Goal: Obtain resource: Download file/media

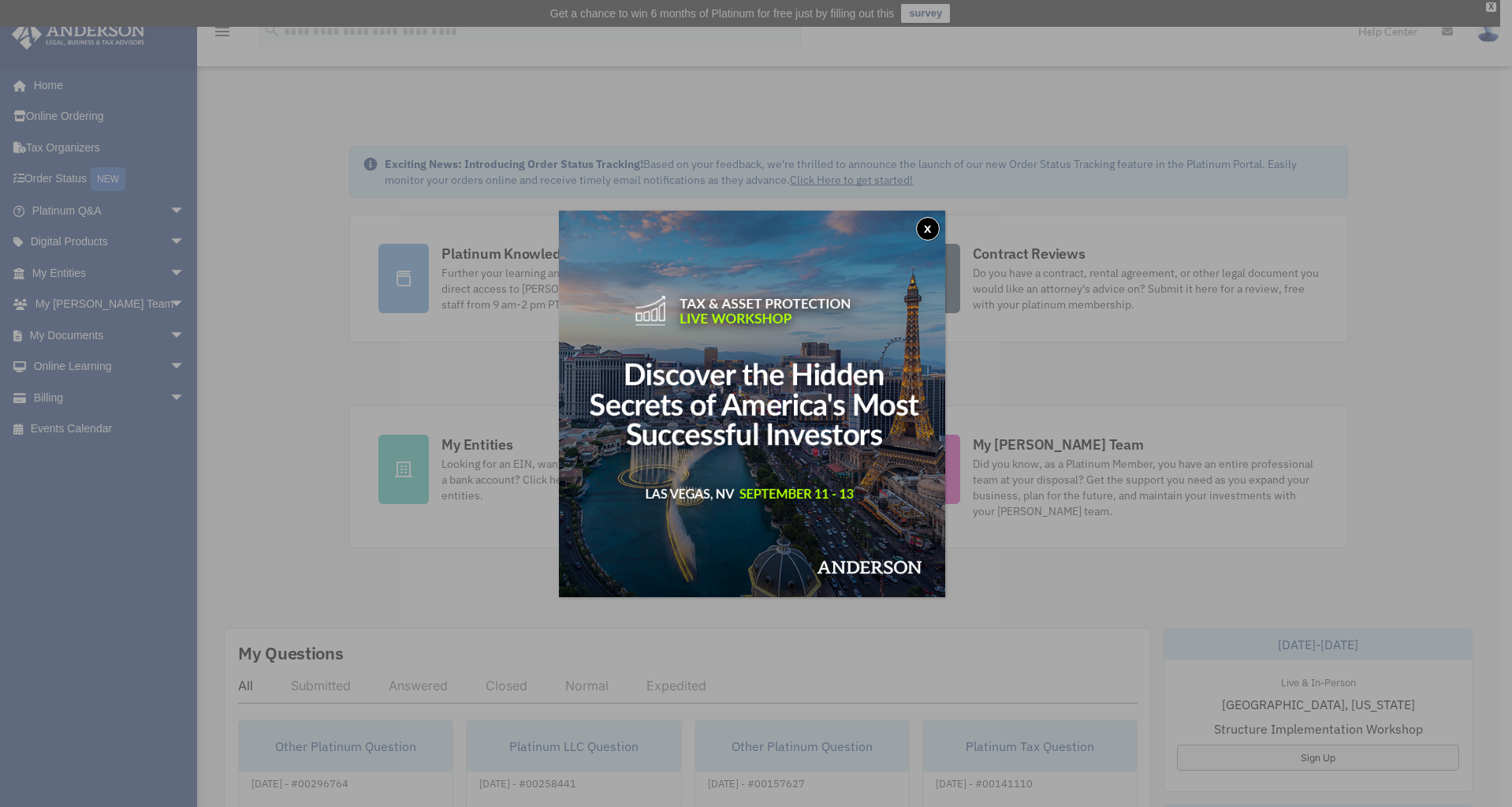
click at [930, 228] on button "x" at bounding box center [928, 229] width 24 height 24
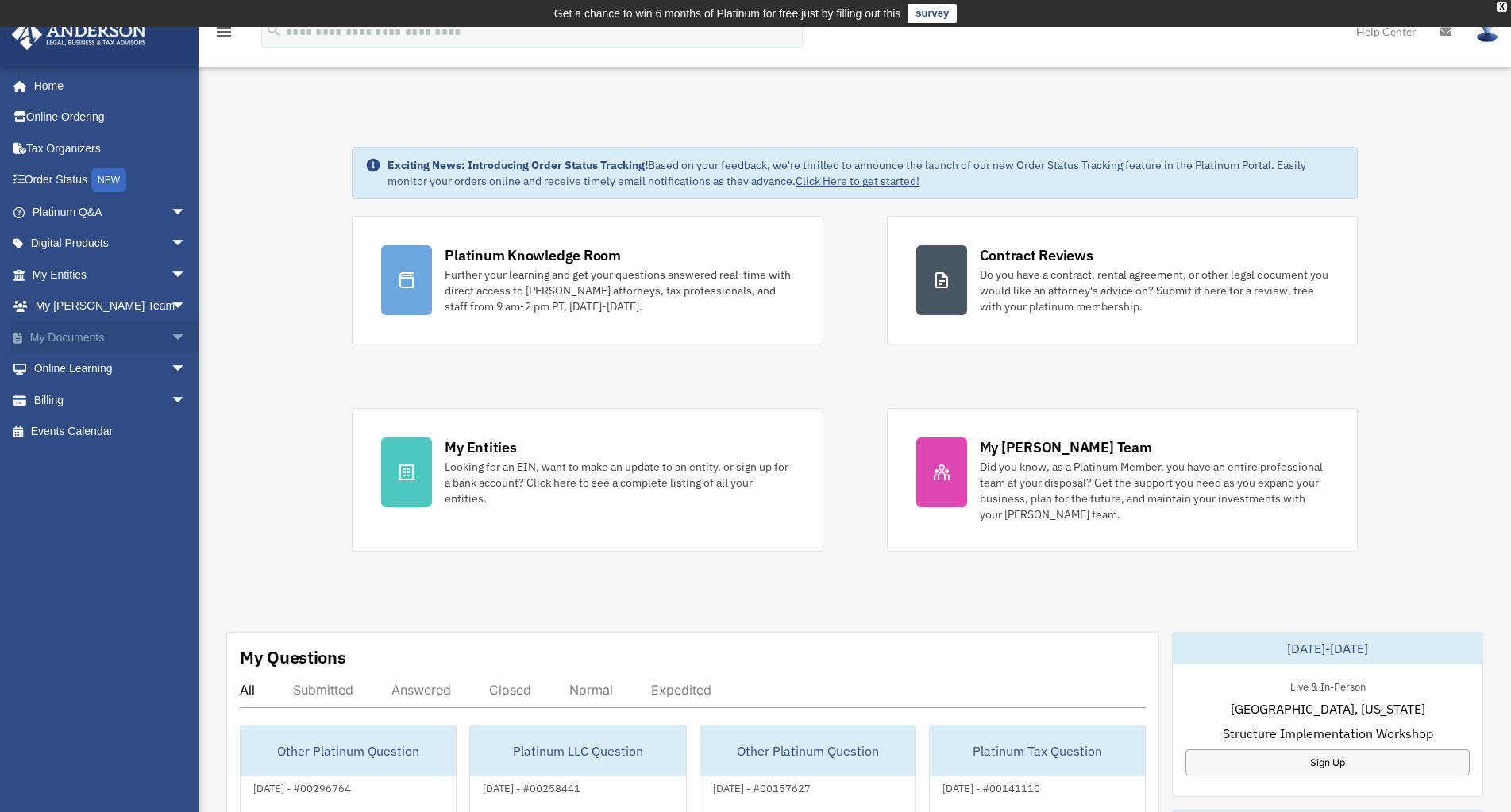
click at [96, 332] on link "My Documents arrow_drop_down" at bounding box center [111, 337] width 200 height 32
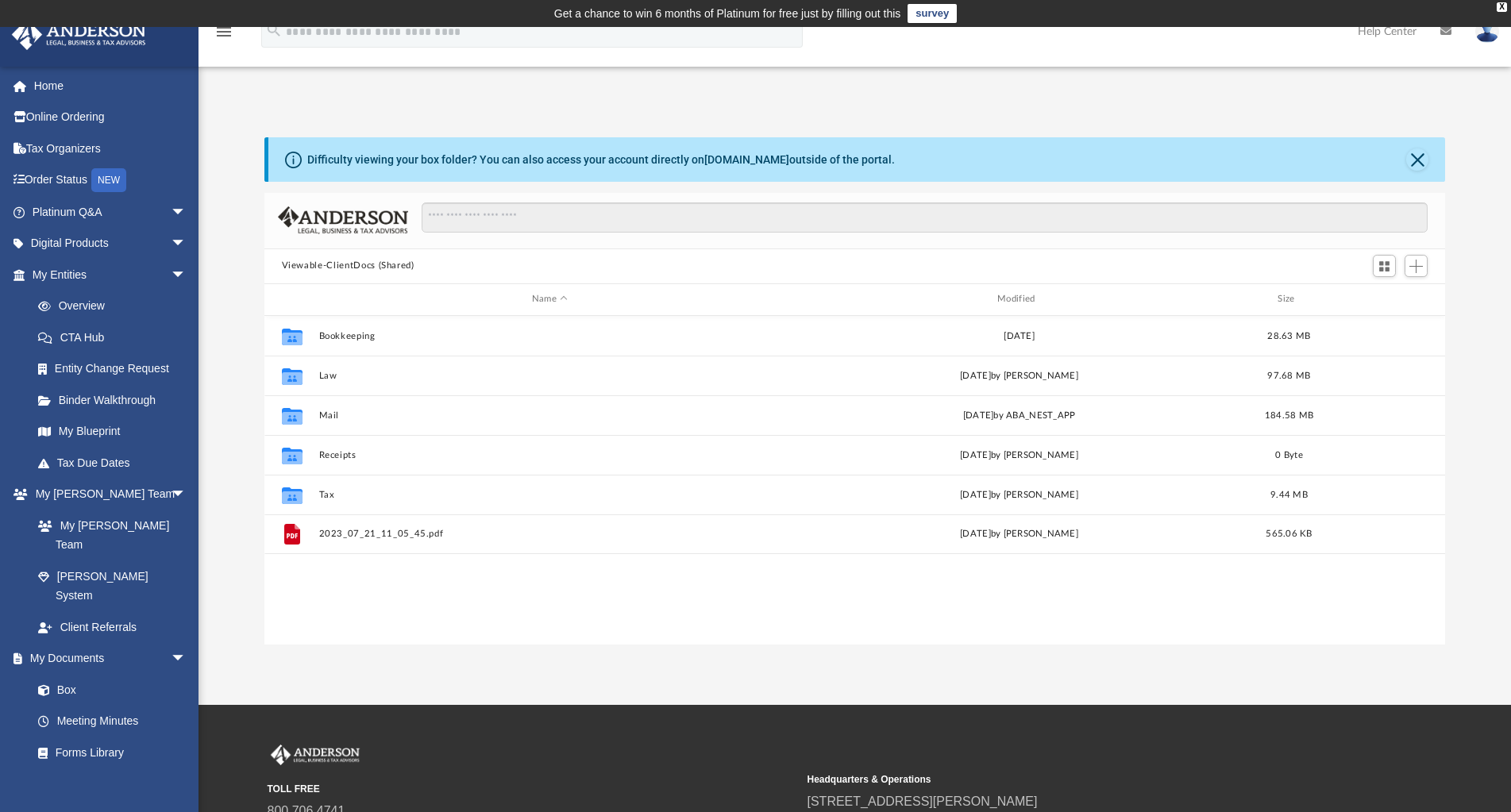
scroll to position [350, 1169]
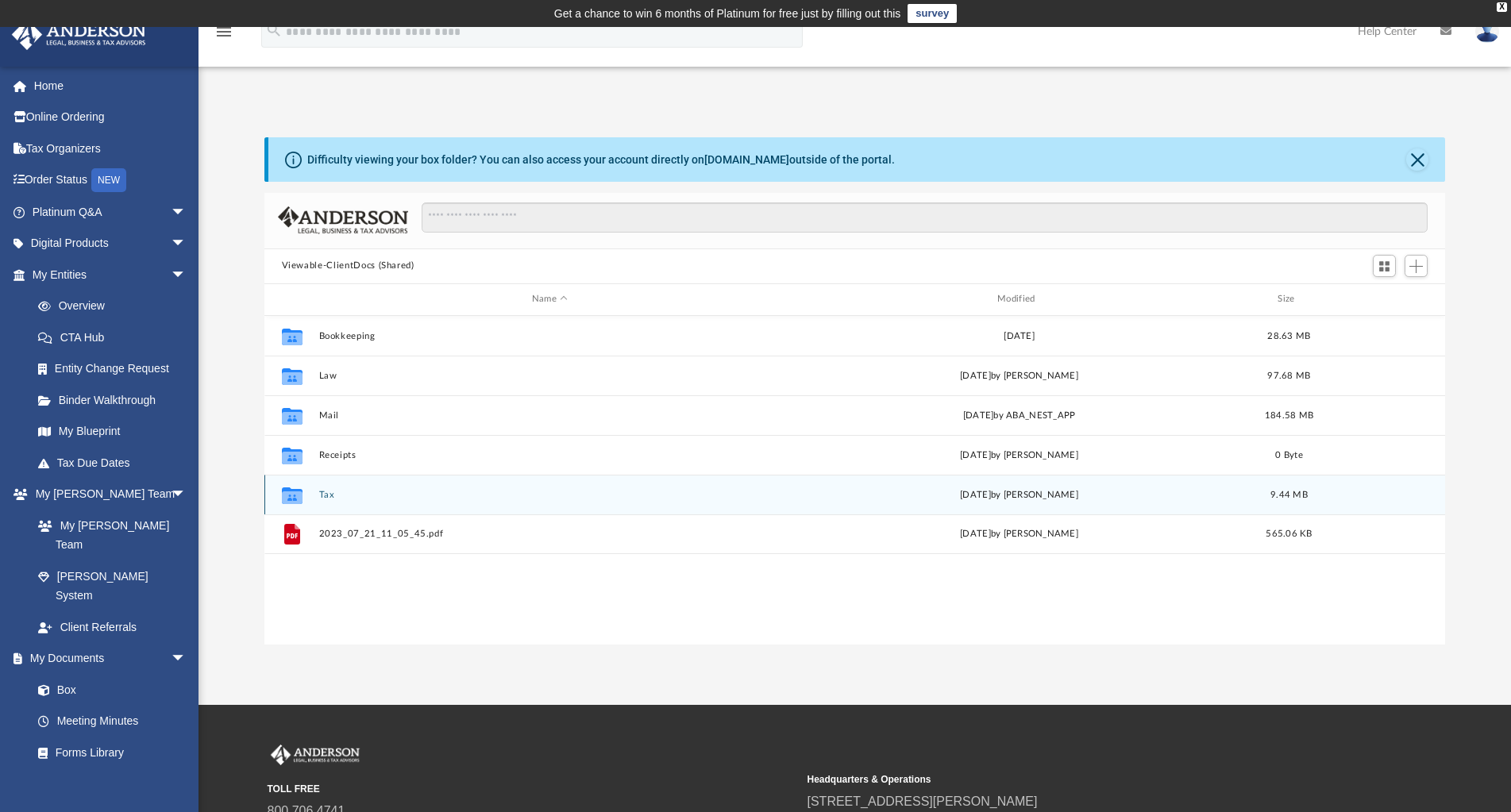
click at [329, 490] on button "Tax" at bounding box center [549, 495] width 462 height 11
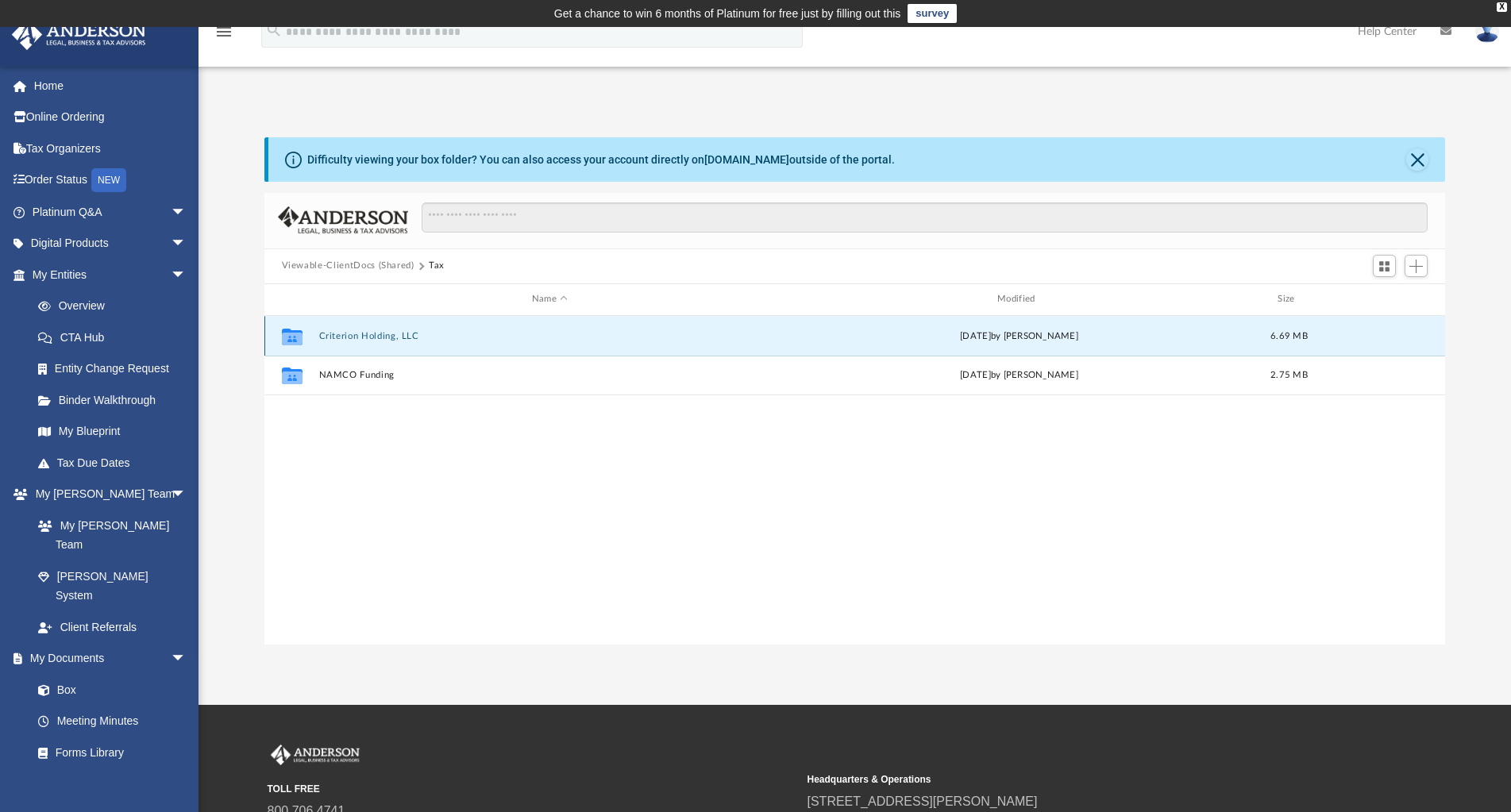
click at [385, 334] on button "Criterion Holding, LLC" at bounding box center [549, 336] width 462 height 11
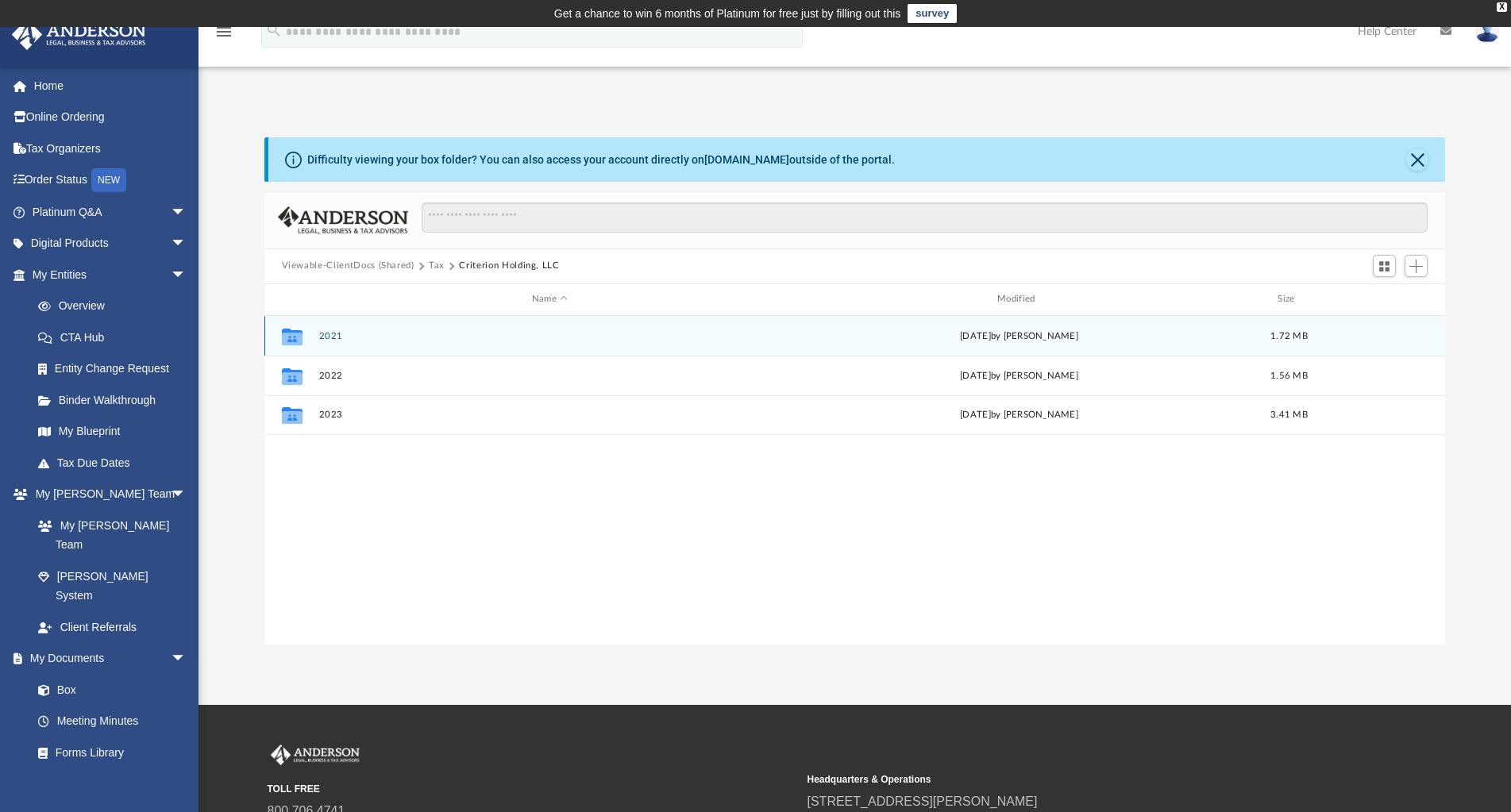
click at [327, 331] on button "2021" at bounding box center [549, 336] width 462 height 11
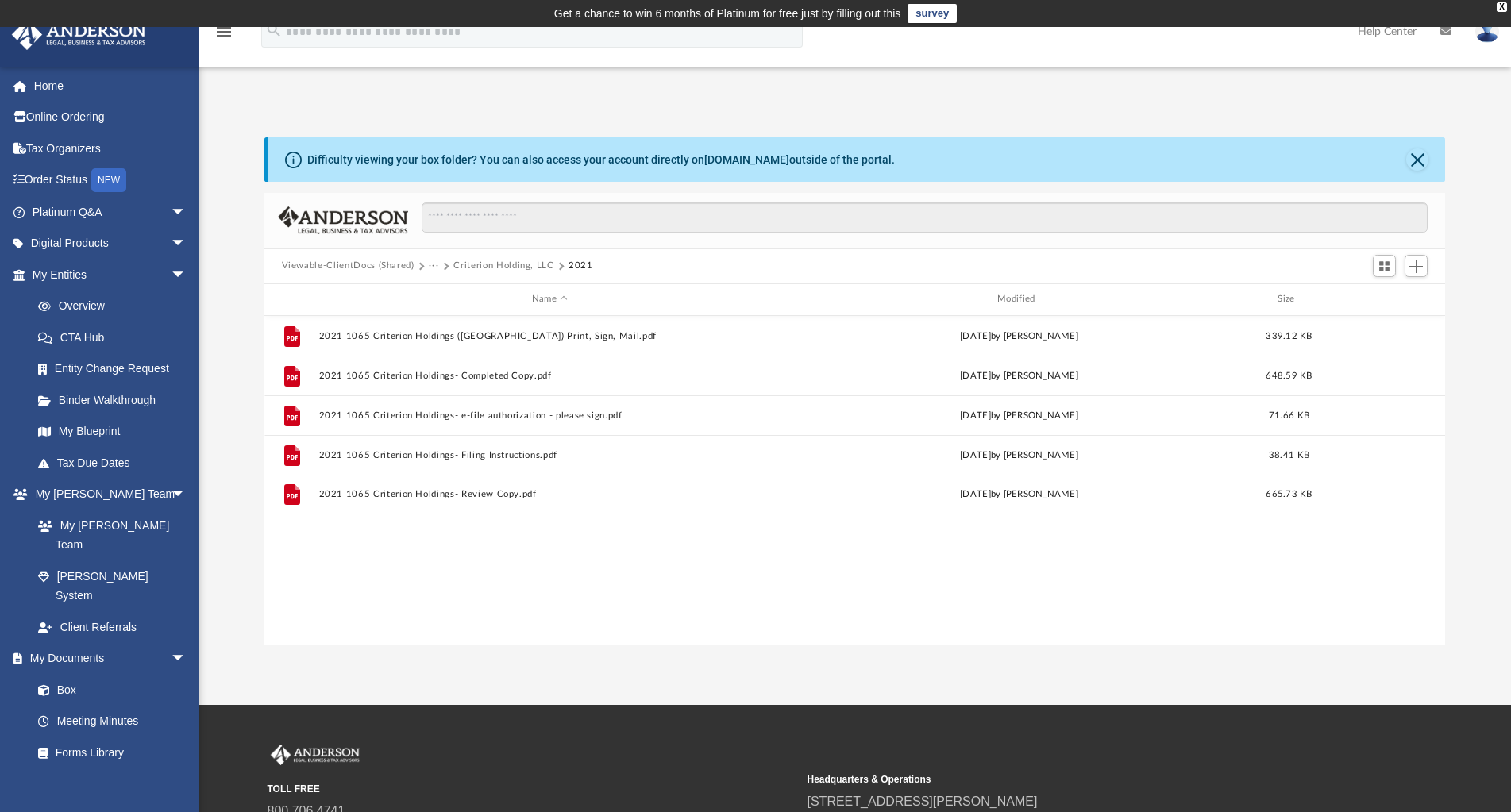
click at [515, 261] on button "Criterion Holding, LLC" at bounding box center [503, 265] width 100 height 14
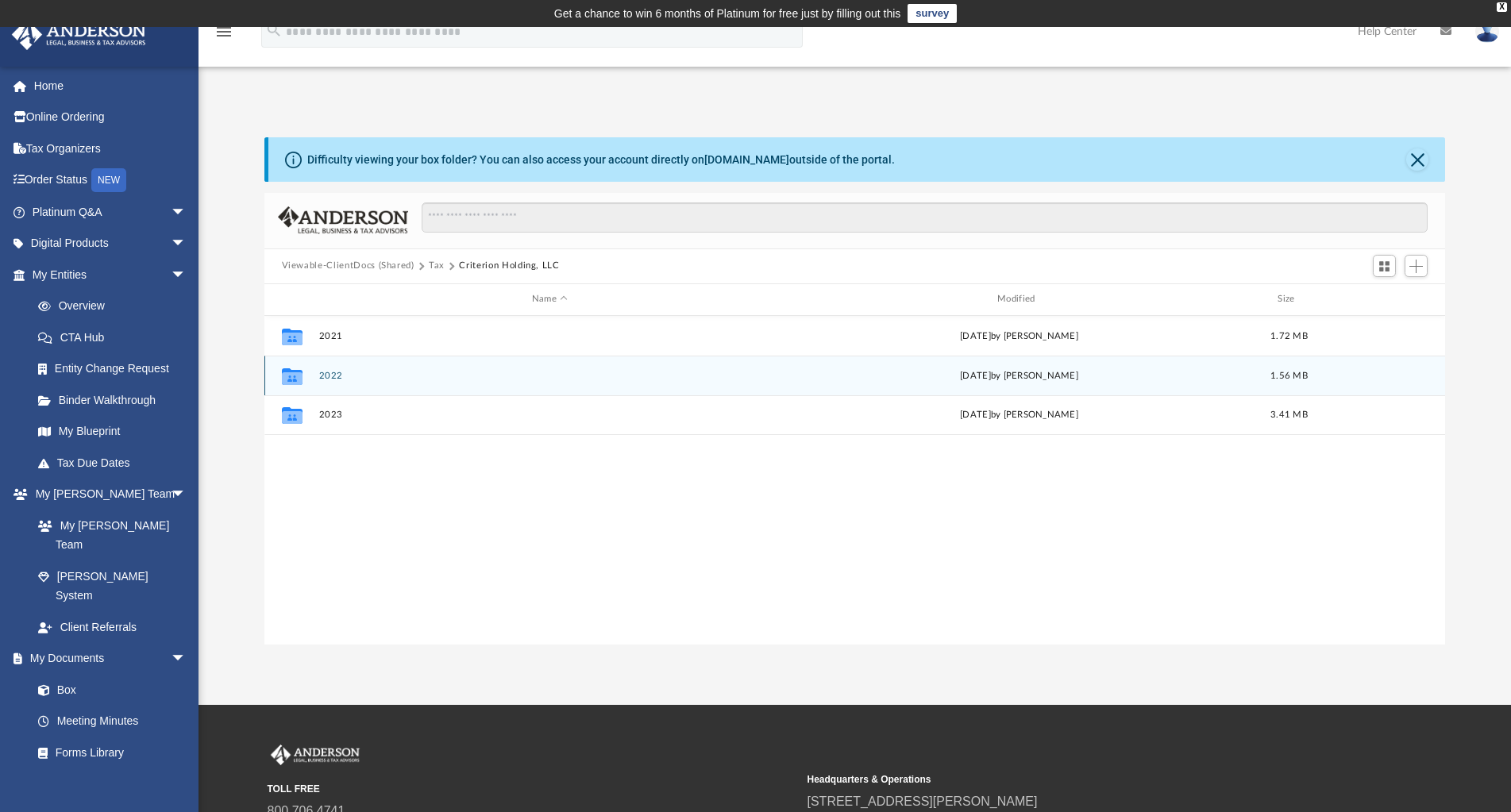
click at [333, 373] on button "2022" at bounding box center [549, 376] width 462 height 11
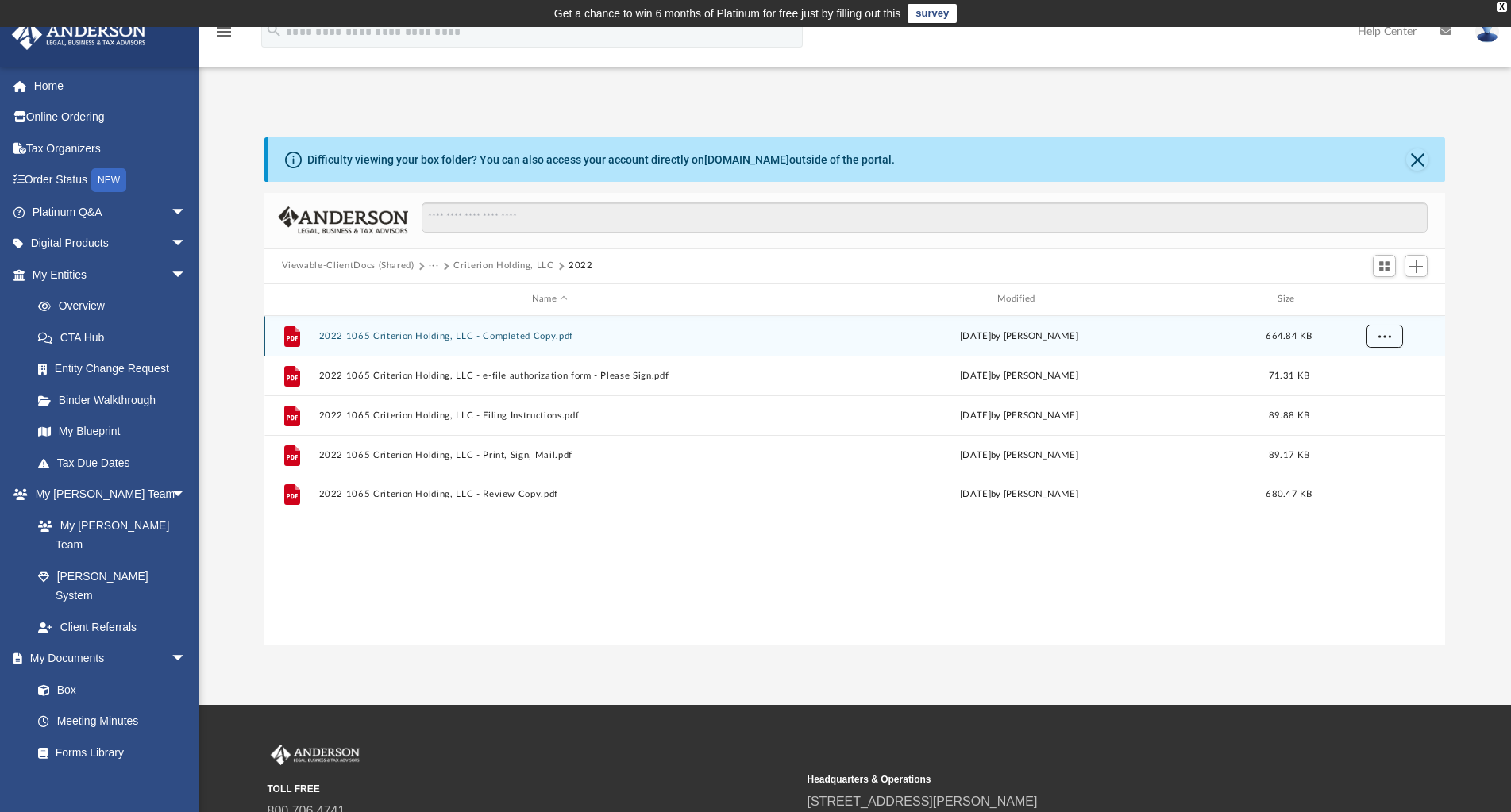
click at [1388, 336] on span "More options" at bounding box center [1383, 335] width 12 height 9
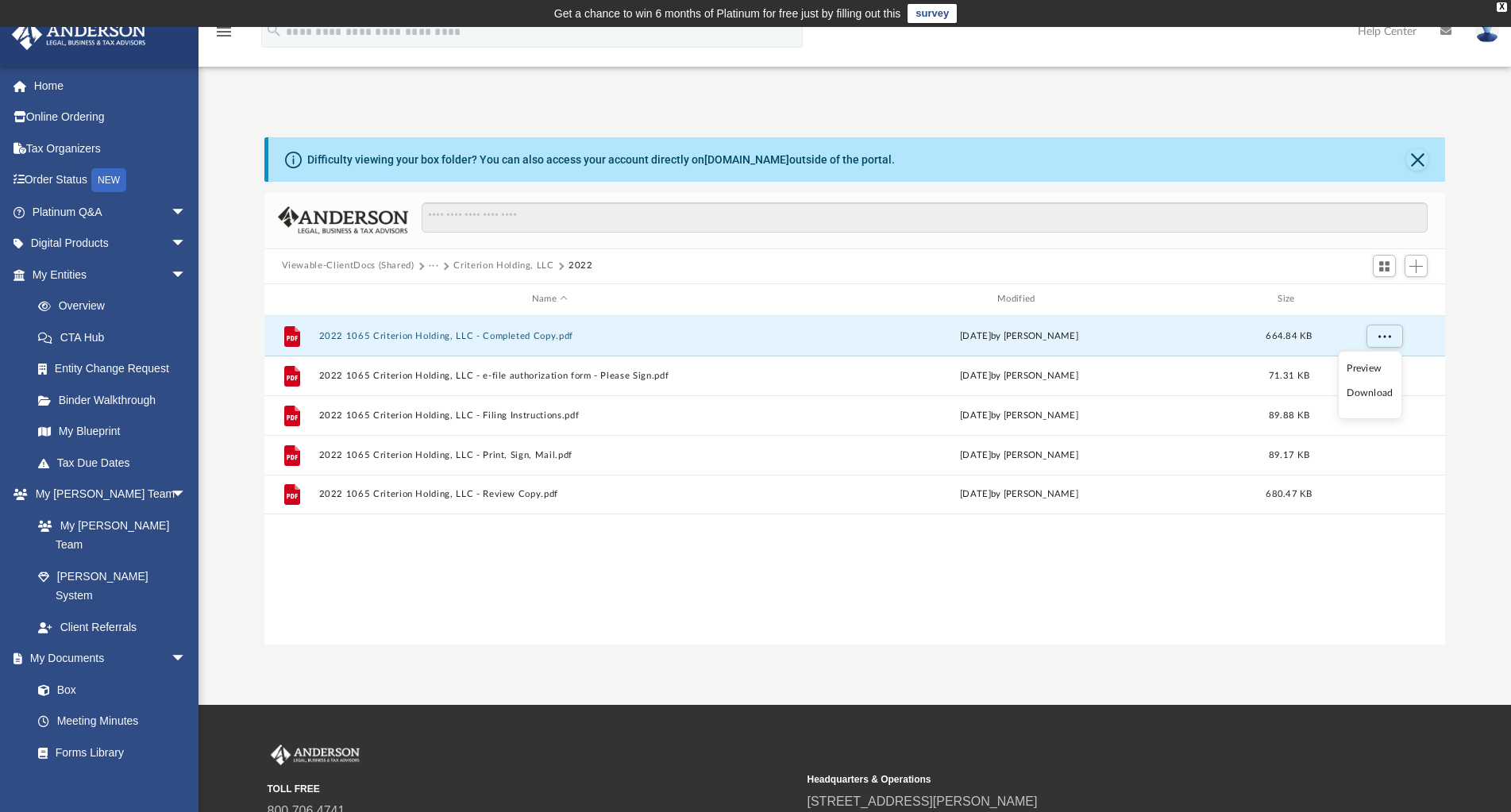
click at [1375, 395] on li "Download" at bounding box center [1370, 393] width 46 height 16
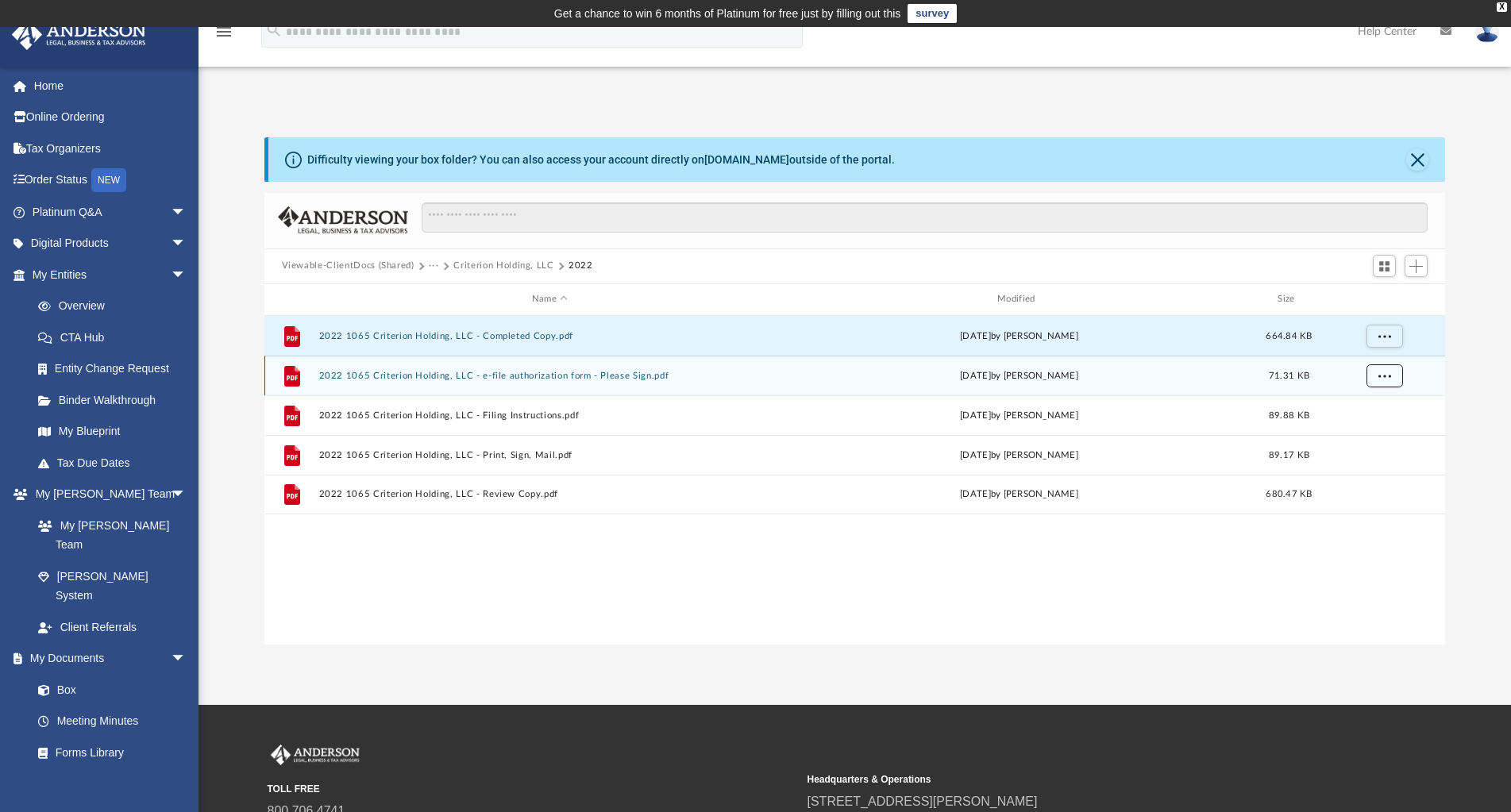
click at [1383, 375] on span "More options" at bounding box center [1383, 375] width 12 height 9
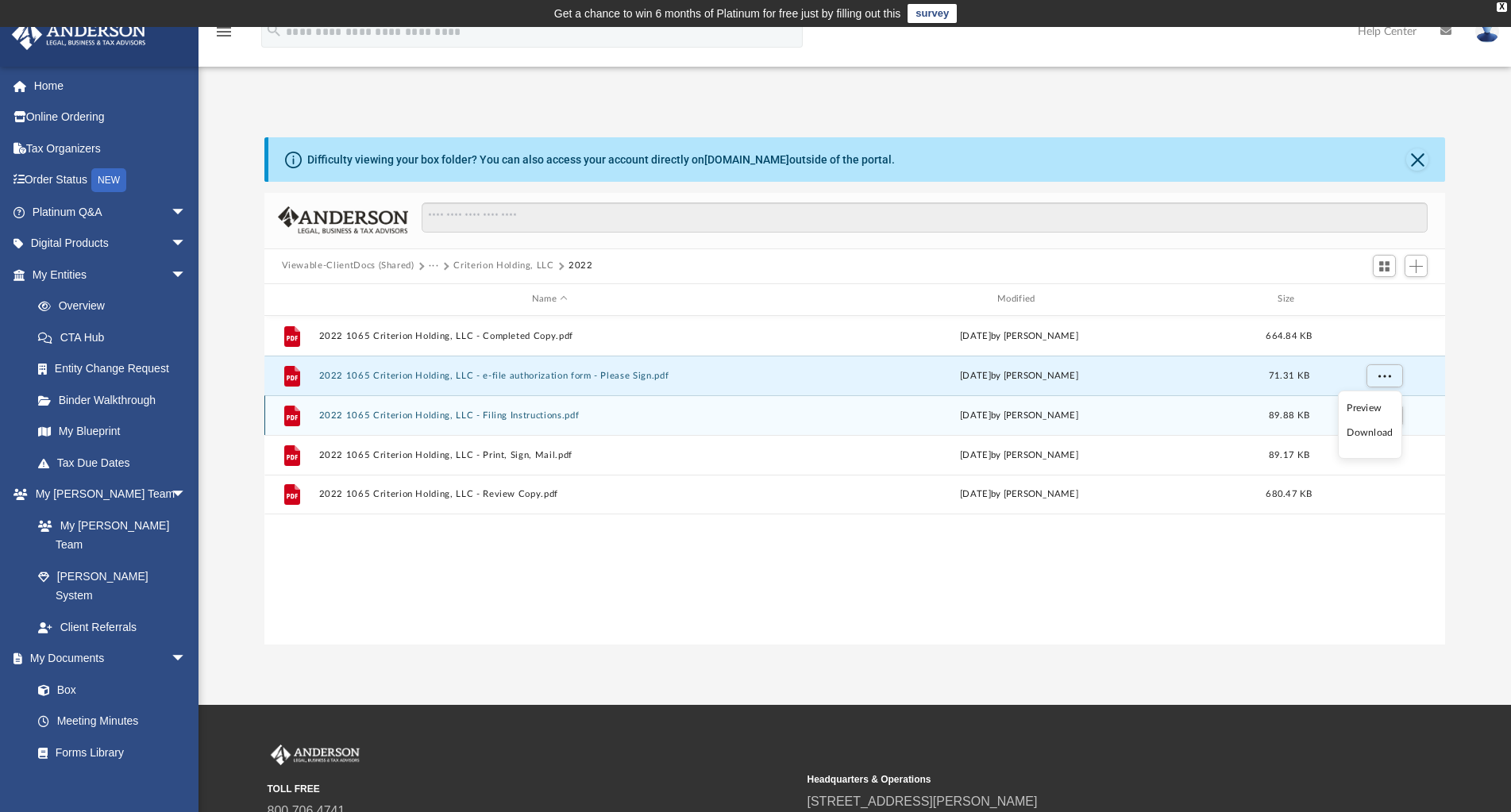
click at [1369, 434] on li "Download" at bounding box center [1370, 433] width 46 height 16
click at [1388, 413] on span "More options" at bounding box center [1383, 415] width 12 height 9
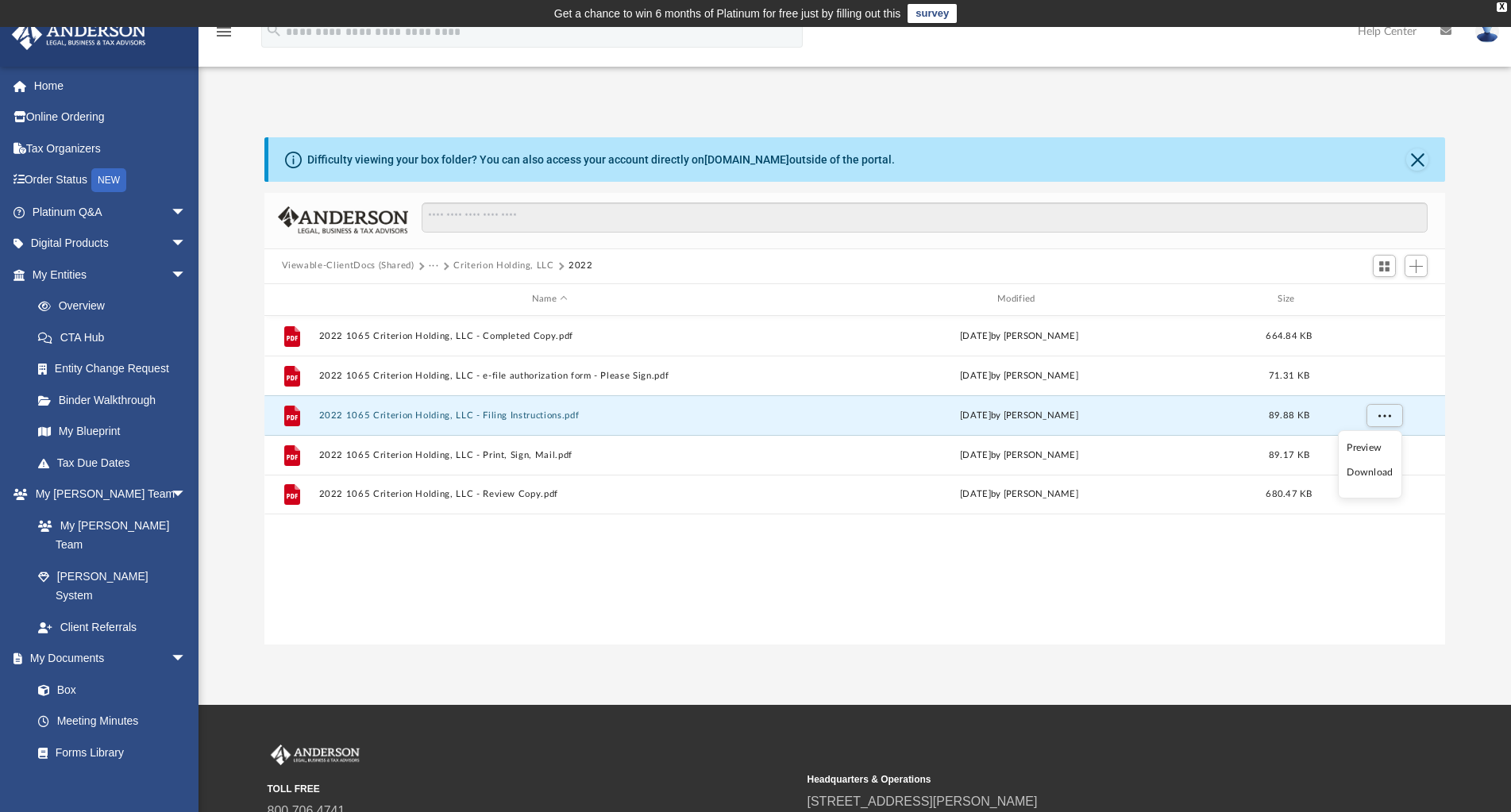
click at [1371, 476] on li "Download" at bounding box center [1370, 472] width 46 height 16
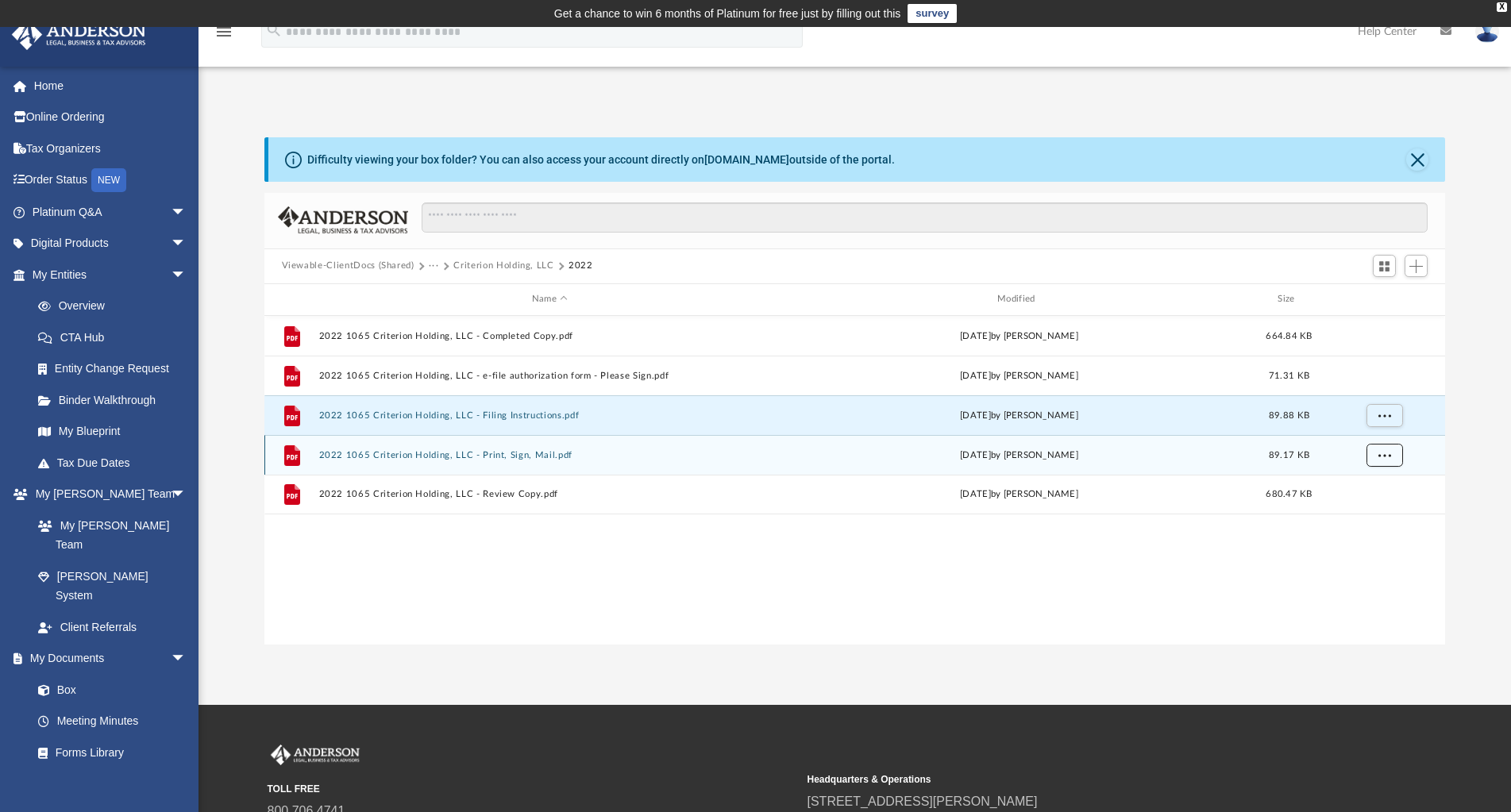
click at [1387, 451] on span "More options" at bounding box center [1383, 454] width 12 height 9
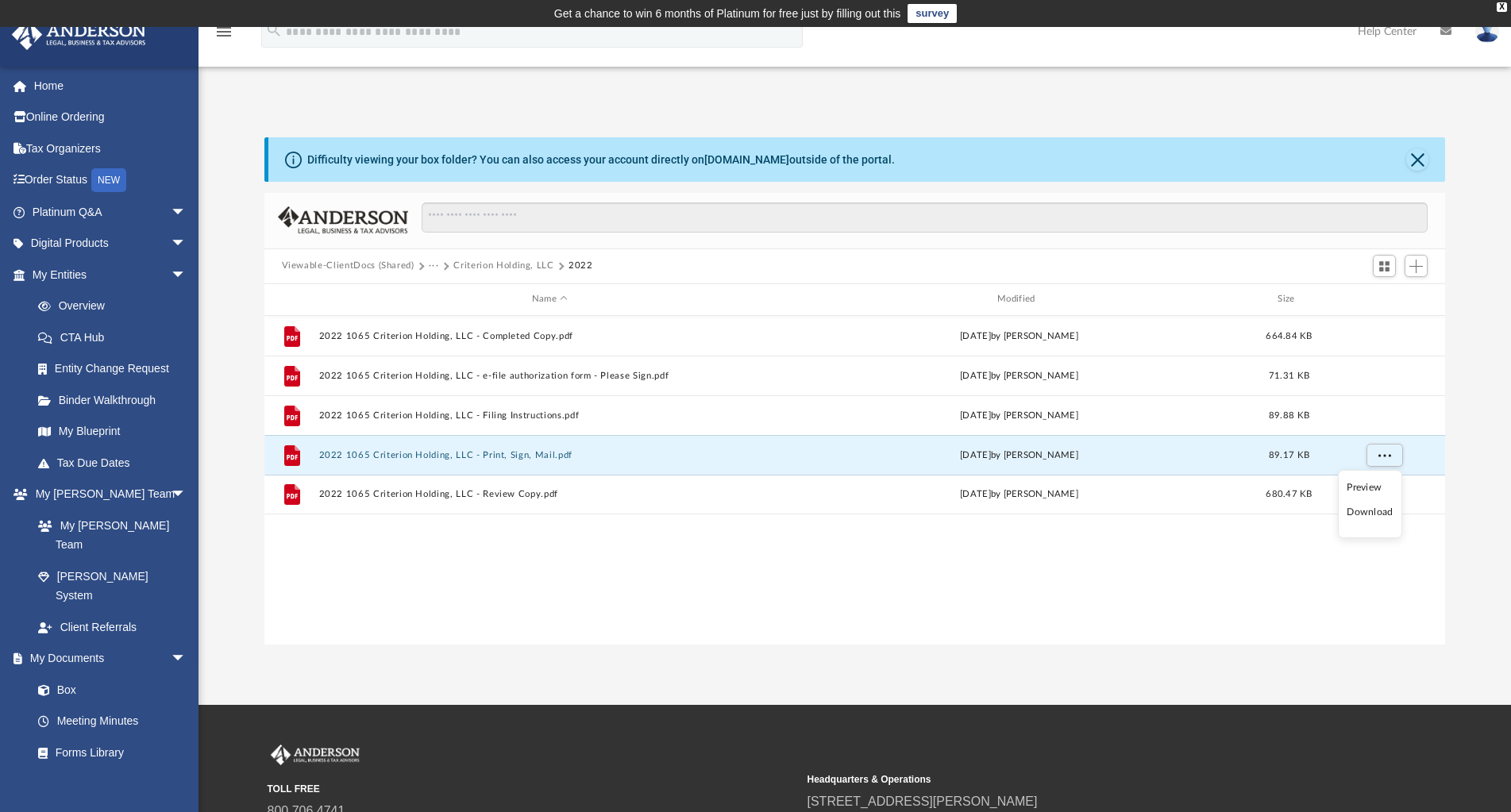
click at [1367, 514] on li "Download" at bounding box center [1370, 512] width 46 height 16
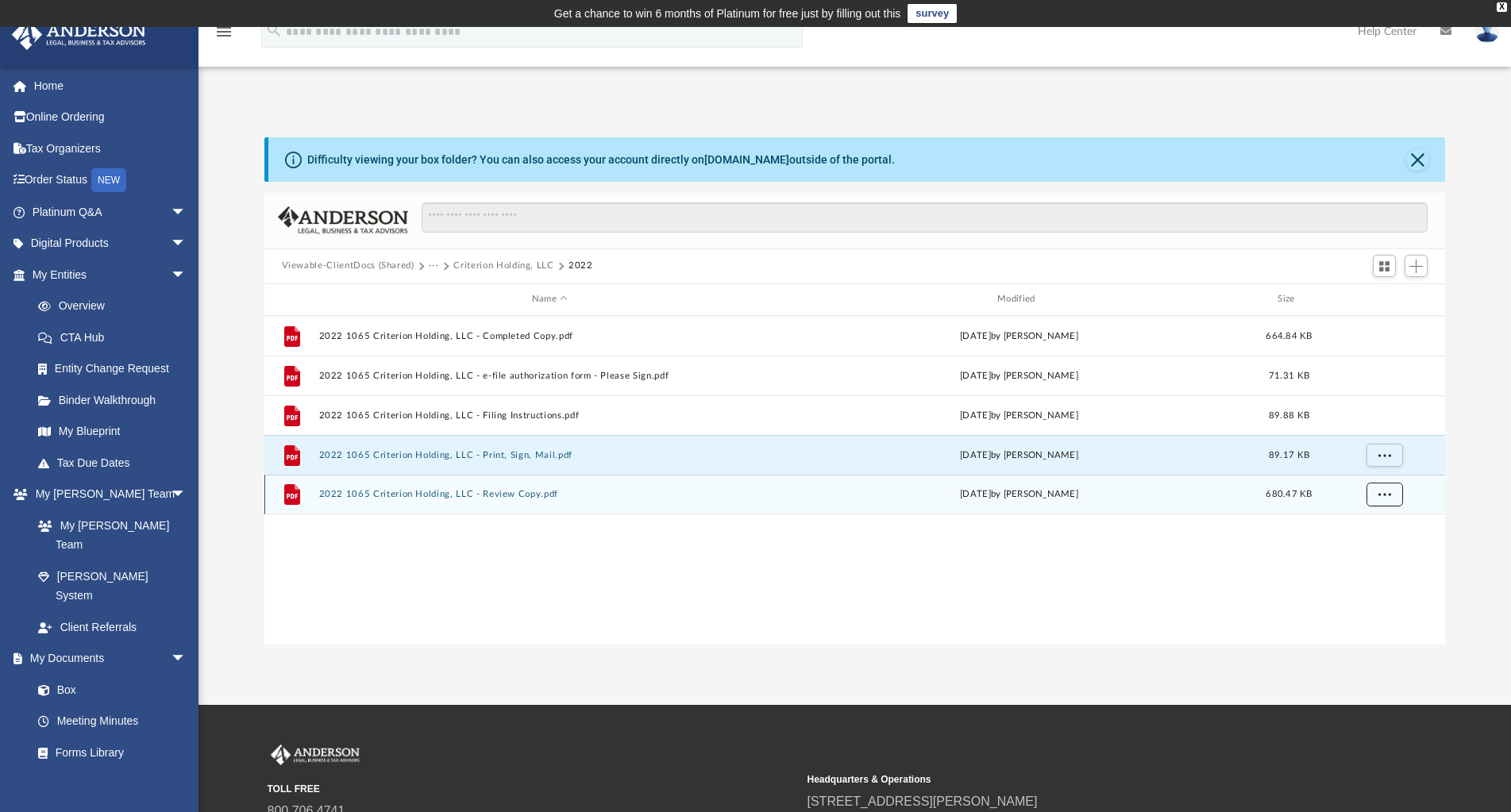
click at [1384, 490] on span "More options" at bounding box center [1383, 494] width 12 height 9
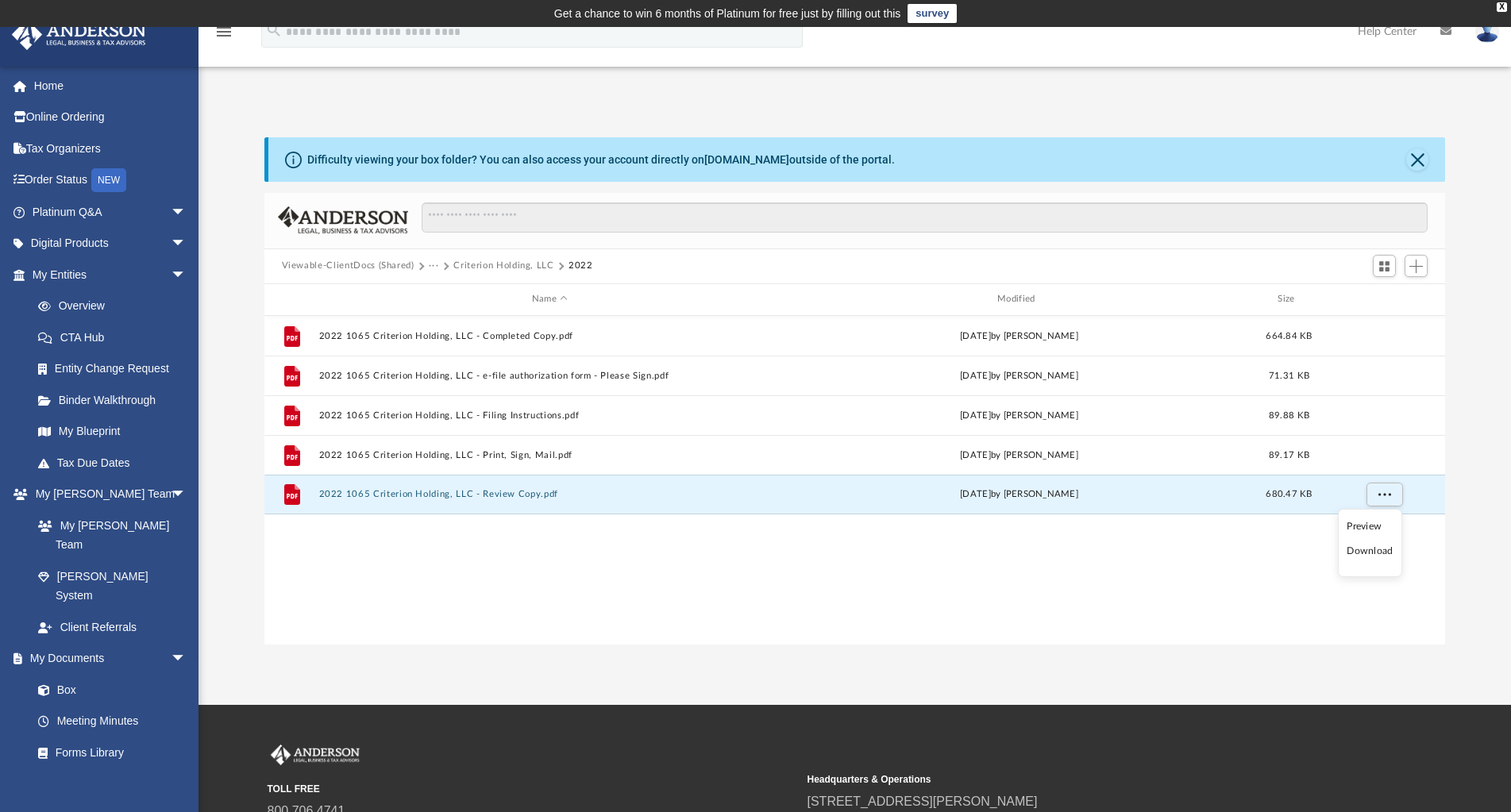
click at [1370, 553] on li "Download" at bounding box center [1370, 551] width 46 height 16
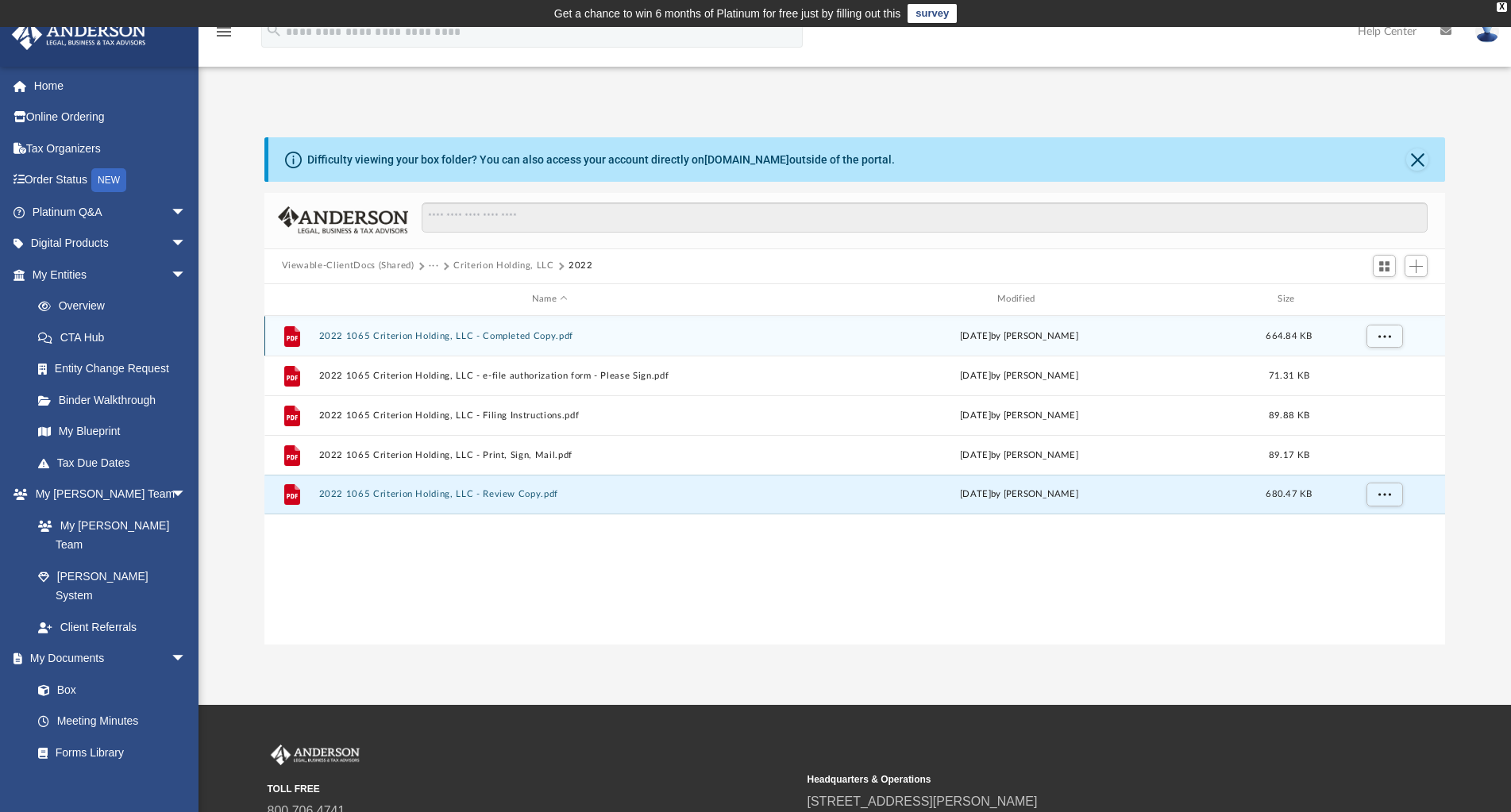
drag, startPoint x: 497, startPoint y: 269, endPoint x: 499, endPoint y: 319, distance: 50.0
click at [497, 269] on button "Criterion Holding, LLC" at bounding box center [503, 265] width 100 height 14
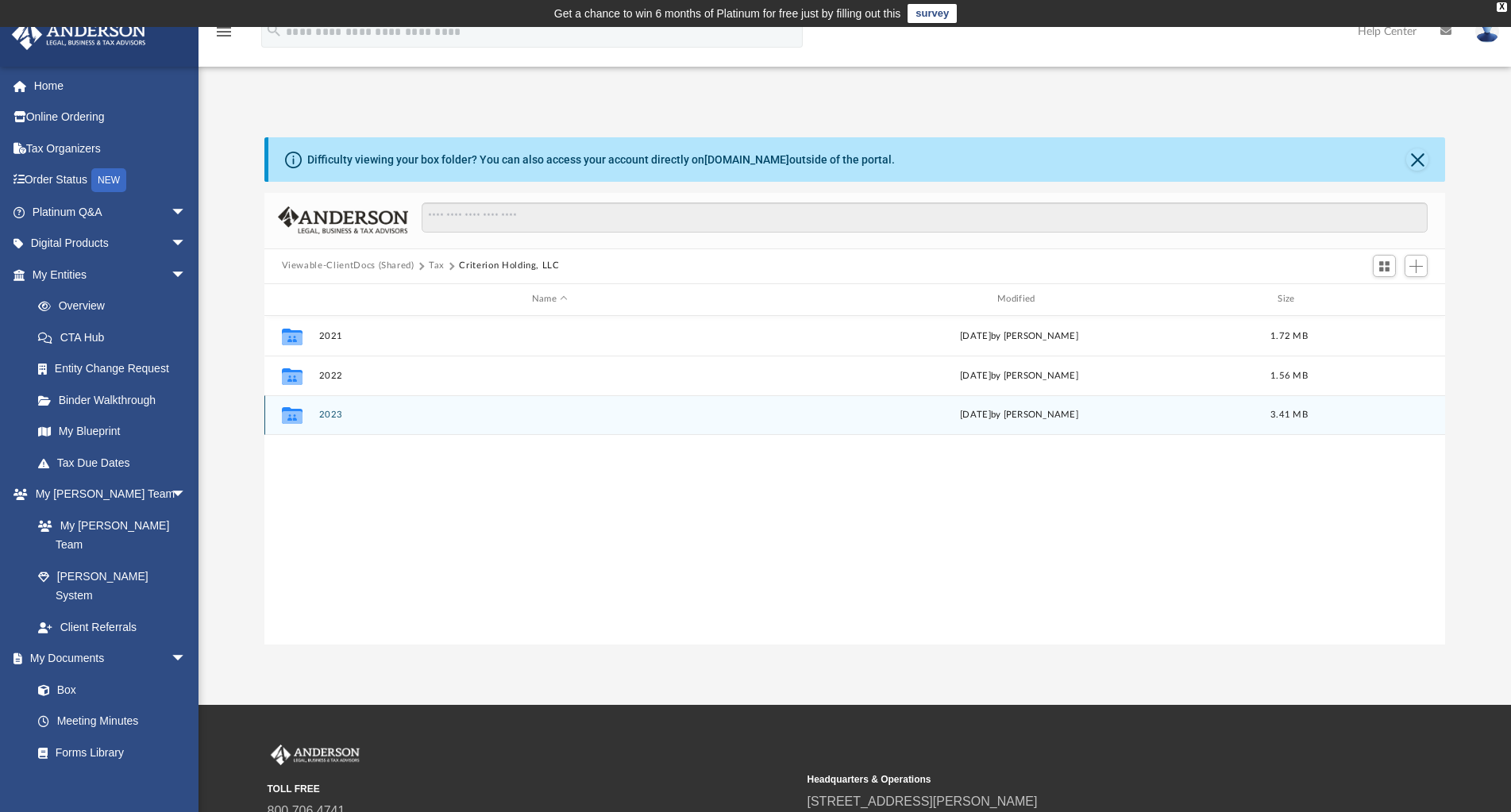
click at [332, 413] on button "2023" at bounding box center [549, 415] width 462 height 11
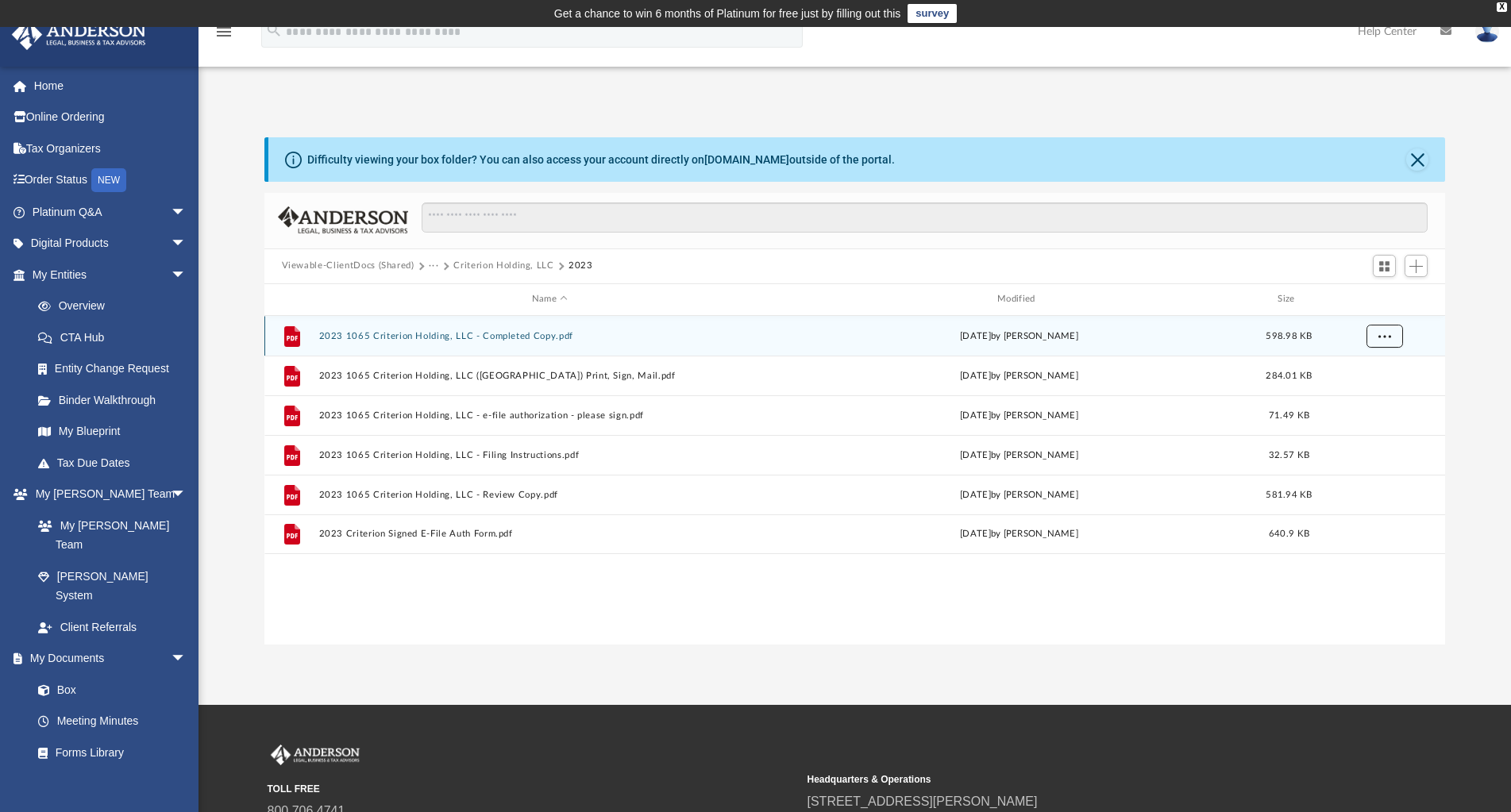
click at [1392, 337] on button "More options" at bounding box center [1384, 336] width 36 height 24
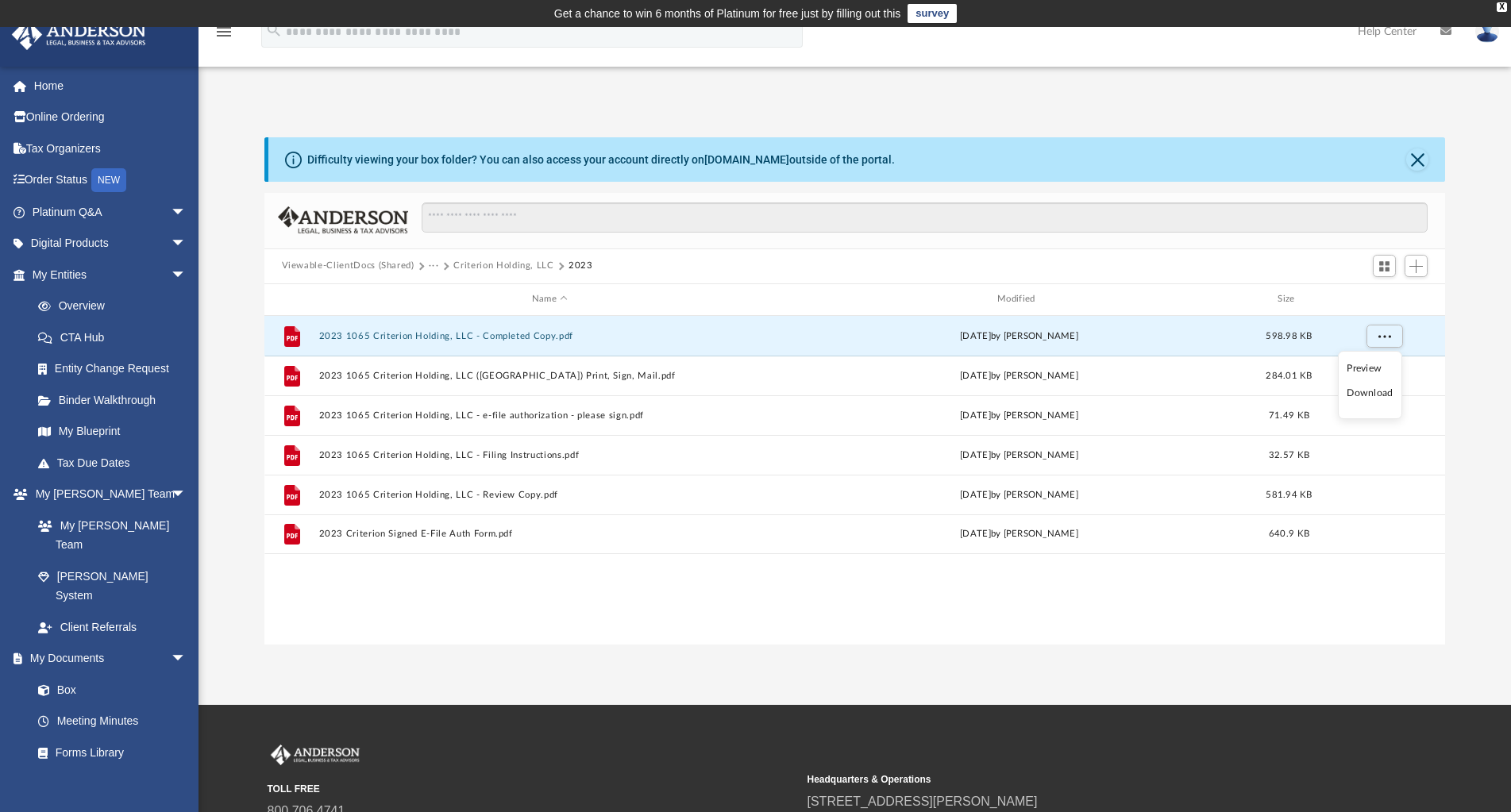
click at [1380, 392] on li "Download" at bounding box center [1370, 393] width 46 height 16
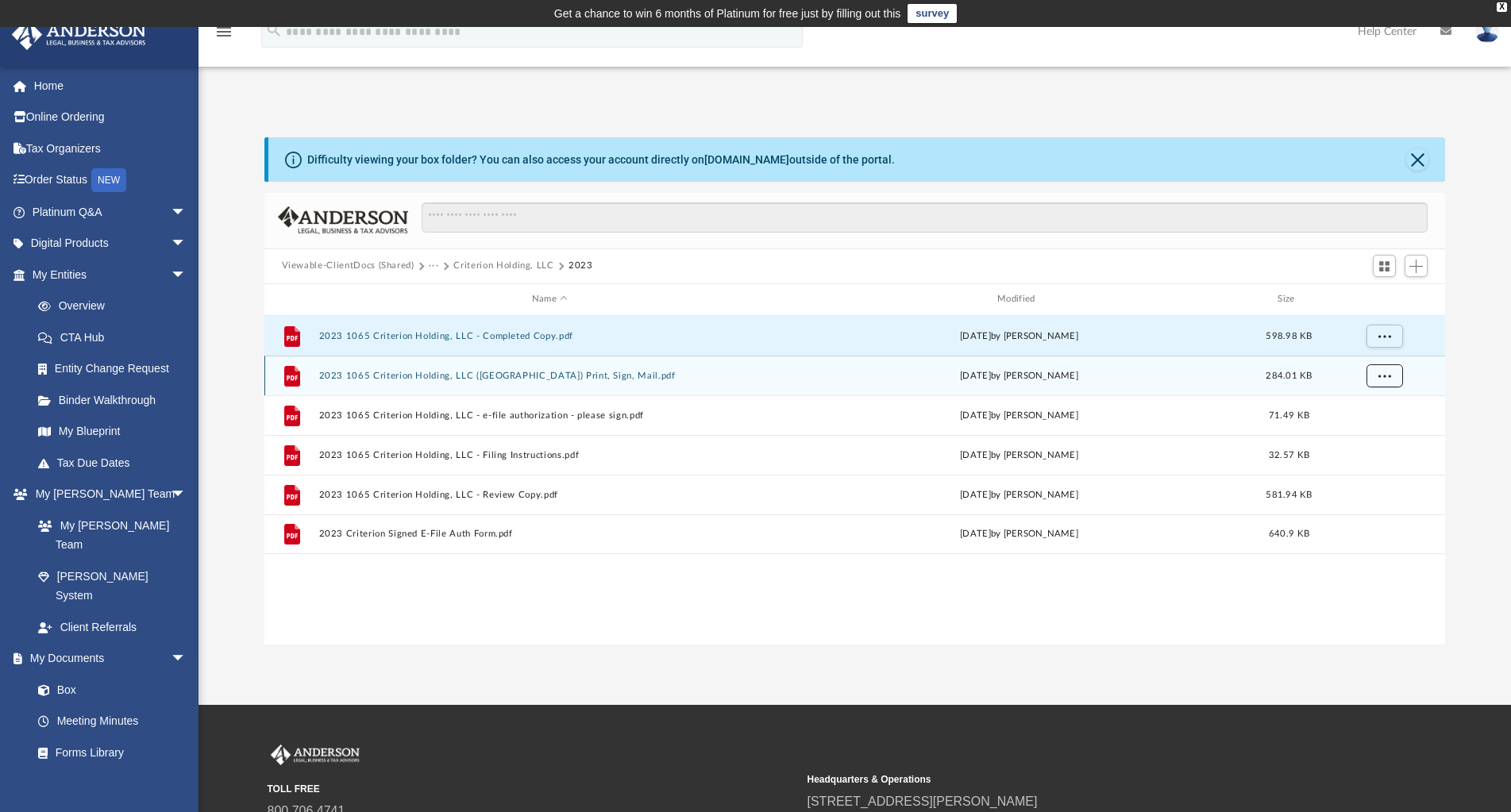
click at [1381, 373] on span "More options" at bounding box center [1383, 375] width 12 height 9
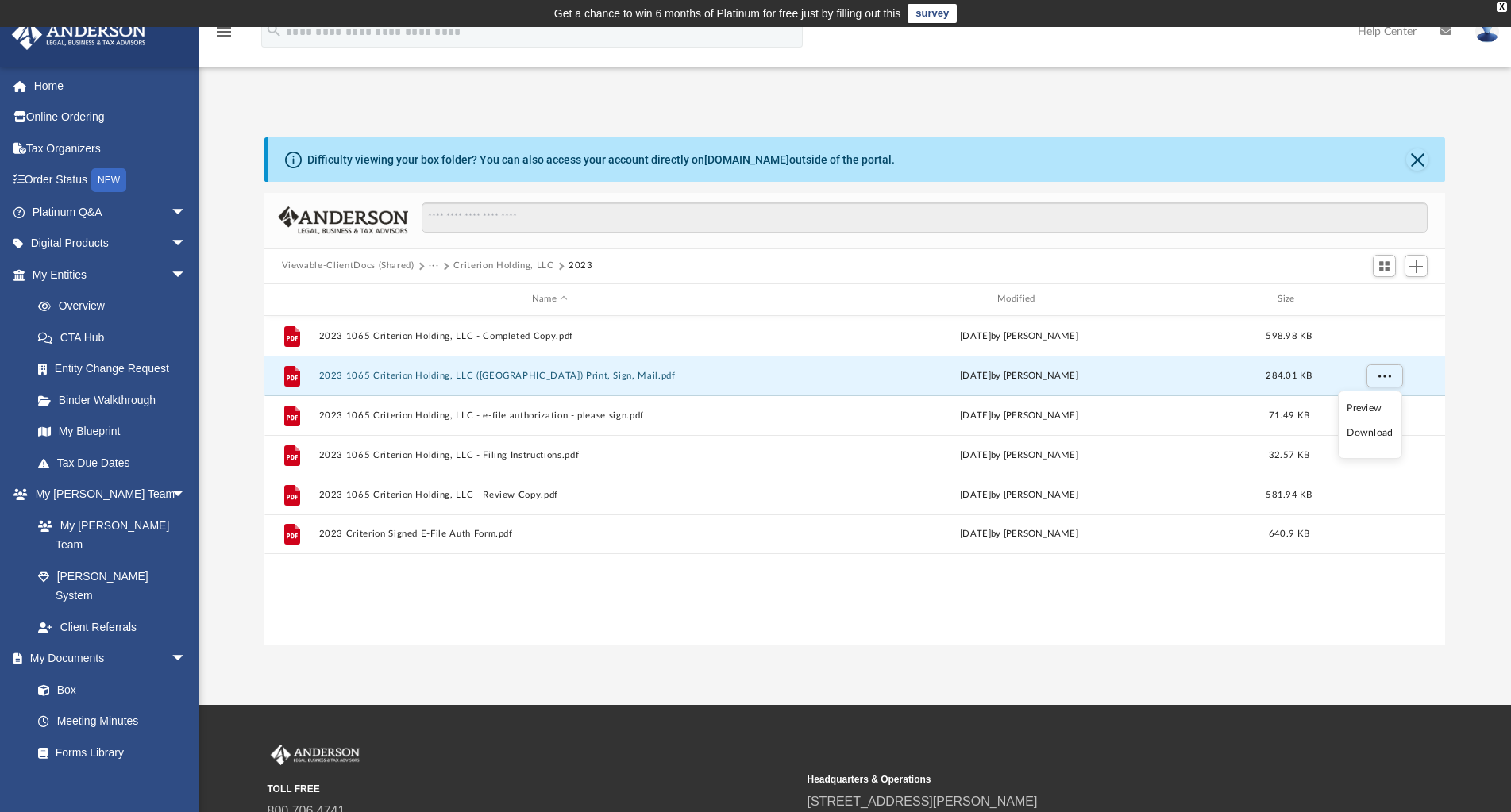
click at [1369, 434] on li "Download" at bounding box center [1370, 433] width 46 height 16
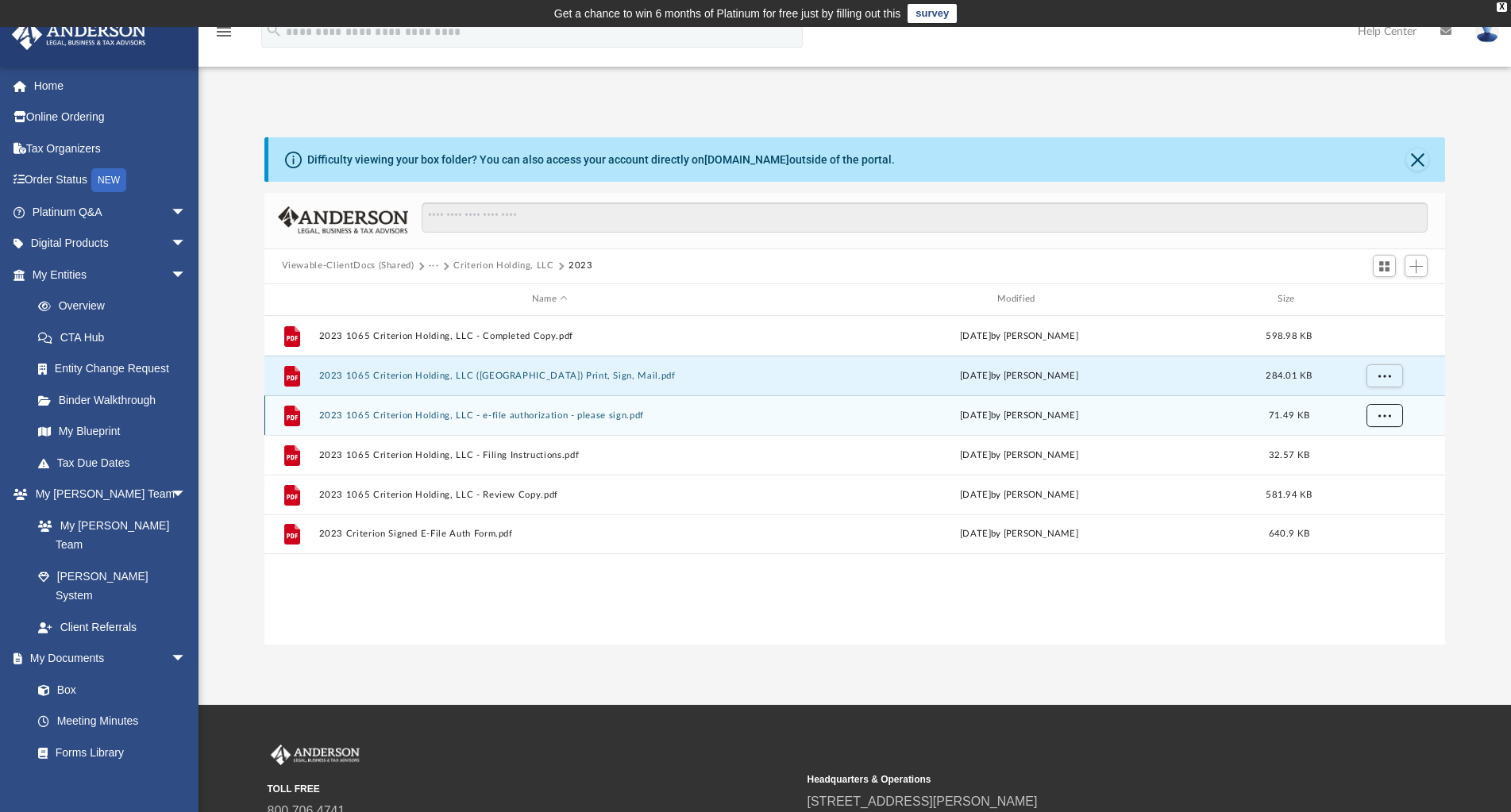
click at [1381, 419] on button "More options" at bounding box center [1384, 415] width 36 height 24
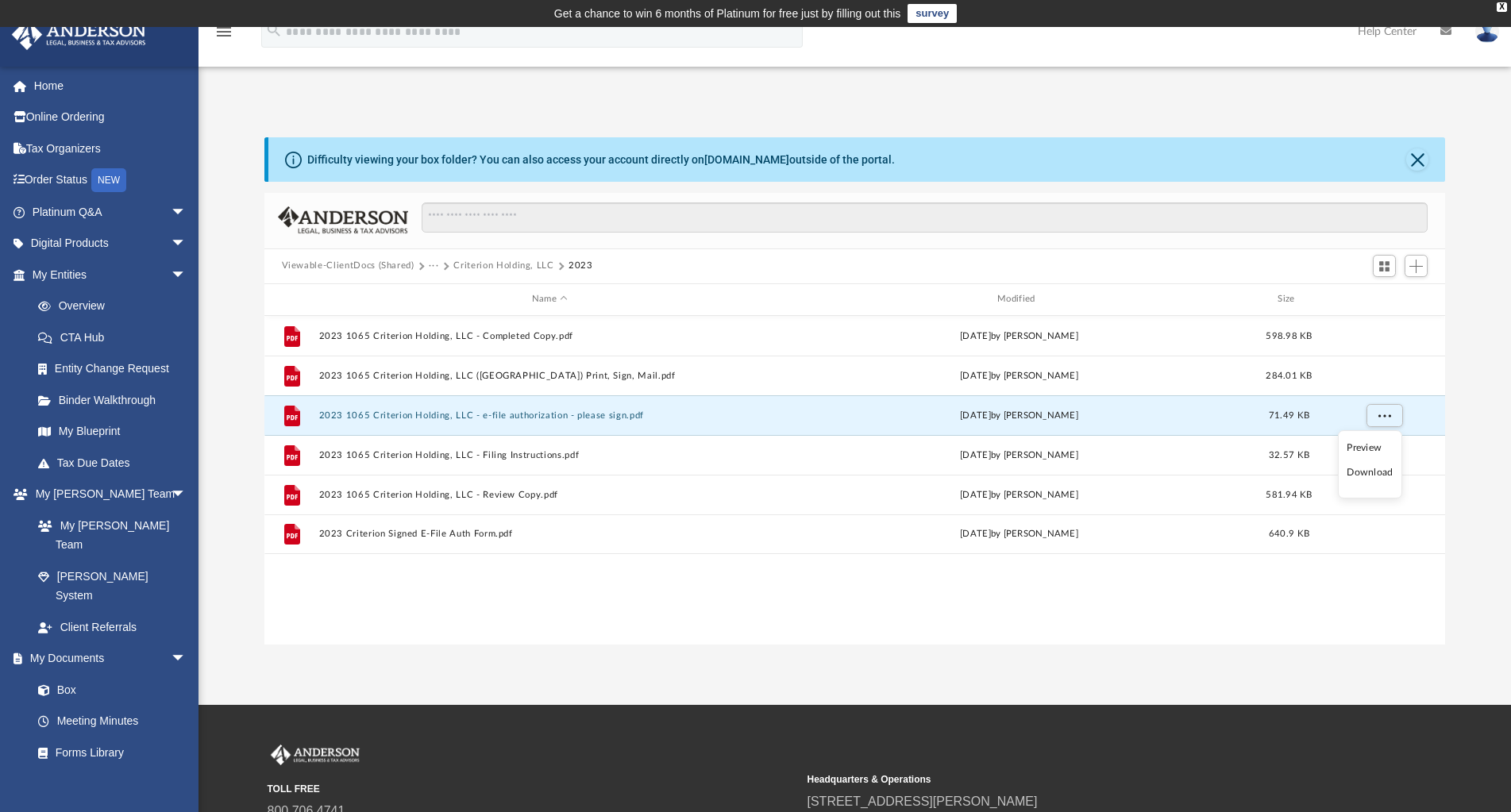
click at [1367, 472] on li "Download" at bounding box center [1370, 472] width 46 height 16
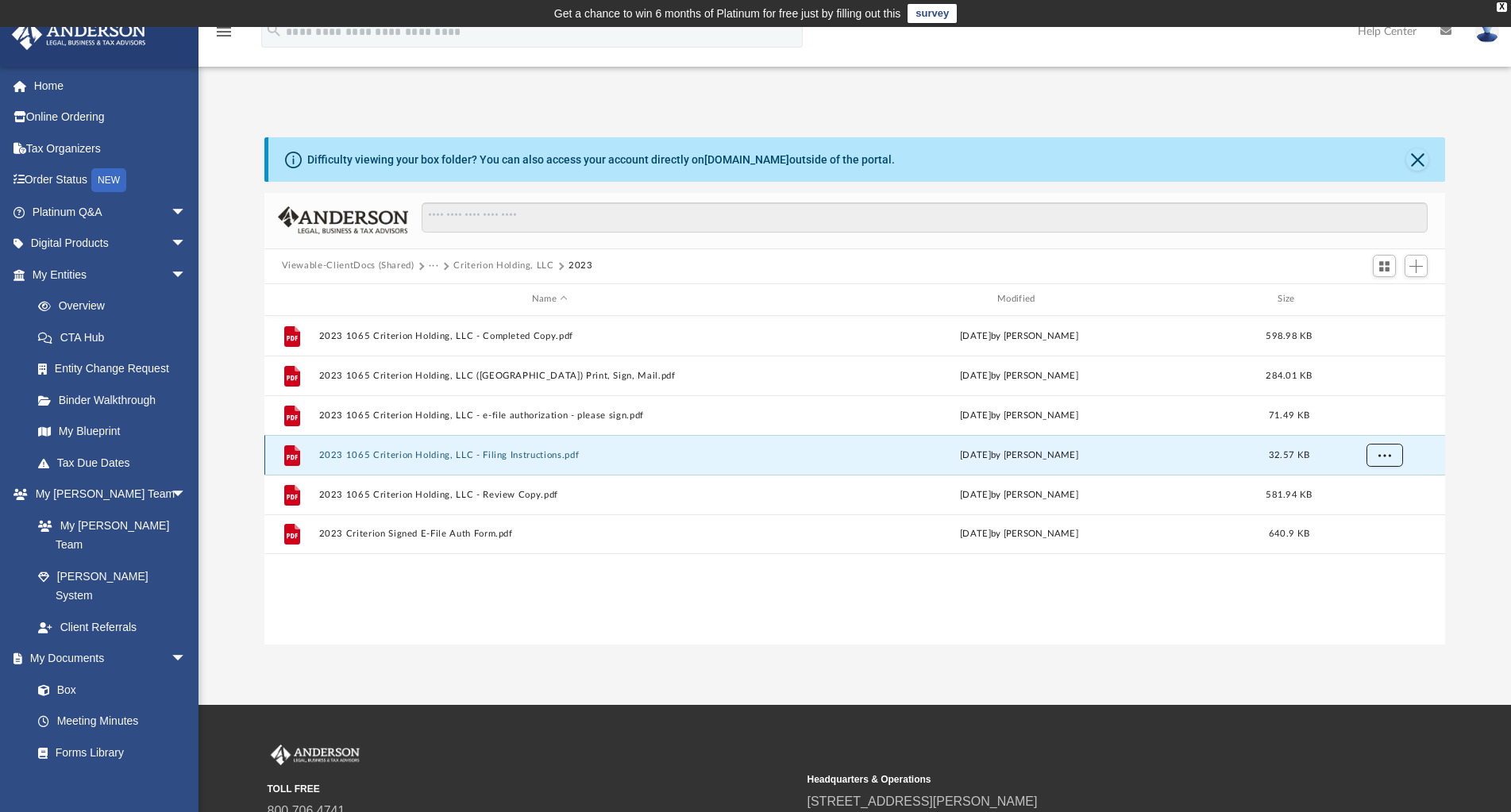
click at [1386, 456] on span "More options" at bounding box center [1383, 454] width 12 height 9
click at [1374, 514] on li "Download" at bounding box center [1370, 512] width 46 height 16
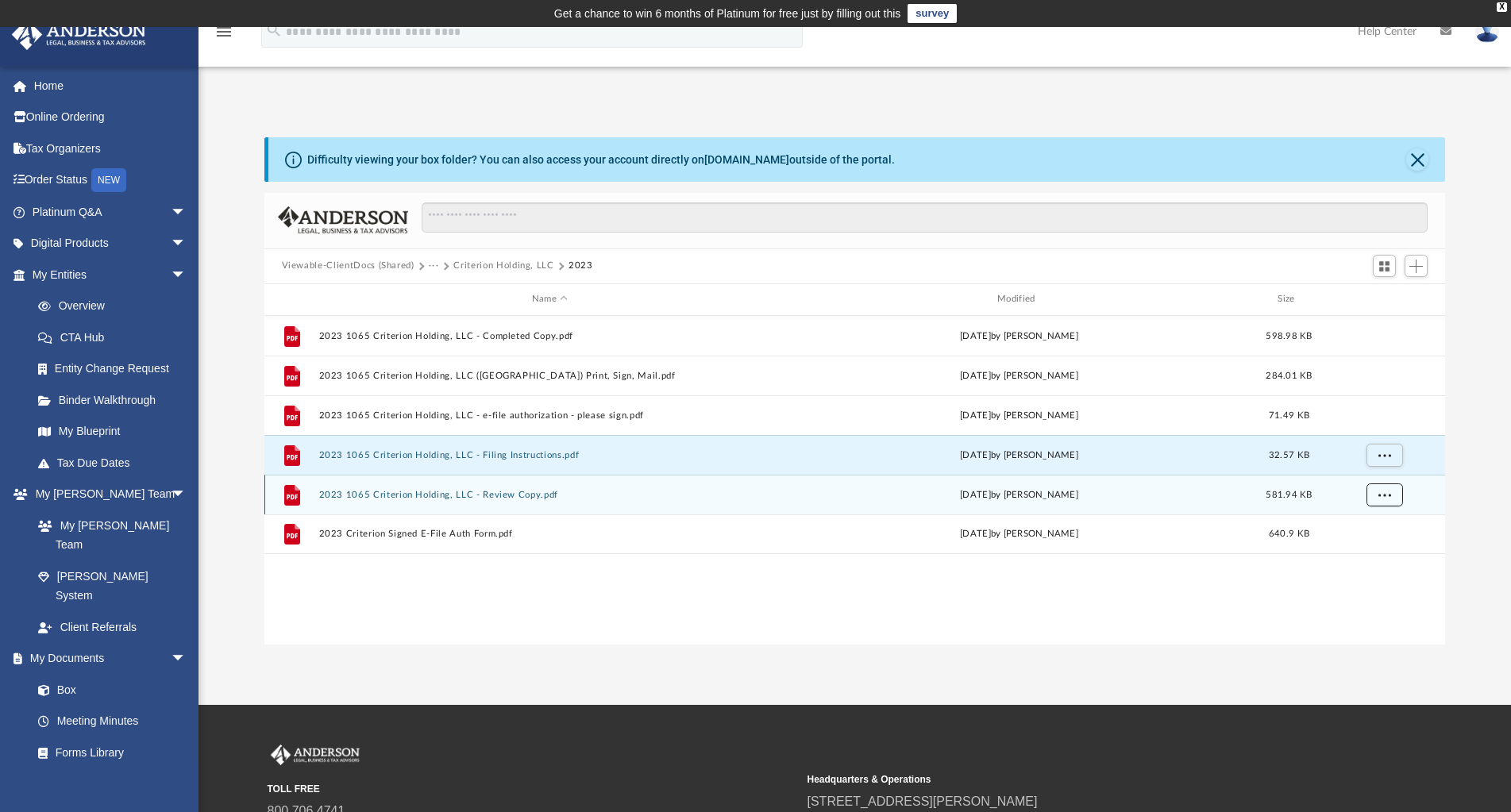
click at [1391, 495] on button "More options" at bounding box center [1384, 494] width 36 height 24
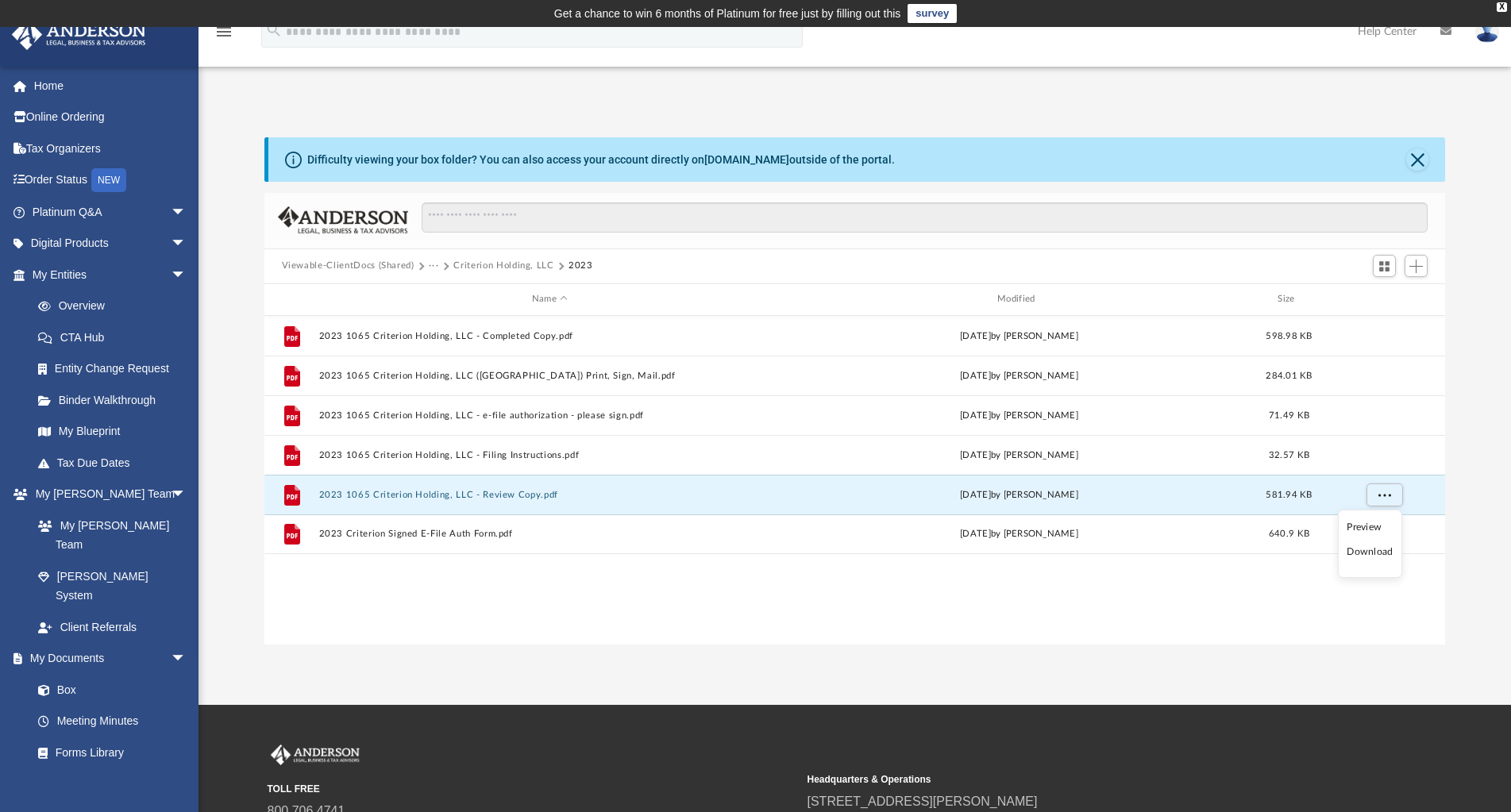
click at [1380, 556] on li "Download" at bounding box center [1370, 552] width 46 height 16
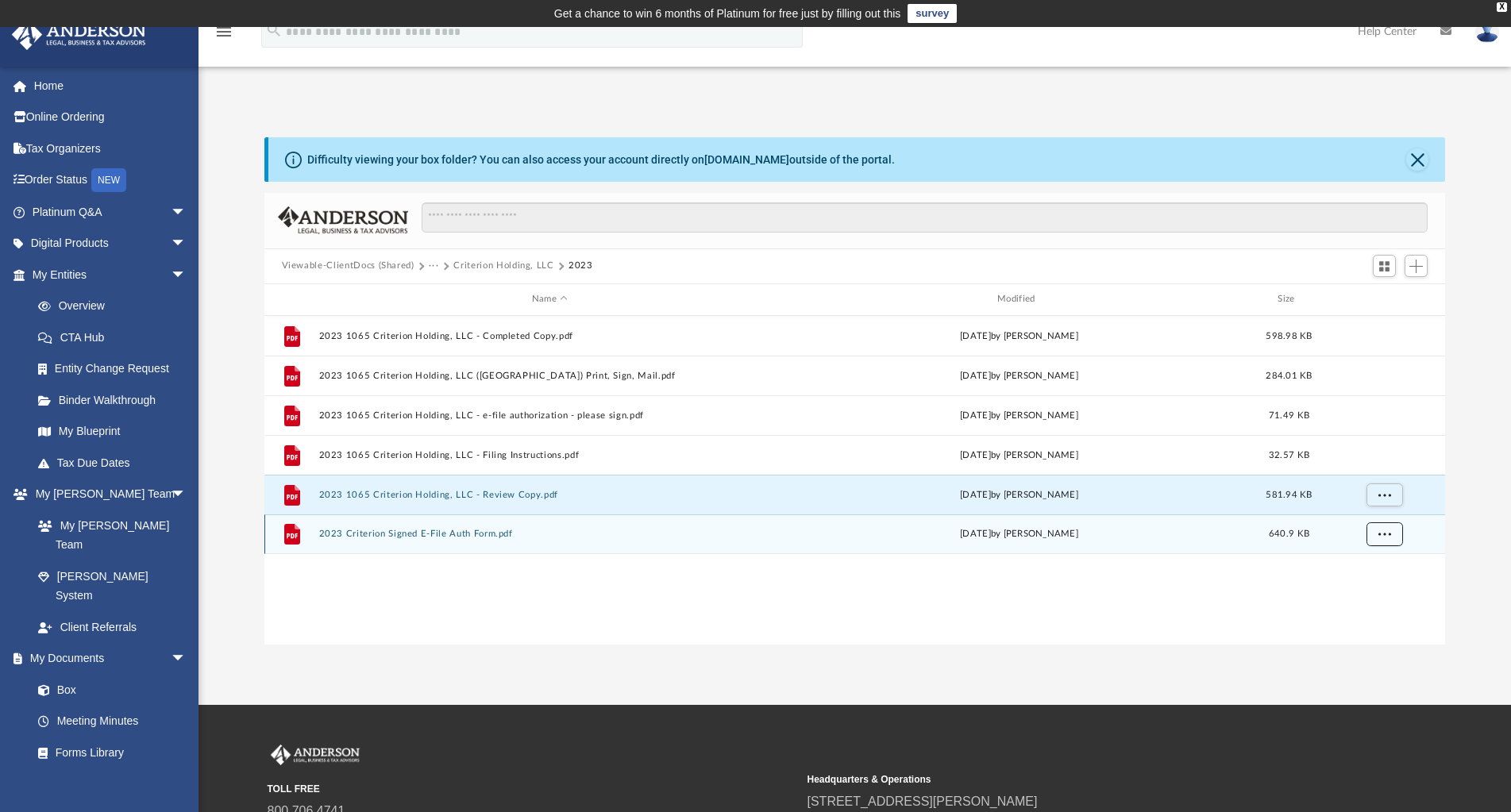
click at [1388, 534] on span "More options" at bounding box center [1383, 533] width 12 height 9
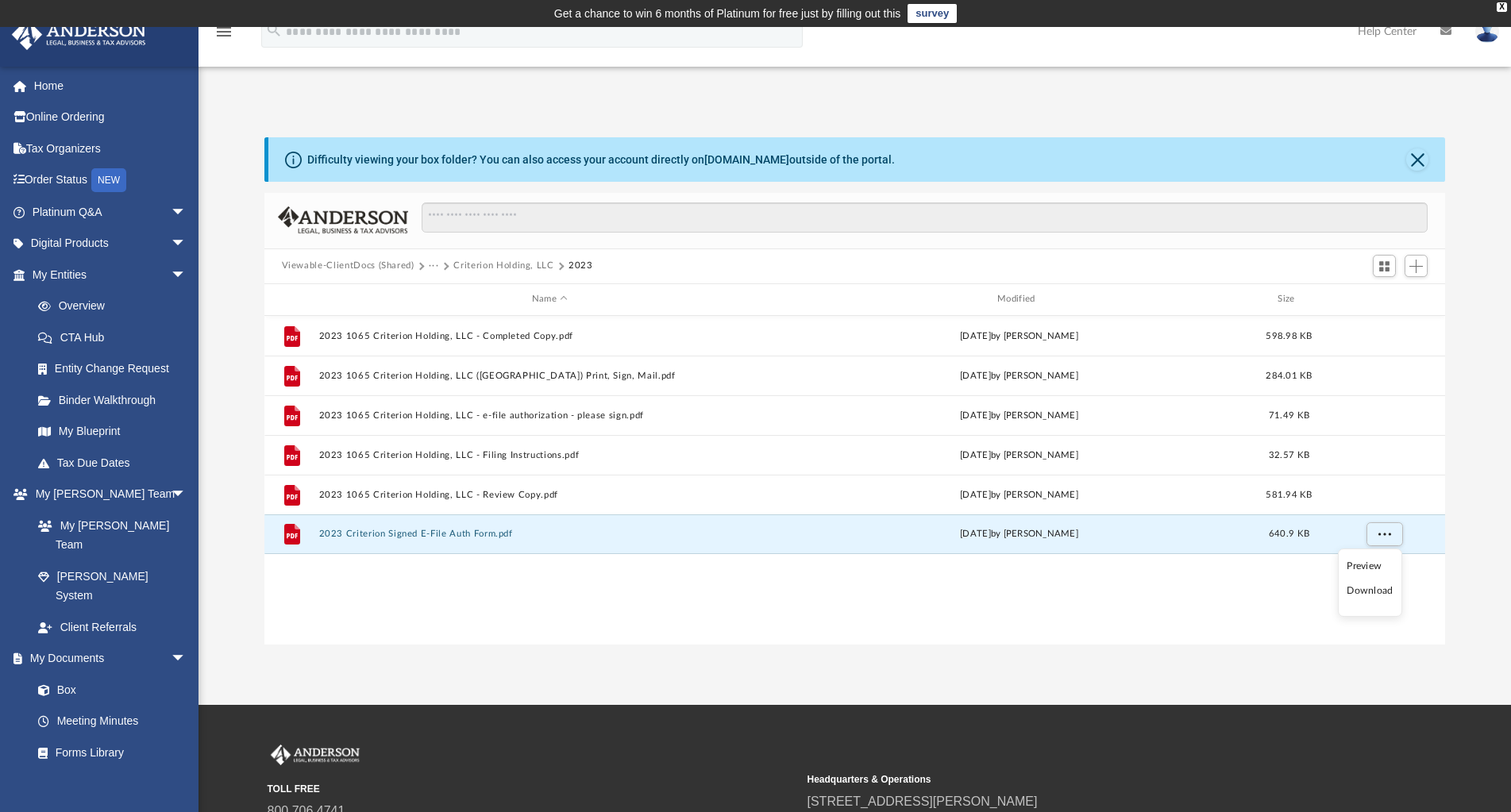
click at [1377, 594] on li "Download" at bounding box center [1370, 591] width 46 height 16
drag, startPoint x: 508, startPoint y: 264, endPoint x: 535, endPoint y: 381, distance: 120.1
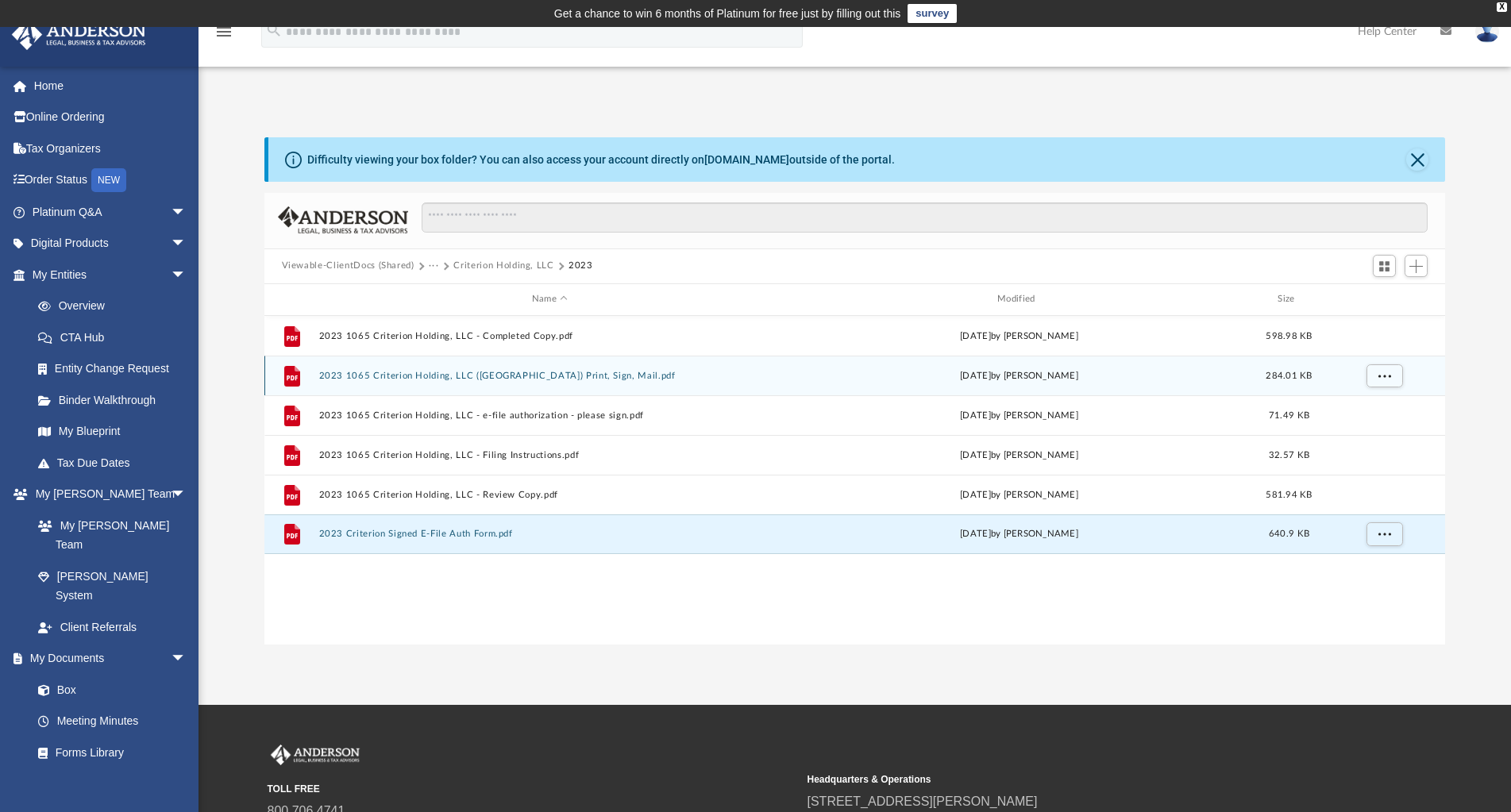
click at [508, 264] on button "Criterion Holding, LLC" at bounding box center [503, 265] width 100 height 14
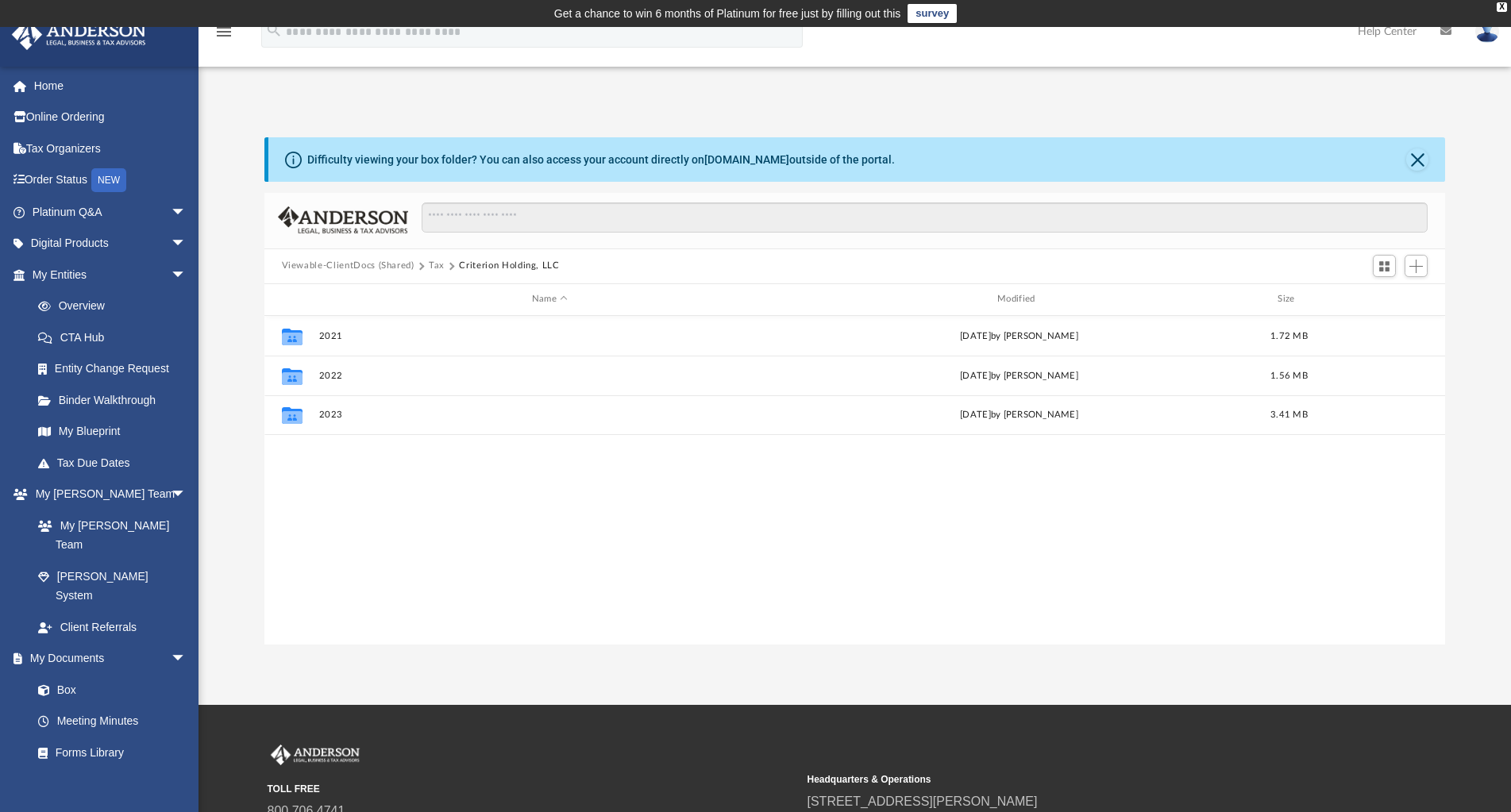
click at [548, 542] on div "Collaborated Folder 2021 Sat Nov 19 2022 by Rakesh Patel 1.72 MB Collaborated F…" at bounding box center [855, 480] width 1181 height 329
click at [435, 264] on button "Tax" at bounding box center [436, 265] width 16 height 14
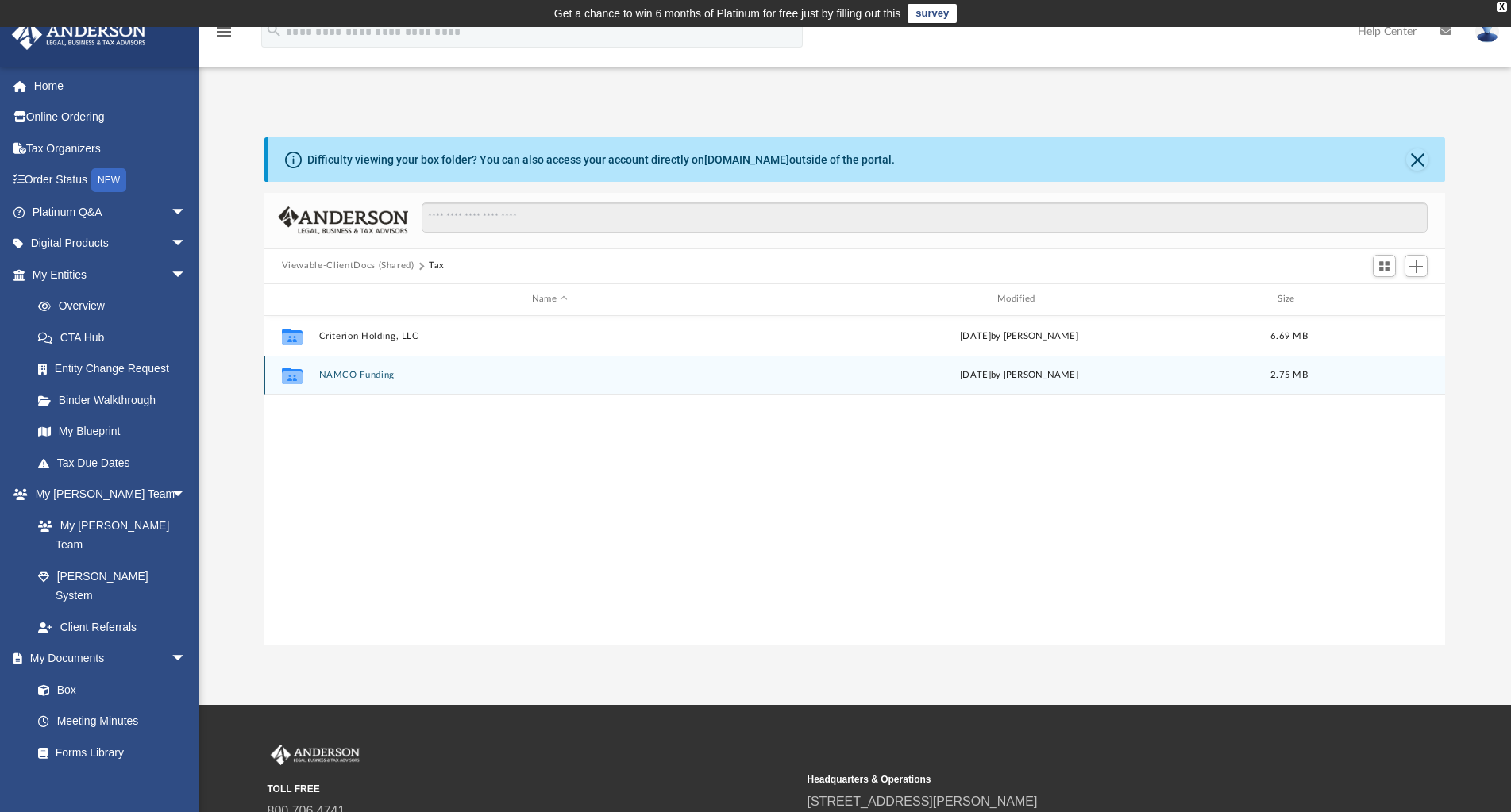
click at [361, 372] on button "NAMCO Funding" at bounding box center [549, 375] width 462 height 11
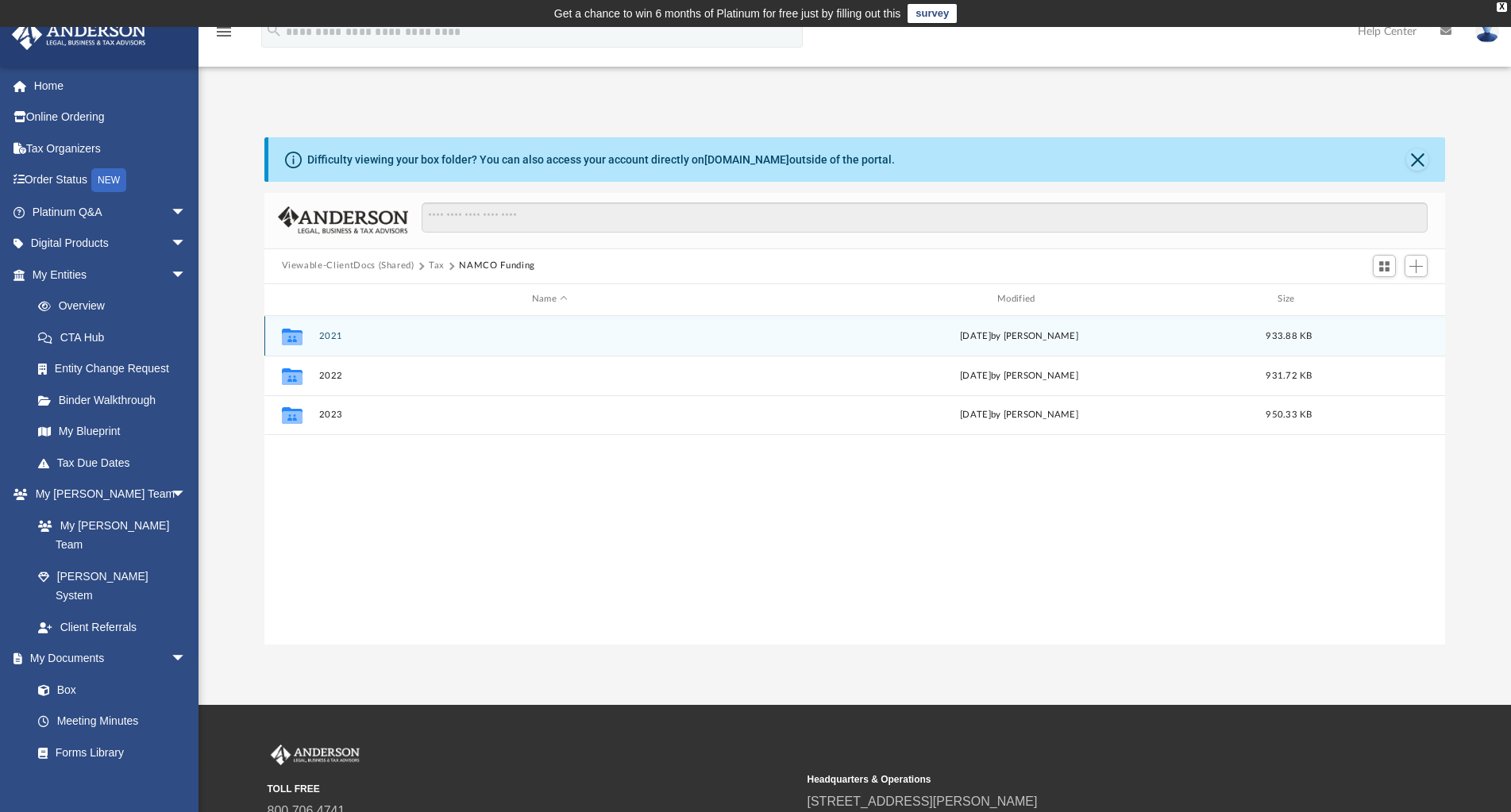
click at [331, 340] on button "2021" at bounding box center [549, 336] width 462 height 11
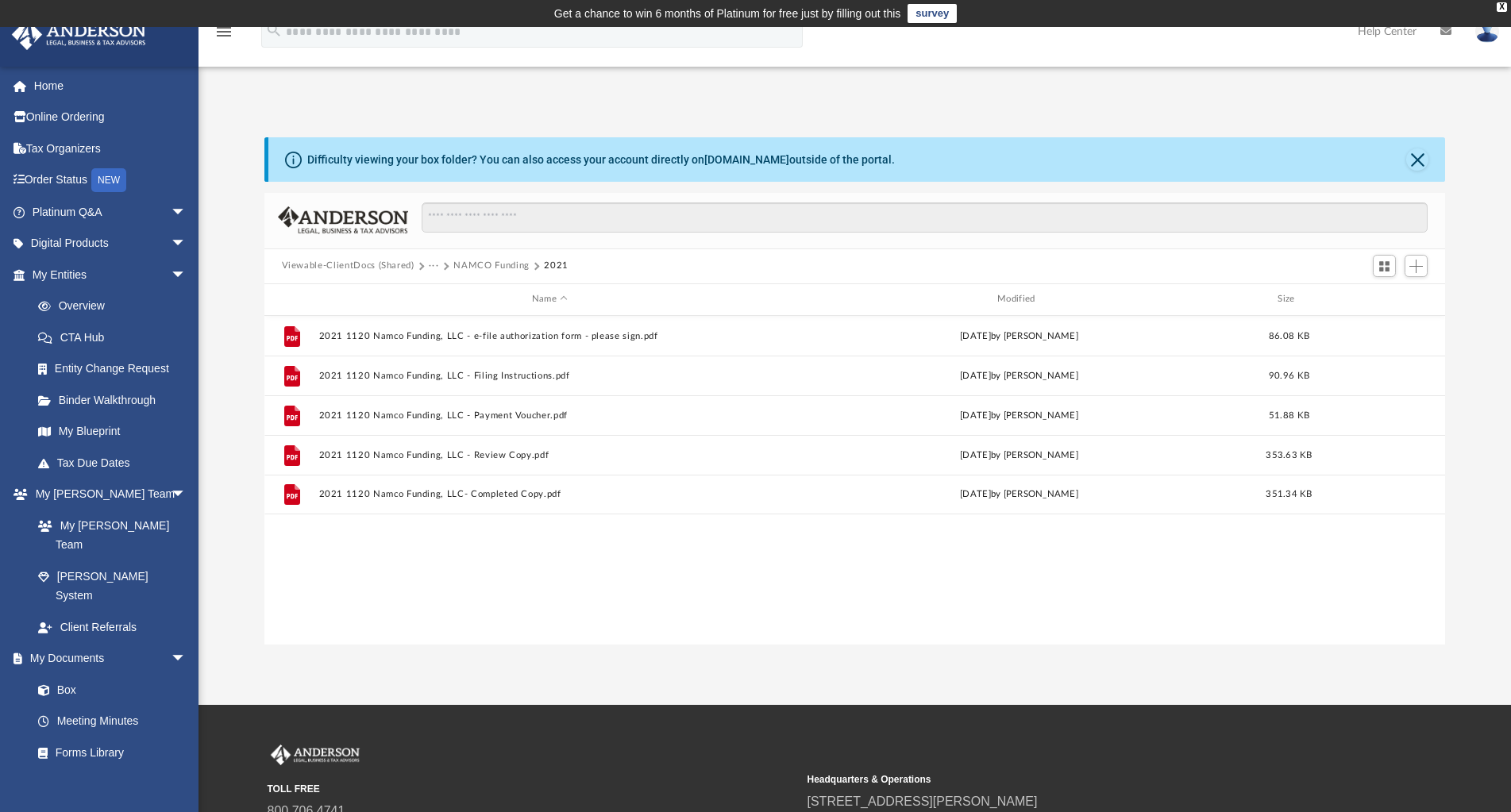
click at [493, 267] on button "NAMCO Funding" at bounding box center [491, 265] width 75 height 14
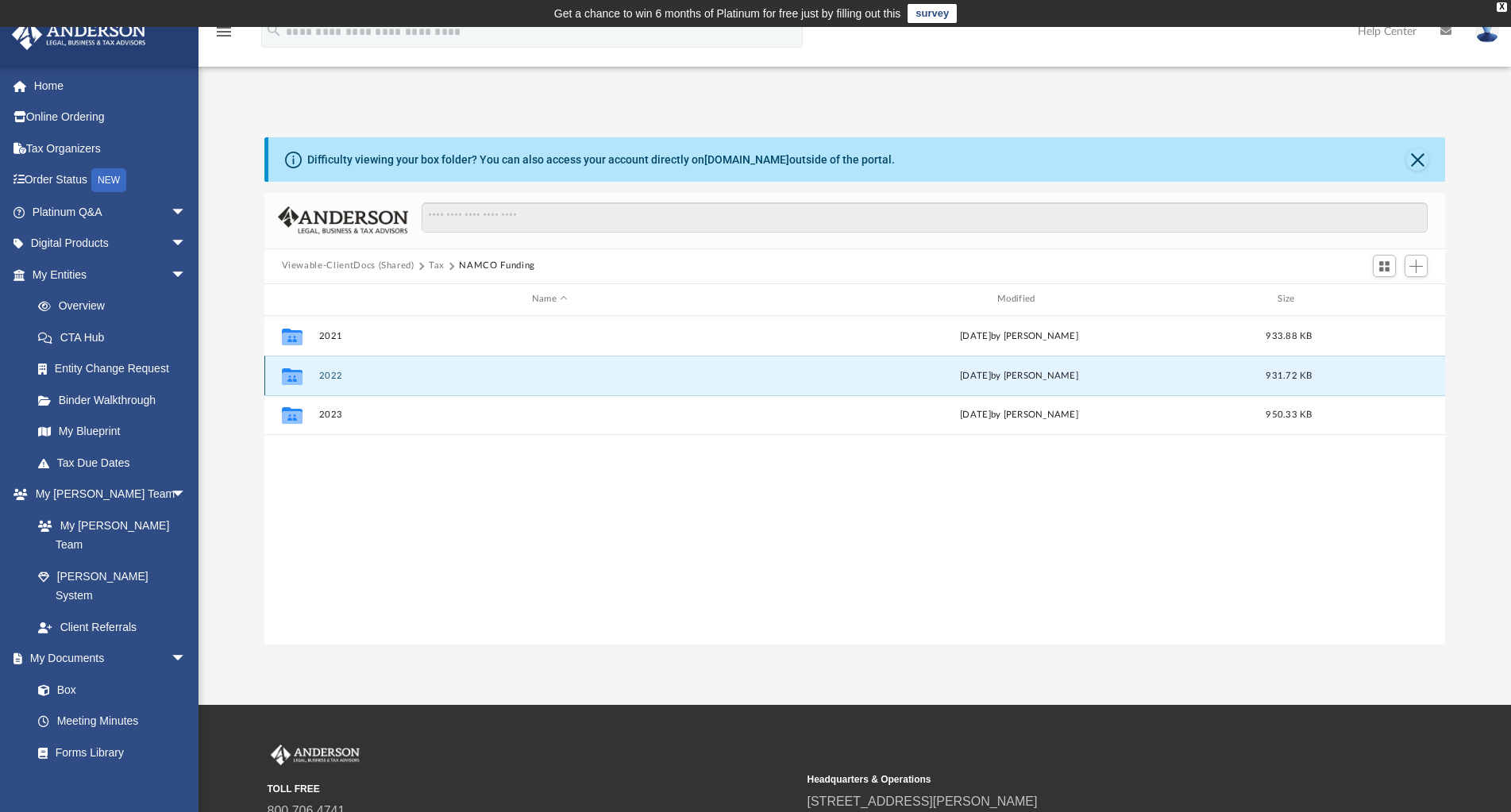
click at [333, 377] on button "2022" at bounding box center [549, 376] width 462 height 11
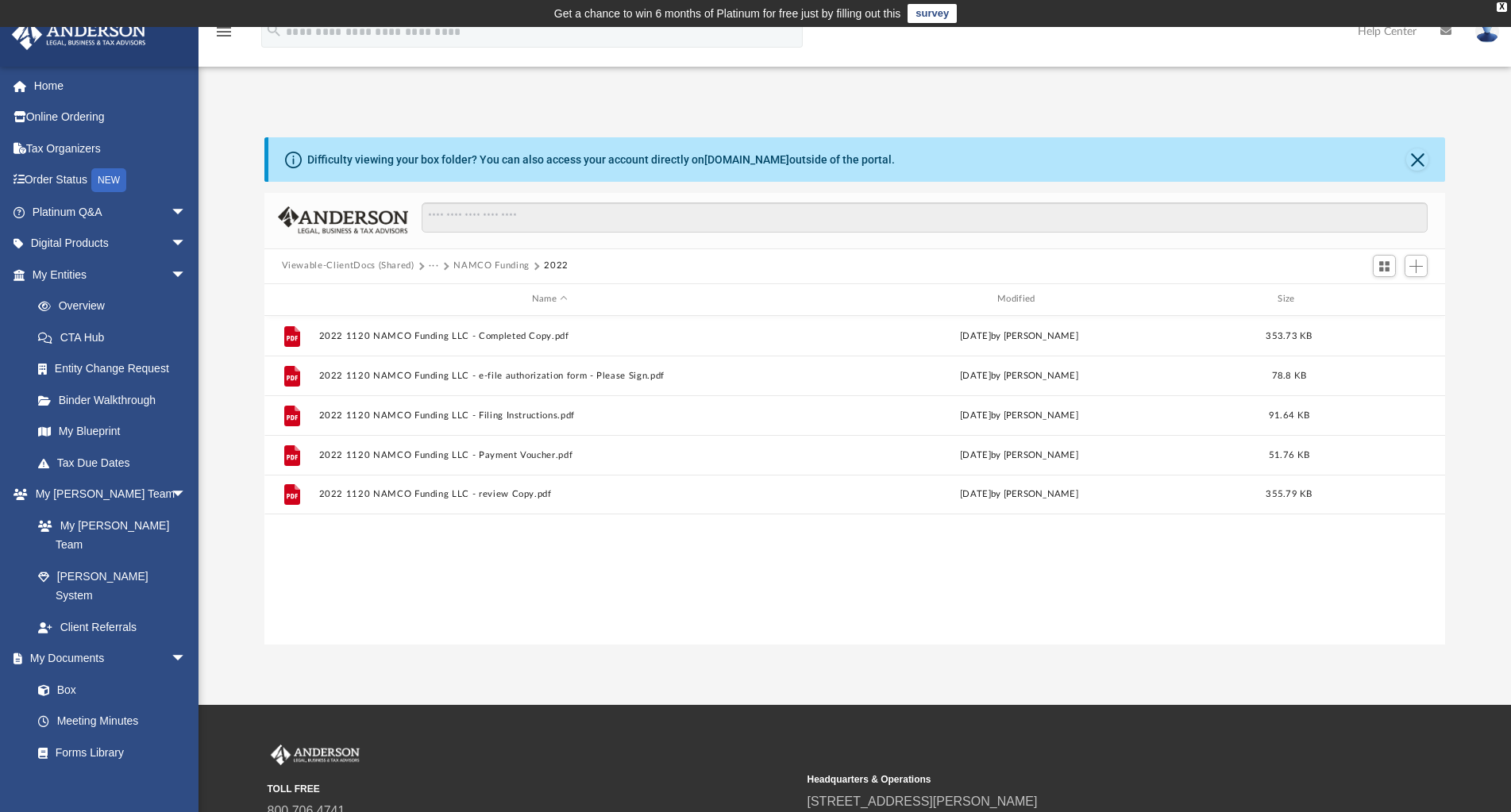
drag, startPoint x: 494, startPoint y: 264, endPoint x: 500, endPoint y: 308, distance: 44.4
click at [494, 264] on button "NAMCO Funding" at bounding box center [491, 265] width 75 height 14
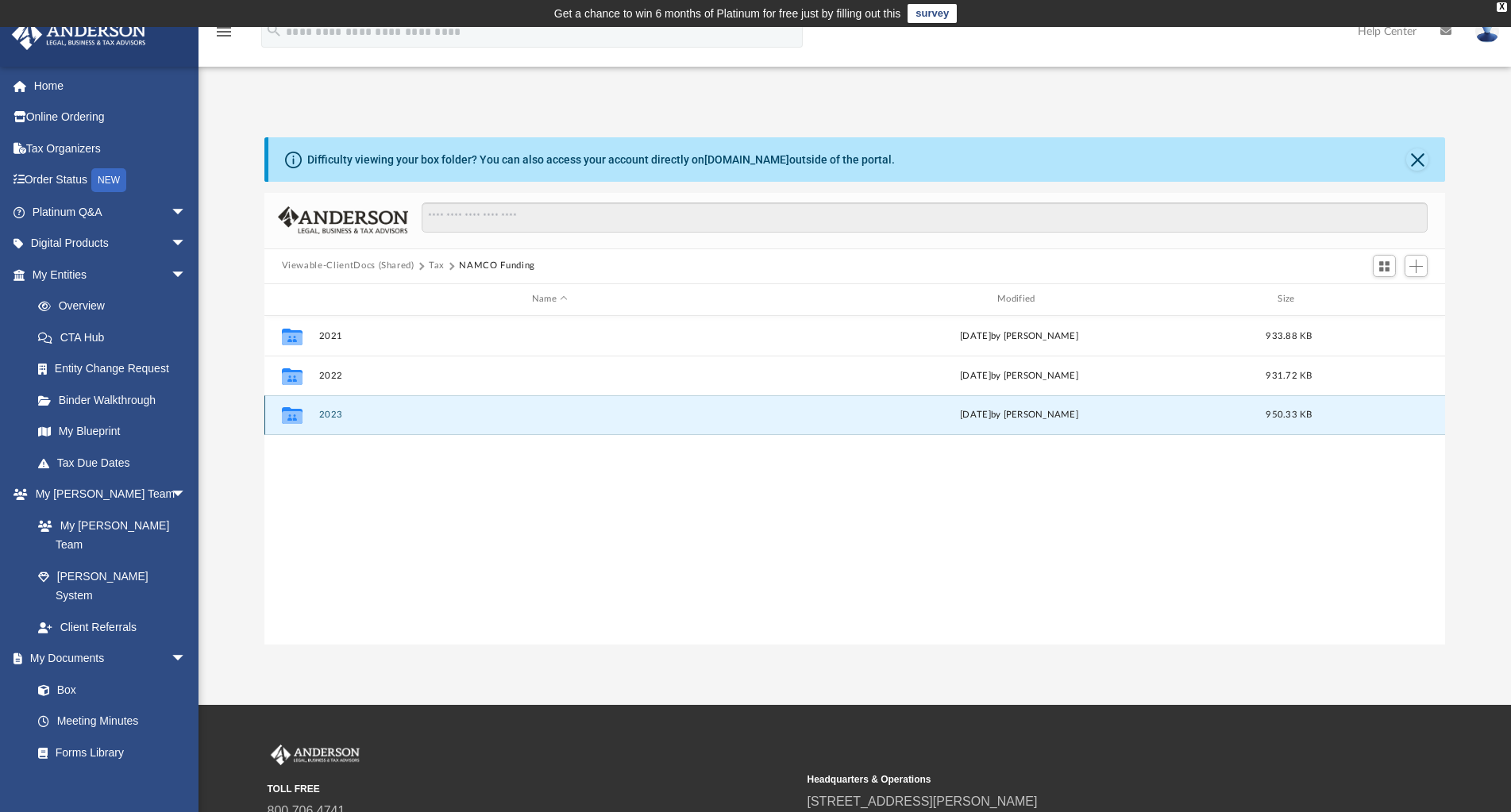
click at [326, 417] on button "2023" at bounding box center [549, 415] width 462 height 11
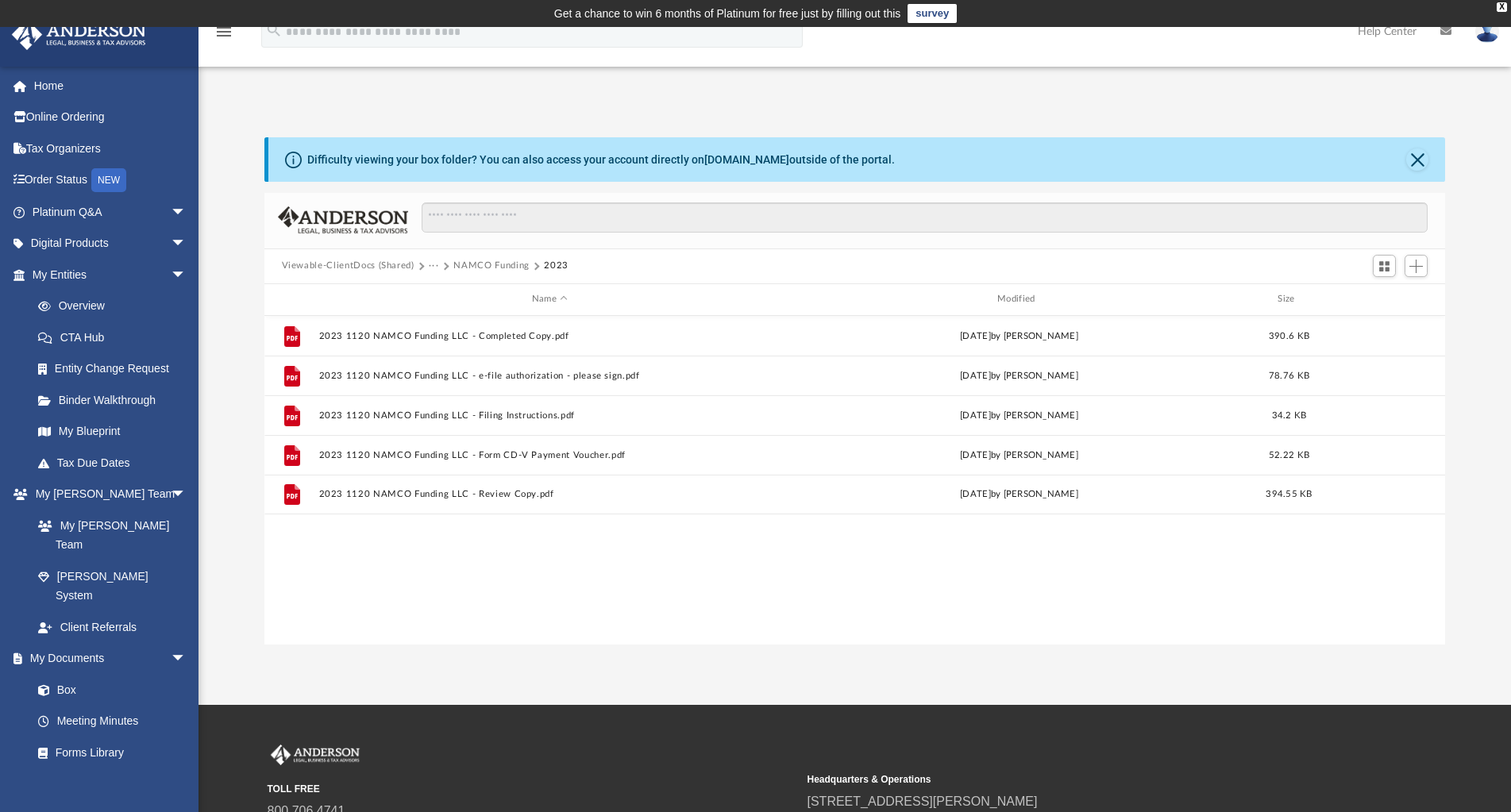
click at [666, 609] on div "File 2023 1120 NAMCO Funding LLC - Completed Copy.pdf Mon Jun 24 2024 by Jasmin…" at bounding box center [855, 480] width 1181 height 329
click at [494, 268] on button "NAMCO Funding" at bounding box center [491, 265] width 75 height 14
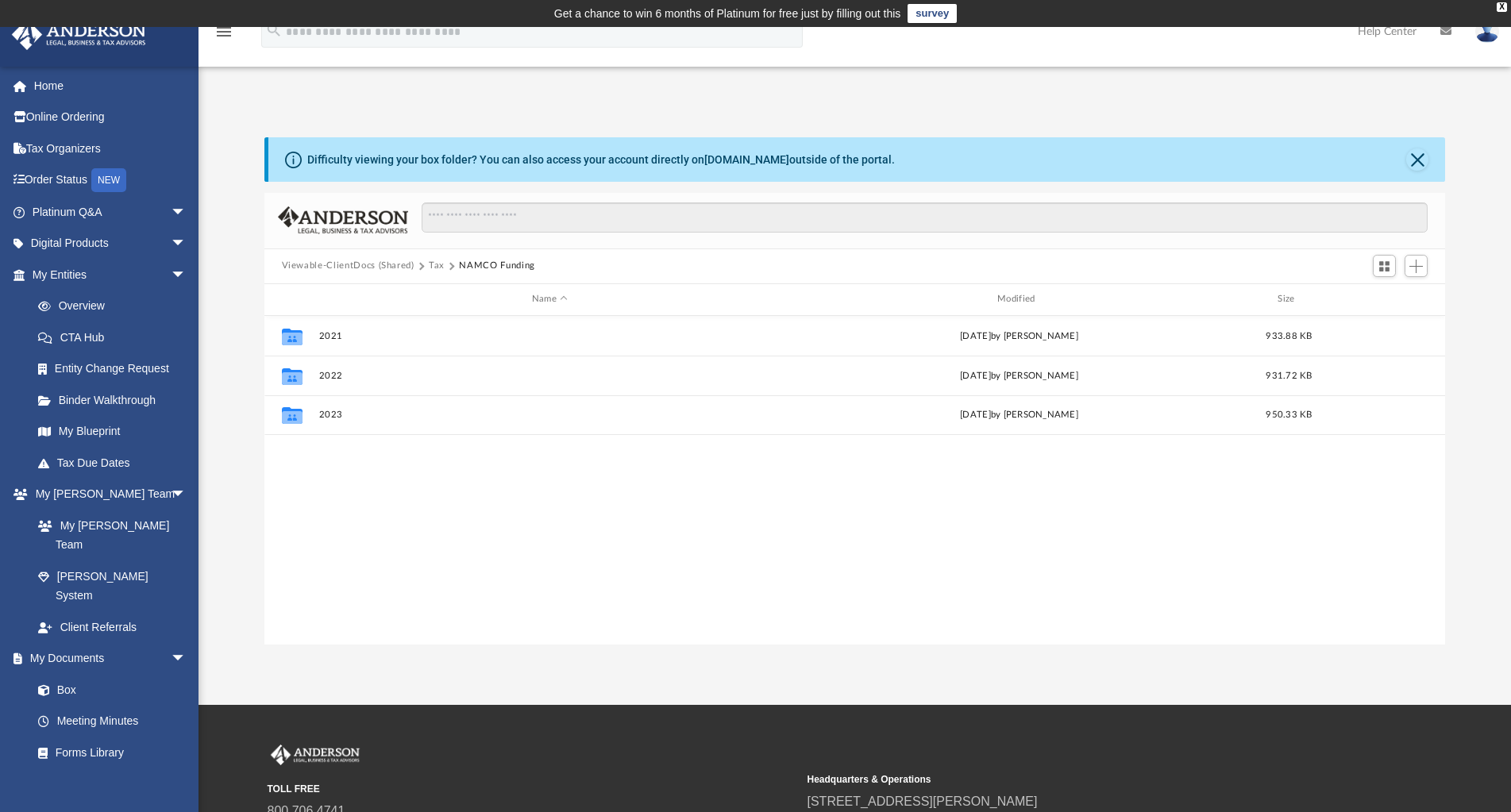
click at [429, 264] on button "Tax" at bounding box center [436, 265] width 16 height 14
click at [374, 263] on button "Viewable-ClientDocs (Shared)" at bounding box center [348, 265] width 133 height 14
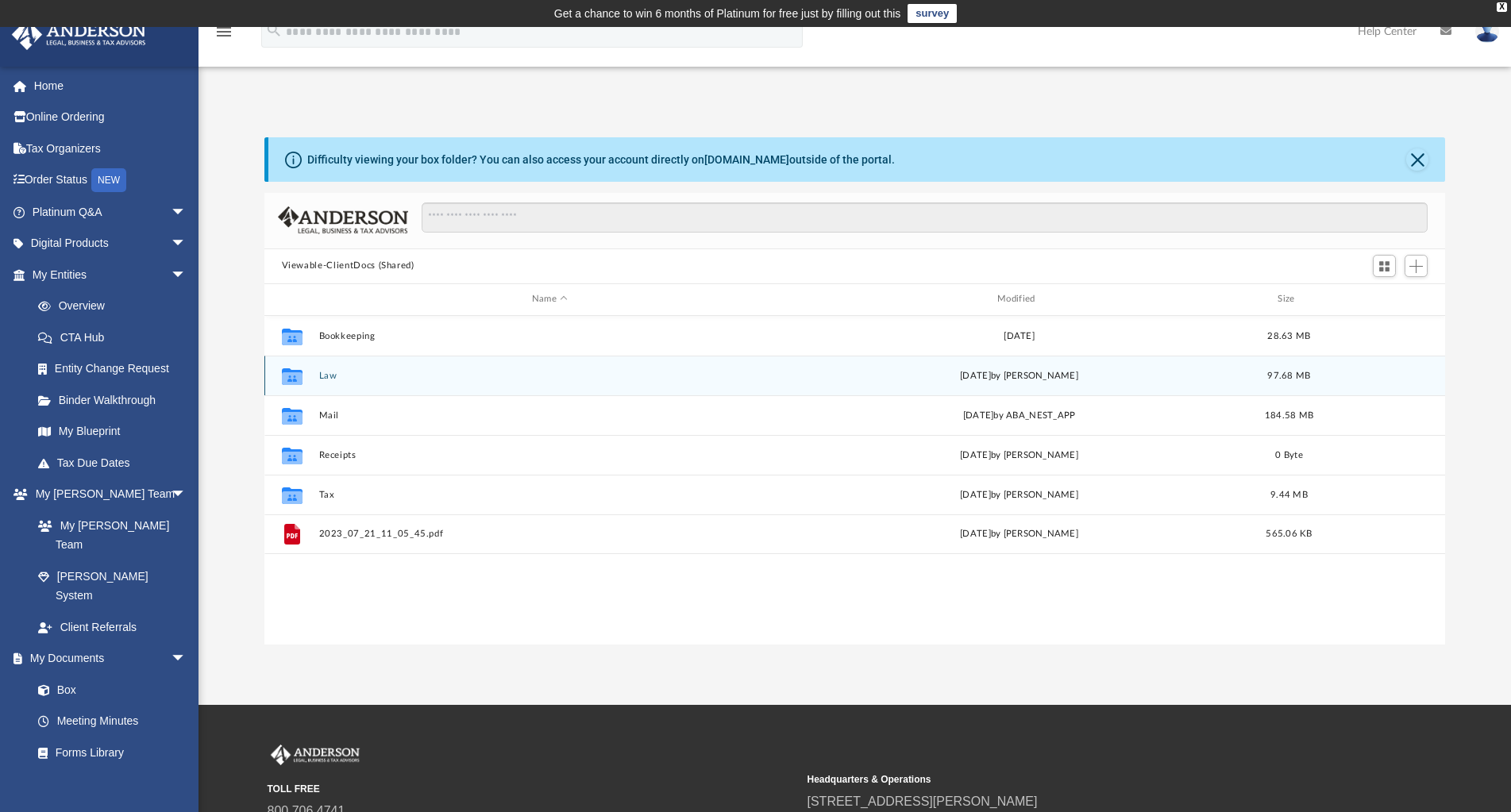
click at [327, 374] on button "Law" at bounding box center [549, 376] width 462 height 11
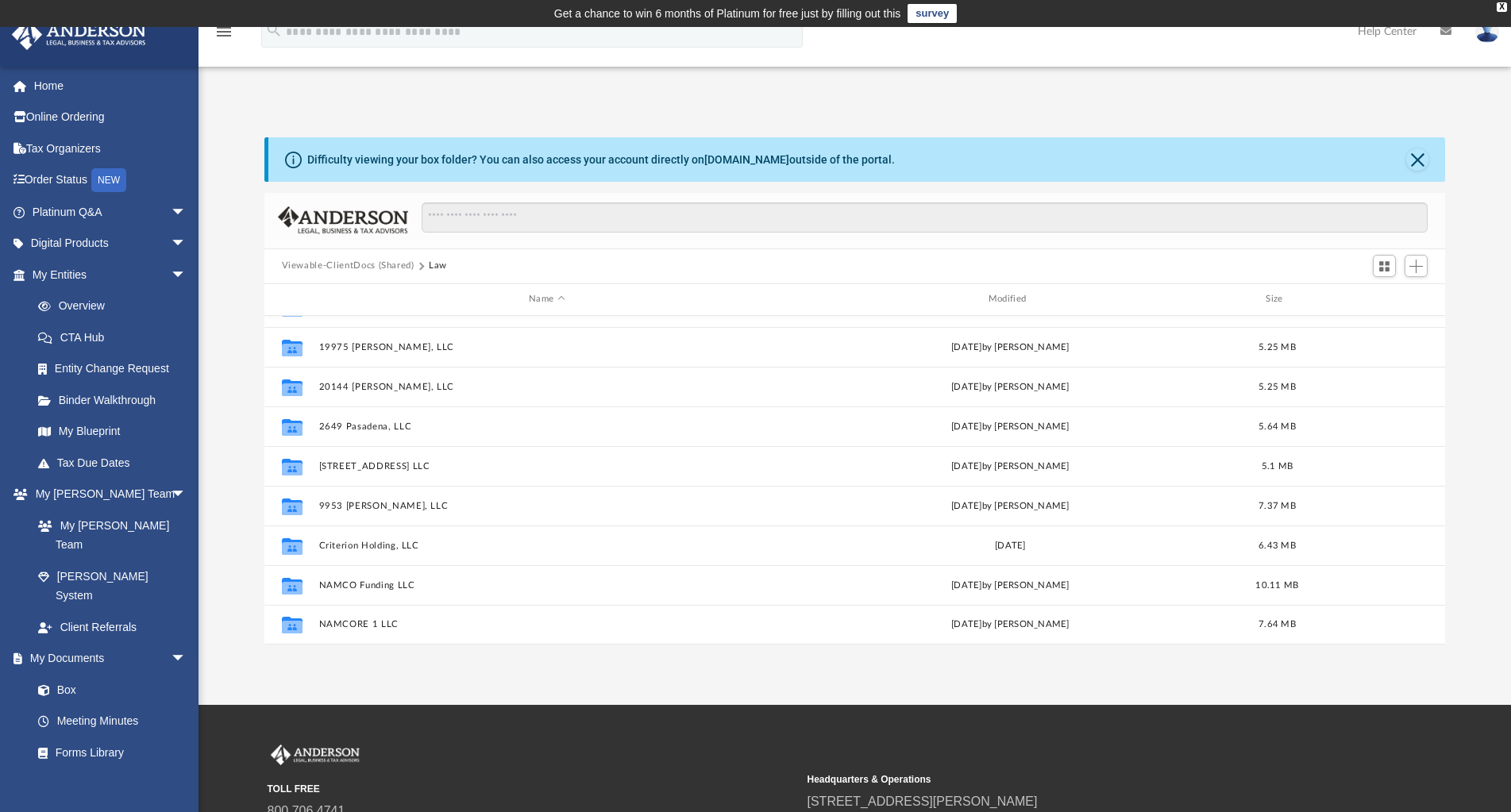
scroll to position [0, 0]
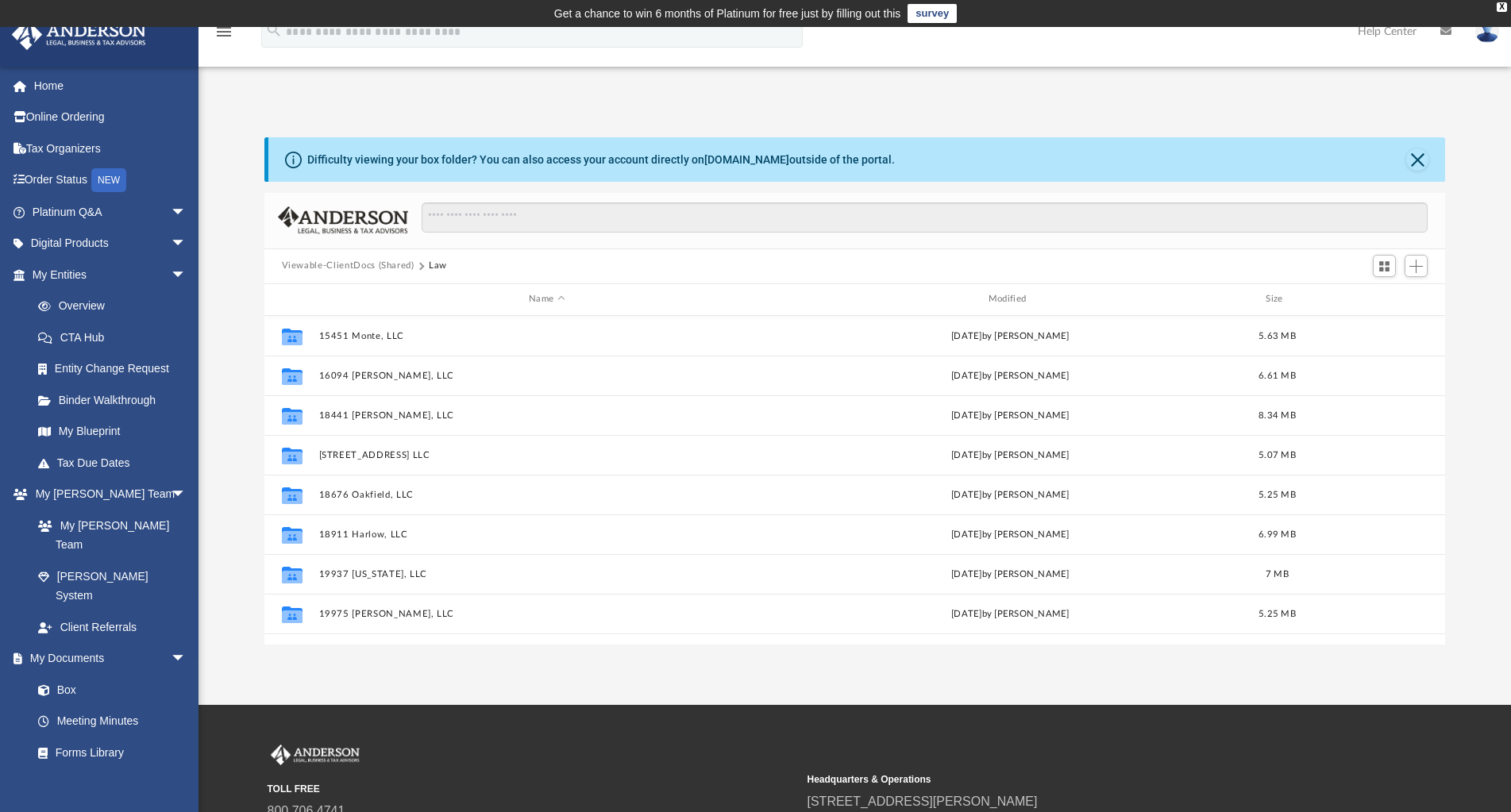
click at [333, 265] on button "Viewable-ClientDocs (Shared)" at bounding box center [348, 265] width 133 height 14
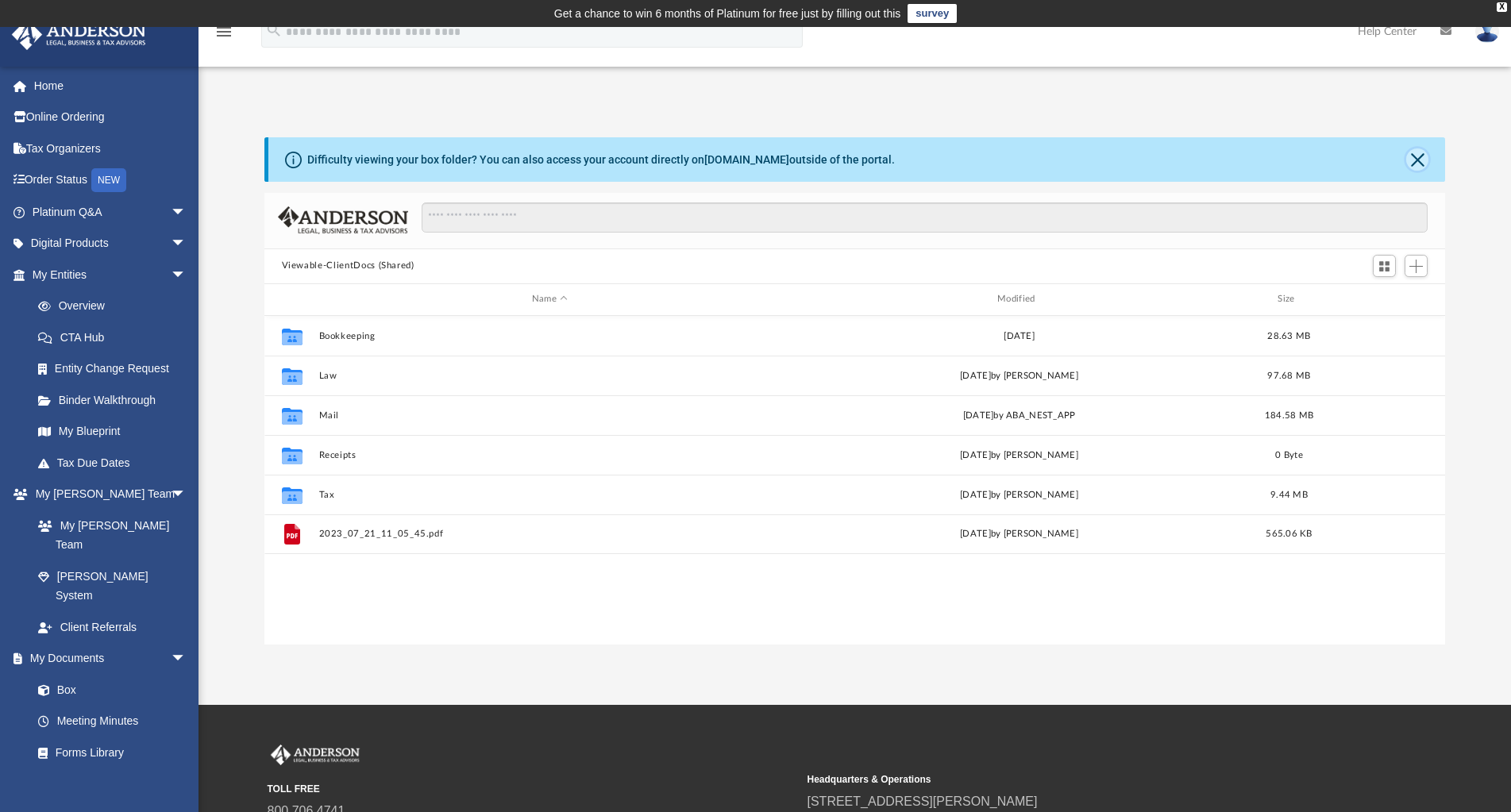
click at [1419, 162] on button "Close" at bounding box center [1417, 159] width 22 height 22
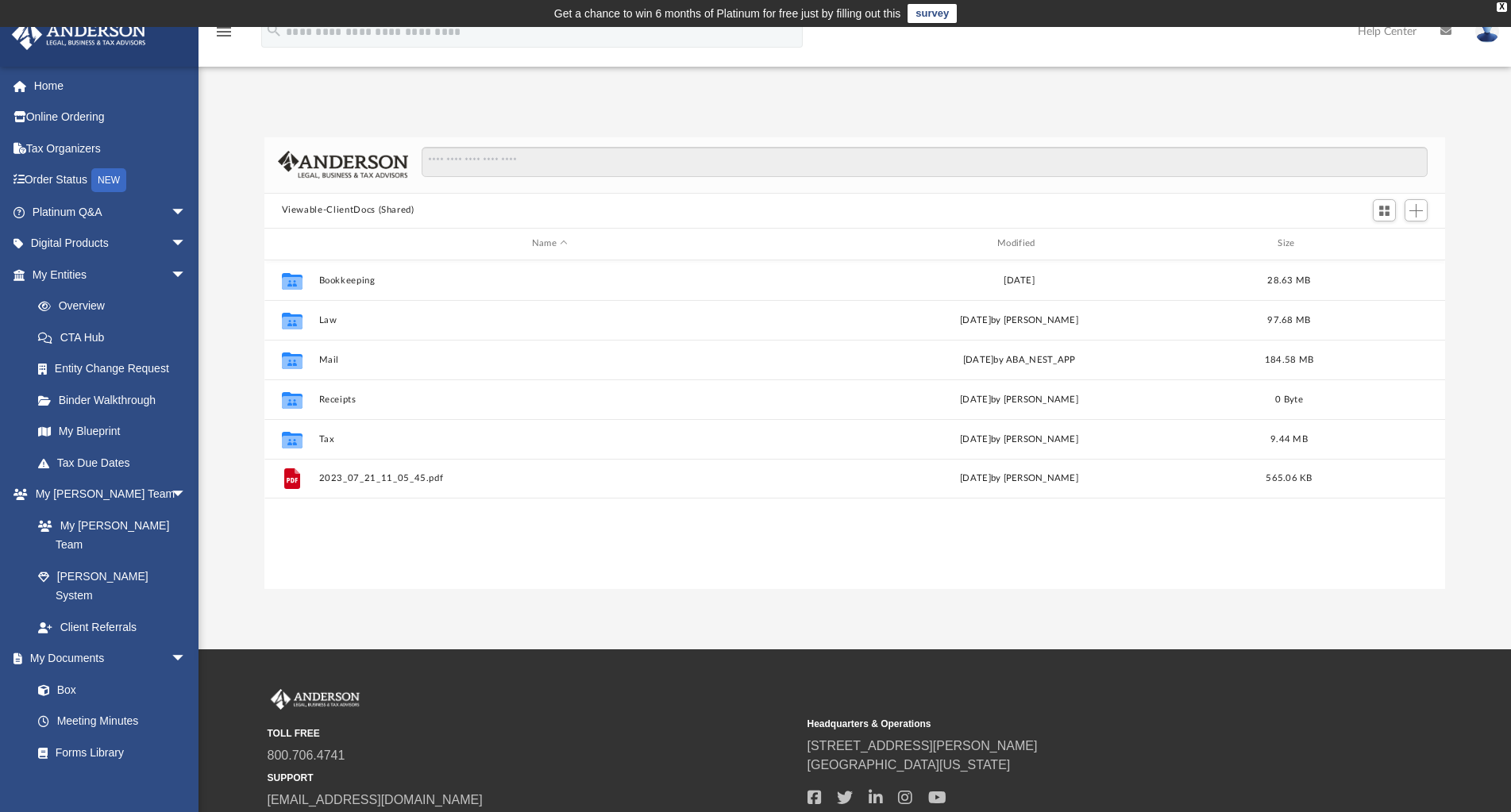
click at [322, 205] on button "Viewable-ClientDocs (Shared)" at bounding box center [348, 209] width 133 height 14
click at [1415, 209] on span "Add" at bounding box center [1416, 210] width 13 height 13
click at [1379, 210] on span "Switch to Grid View" at bounding box center [1384, 210] width 13 height 13
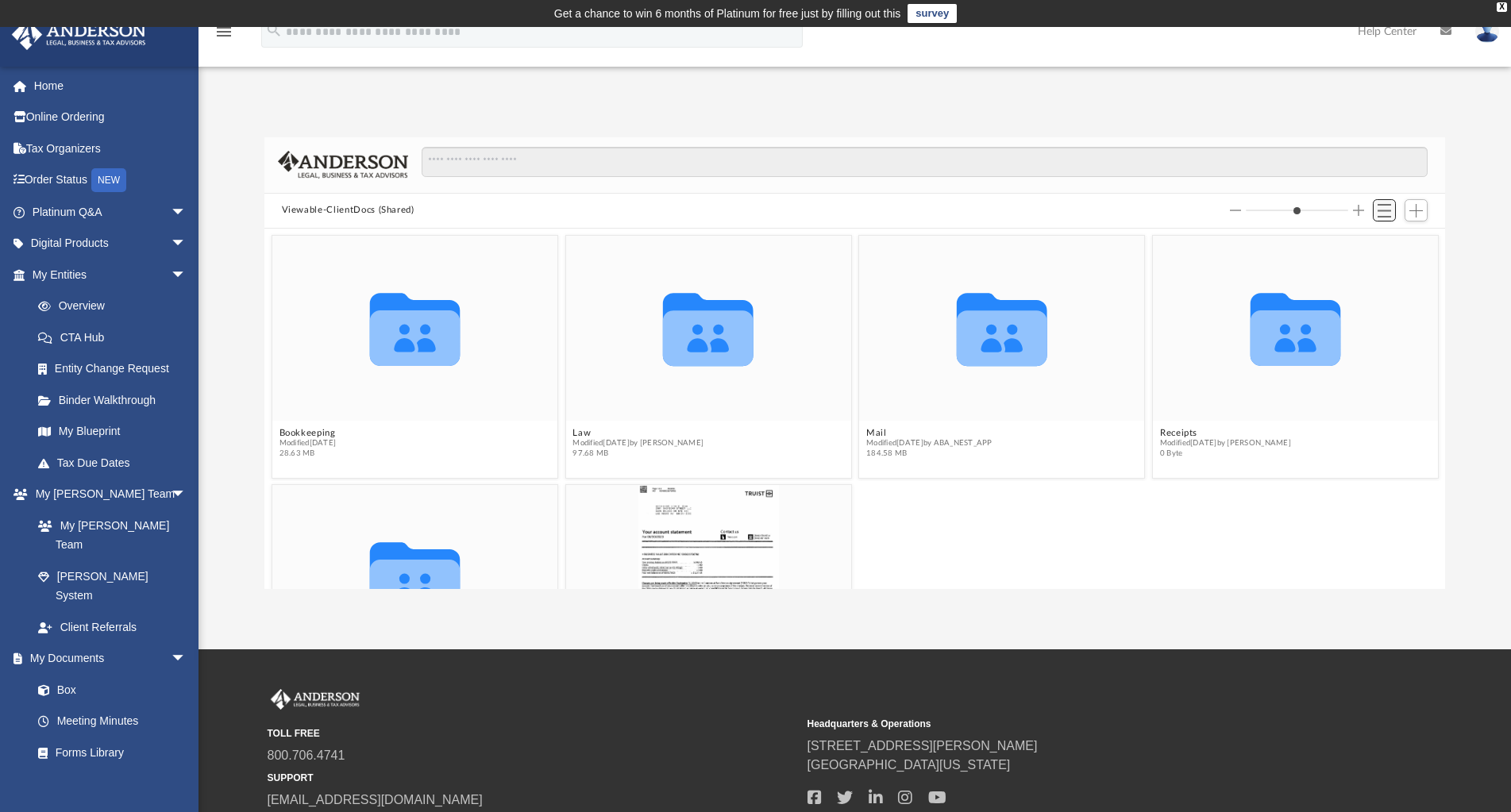
scroll to position [350, 1169]
click at [1379, 210] on span "Switch to List View" at bounding box center [1384, 210] width 13 height 13
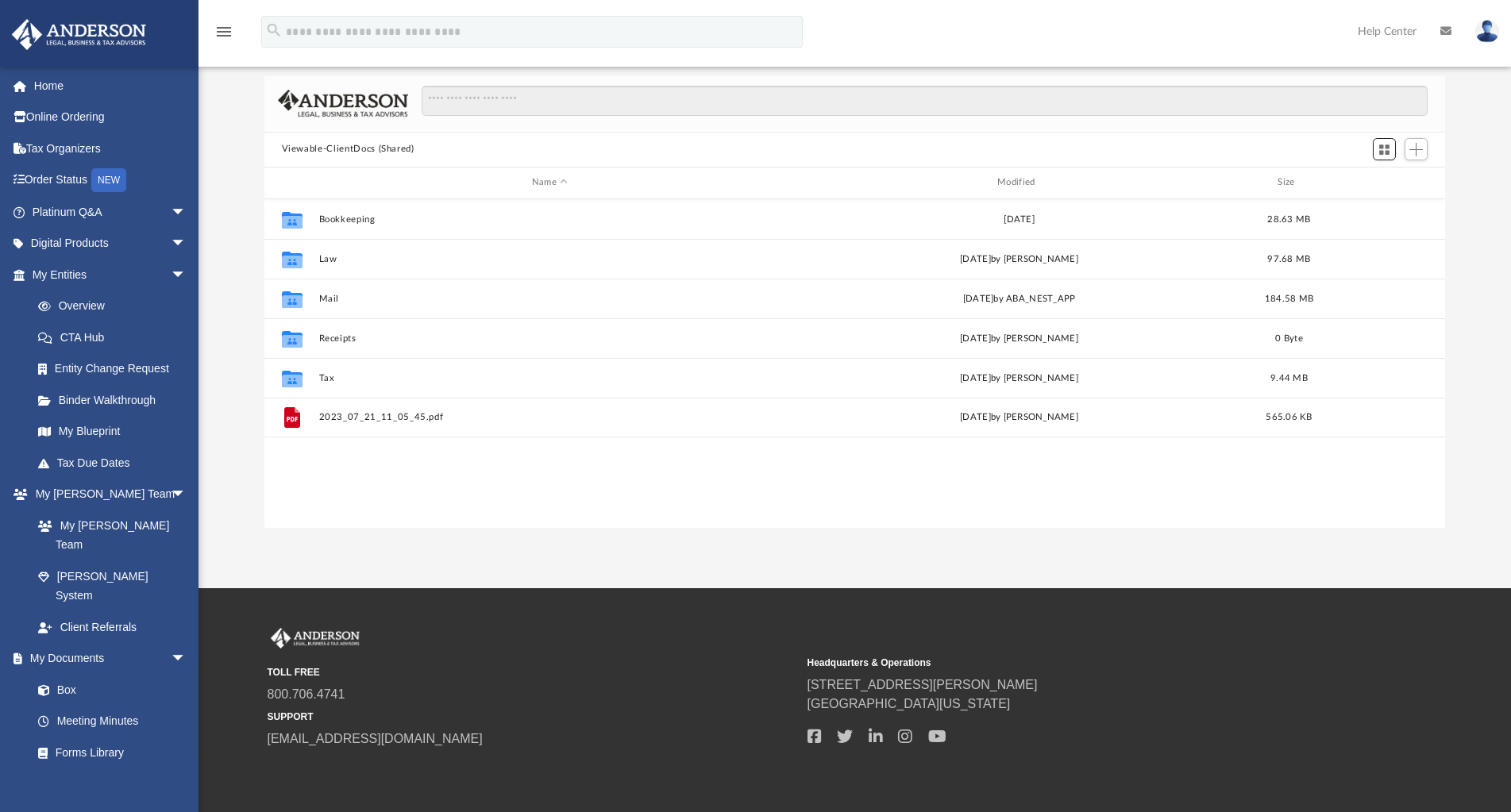
scroll to position [0, 0]
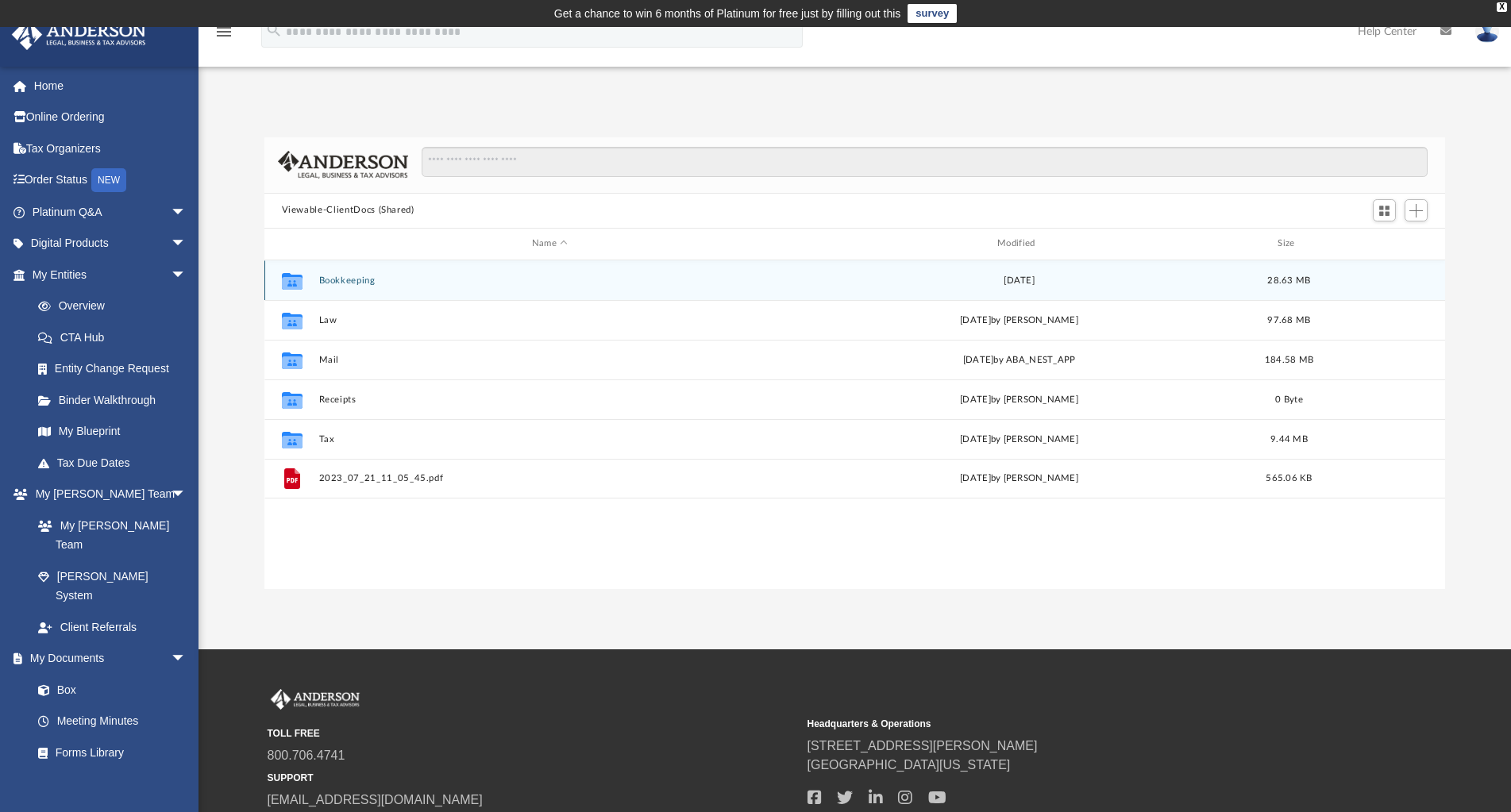
click at [640, 281] on button "Bookkeeping" at bounding box center [549, 280] width 462 height 11
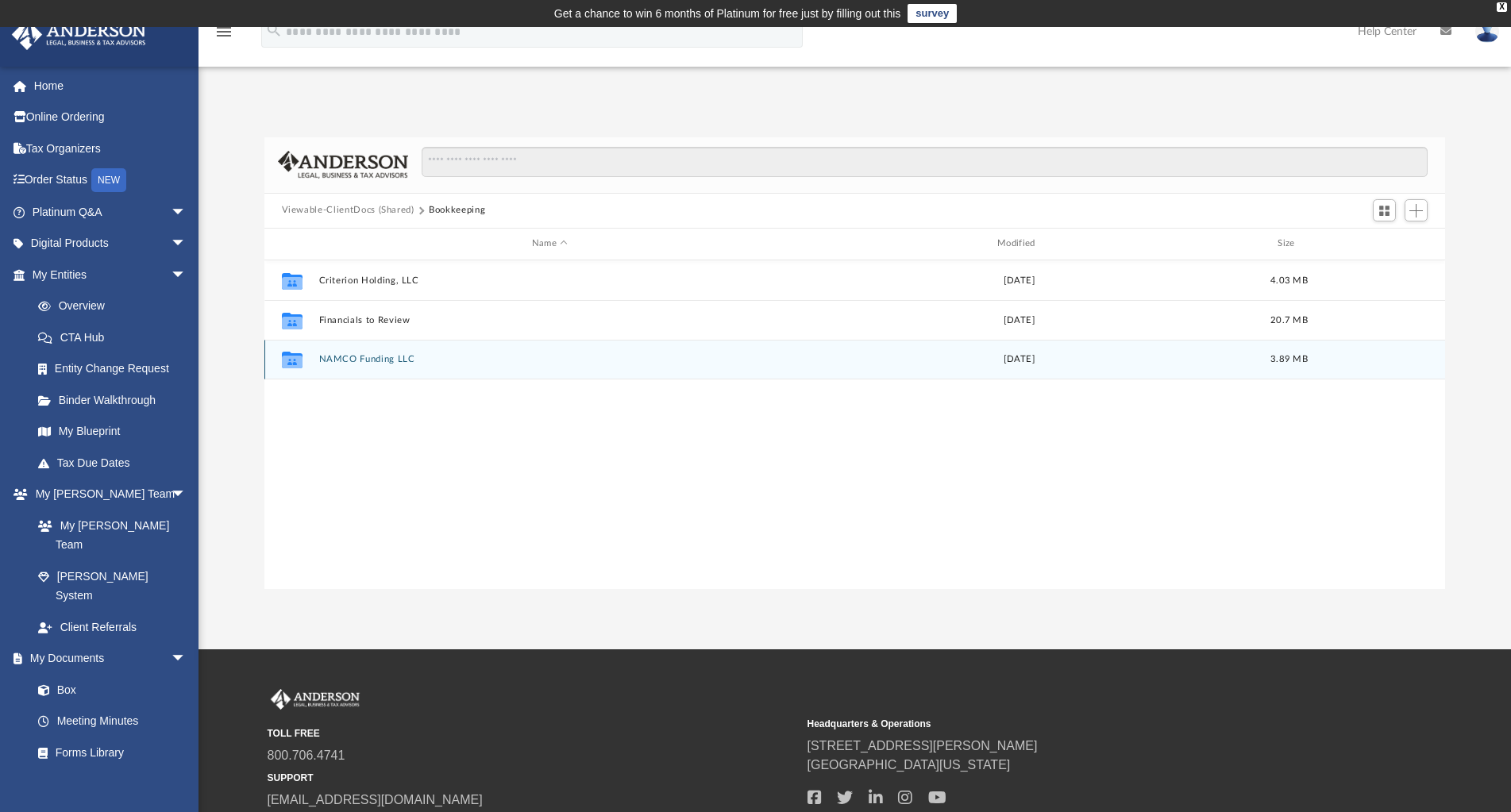
drag, startPoint x: 508, startPoint y: 560, endPoint x: 421, endPoint y: 354, distance: 223.6
click at [508, 559] on div "Collaborated Folder Criterion Holding, LLC Tue Jun 18 2024 4.03 MB Collaborated…" at bounding box center [855, 425] width 1181 height 329
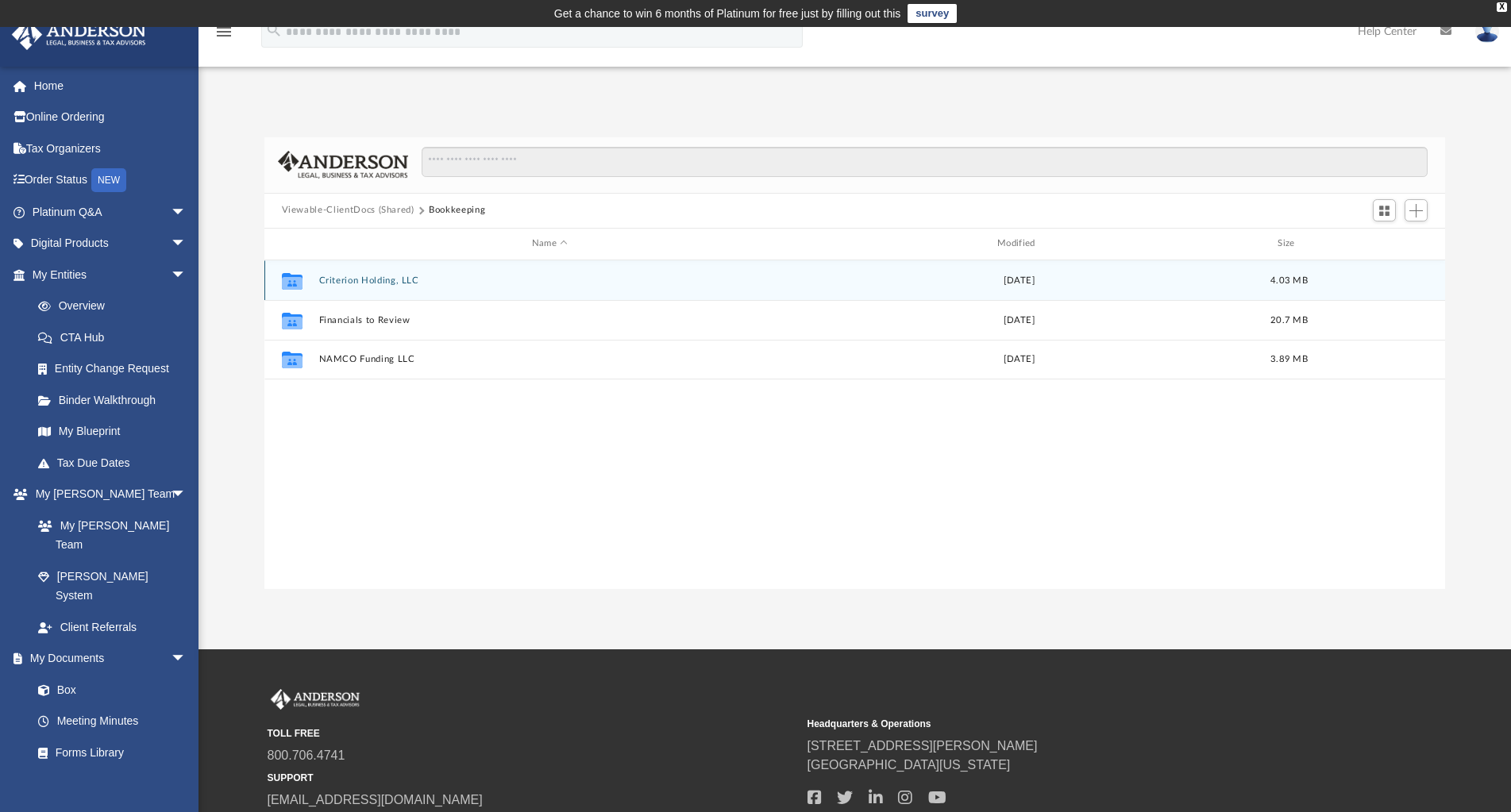
click at [377, 280] on button "Criterion Holding, LLC" at bounding box center [549, 280] width 462 height 11
click at [327, 277] on button "2024" at bounding box center [549, 279] width 462 height 11
click at [332, 275] on button "Financials" at bounding box center [549, 279] width 462 height 11
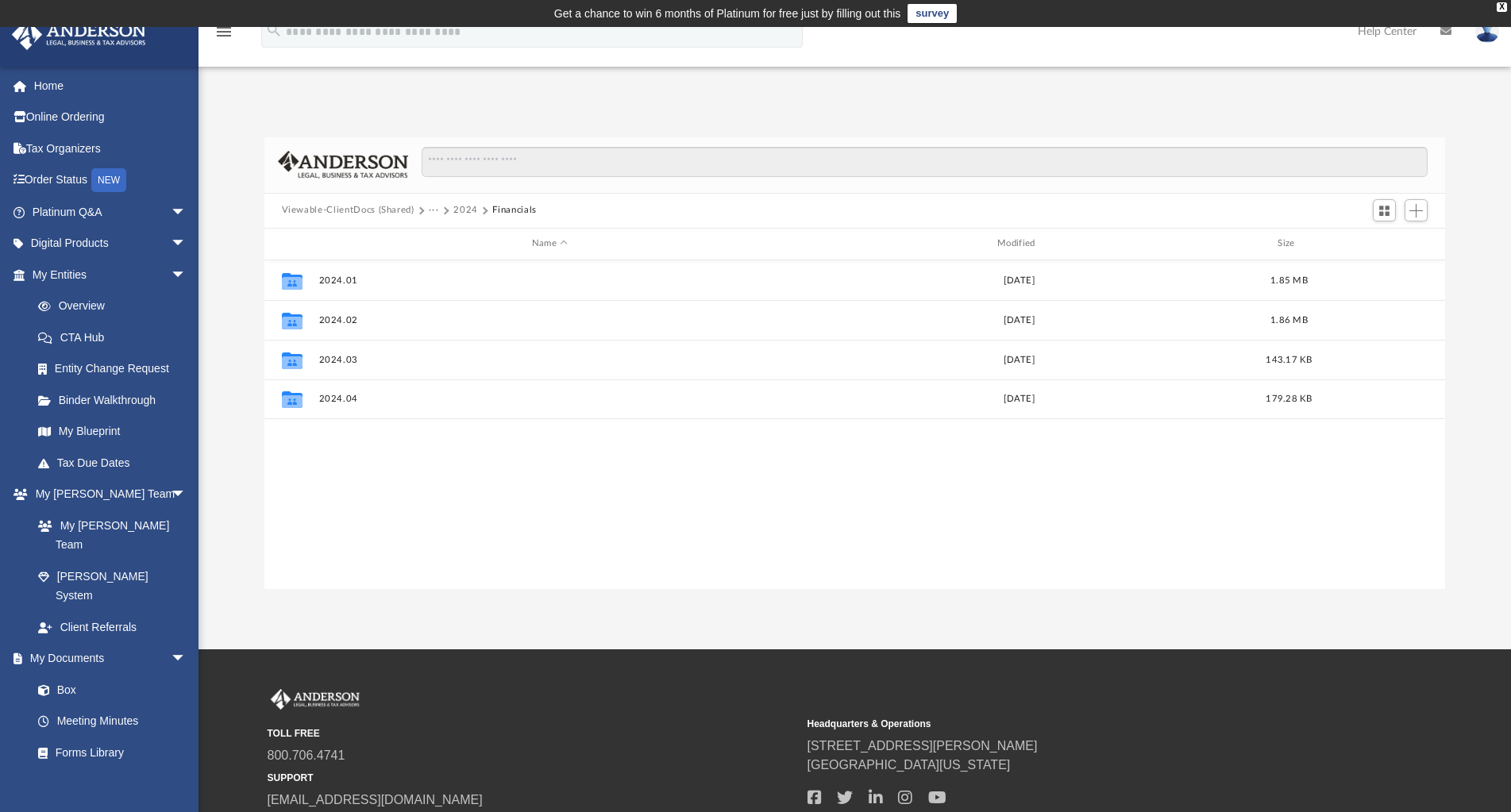
click at [457, 206] on button "2024" at bounding box center [466, 209] width 25 height 14
click at [506, 213] on button "Criterion Holding, LLC" at bounding box center [503, 209] width 100 height 14
drag, startPoint x: 861, startPoint y: 289, endPoint x: 684, endPoint y: 381, distance: 199.5
click at [717, 412] on div "Collaborated Folder 2024 Tue Jun 18 2024 4.03 MB" at bounding box center [855, 425] width 1181 height 329
drag, startPoint x: 450, startPoint y: 213, endPoint x: 464, endPoint y: 279, distance: 67.5
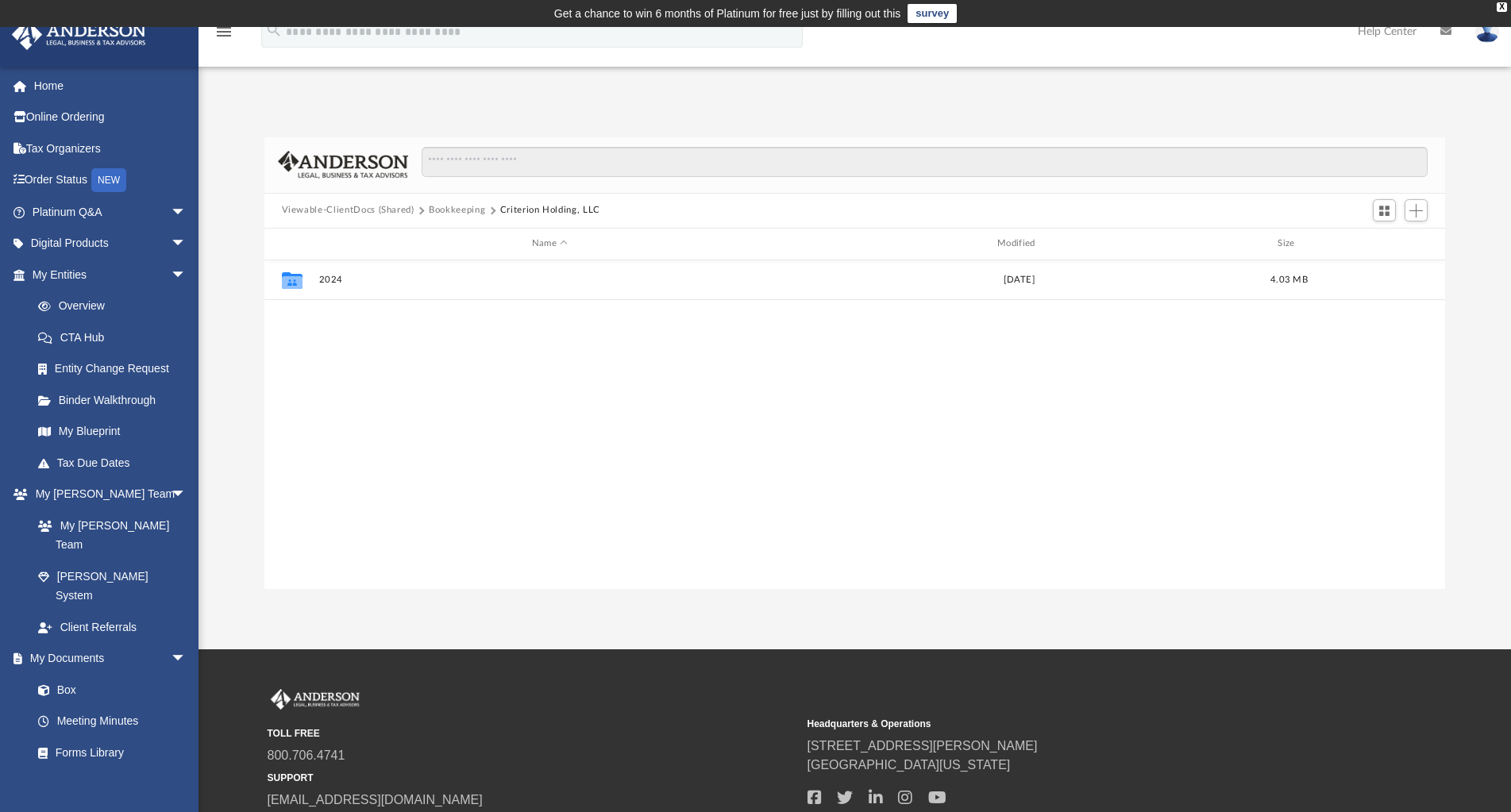
click at [450, 213] on button "Bookkeeping" at bounding box center [457, 209] width 56 height 14
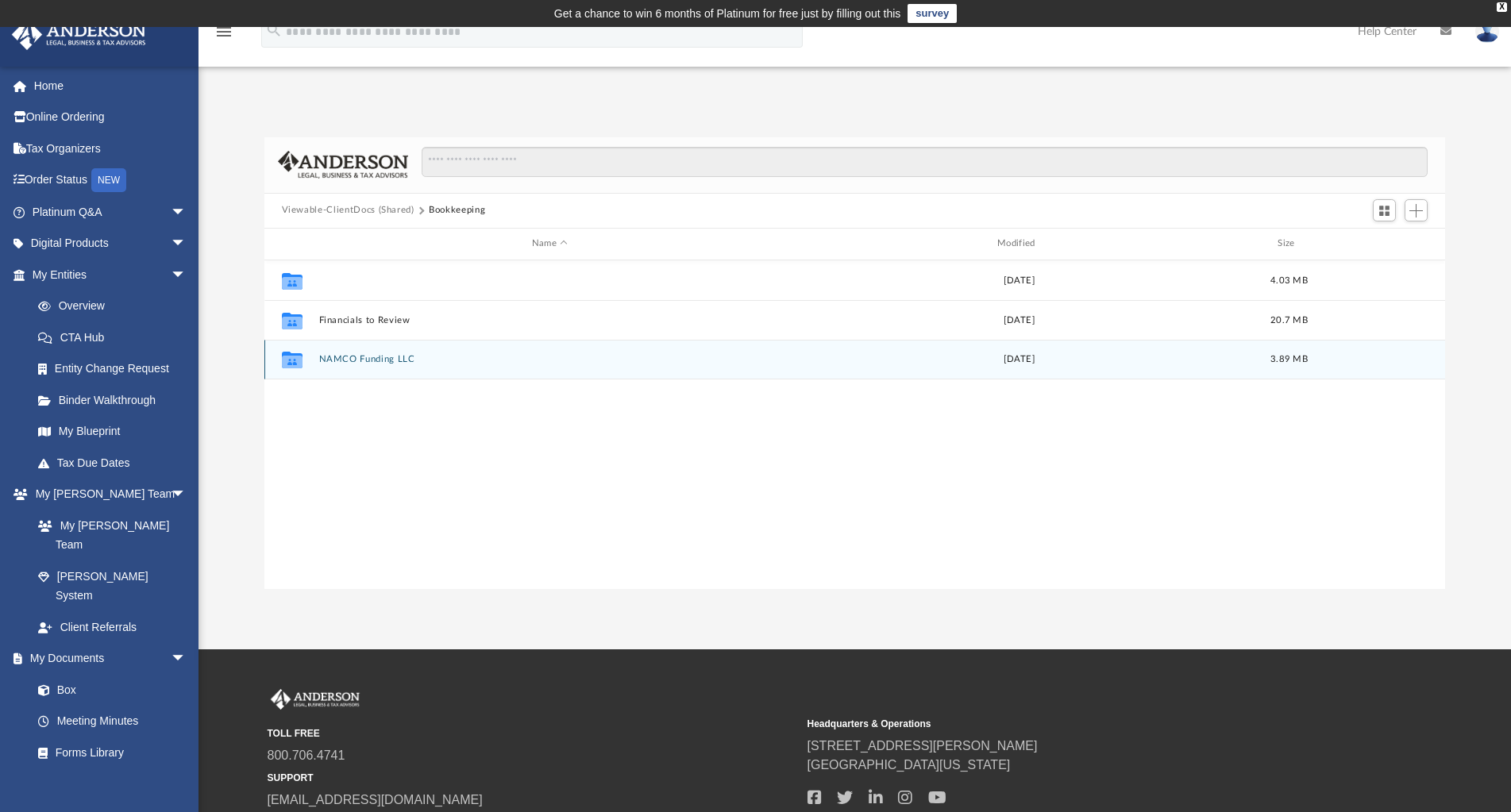
drag, startPoint x: 358, startPoint y: 284, endPoint x: 378, endPoint y: 341, distance: 60.4
click at [358, 284] on button "Criterion Holding, LLC" at bounding box center [549, 280] width 462 height 11
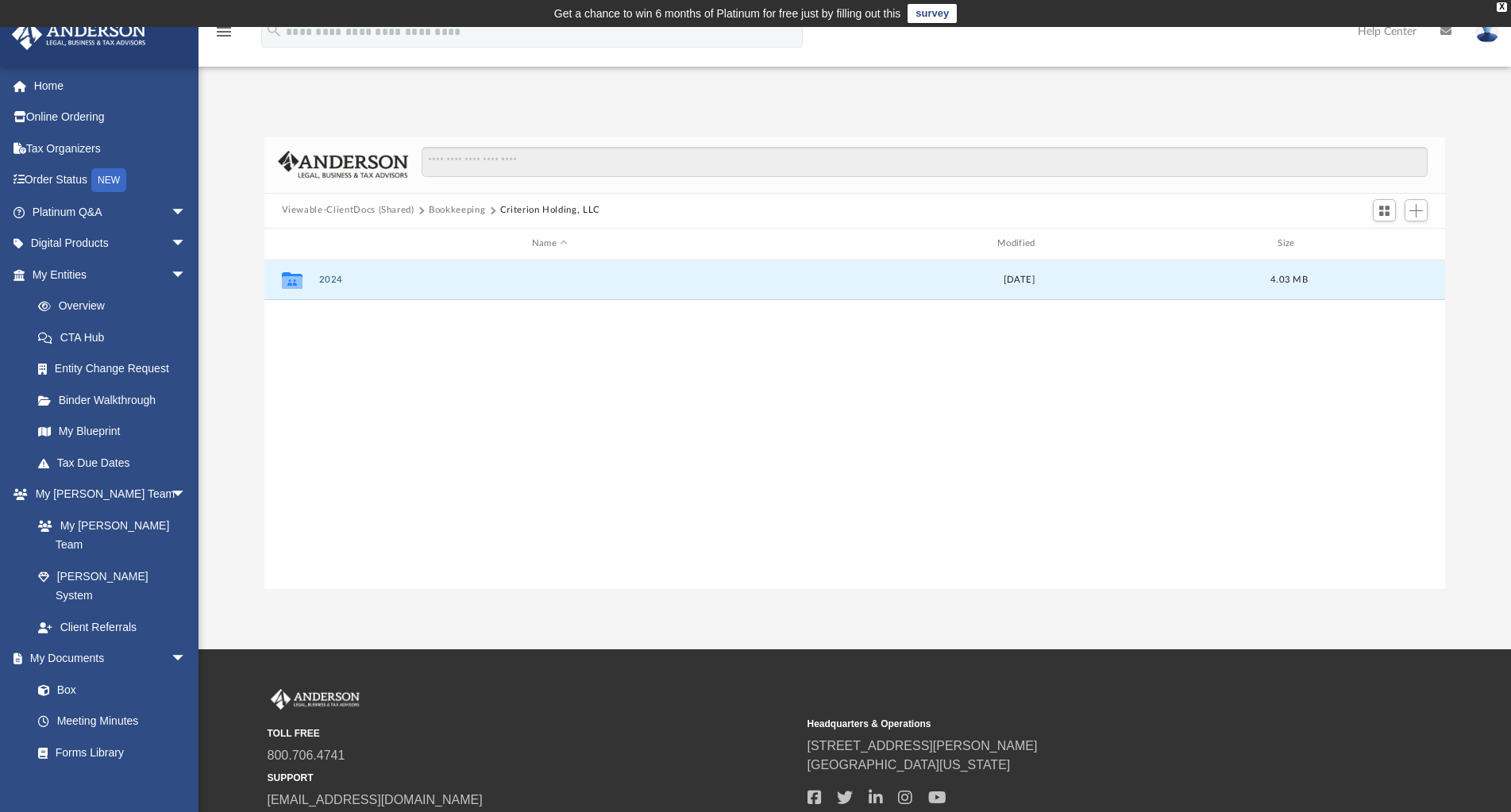
drag, startPoint x: 329, startPoint y: 279, endPoint x: 518, endPoint y: 462, distance: 263.1
click at [329, 279] on button "2024" at bounding box center [549, 279] width 462 height 11
click at [324, 281] on button "Financials" at bounding box center [549, 279] width 462 height 11
click at [351, 279] on button "2024.01" at bounding box center [549, 280] width 462 height 11
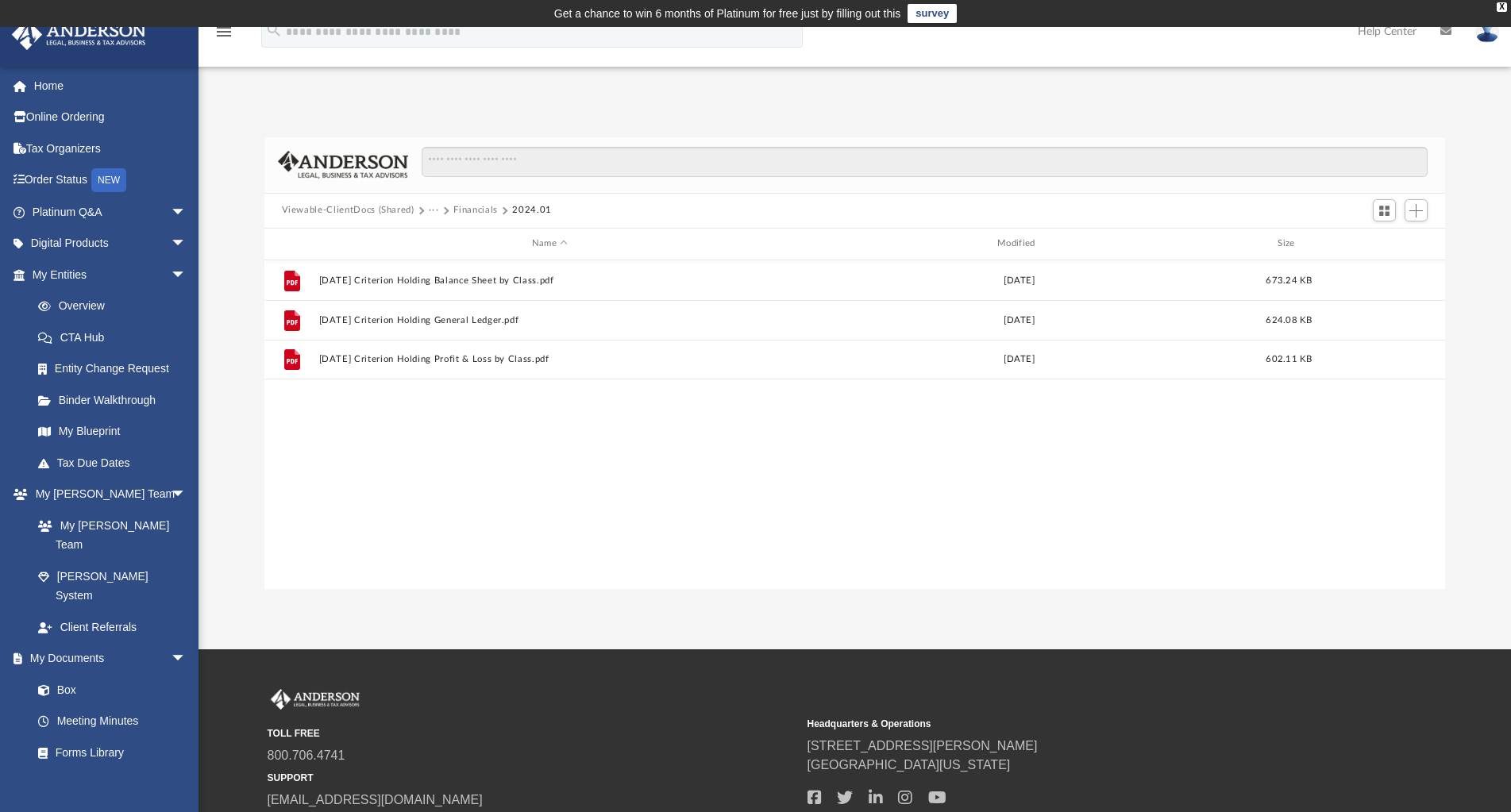
click at [478, 209] on button "Financials" at bounding box center [476, 209] width 45 height 14
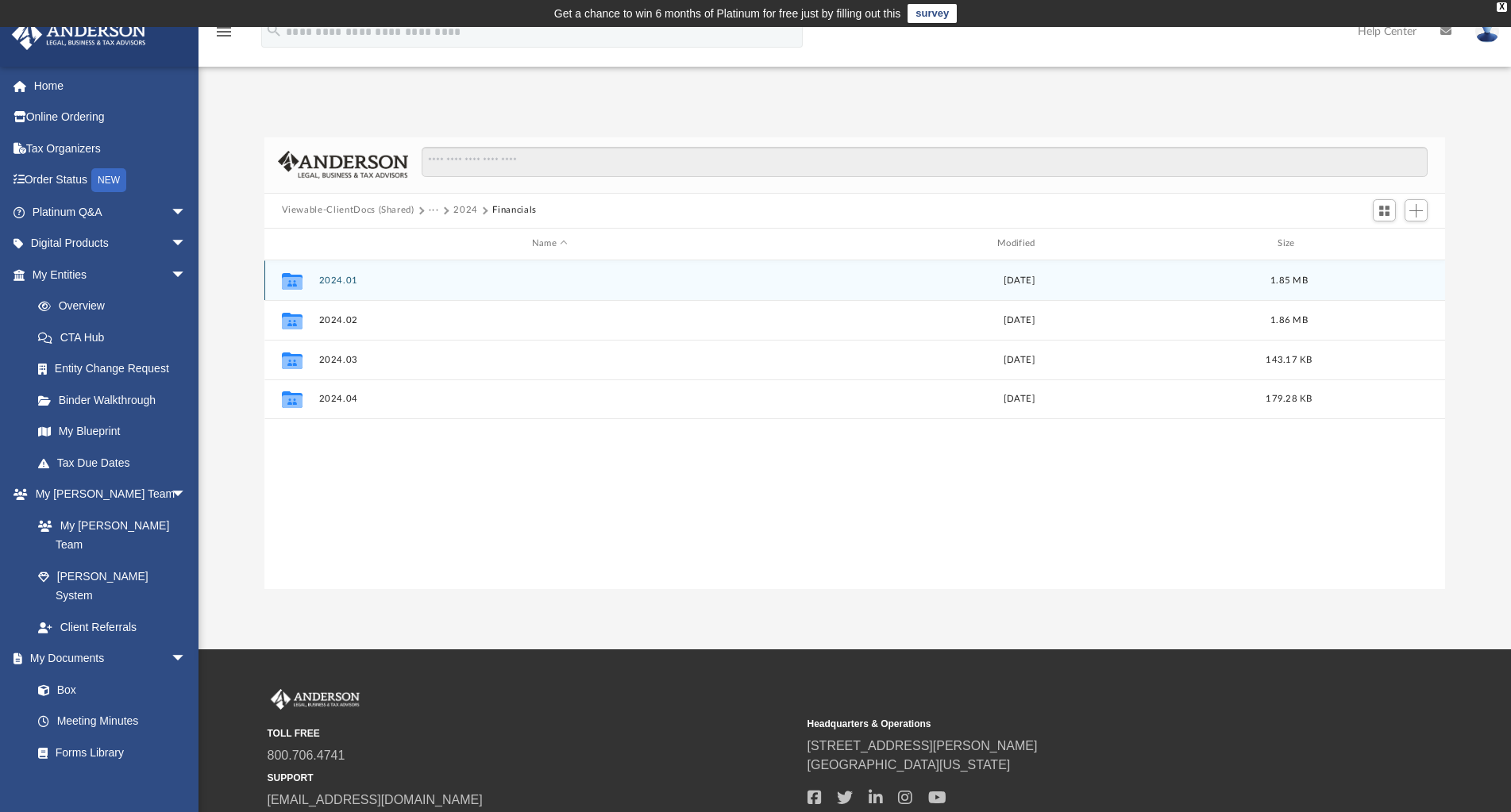
click at [340, 282] on button "2024.01" at bounding box center [549, 280] width 462 height 11
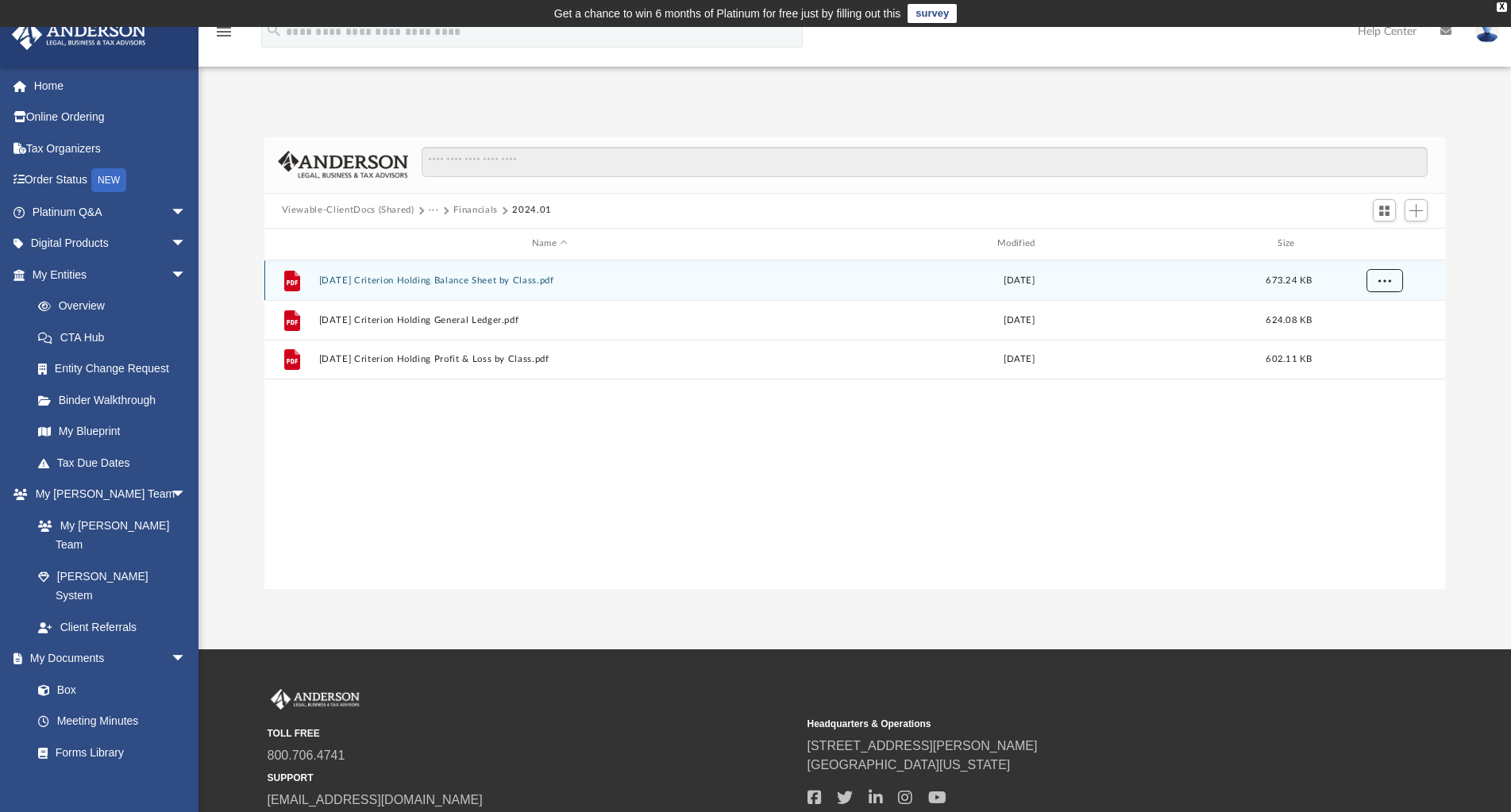
click at [1381, 279] on span "More options" at bounding box center [1383, 279] width 12 height 9
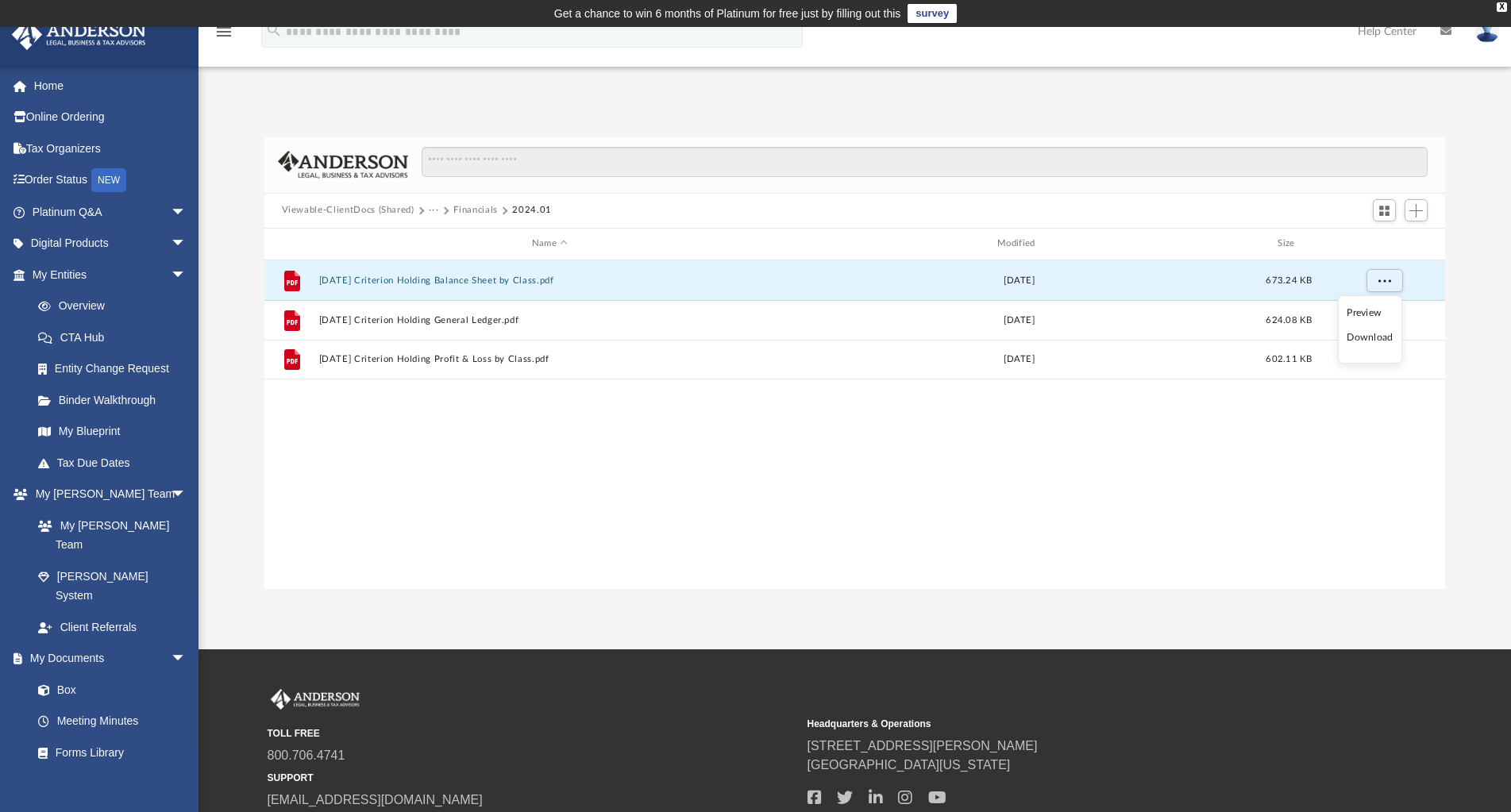
click at [1376, 338] on li "Download" at bounding box center [1370, 337] width 46 height 16
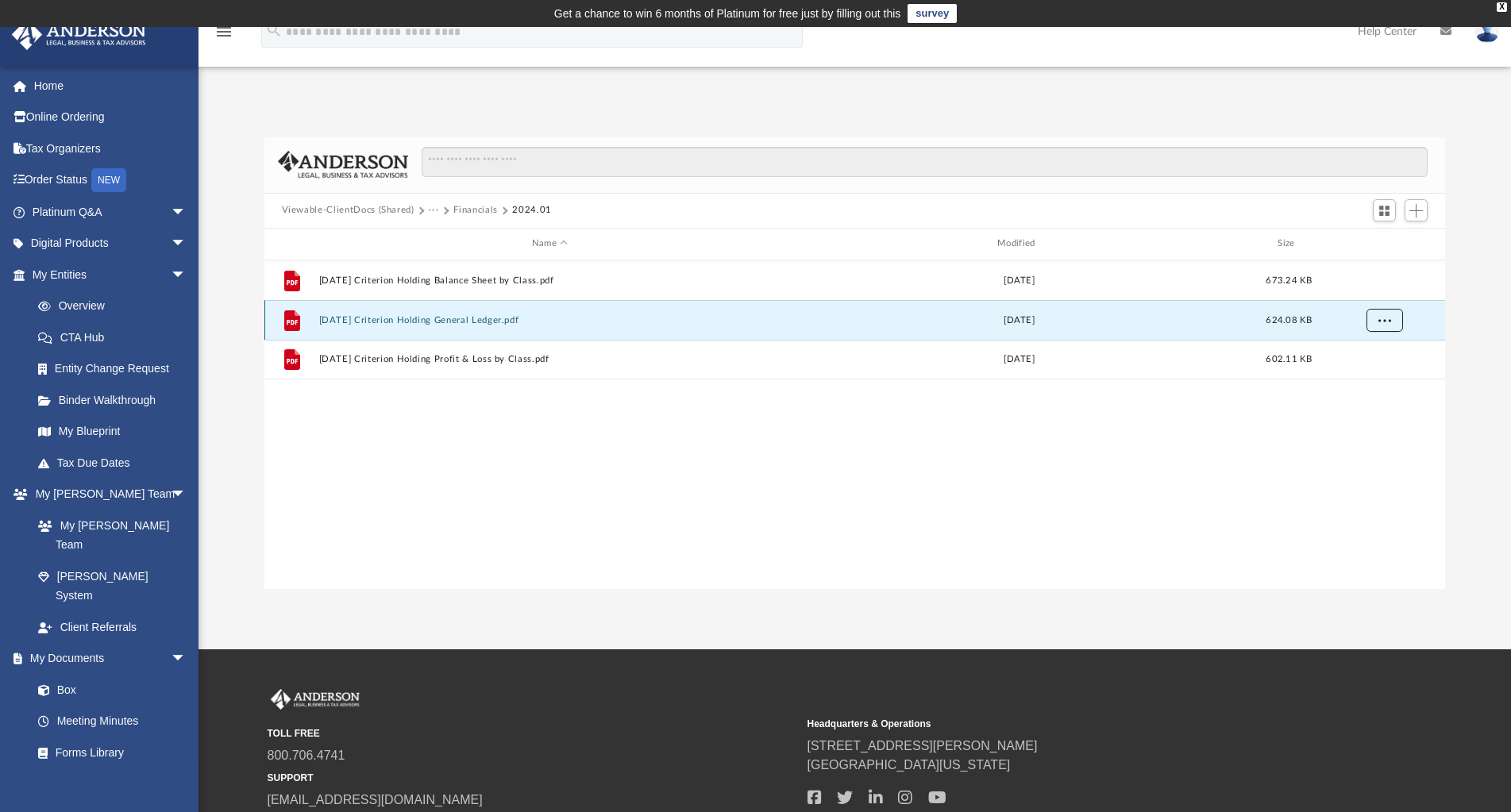
click at [1386, 325] on button "More options" at bounding box center [1384, 319] width 36 height 24
click at [1381, 377] on li "Download" at bounding box center [1370, 378] width 46 height 16
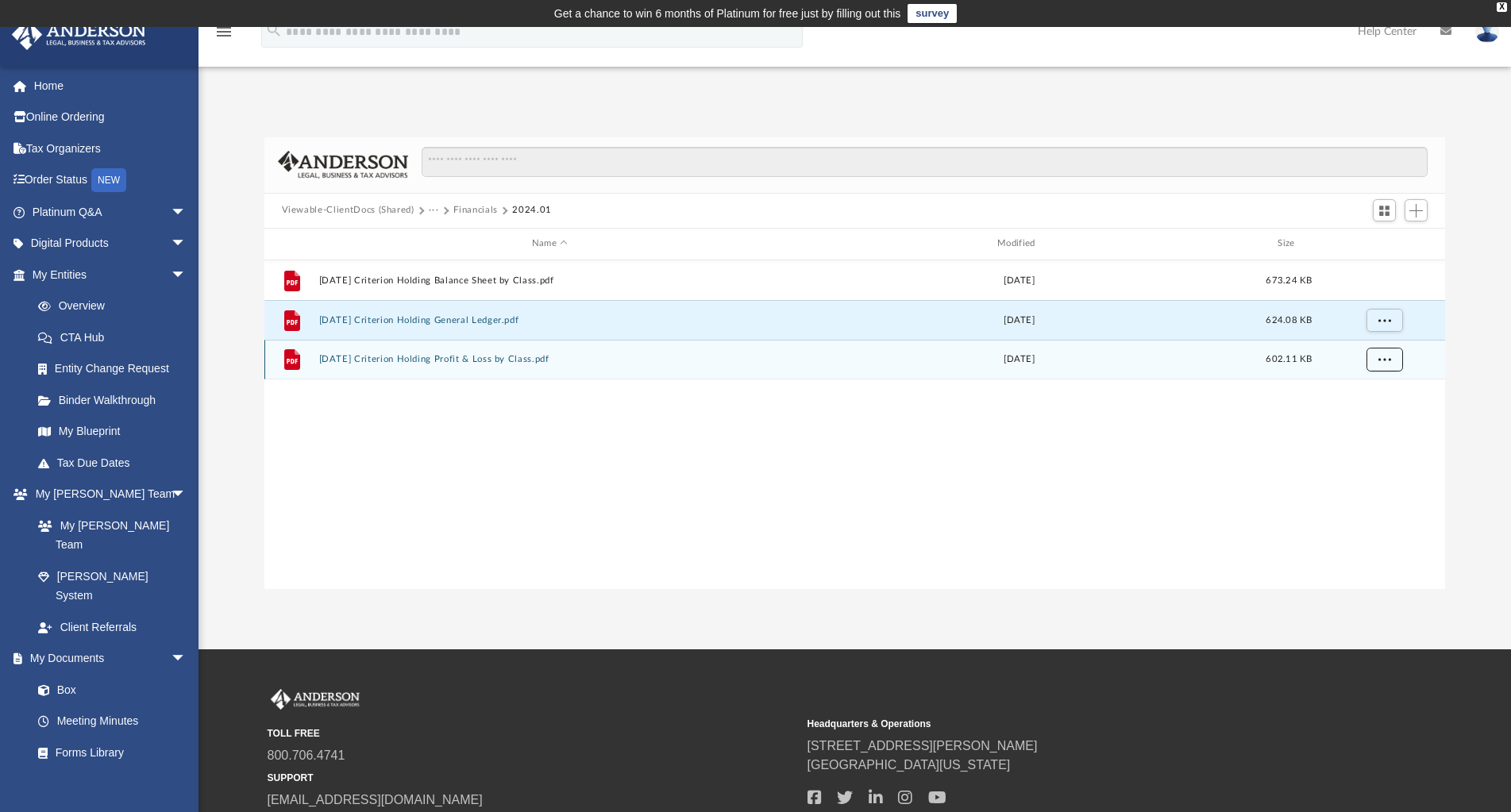
click at [1387, 366] on button "More options" at bounding box center [1384, 359] width 36 height 24
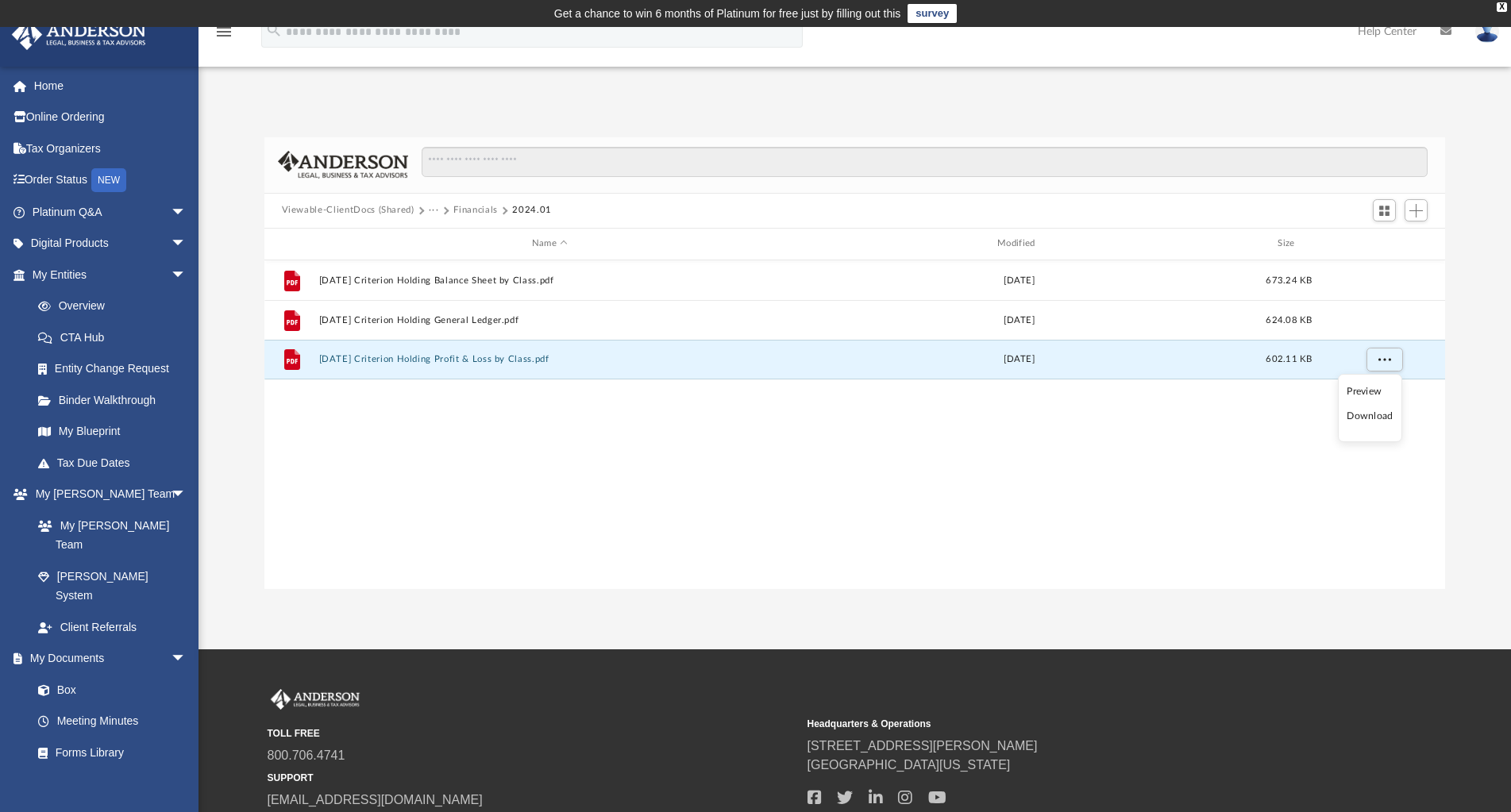
drag, startPoint x: 1373, startPoint y: 417, endPoint x: 1384, endPoint y: 431, distance: 17.8
click at [1373, 417] on li "Download" at bounding box center [1370, 416] width 46 height 16
click at [472, 203] on button "Financials" at bounding box center [476, 209] width 45 height 14
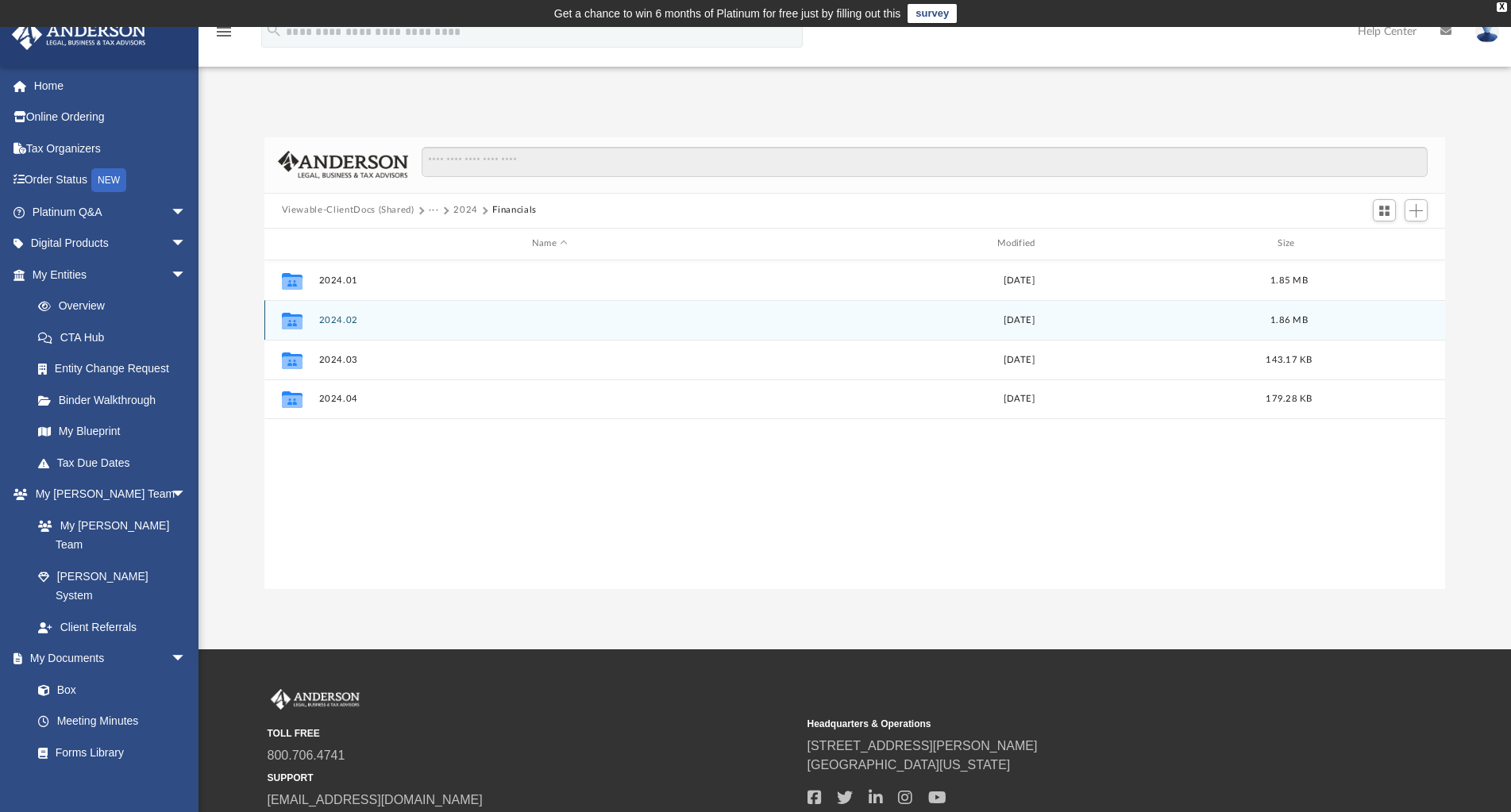
click at [346, 317] on button "2024.02" at bounding box center [549, 320] width 462 height 11
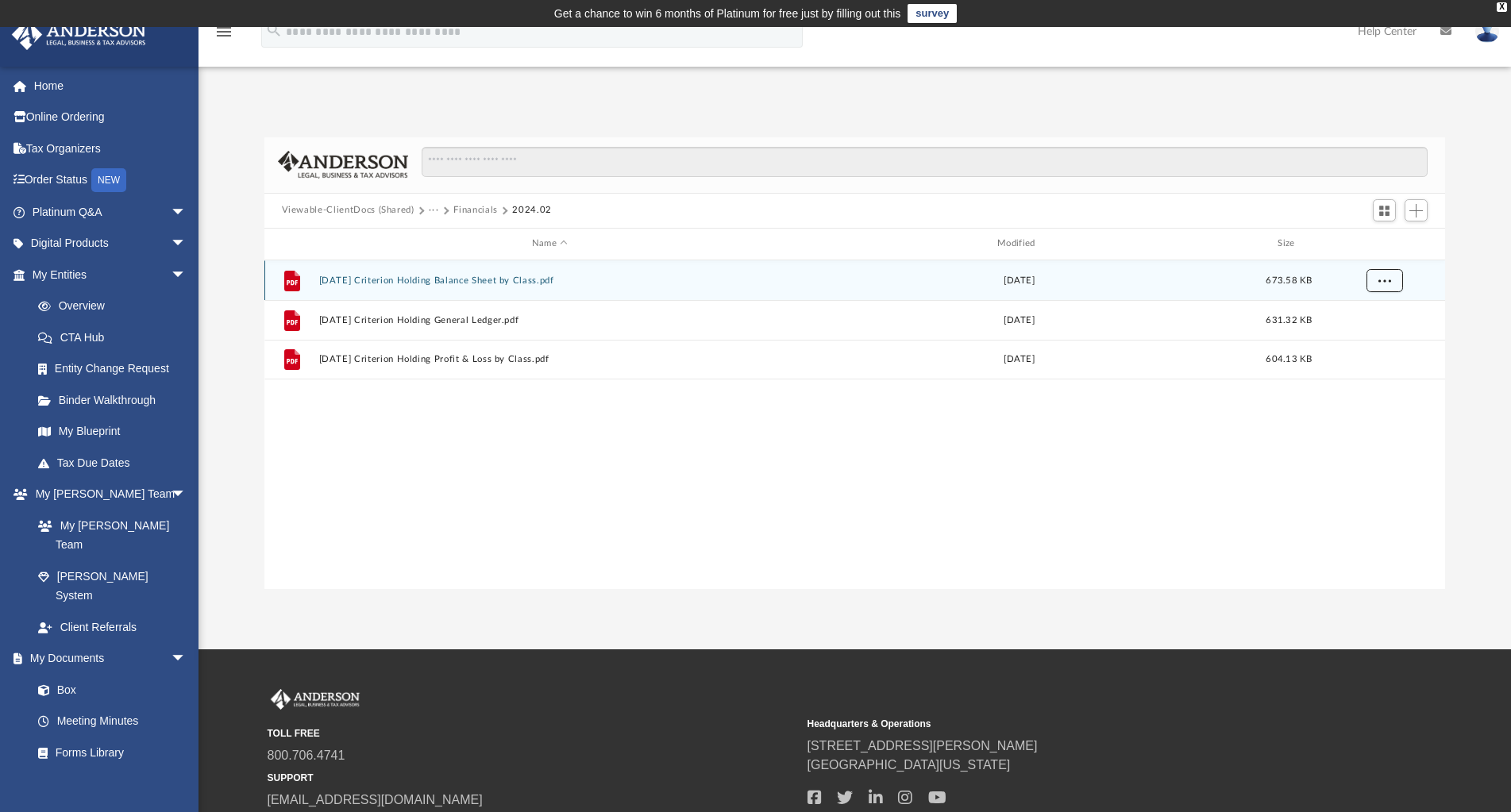
click at [1377, 284] on button "More options" at bounding box center [1384, 279] width 36 height 24
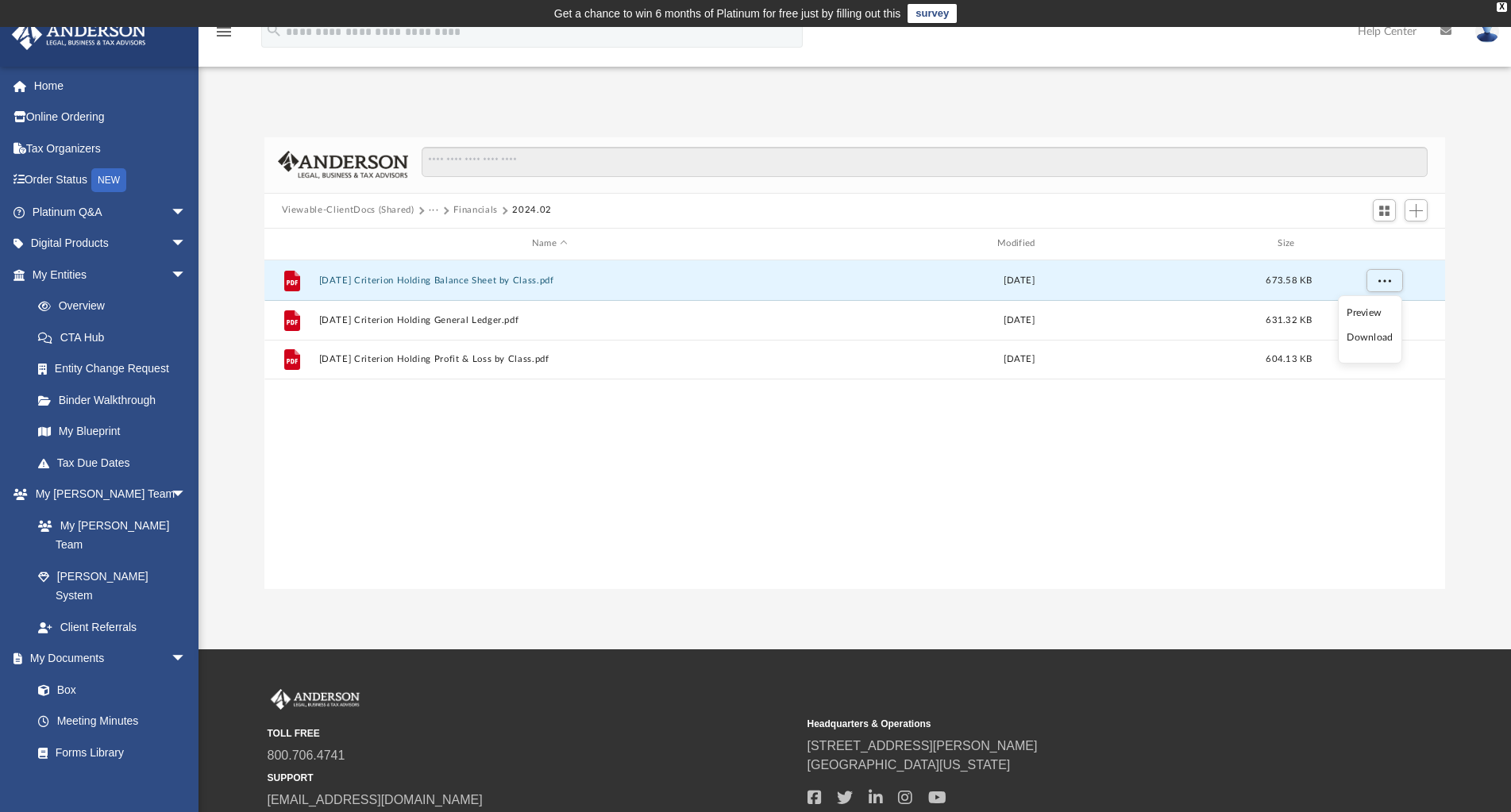
click at [1367, 344] on li "Download" at bounding box center [1370, 337] width 46 height 16
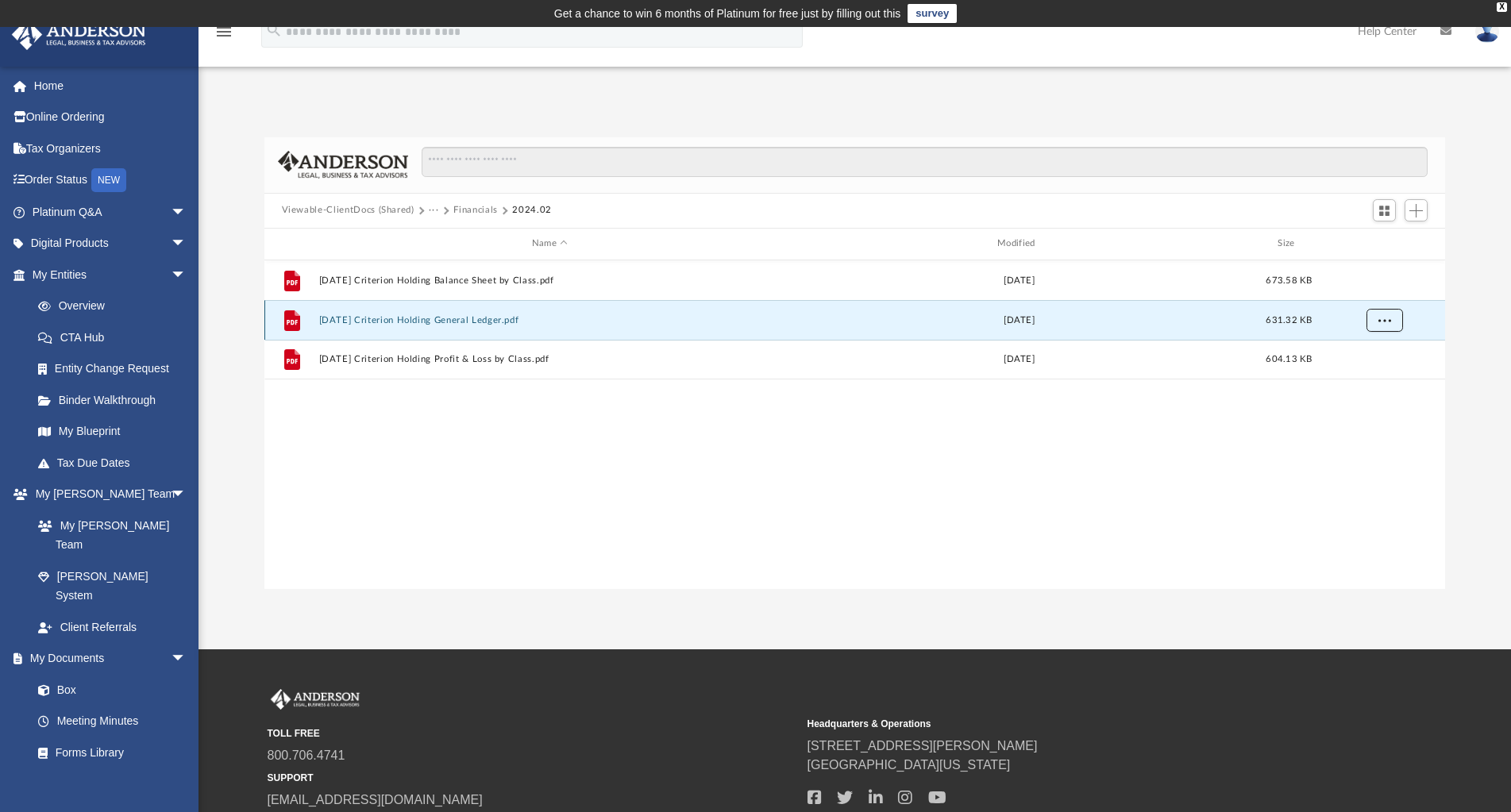
click at [1381, 322] on span "More options" at bounding box center [1383, 319] width 12 height 9
click at [1381, 377] on li "Download" at bounding box center [1370, 378] width 46 height 16
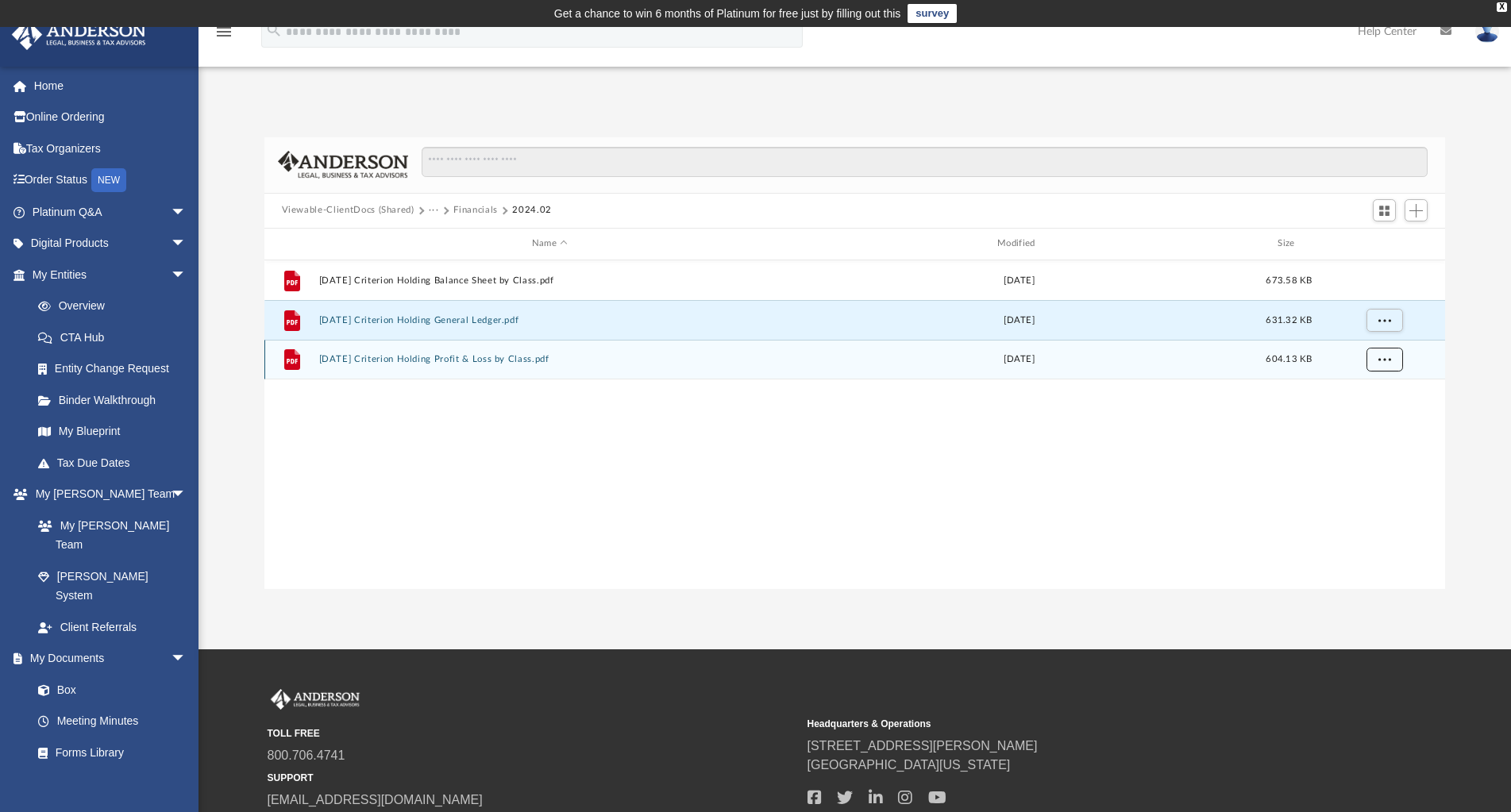
click at [1387, 363] on span "More options" at bounding box center [1383, 359] width 12 height 9
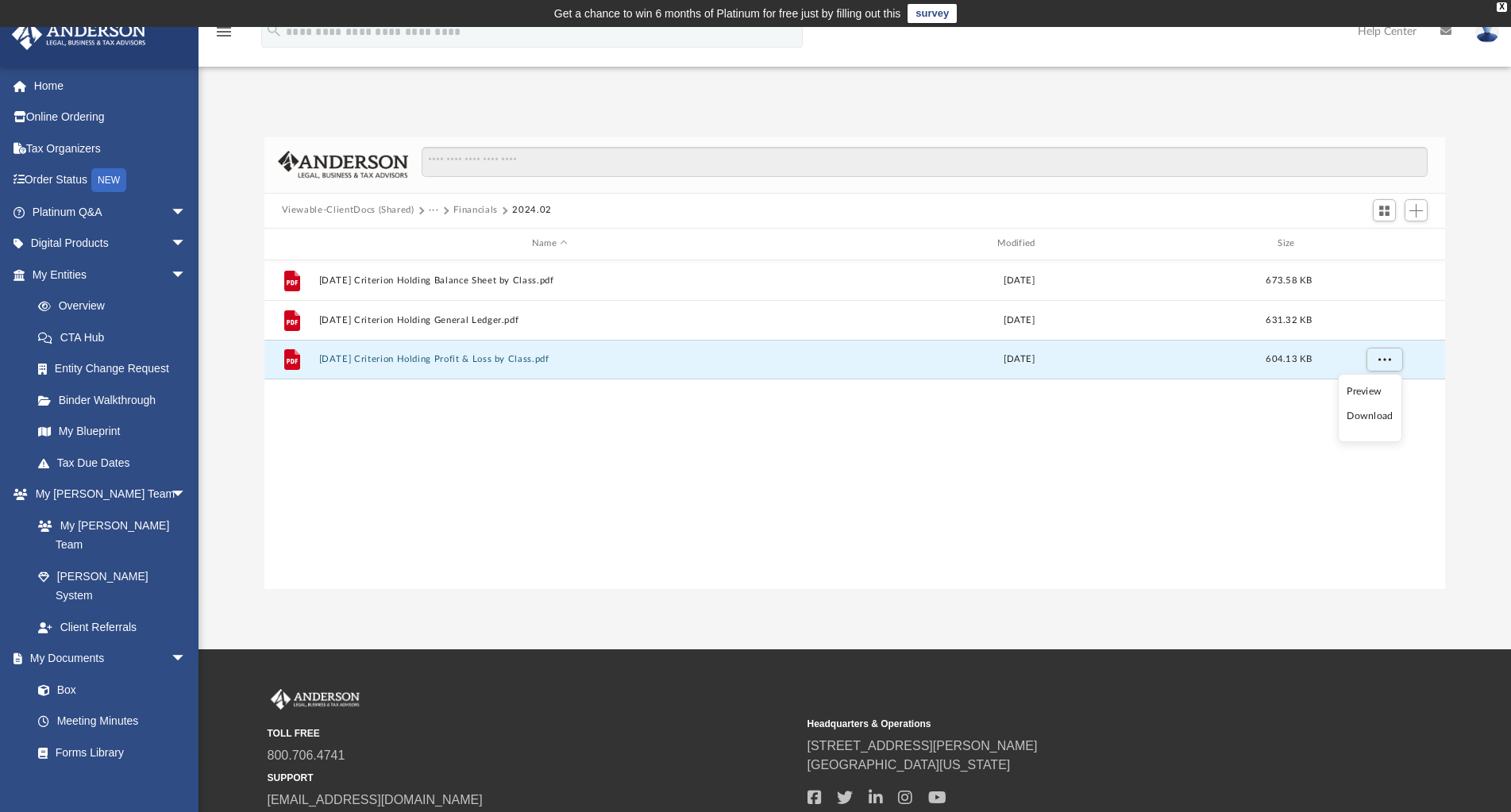
click at [1382, 418] on li "Download" at bounding box center [1370, 416] width 46 height 16
click at [477, 204] on button "Financials" at bounding box center [476, 209] width 45 height 14
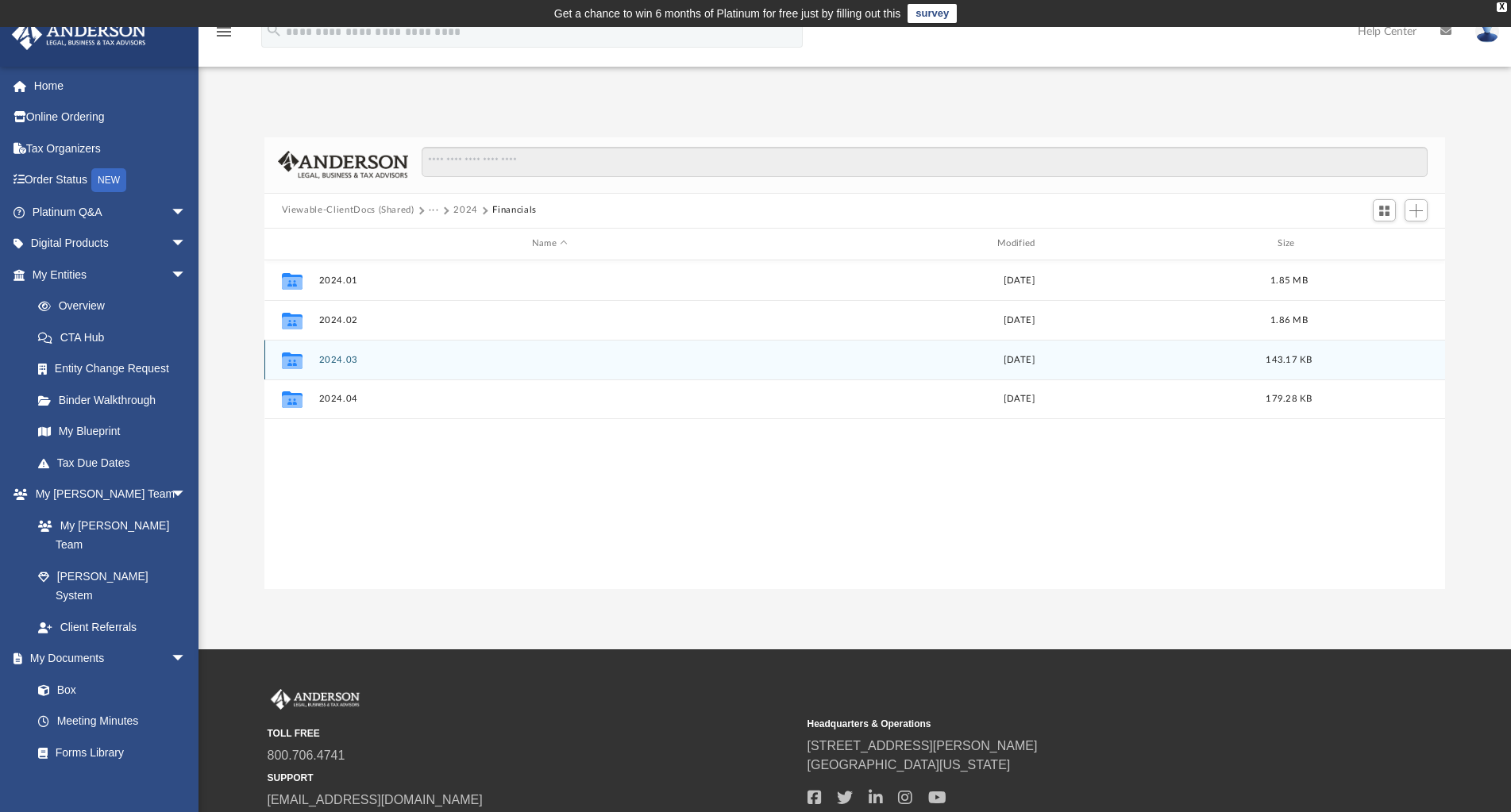
click at [343, 354] on button "2024.03" at bounding box center [549, 359] width 462 height 11
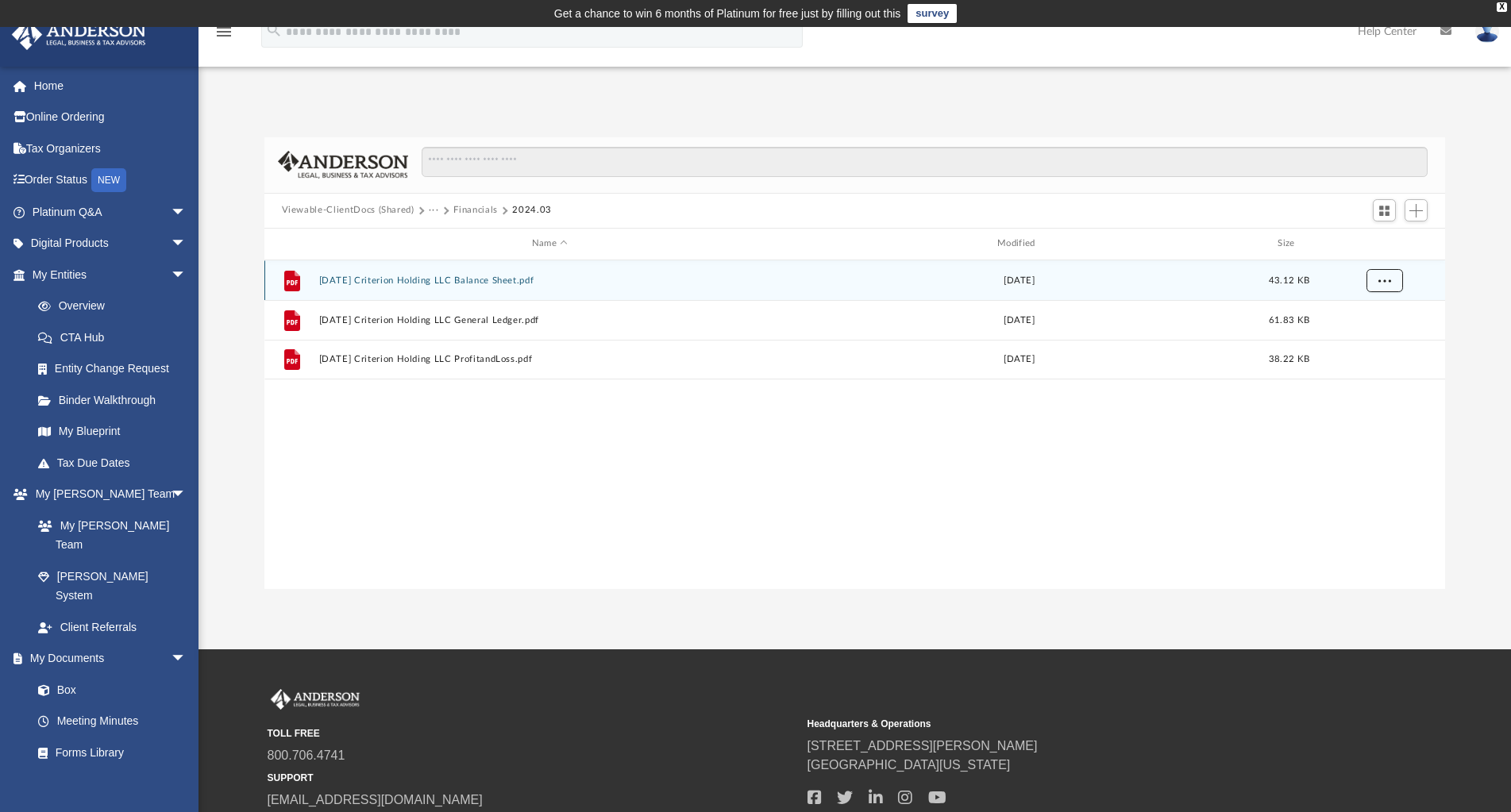
click at [1395, 284] on button "More options" at bounding box center [1384, 279] width 36 height 24
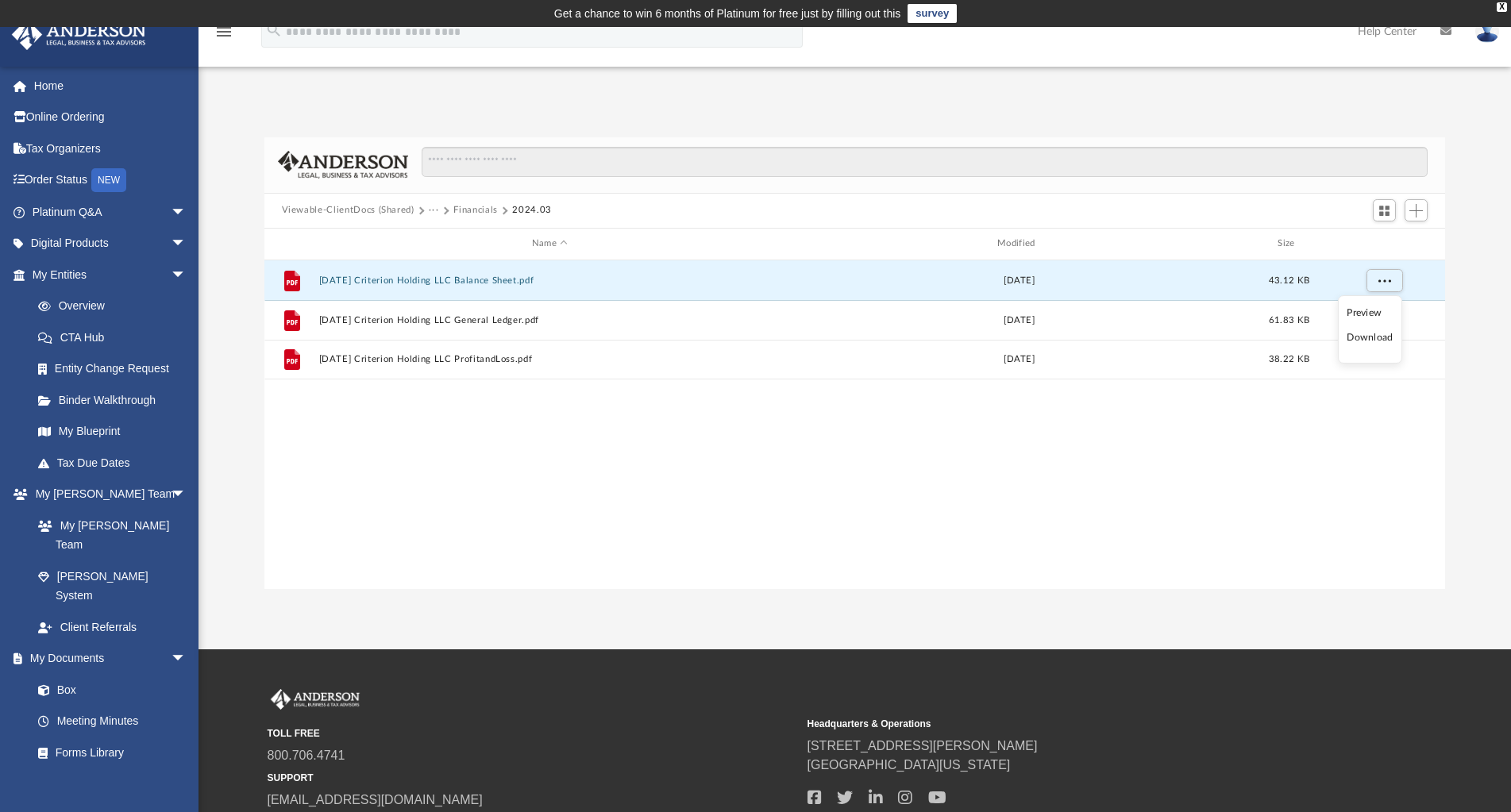
click at [1377, 344] on li "Download" at bounding box center [1370, 337] width 46 height 16
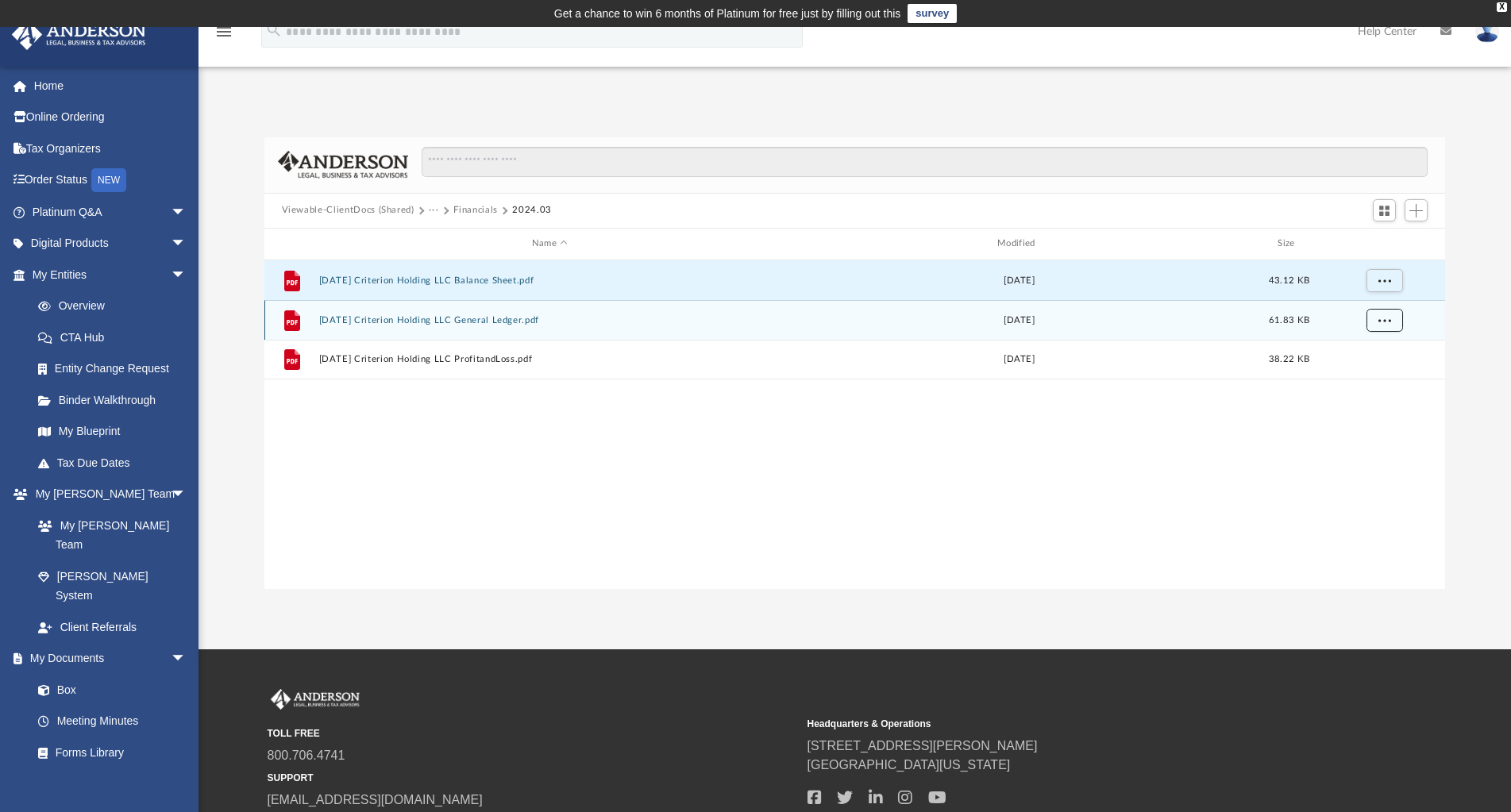
click at [1386, 320] on span "More options" at bounding box center [1383, 319] width 12 height 9
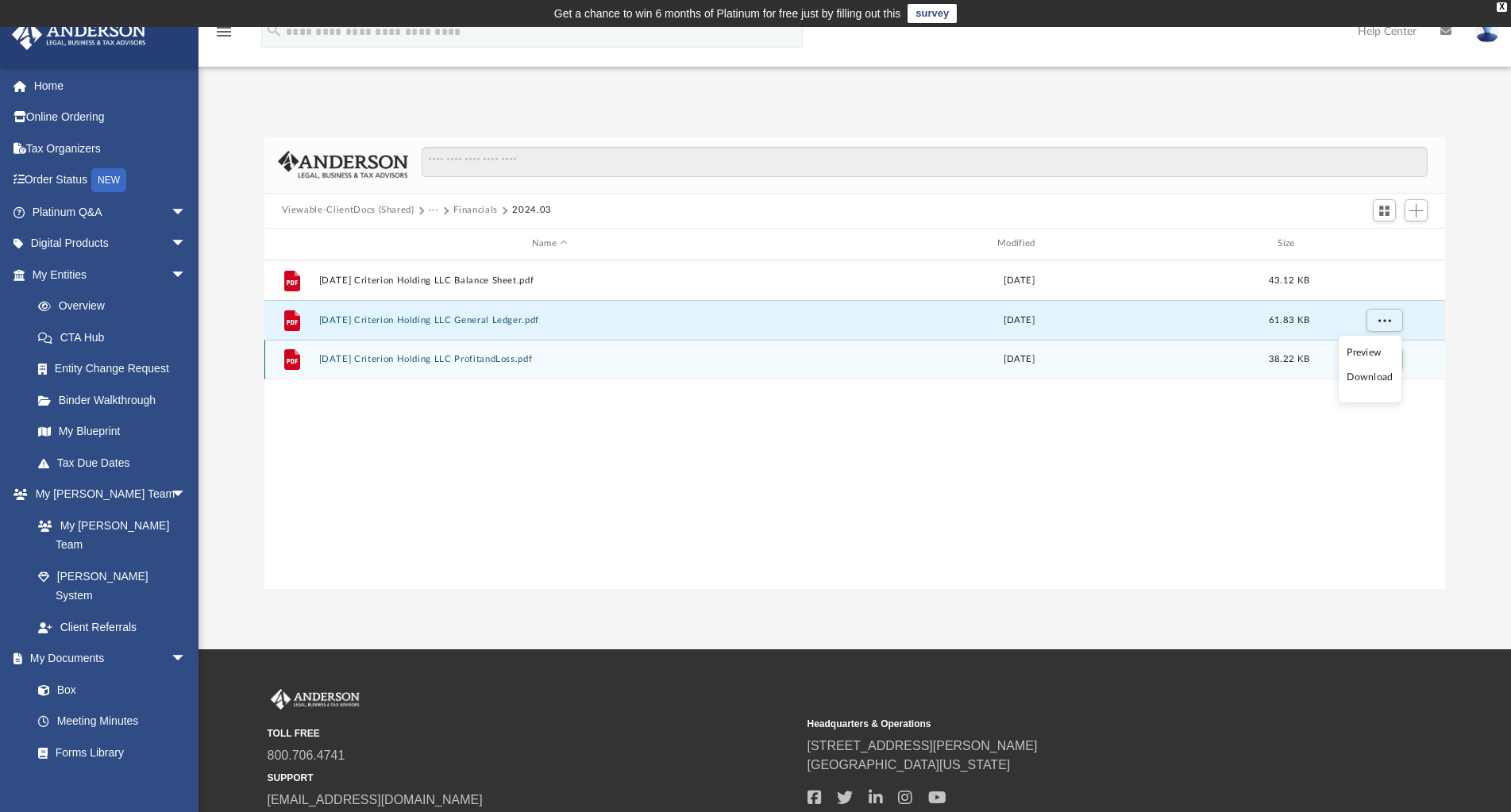
click at [1383, 373] on li "Download" at bounding box center [1370, 378] width 46 height 16
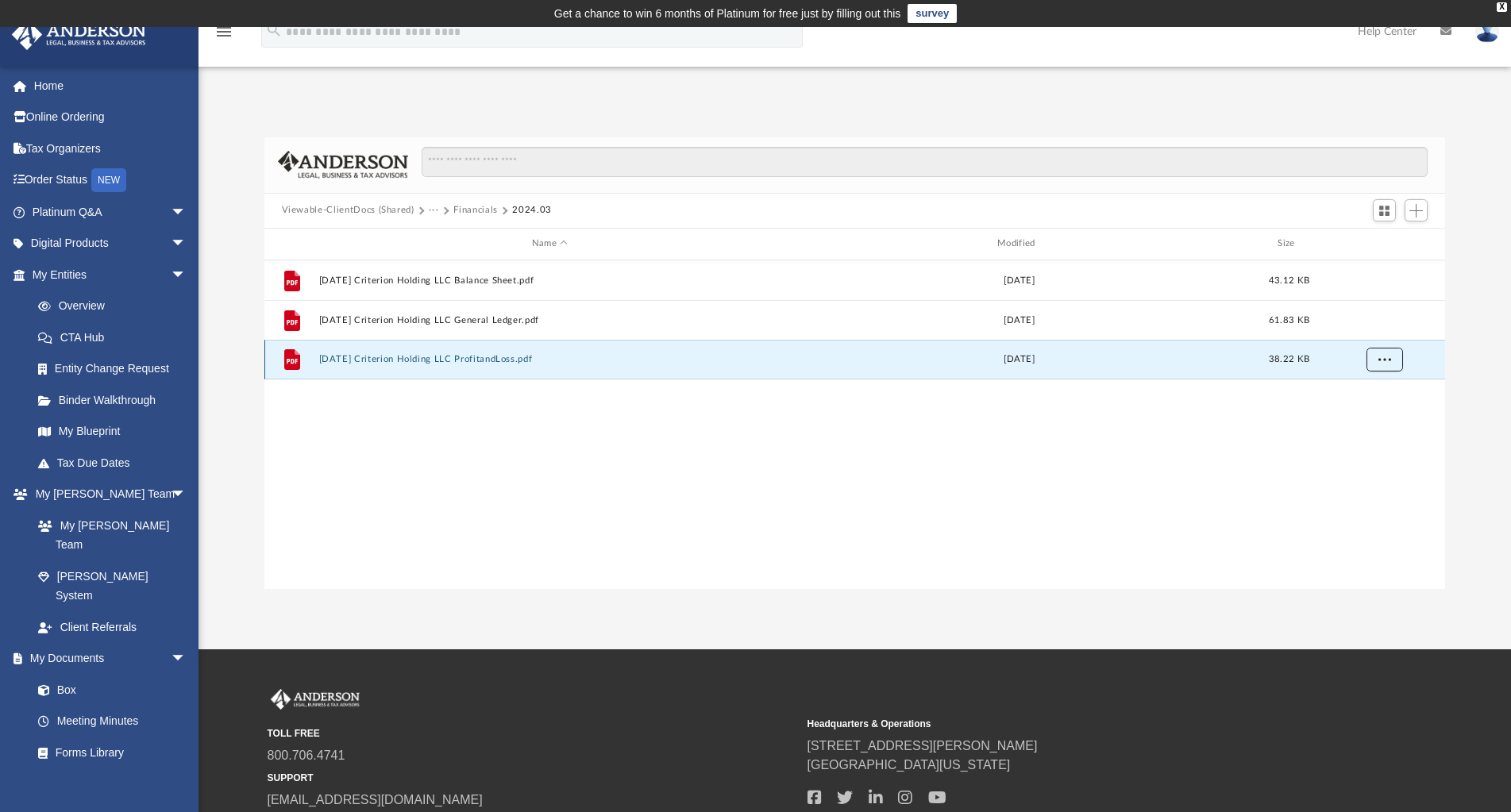
click at [1386, 366] on button "More options" at bounding box center [1384, 359] width 36 height 24
drag, startPoint x: 1377, startPoint y: 415, endPoint x: 1378, endPoint y: 425, distance: 10.0
click at [1377, 415] on li "Download" at bounding box center [1370, 416] width 46 height 16
click at [477, 206] on button "Financials" at bounding box center [476, 209] width 45 height 14
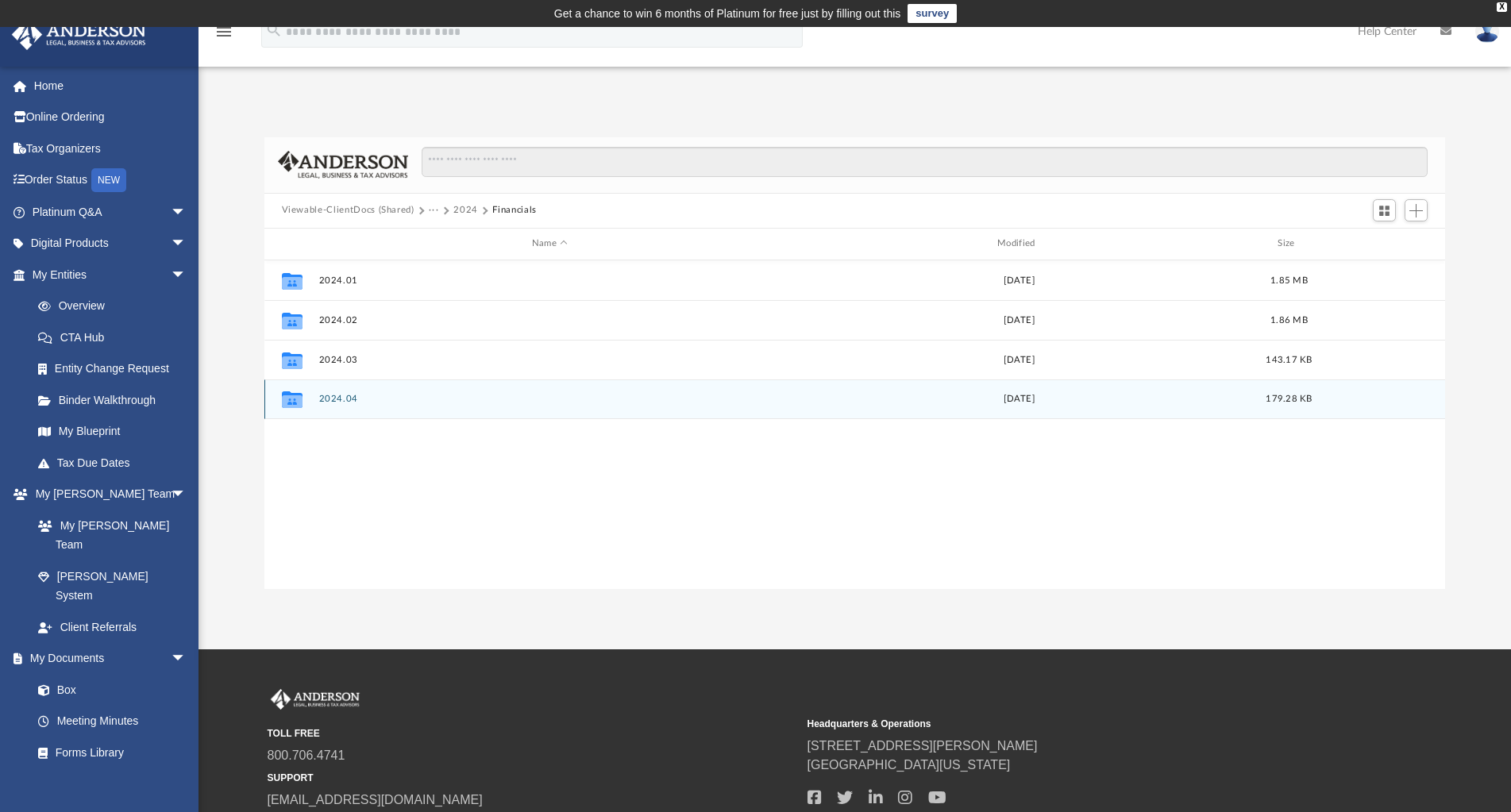
click at [348, 399] on button "2024.04" at bounding box center [549, 398] width 462 height 11
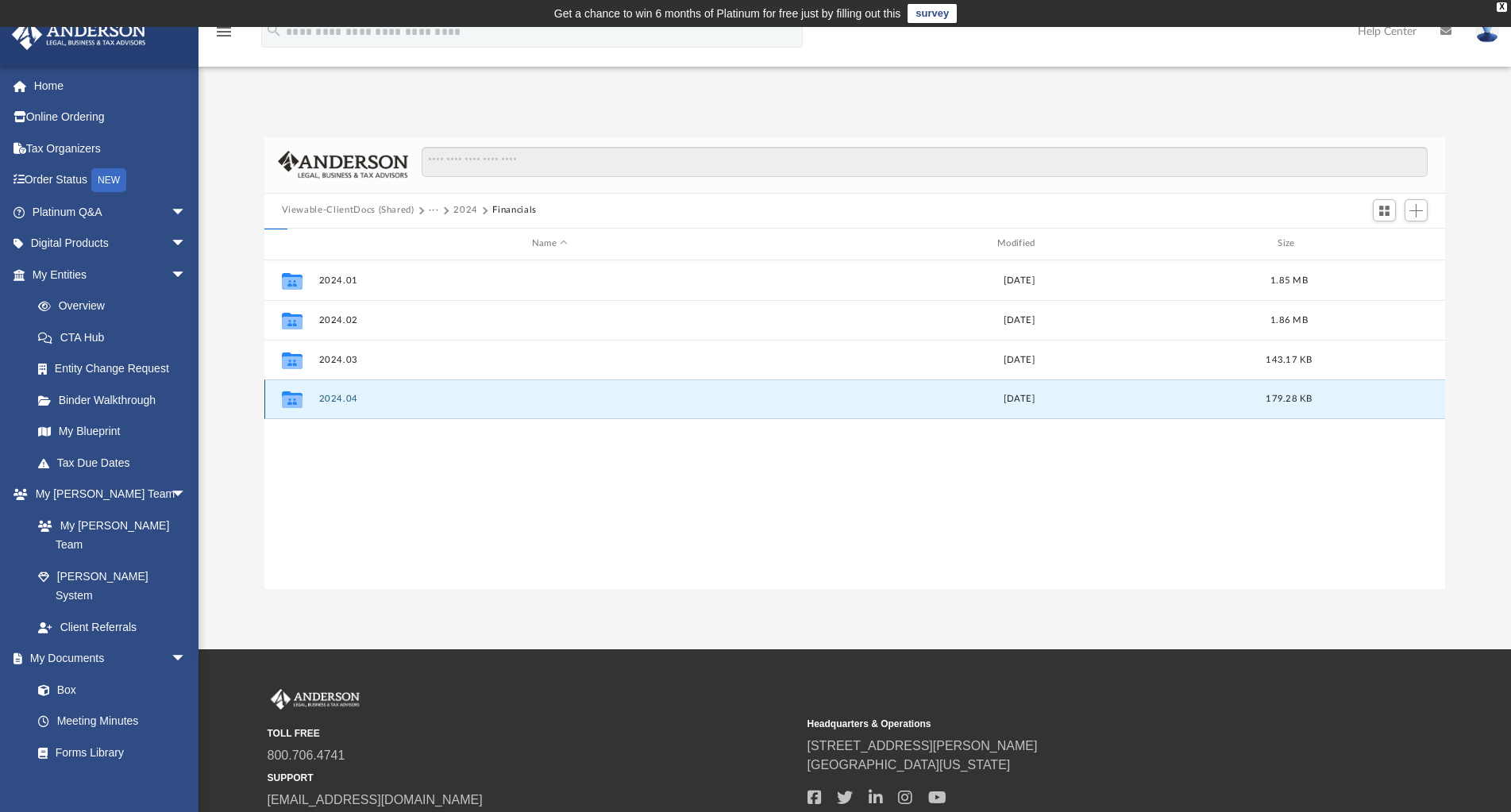
drag, startPoint x: 348, startPoint y: 399, endPoint x: 533, endPoint y: 528, distance: 225.5
click at [348, 400] on button "2024.04" at bounding box center [549, 398] width 462 height 11
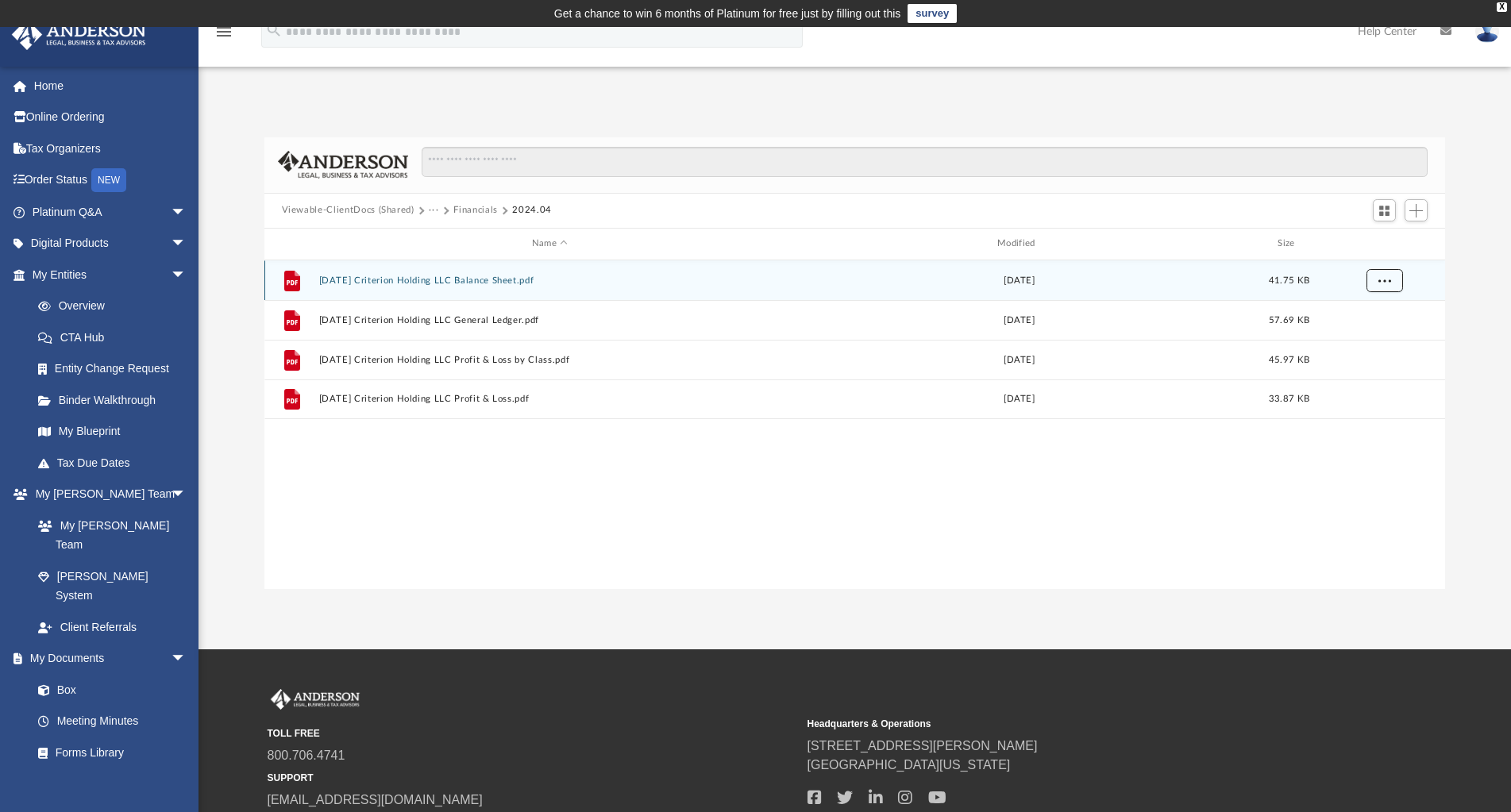
click at [1380, 283] on span "More options" at bounding box center [1383, 279] width 12 height 9
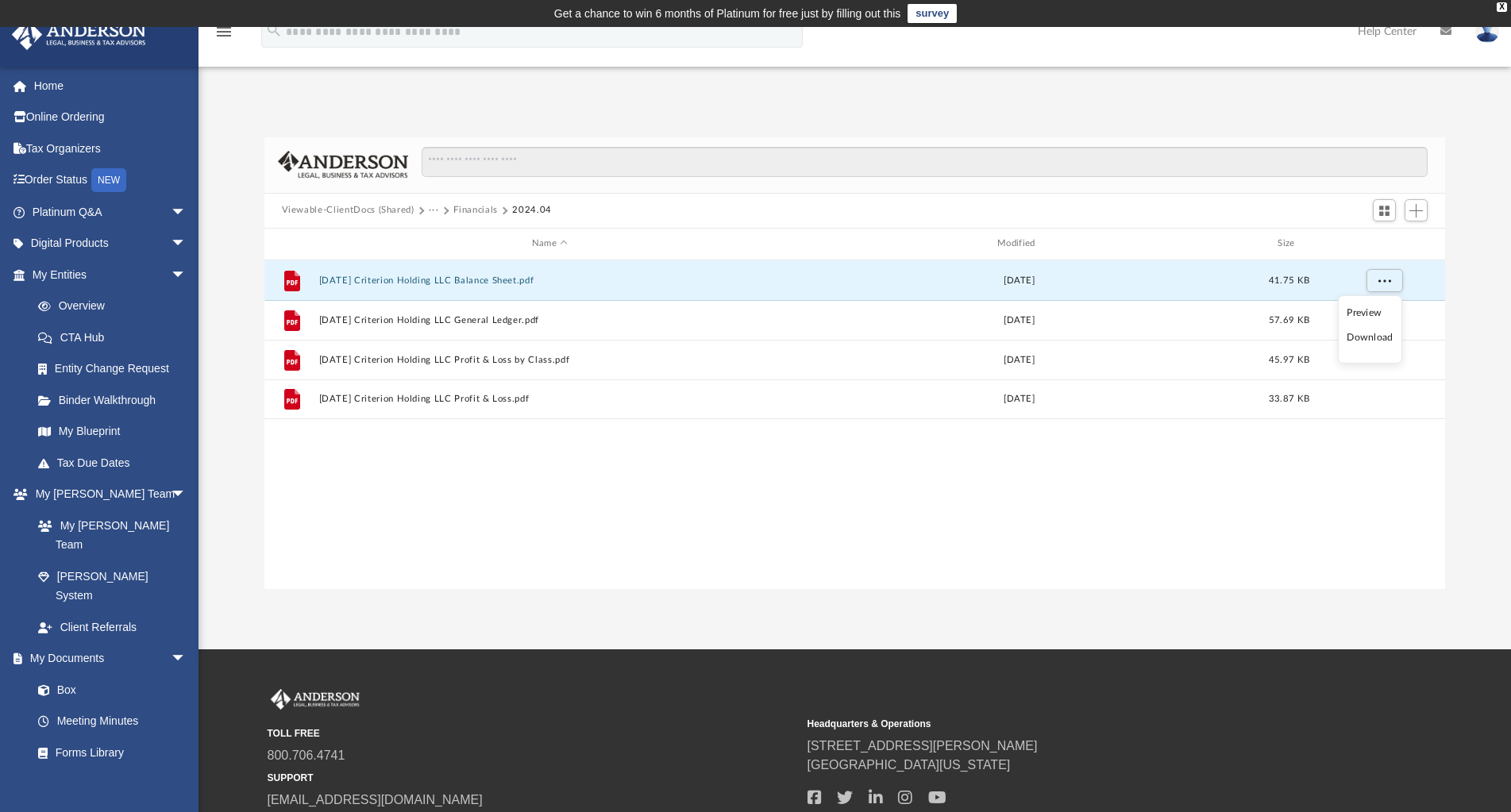
click at [1371, 338] on li "Download" at bounding box center [1370, 337] width 46 height 16
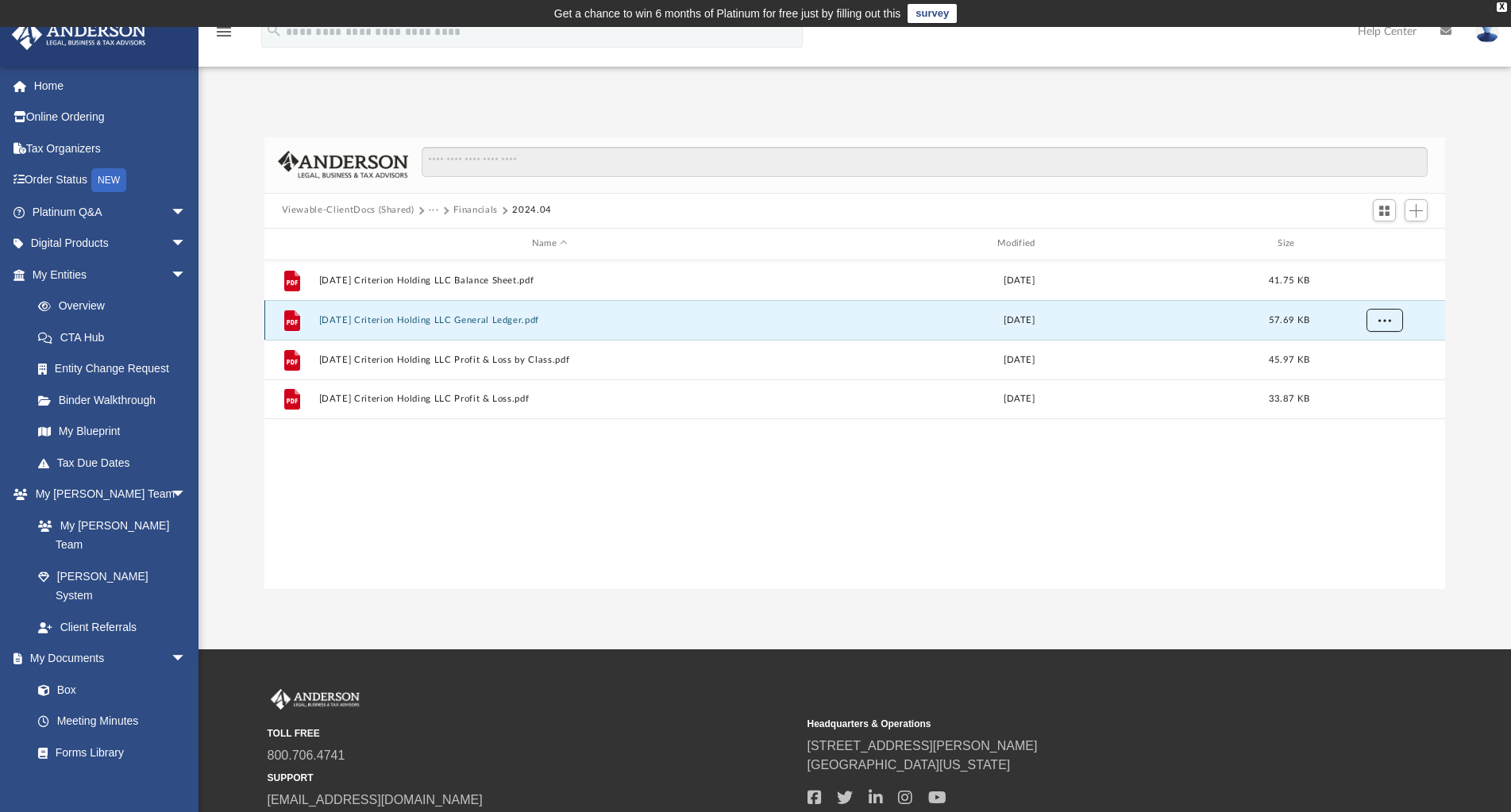
click at [1388, 322] on span "More options" at bounding box center [1383, 319] width 12 height 9
click at [1378, 378] on li "Download" at bounding box center [1370, 378] width 46 height 16
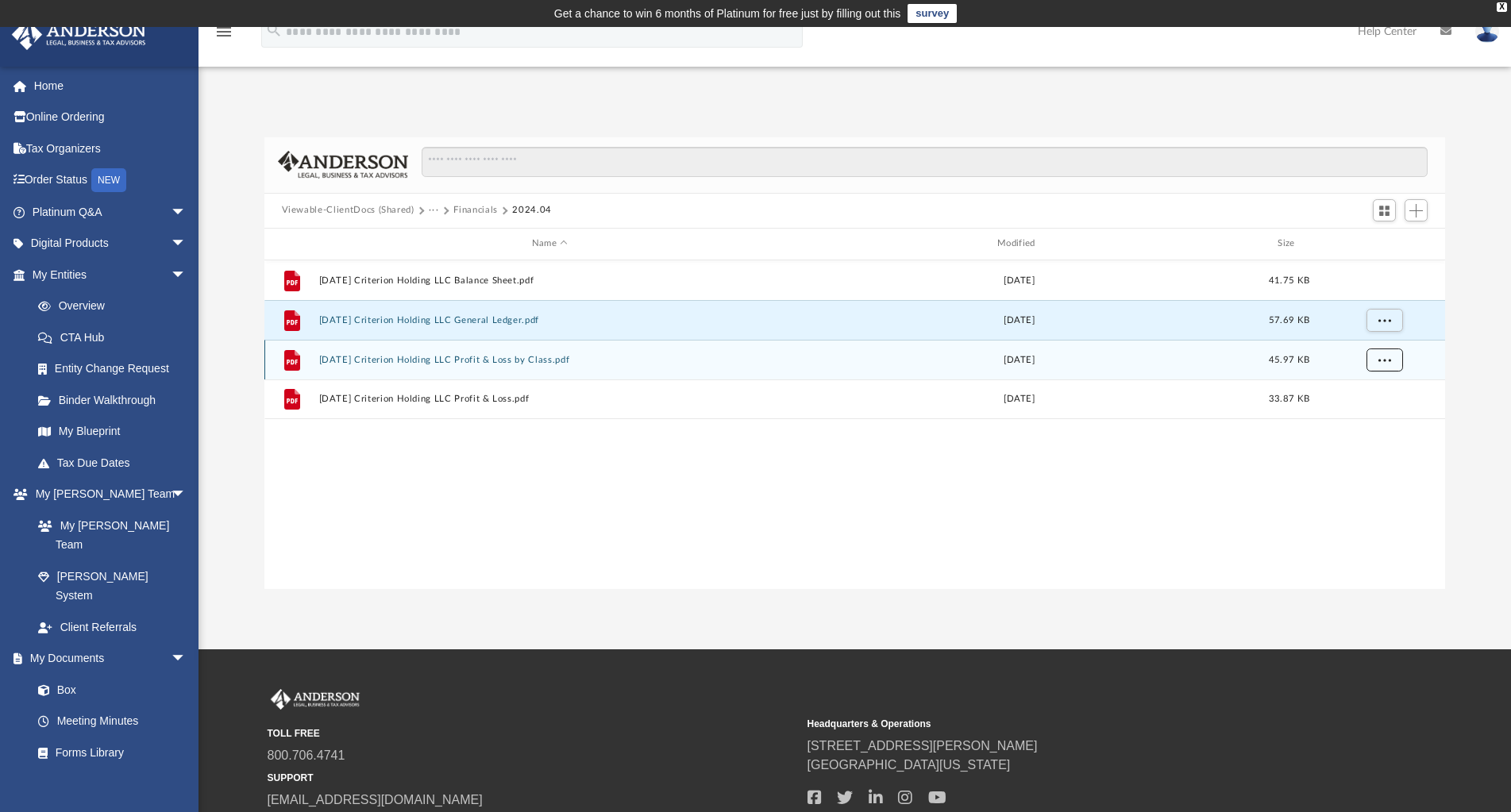
click at [1388, 361] on span "More options" at bounding box center [1383, 359] width 12 height 9
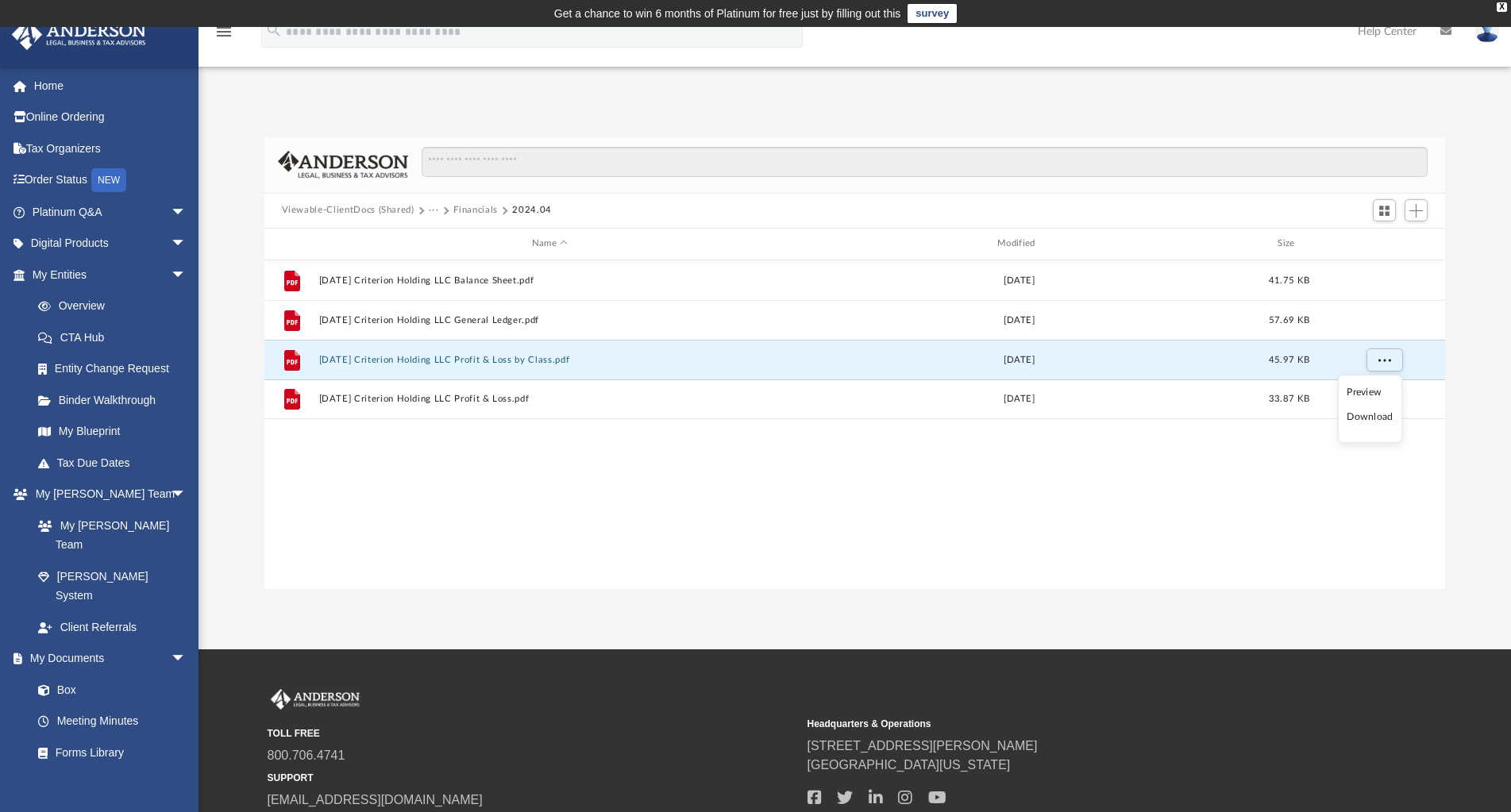
click at [1383, 420] on li "Download" at bounding box center [1370, 417] width 46 height 16
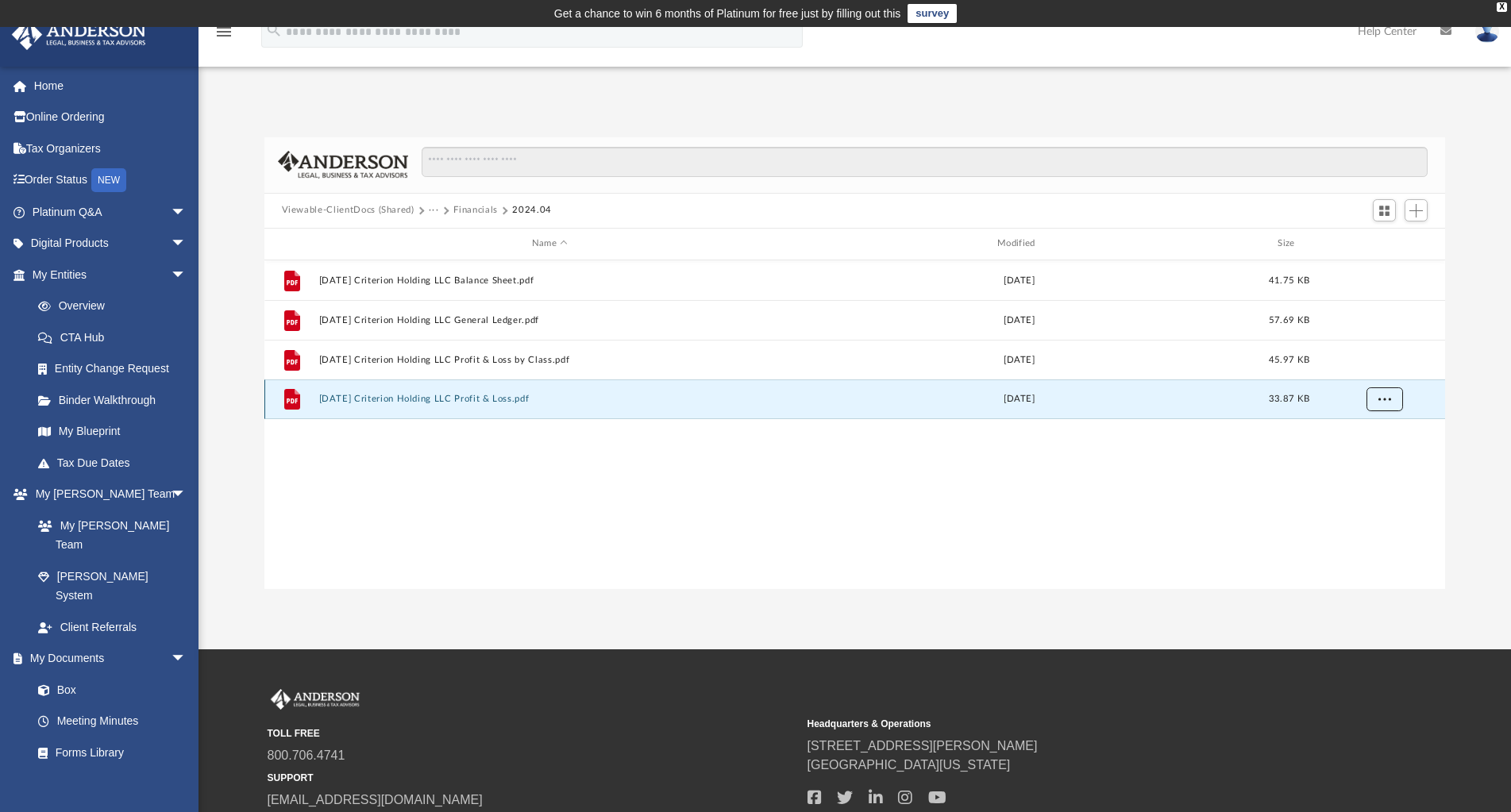
click at [1387, 399] on span "More options" at bounding box center [1383, 398] width 12 height 9
click at [1379, 456] on li "Download" at bounding box center [1370, 456] width 46 height 16
click at [464, 207] on button "Financials" at bounding box center [476, 209] width 45 height 14
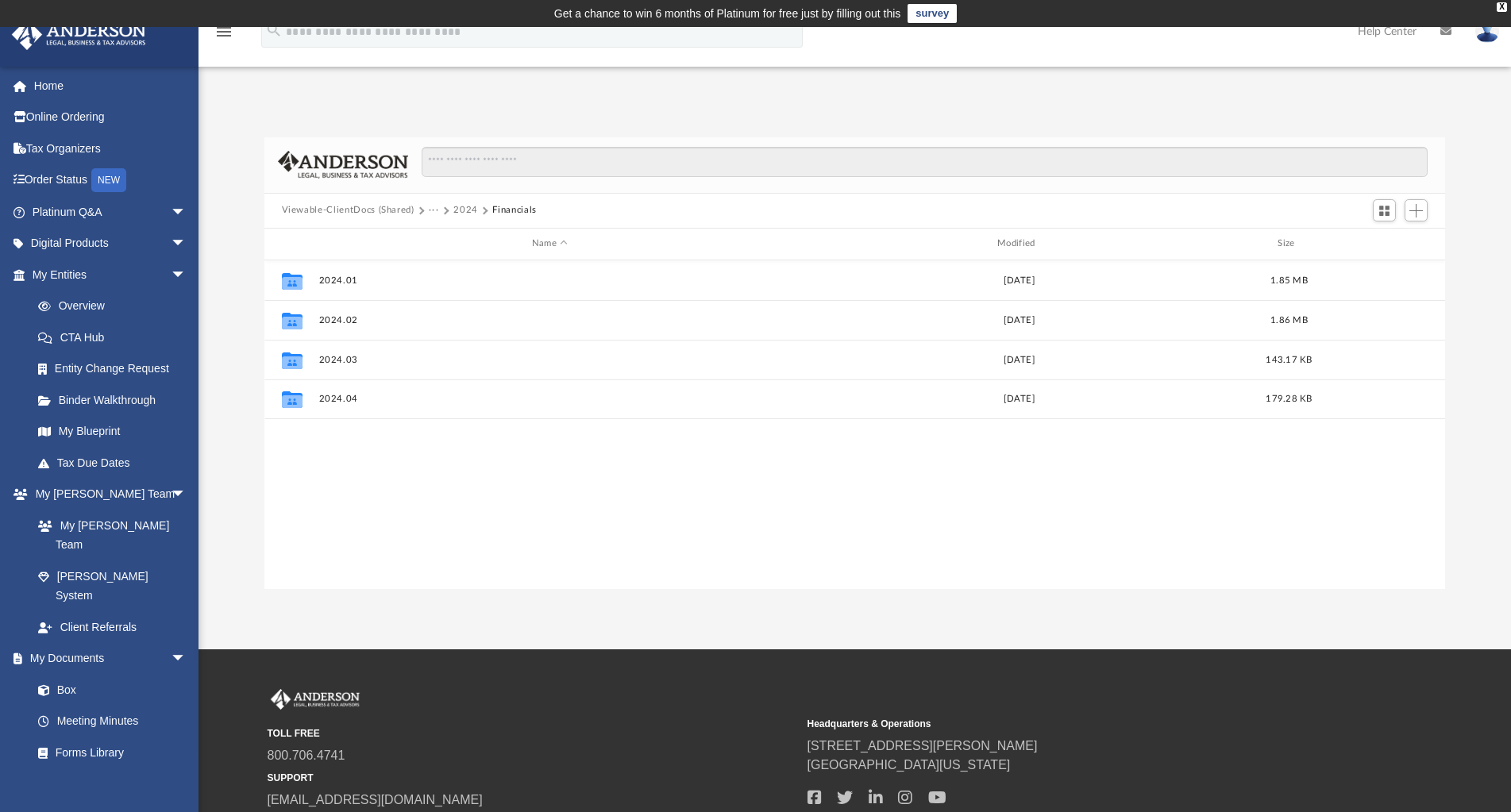
click at [456, 207] on button "2024" at bounding box center [466, 209] width 25 height 14
click at [502, 208] on button "Criterion Holding, LLC" at bounding box center [503, 209] width 100 height 14
click at [466, 212] on button "Bookkeeping" at bounding box center [457, 209] width 56 height 14
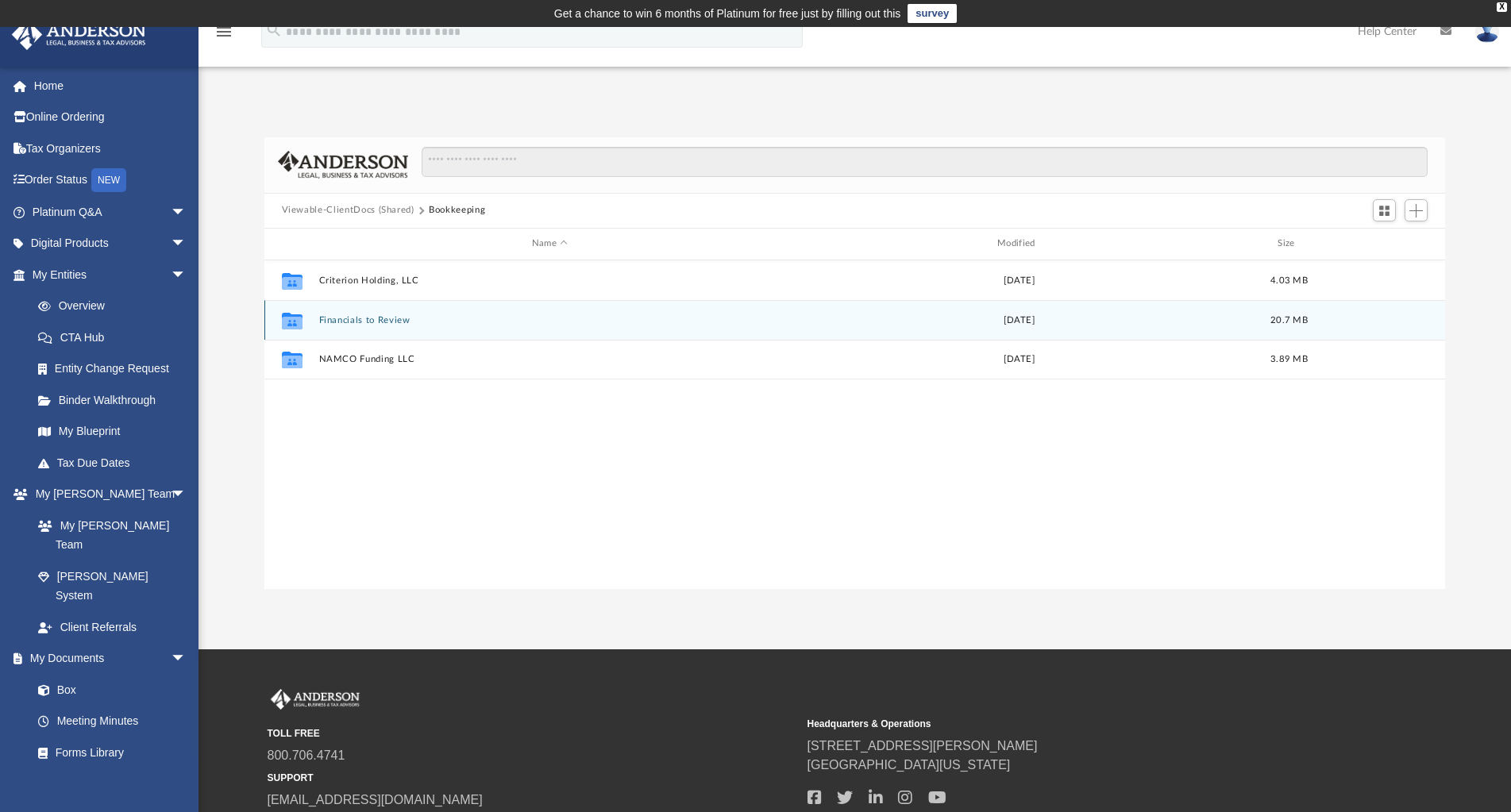
click at [374, 322] on button "Financials to Review" at bounding box center [549, 320] width 462 height 11
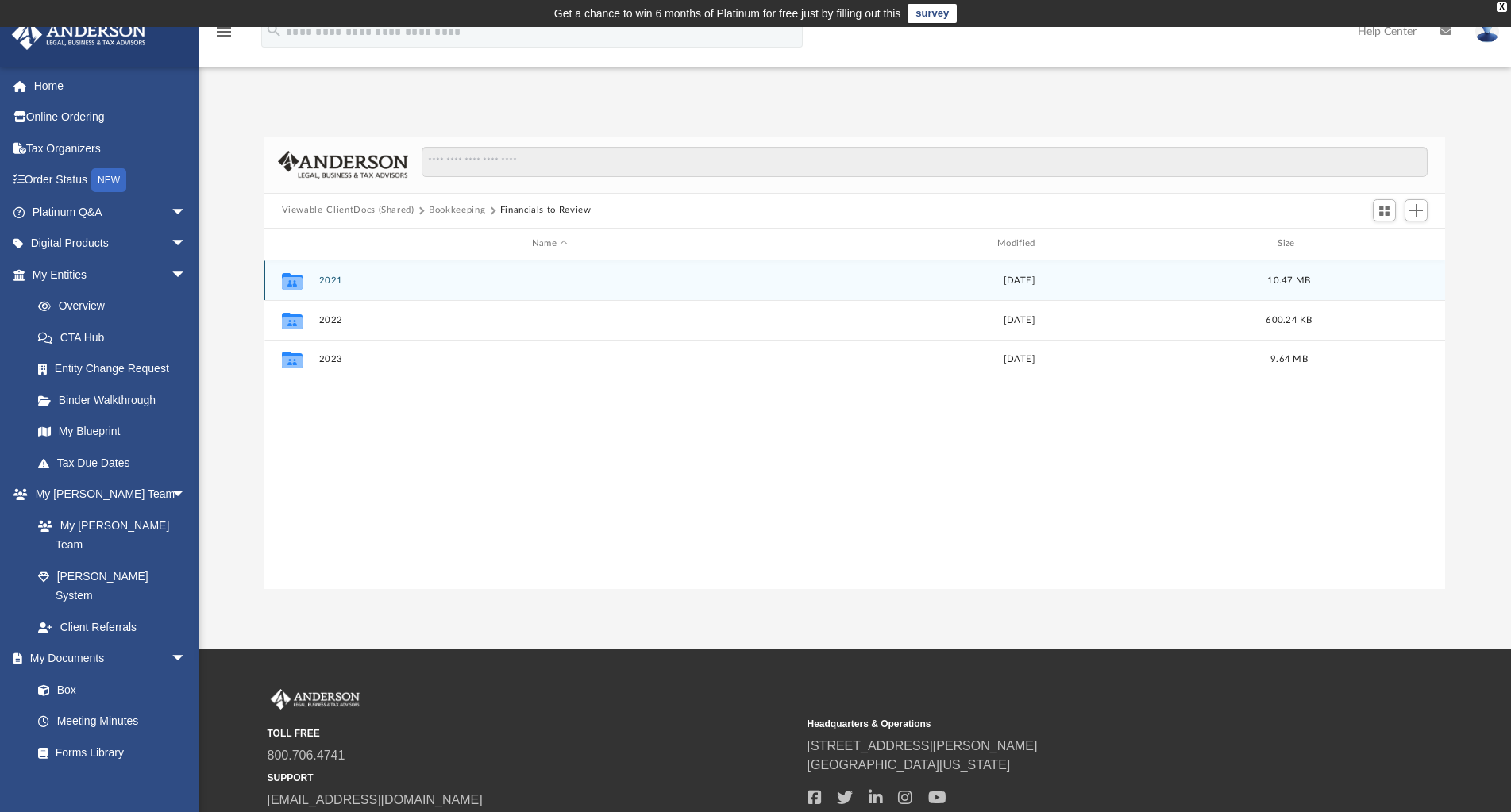
click at [339, 280] on button "2021" at bounding box center [549, 280] width 462 height 11
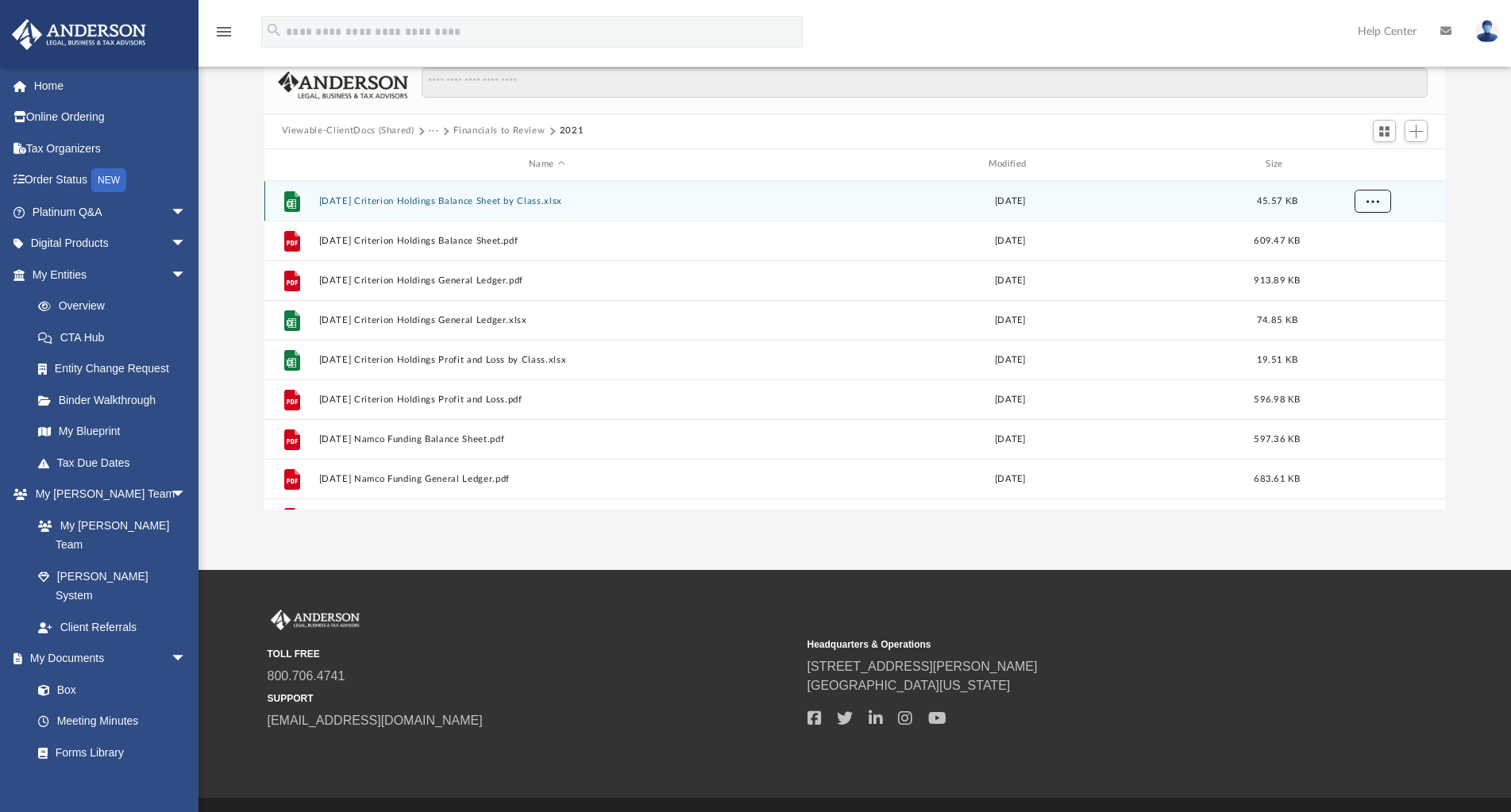
click at [1373, 203] on span "More options" at bounding box center [1372, 200] width 12 height 9
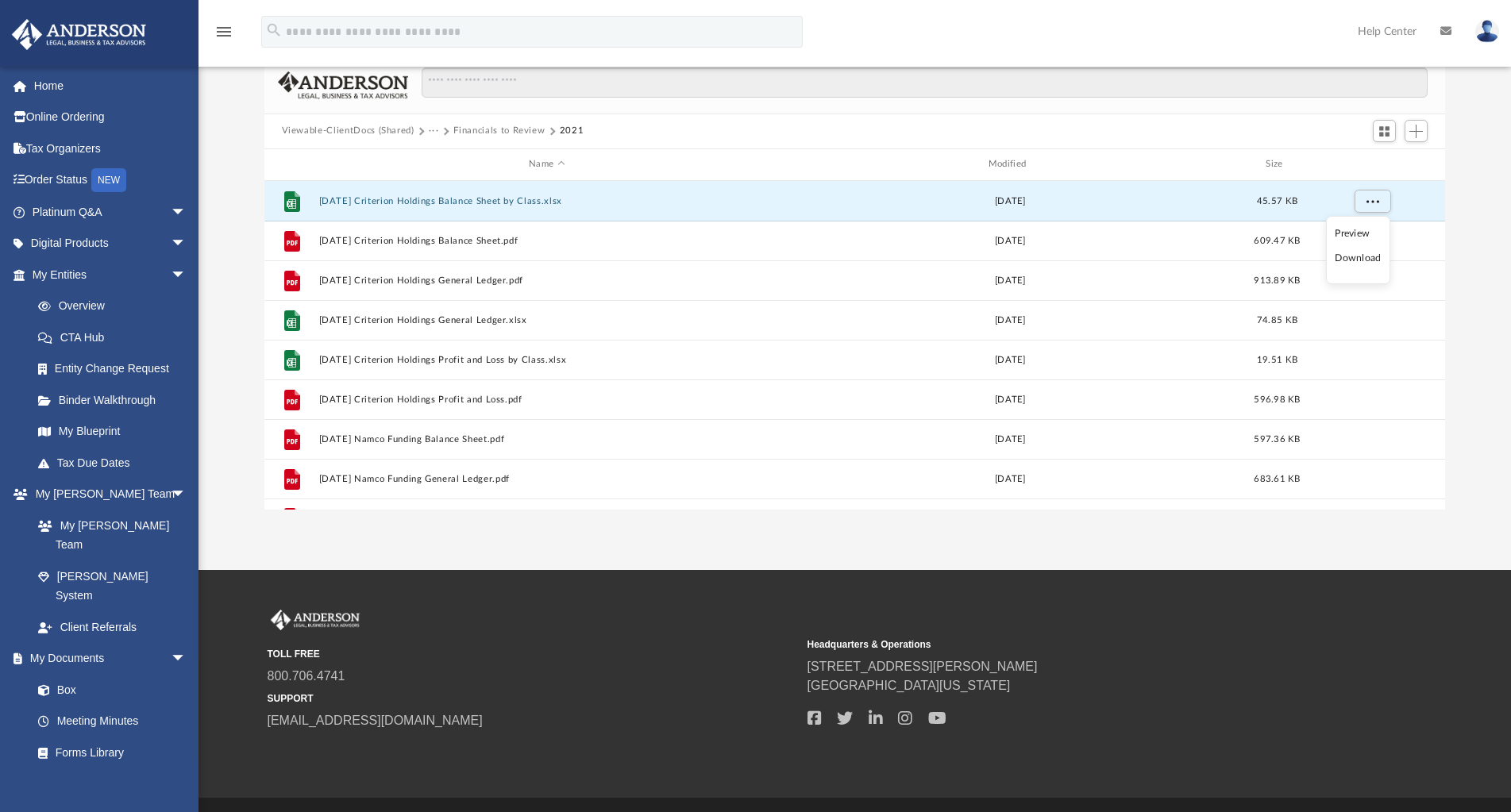
click at [1359, 257] on li "Download" at bounding box center [1358, 258] width 46 height 16
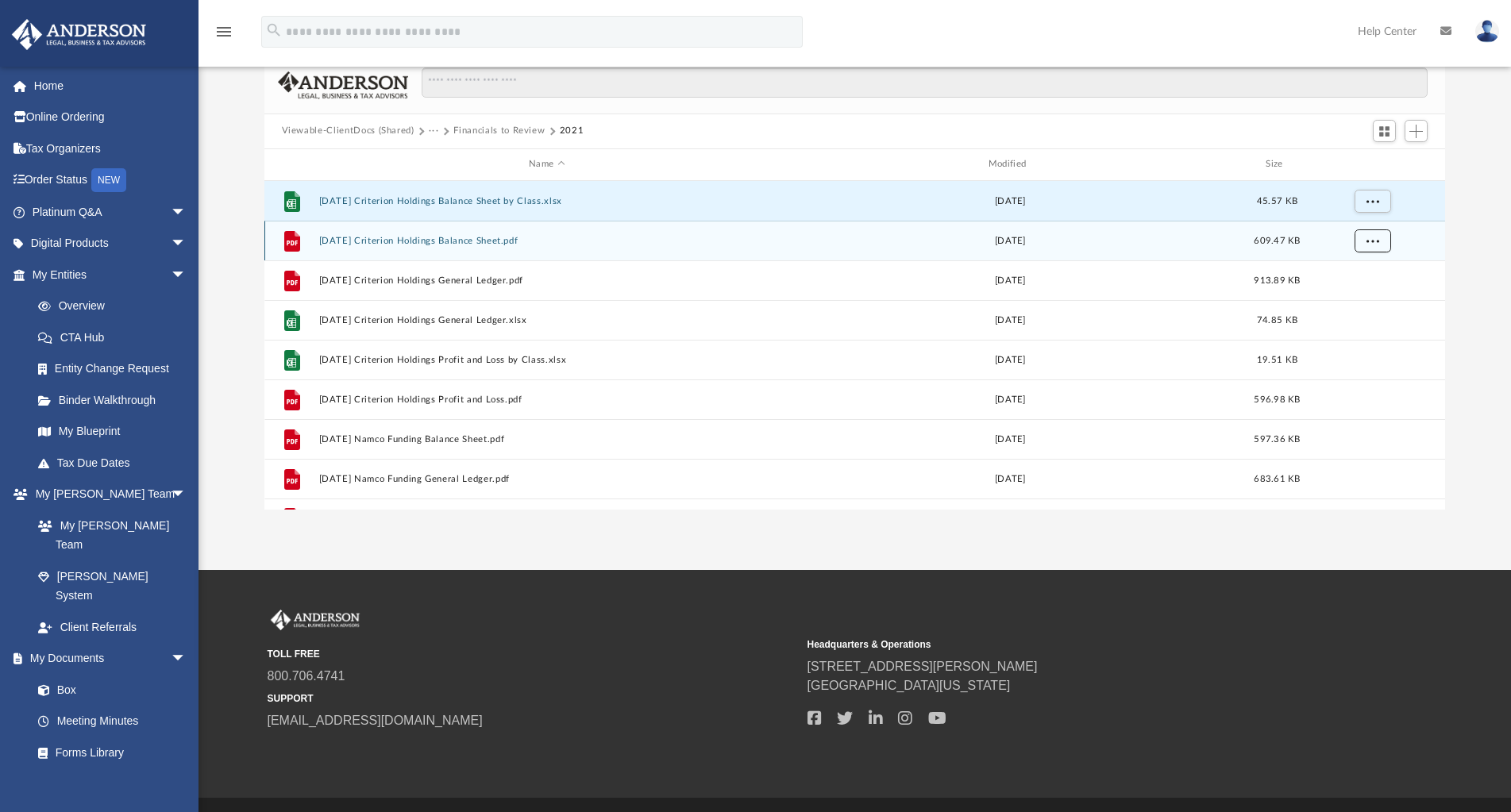
click at [1369, 244] on span "More options" at bounding box center [1372, 240] width 12 height 9
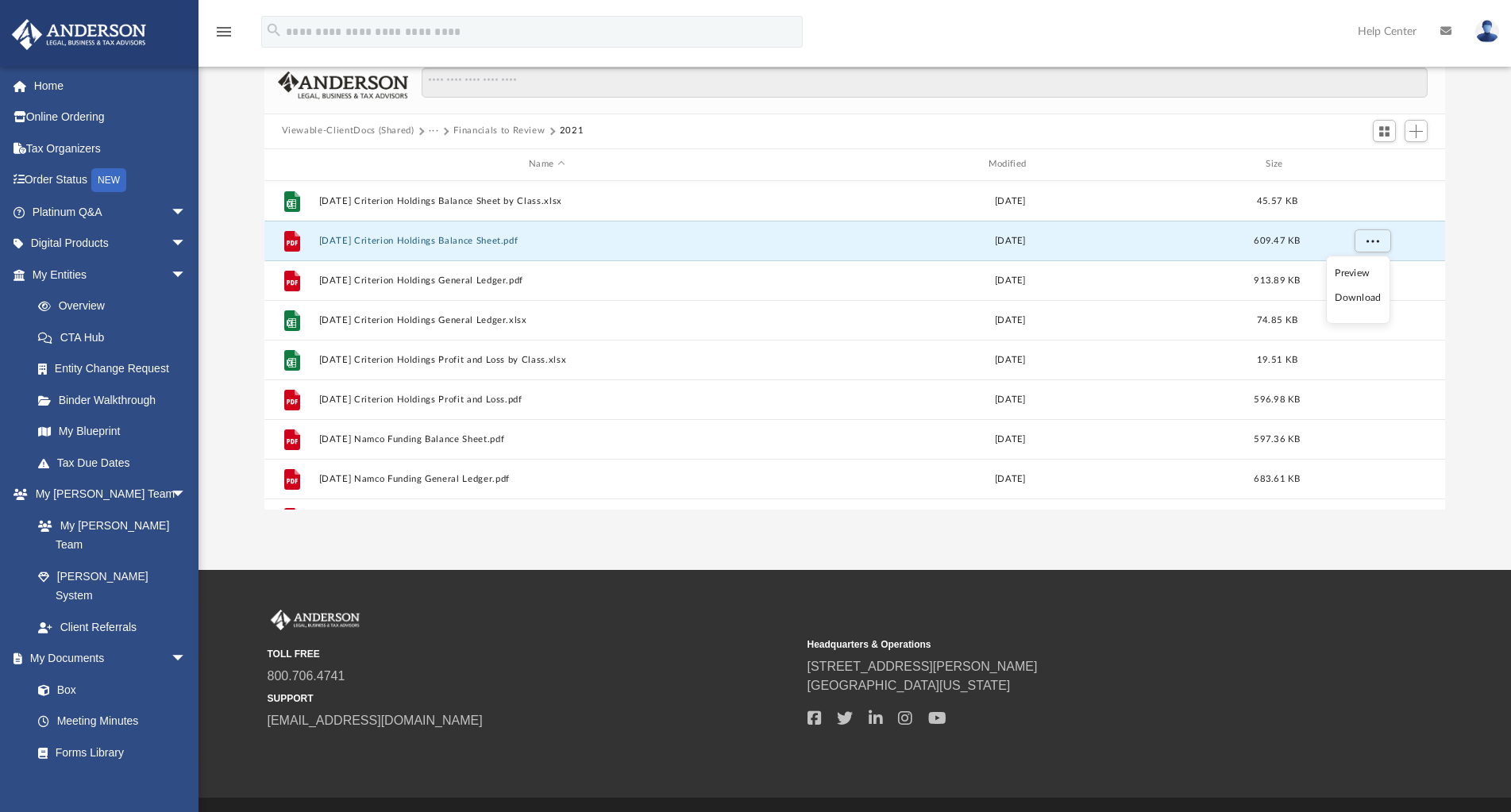
click at [1374, 299] on li "Download" at bounding box center [1358, 298] width 46 height 16
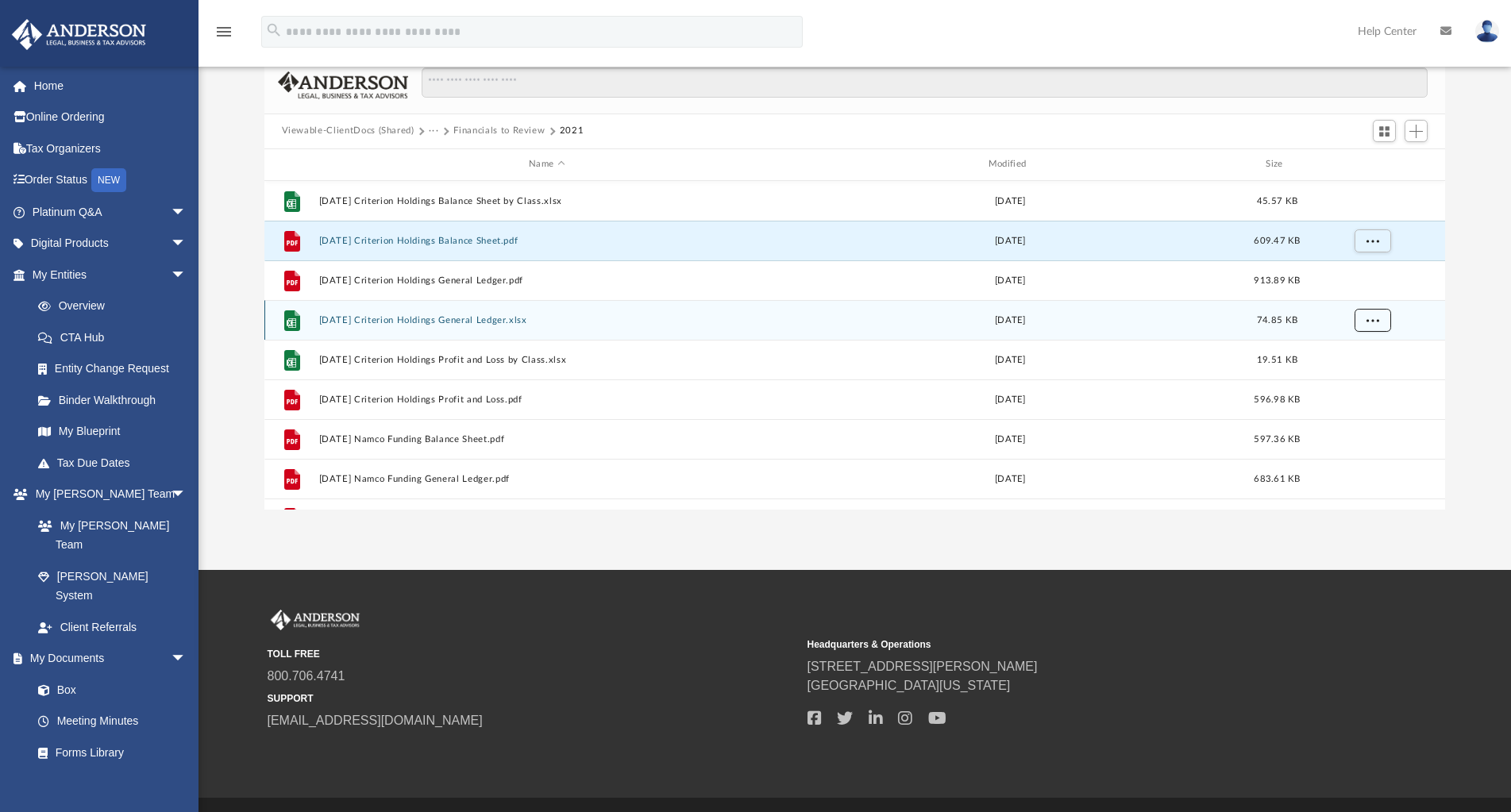
click at [1377, 319] on span "More options" at bounding box center [1372, 319] width 12 height 9
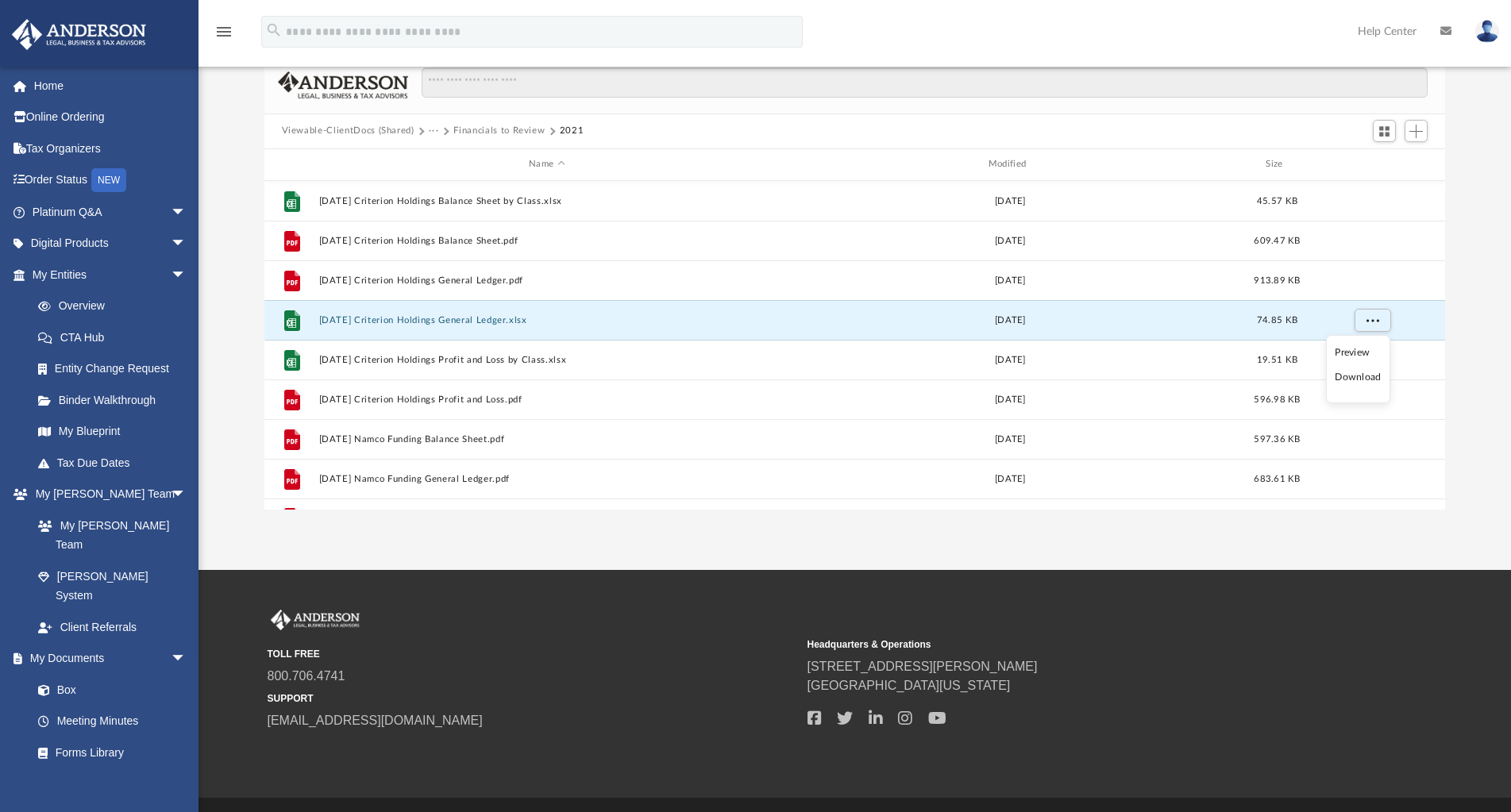
click at [1371, 377] on li "Download" at bounding box center [1358, 378] width 46 height 16
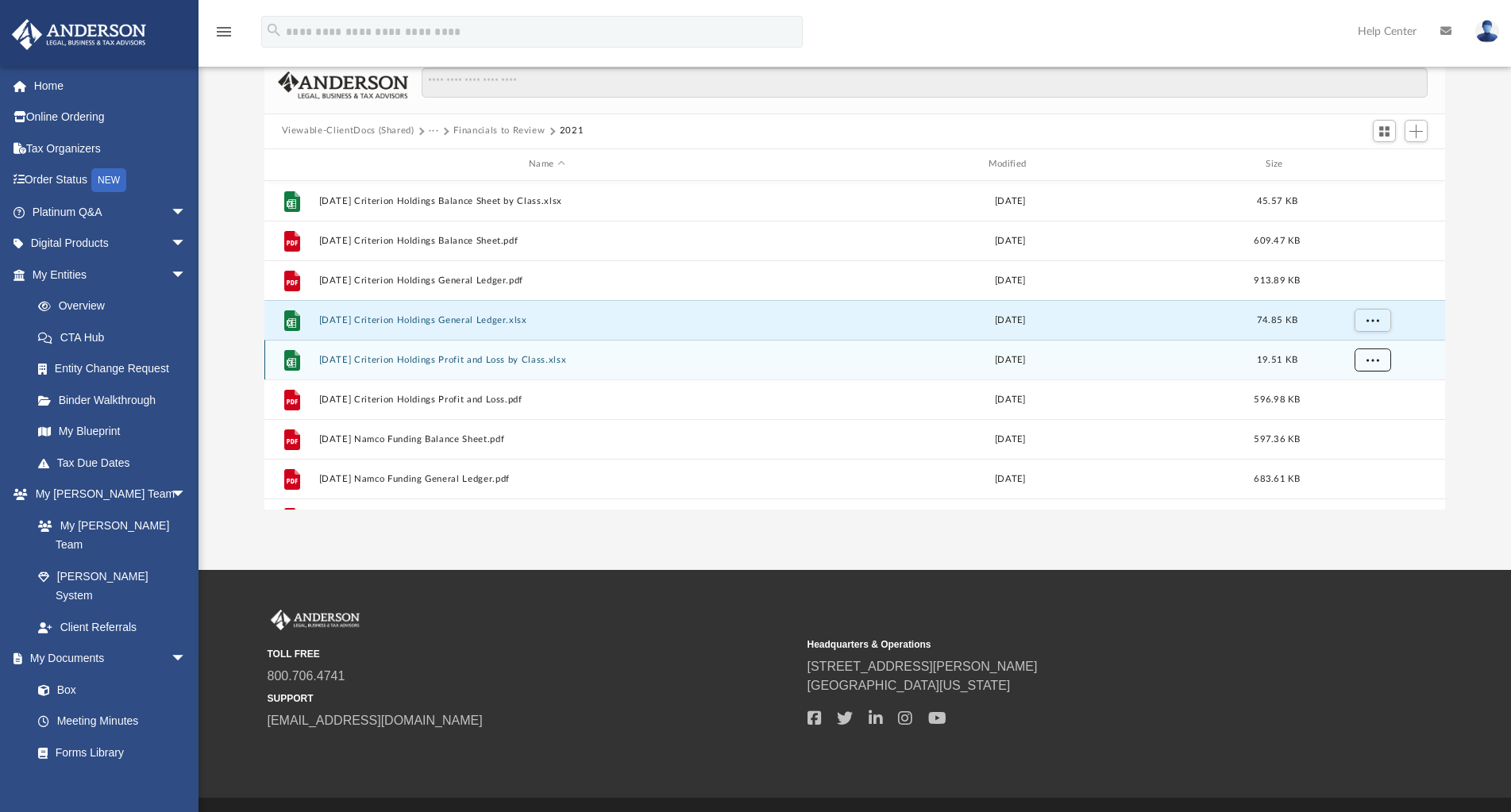
click at [1379, 360] on button "More options" at bounding box center [1372, 359] width 36 height 24
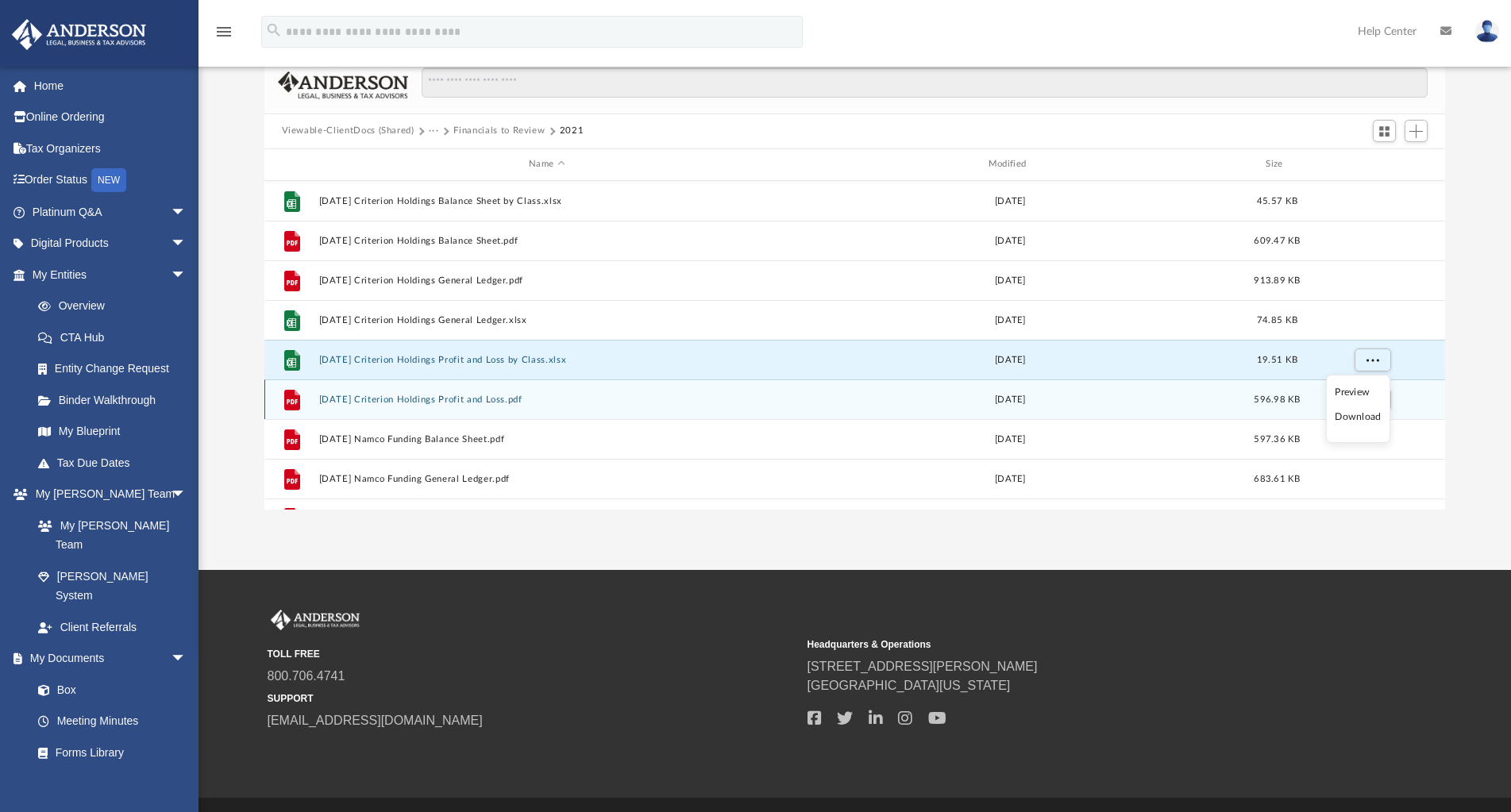
click at [1373, 415] on li "Download" at bounding box center [1358, 417] width 46 height 16
click at [1379, 399] on button "More options" at bounding box center [1372, 399] width 36 height 24
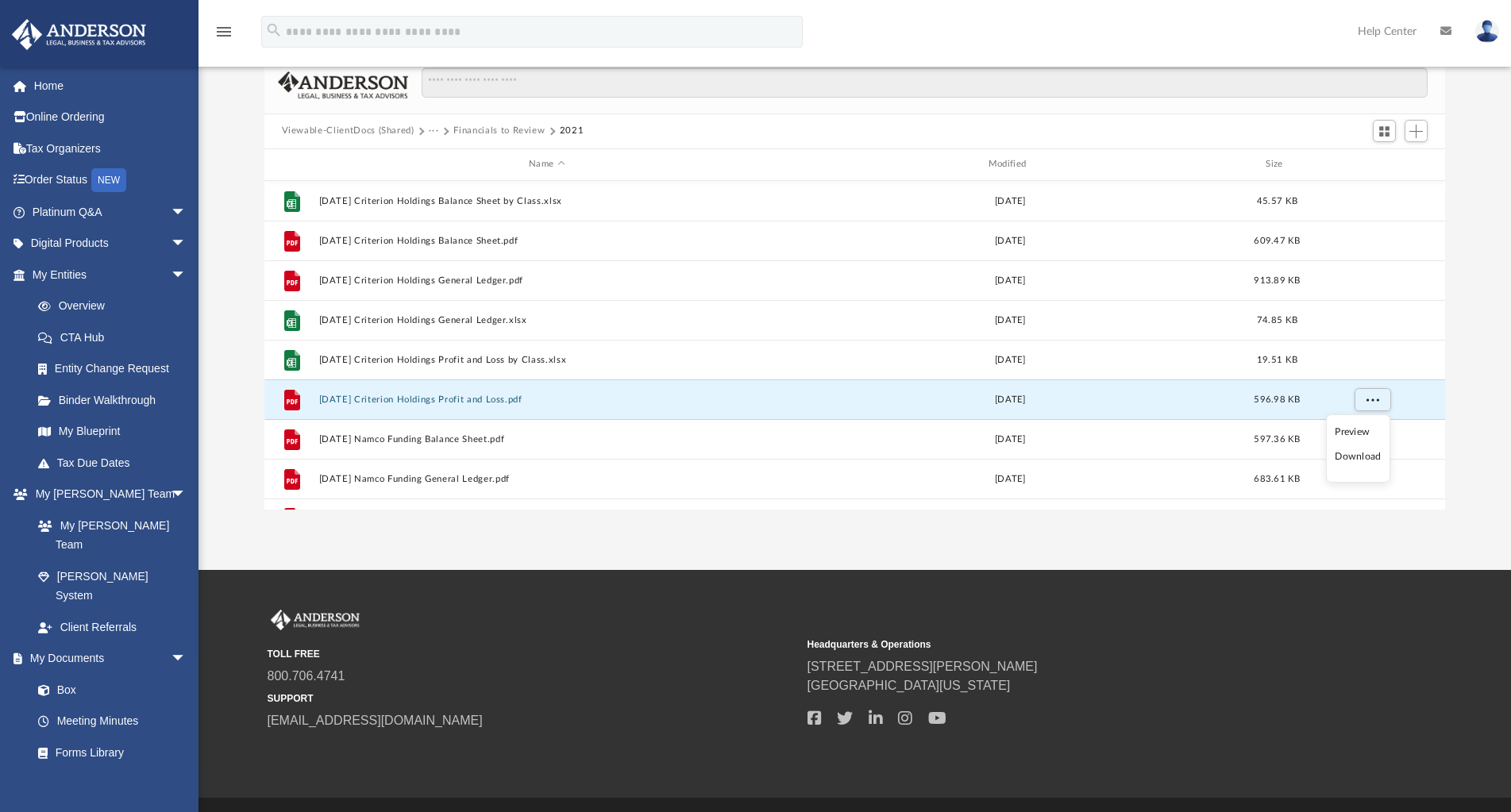
click at [1370, 459] on li "Download" at bounding box center [1358, 457] width 46 height 16
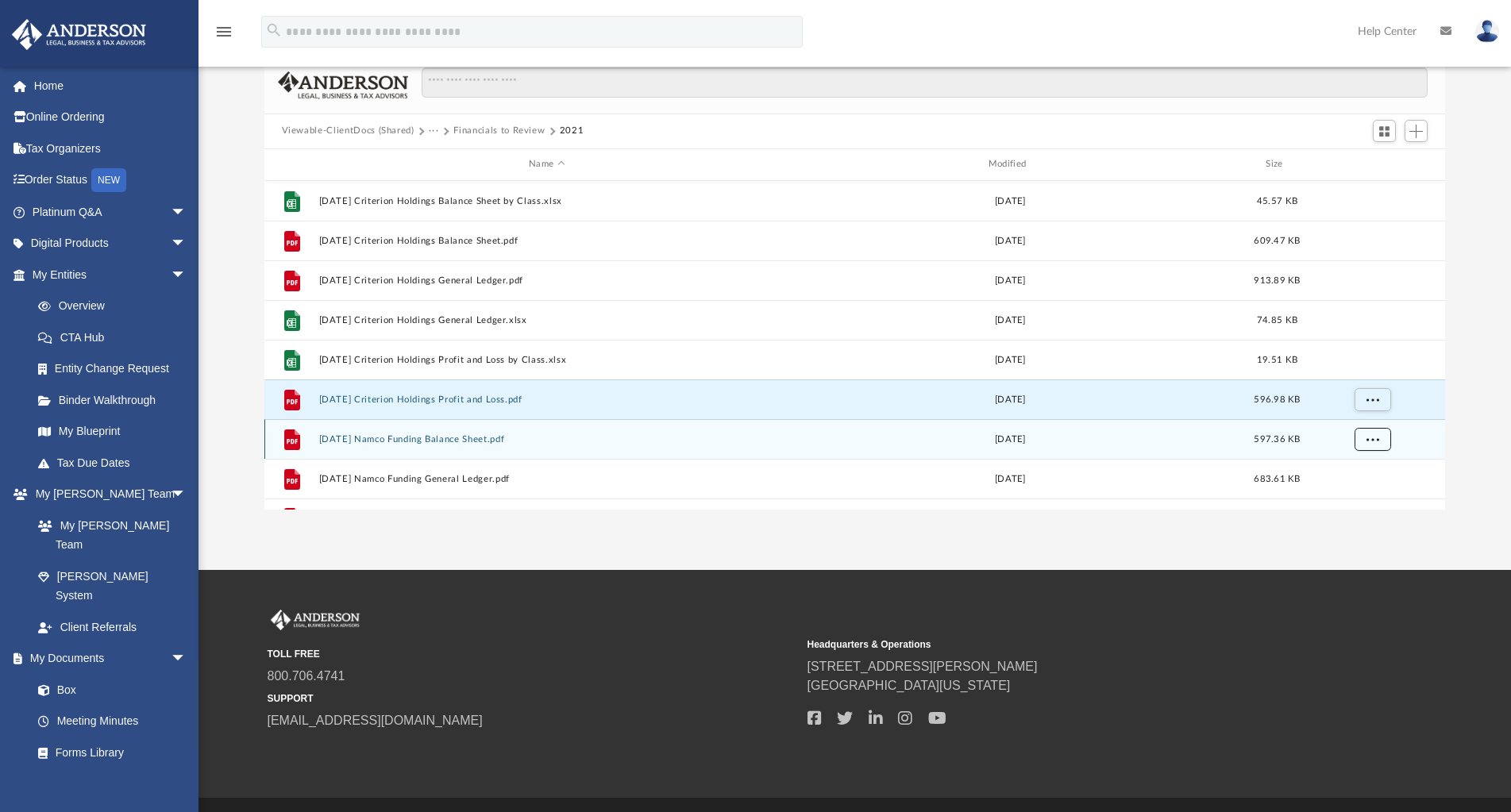
click at [1377, 435] on span "More options" at bounding box center [1372, 439] width 12 height 9
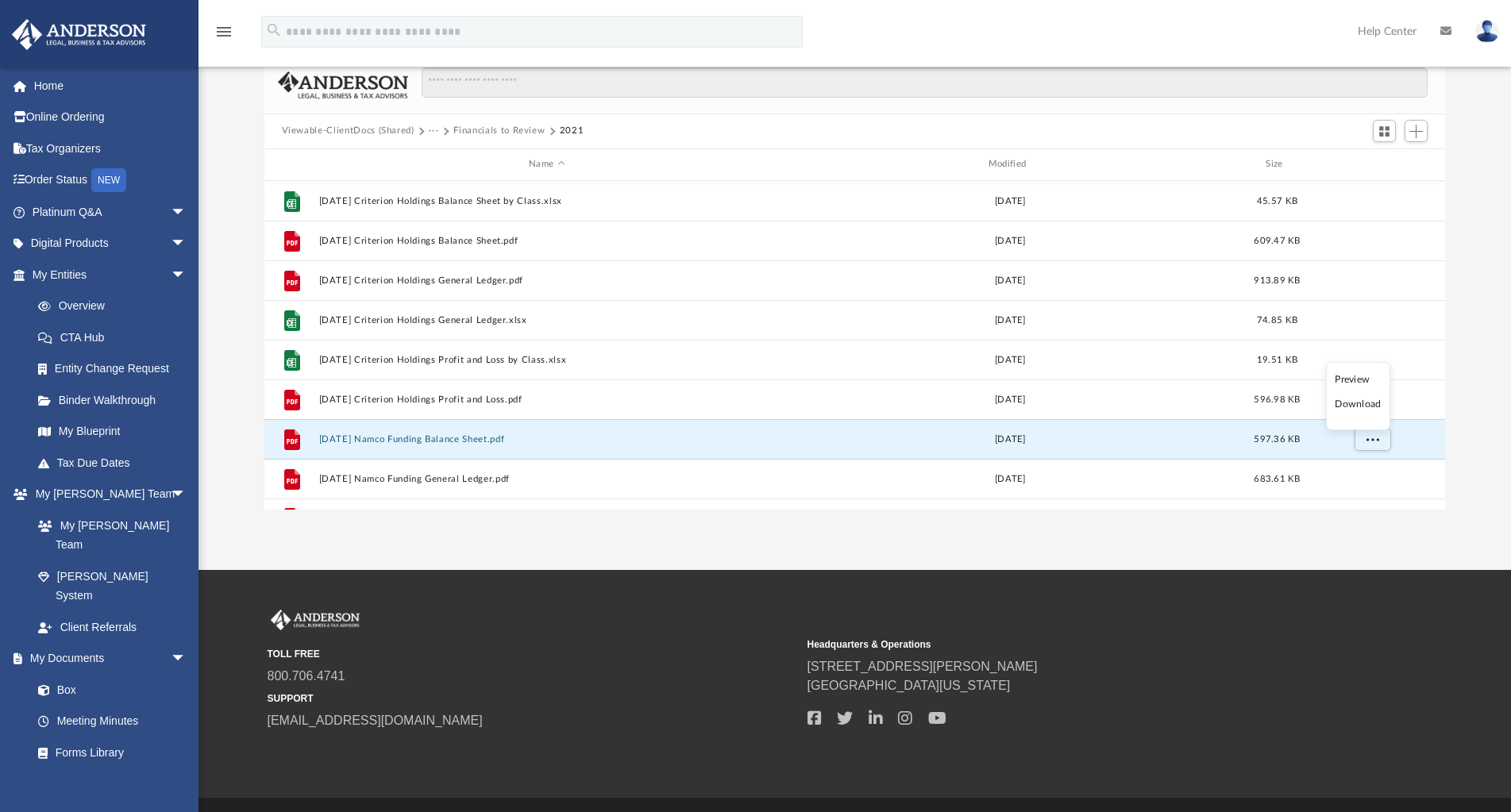
click at [1371, 403] on li "Download" at bounding box center [1358, 404] width 46 height 16
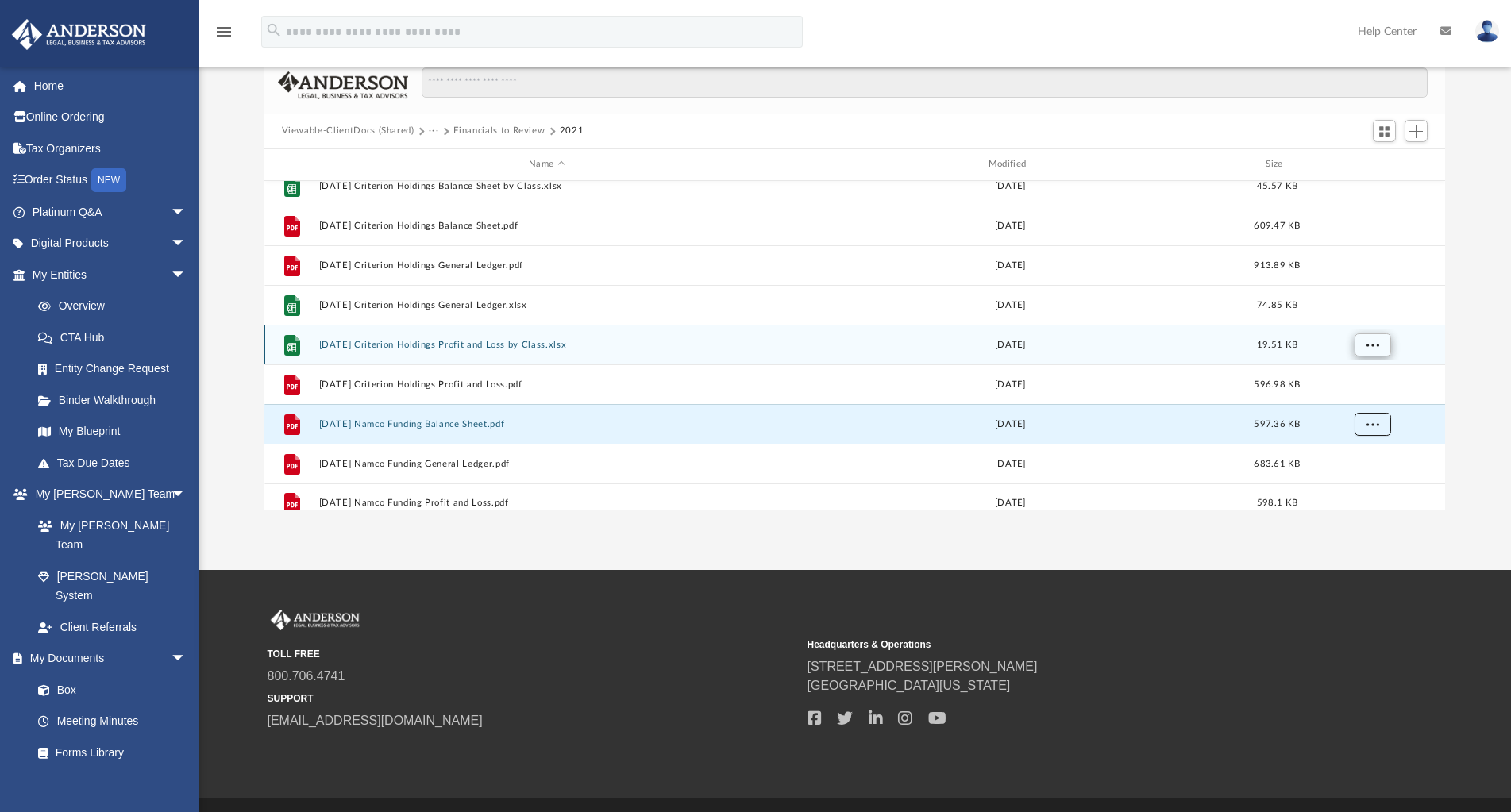
scroll to position [29, 0]
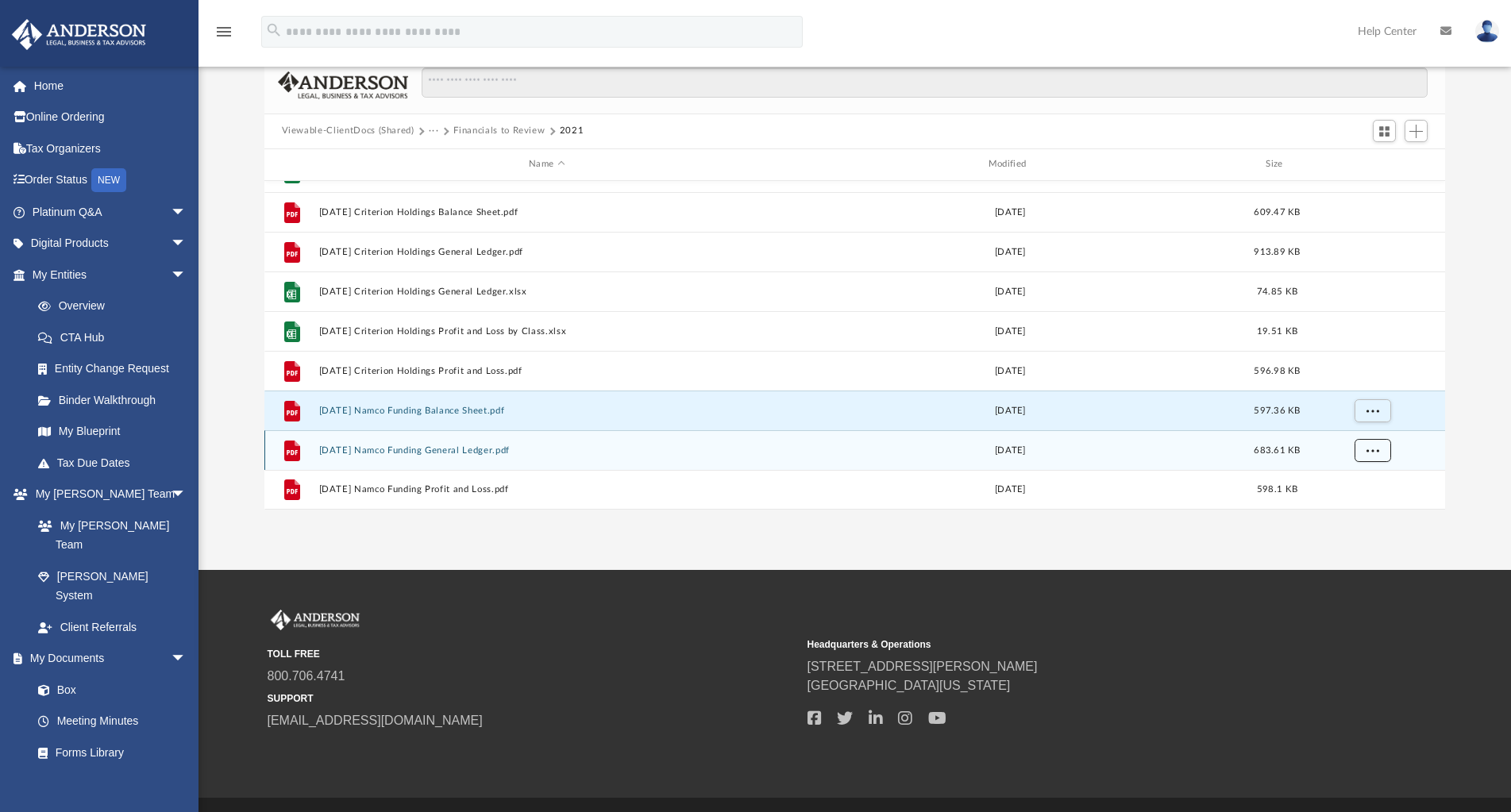
click at [1367, 451] on span "More options" at bounding box center [1372, 449] width 12 height 9
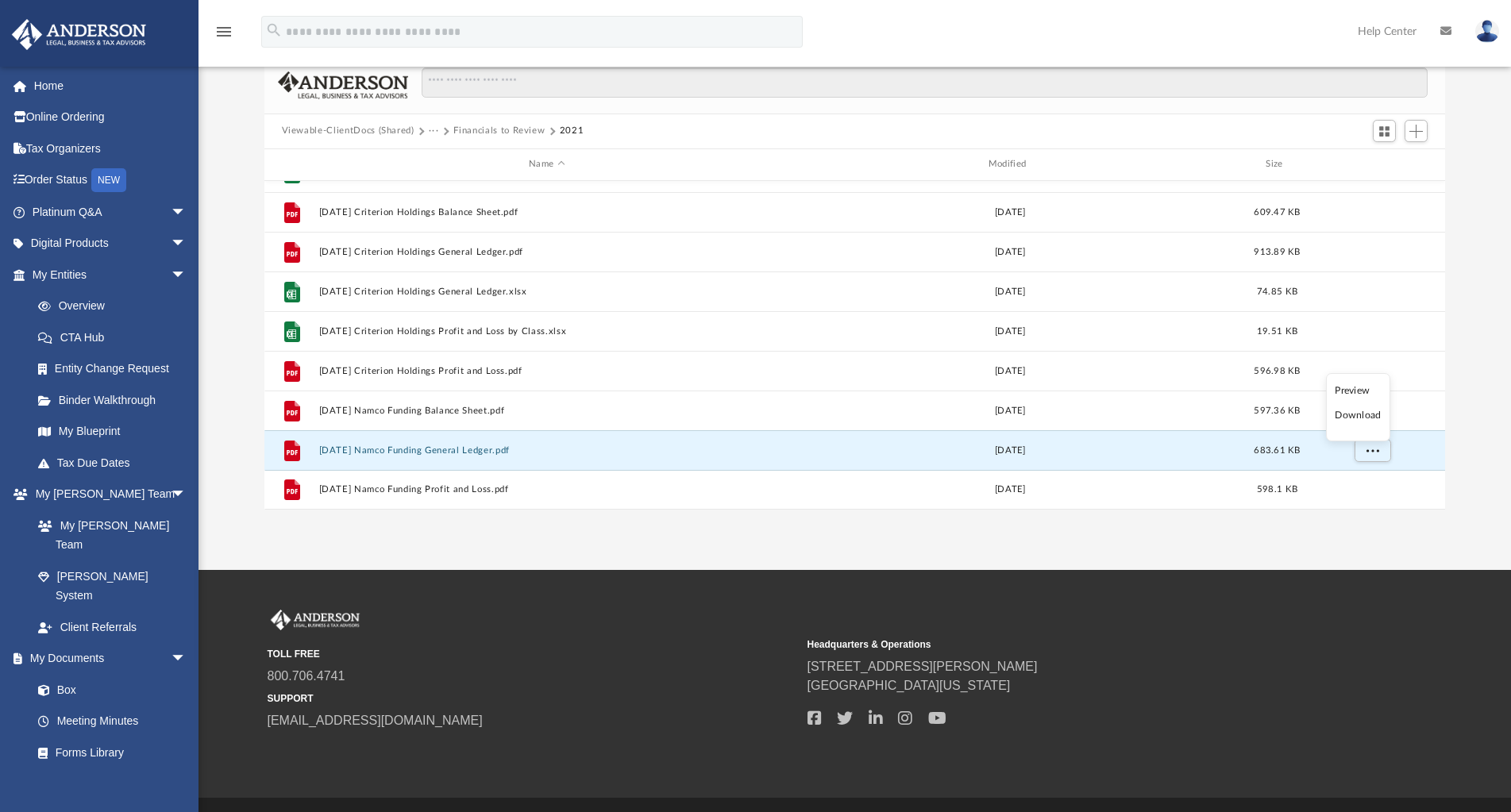
click at [1363, 415] on li "Download" at bounding box center [1358, 415] width 46 height 16
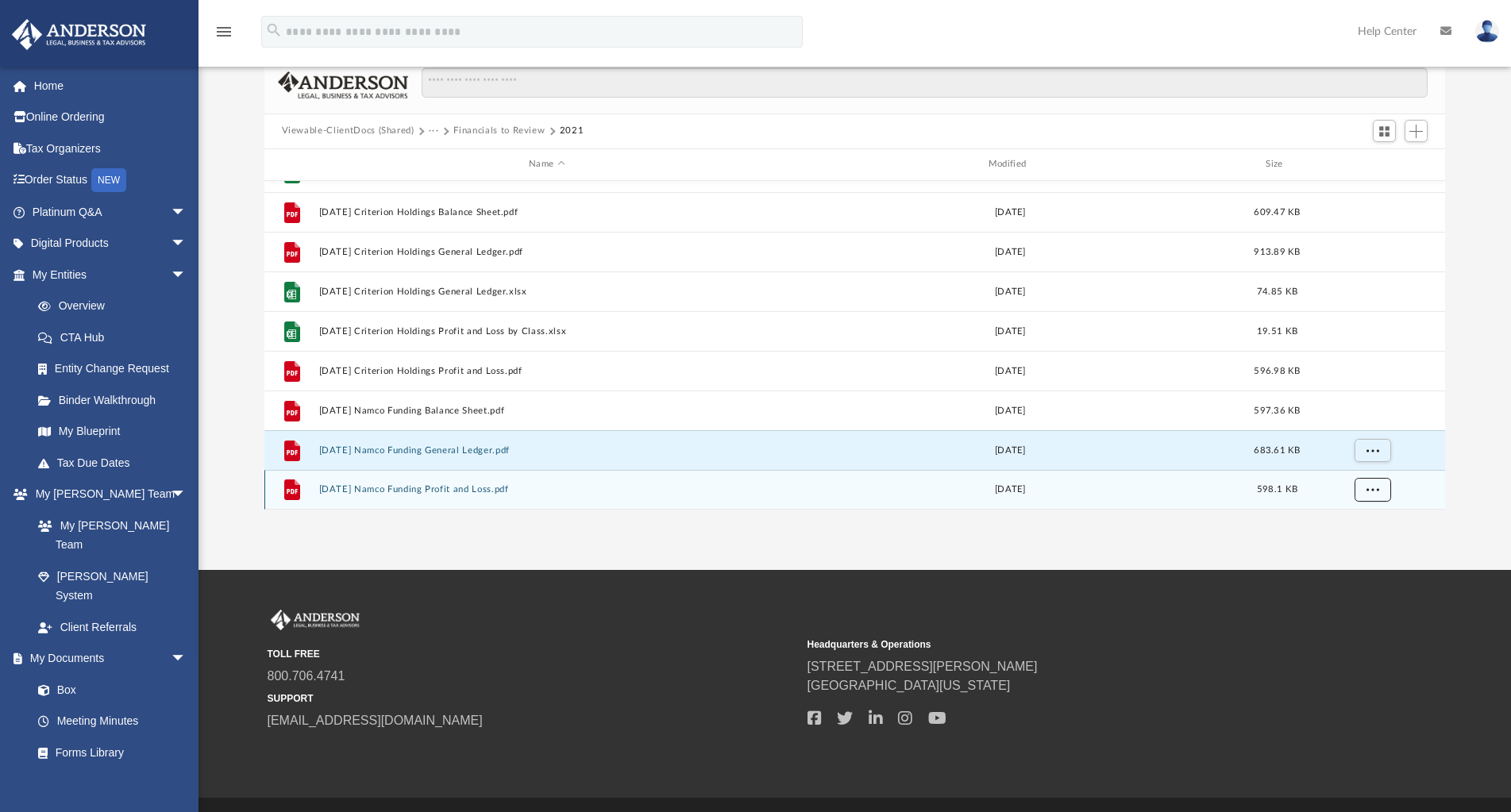
click at [1379, 489] on button "More options" at bounding box center [1372, 489] width 36 height 24
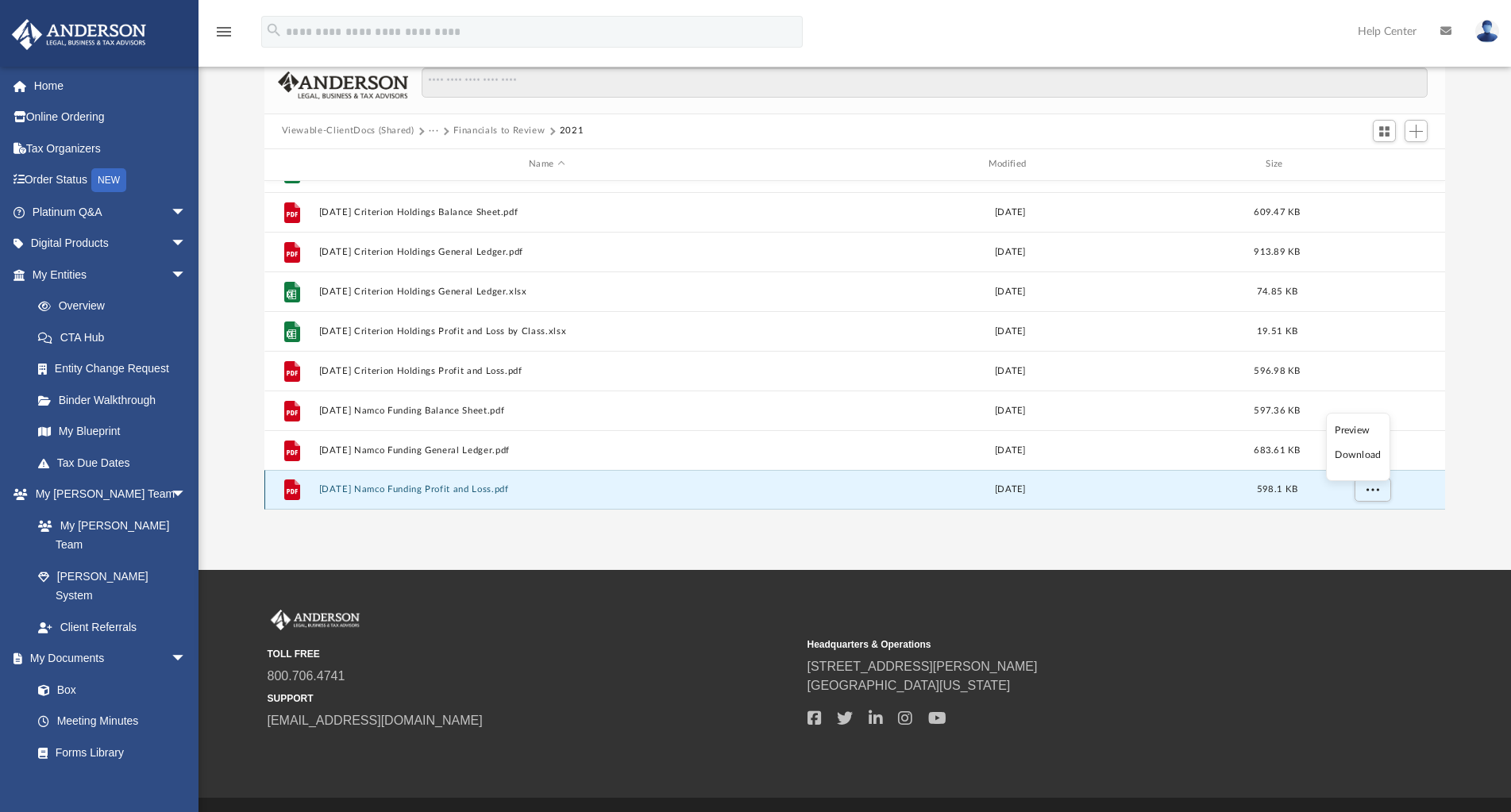
drag, startPoint x: 1368, startPoint y: 456, endPoint x: 1409, endPoint y: 486, distance: 50.8
click at [1368, 456] on li "Download" at bounding box center [1358, 455] width 46 height 16
click at [499, 129] on button "Financials to Review" at bounding box center [499, 130] width 92 height 14
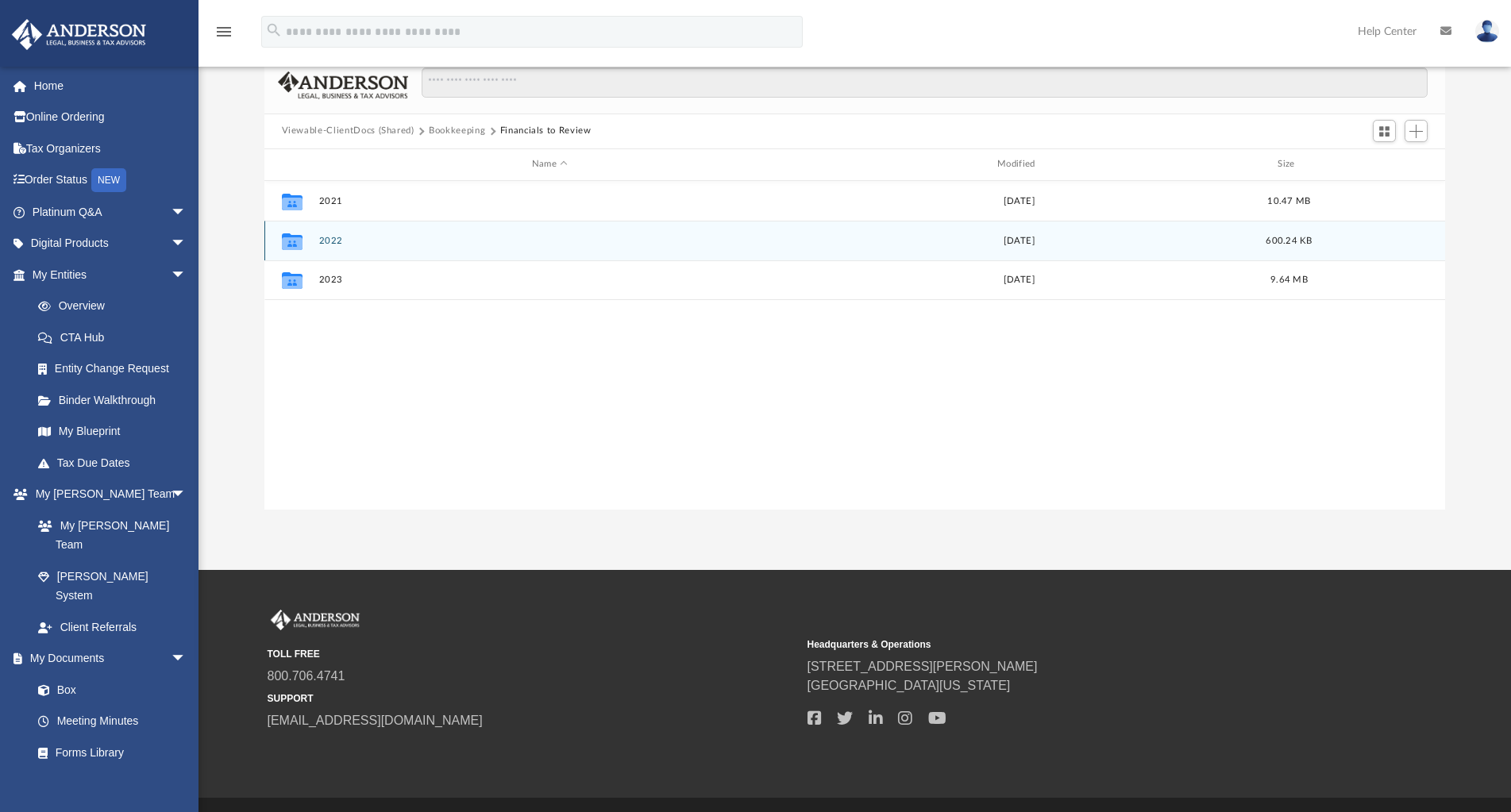
click at [329, 237] on button "2022" at bounding box center [549, 241] width 462 height 11
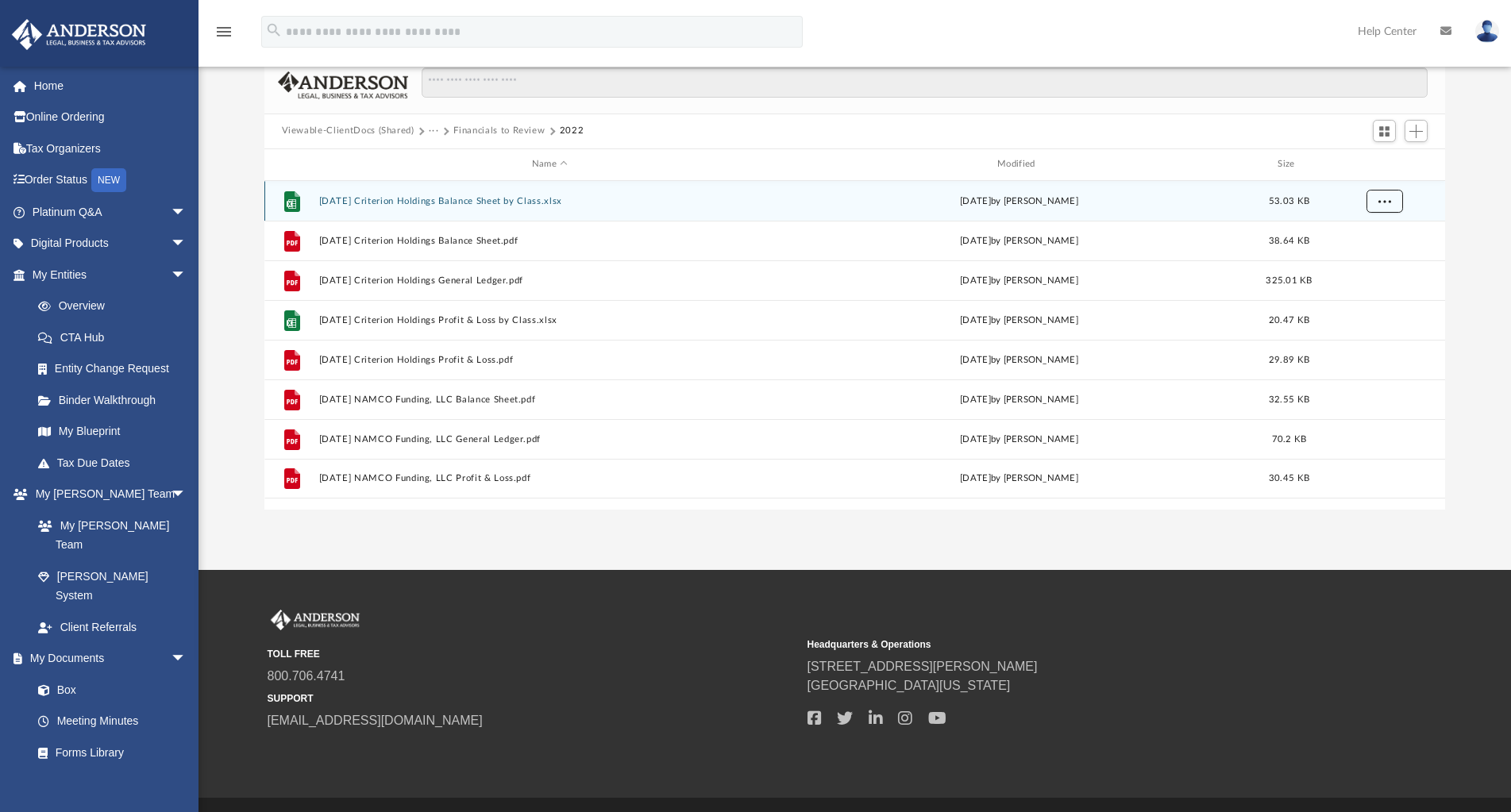
click at [1391, 204] on button "More options" at bounding box center [1384, 200] width 36 height 24
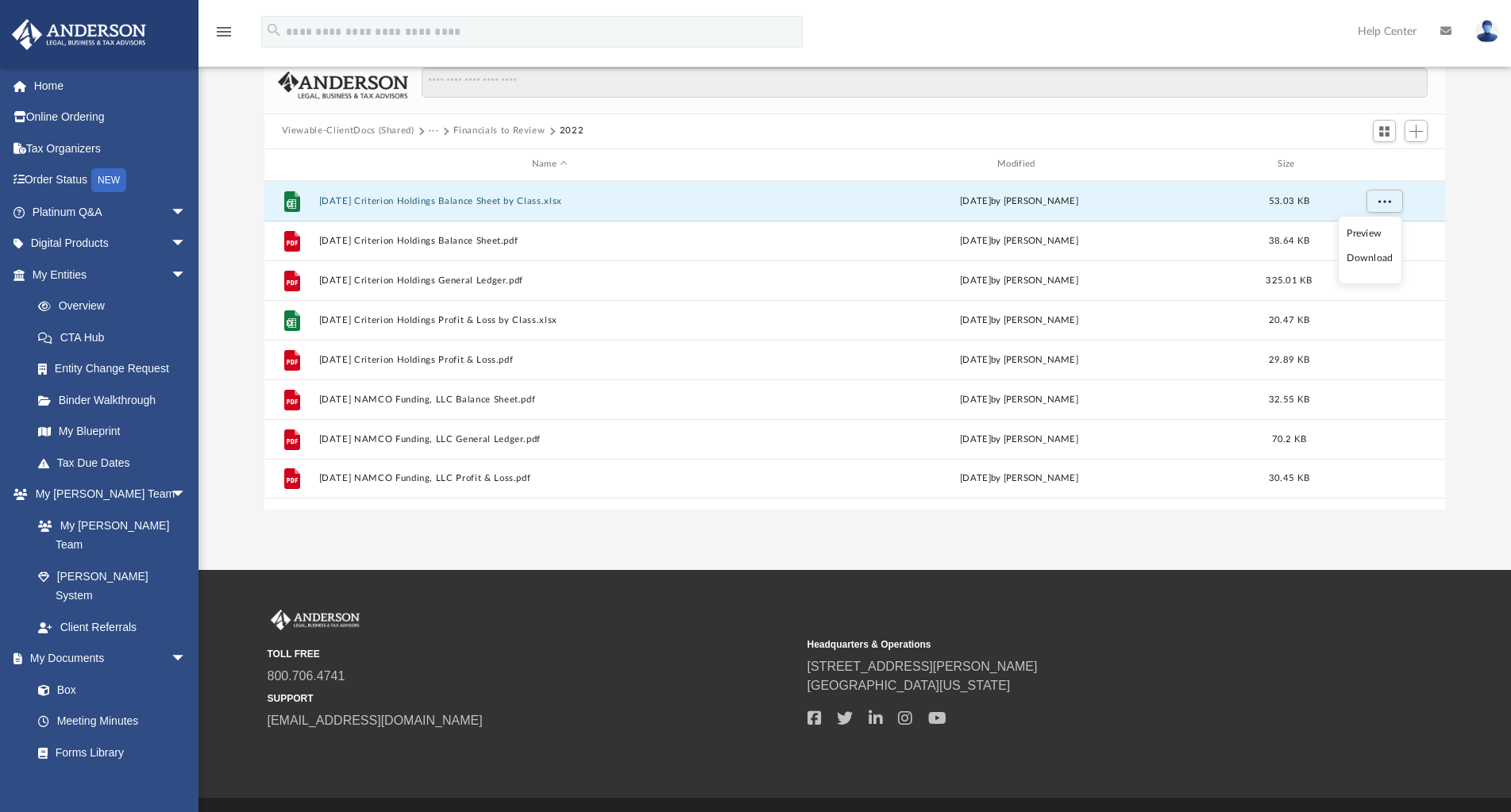
click at [1383, 259] on li "Download" at bounding box center [1370, 258] width 46 height 16
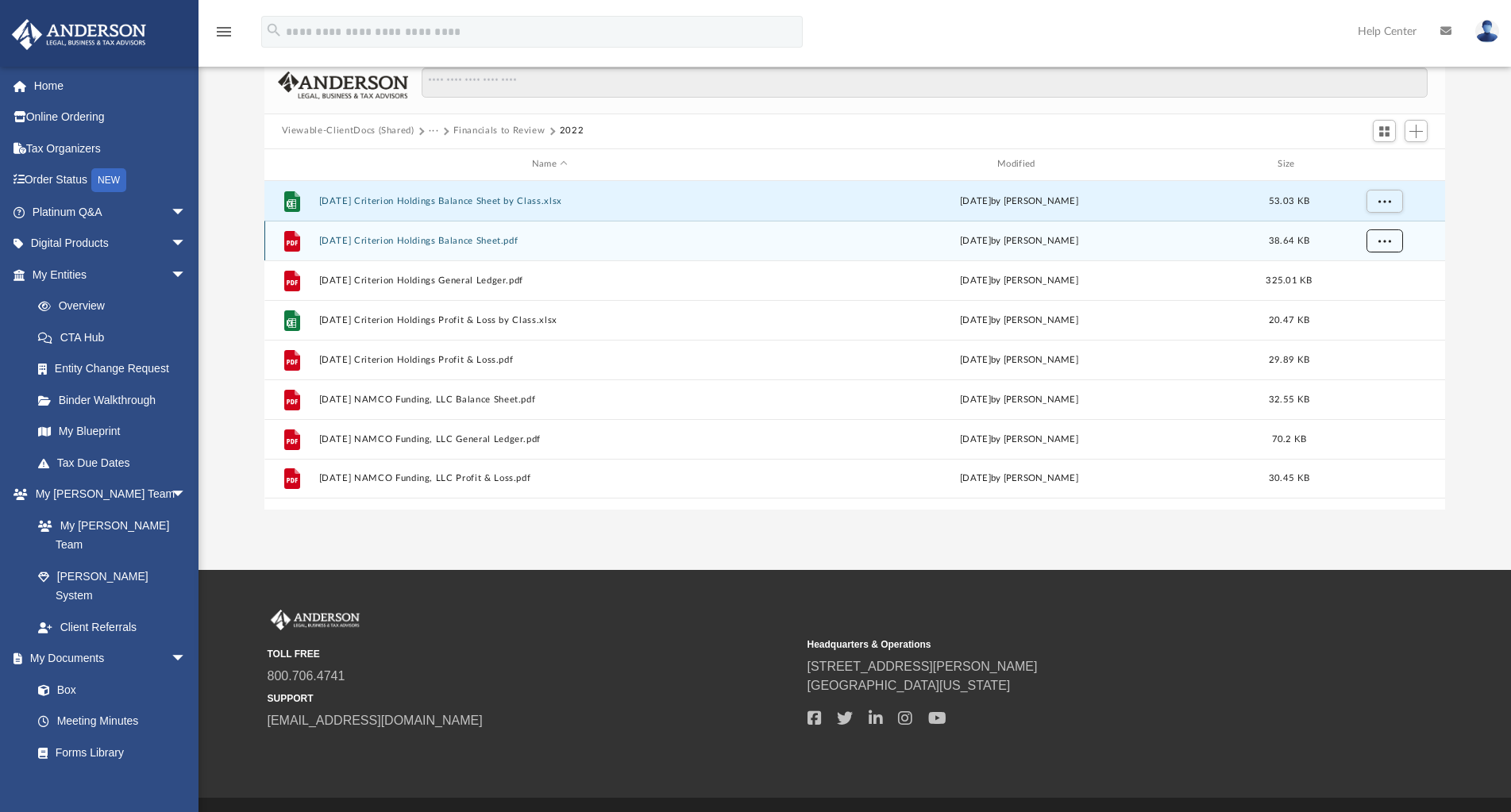
click at [1388, 243] on span "More options" at bounding box center [1383, 240] width 12 height 9
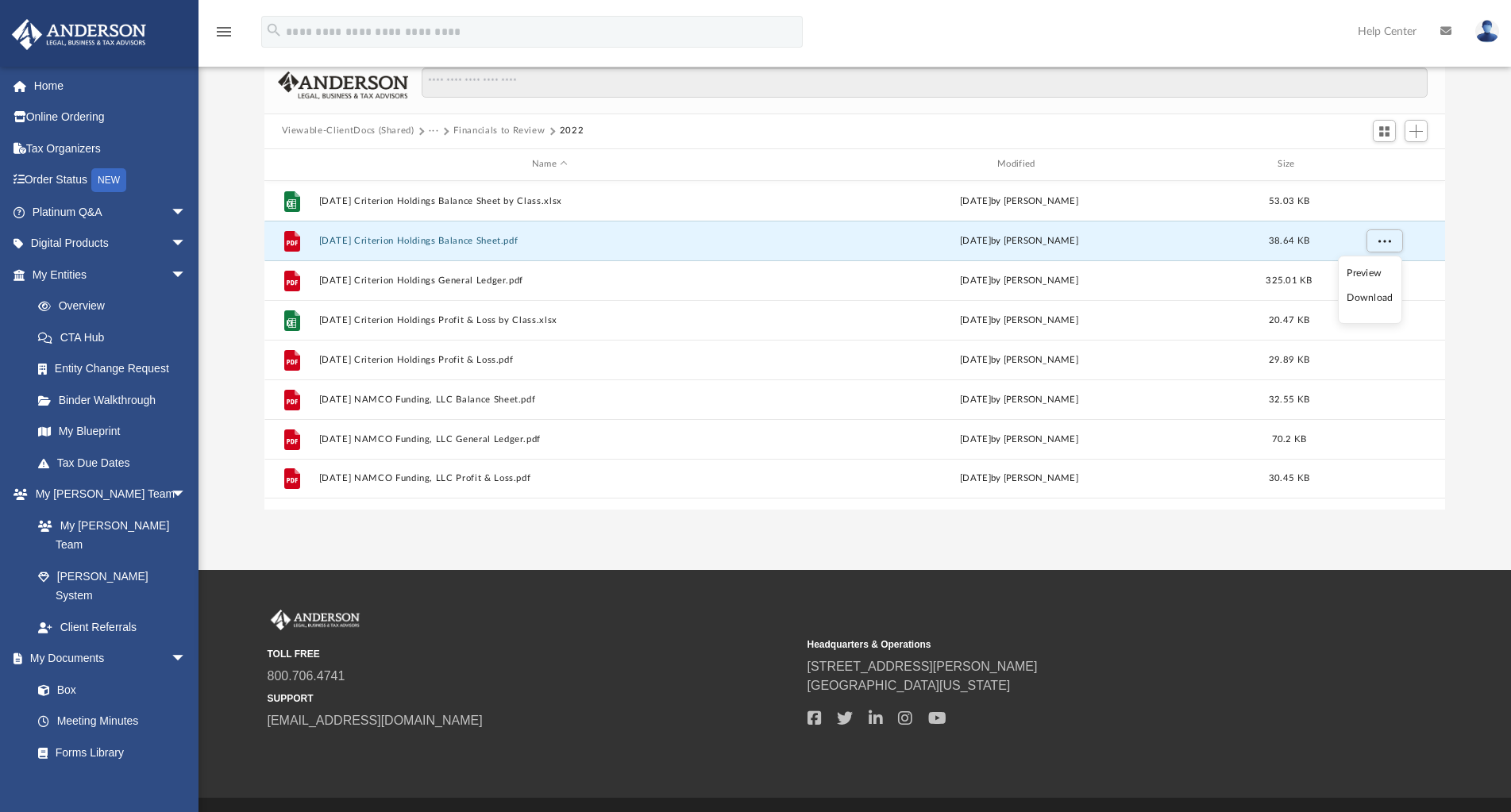
click at [1388, 301] on li "Download" at bounding box center [1370, 298] width 46 height 16
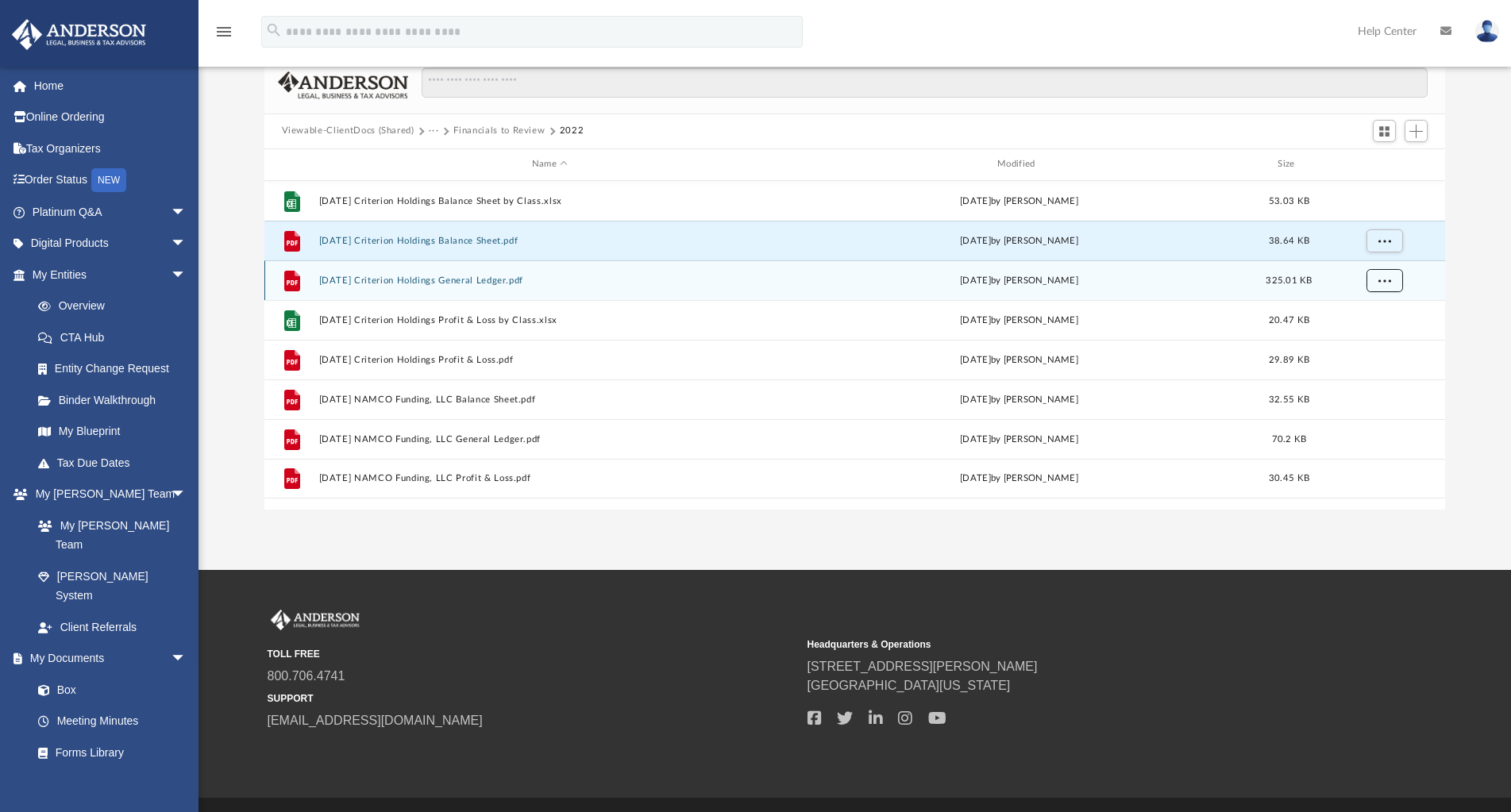
click at [1388, 281] on span "More options" at bounding box center [1383, 279] width 12 height 9
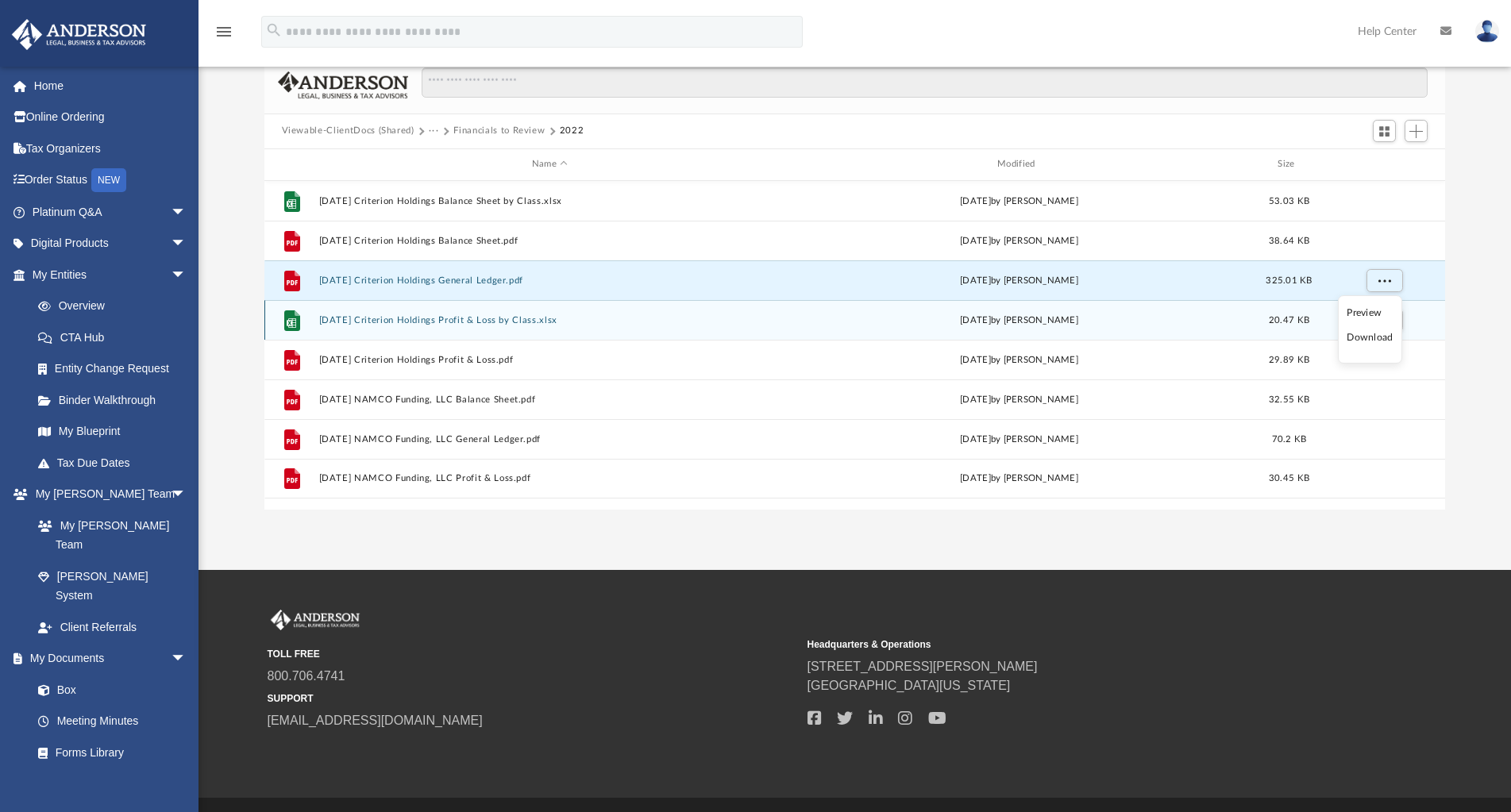
click at [1390, 336] on li "Download" at bounding box center [1370, 337] width 46 height 16
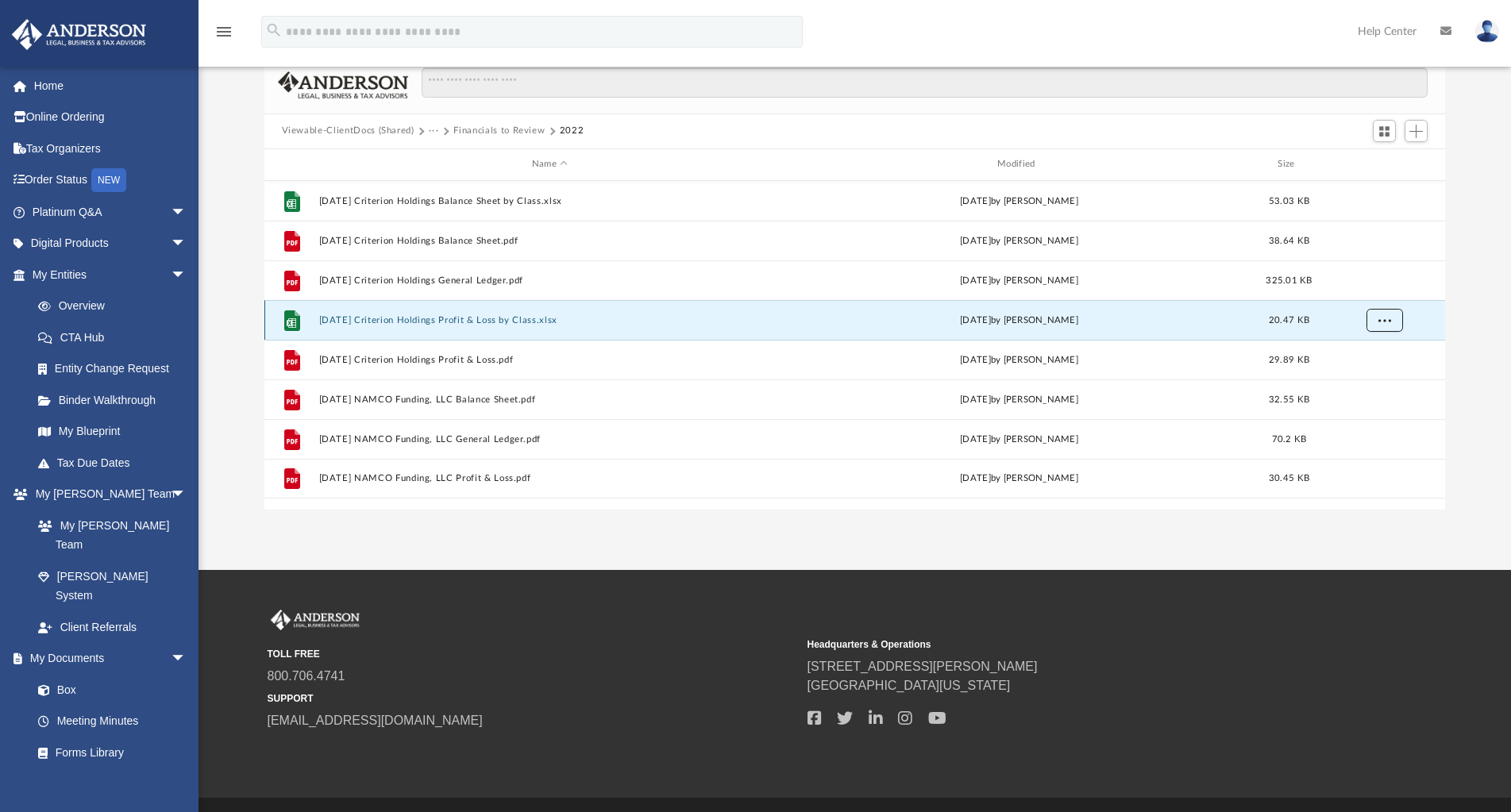
click at [1390, 326] on button "More options" at bounding box center [1384, 319] width 36 height 24
click at [1389, 379] on li "Download" at bounding box center [1370, 378] width 46 height 16
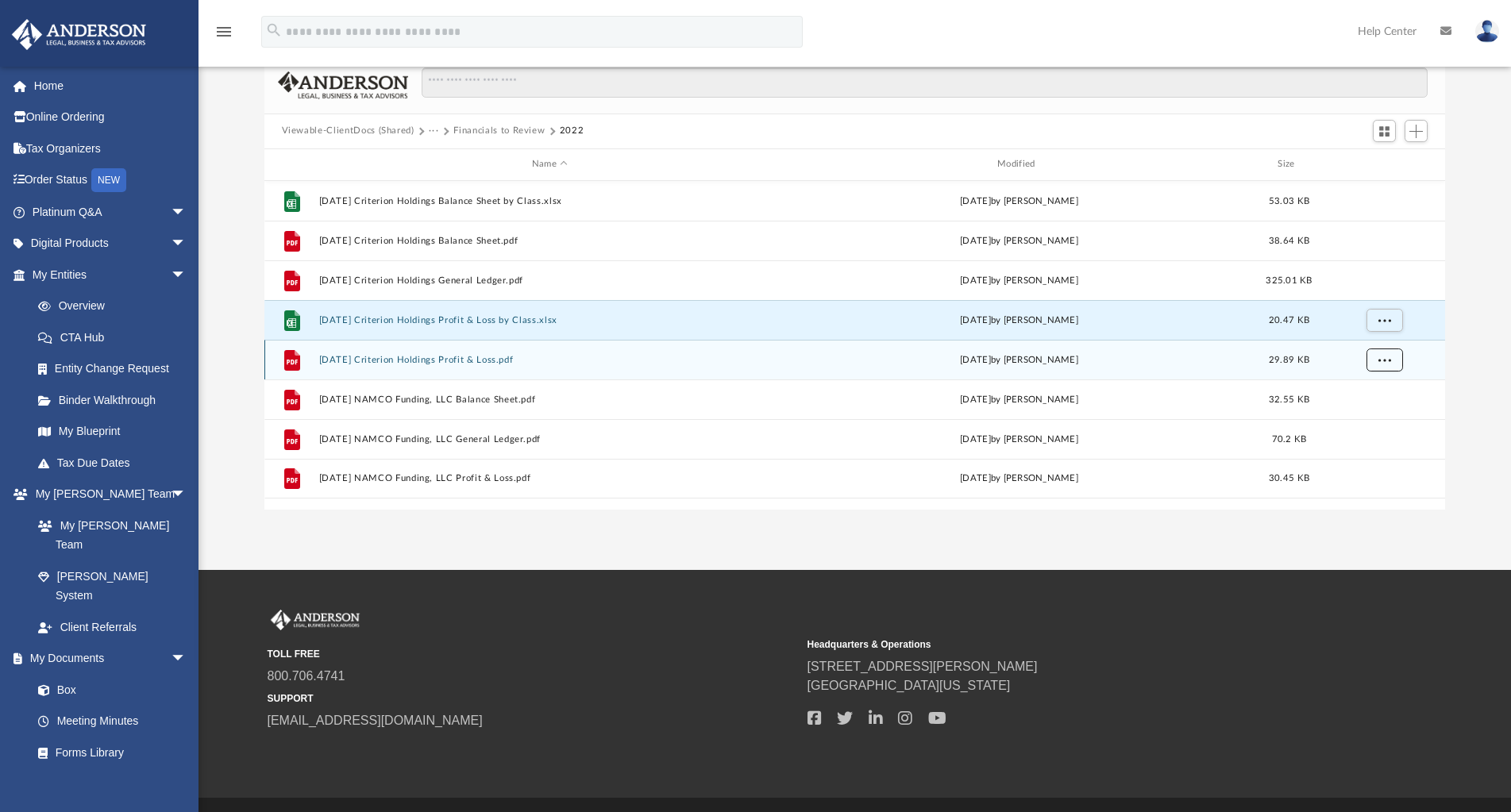
click at [1393, 359] on button "More options" at bounding box center [1384, 359] width 36 height 24
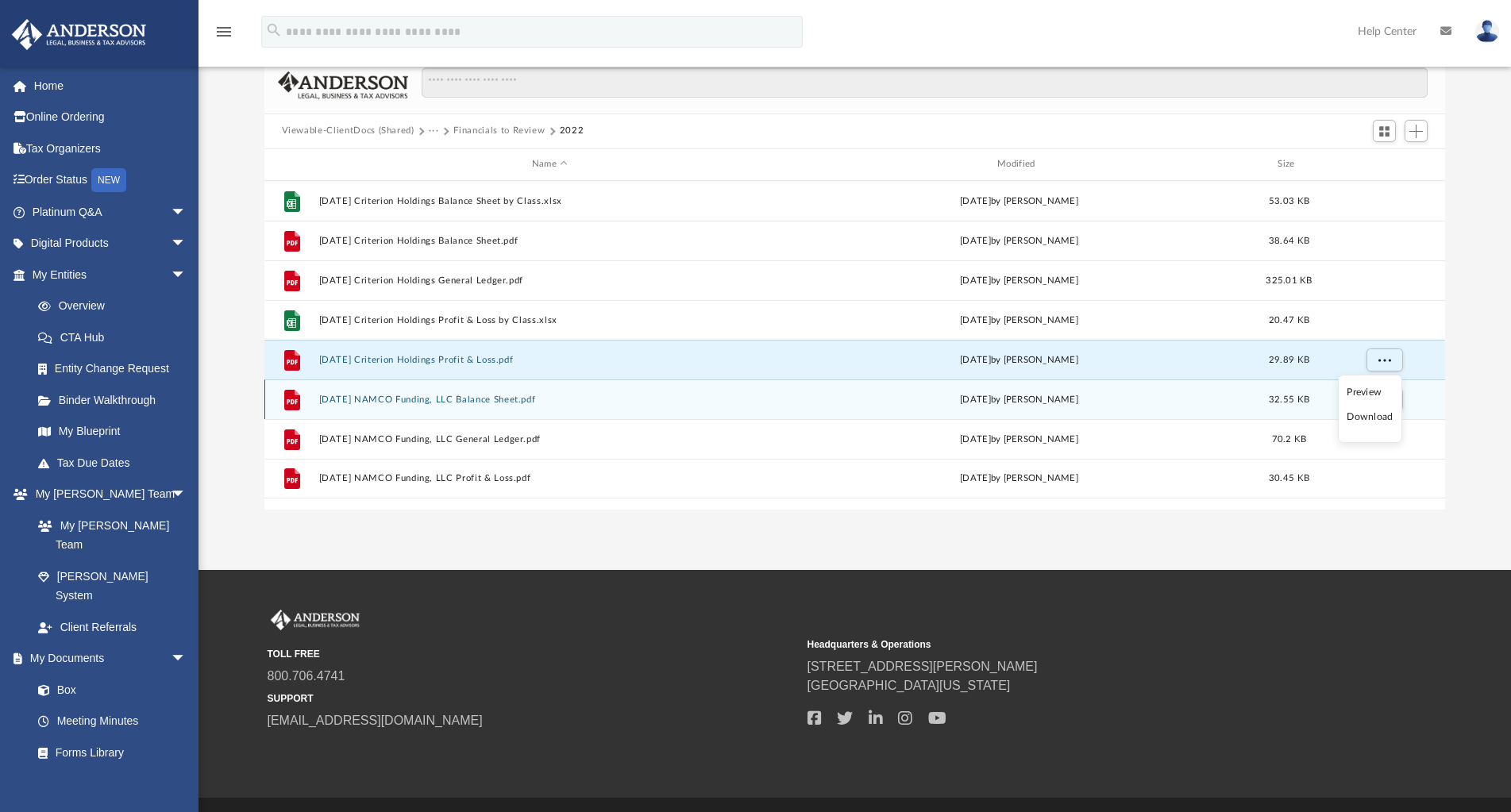
click at [1387, 416] on li "Download" at bounding box center [1370, 417] width 46 height 16
click at [1391, 404] on button "More options" at bounding box center [1384, 399] width 36 height 24
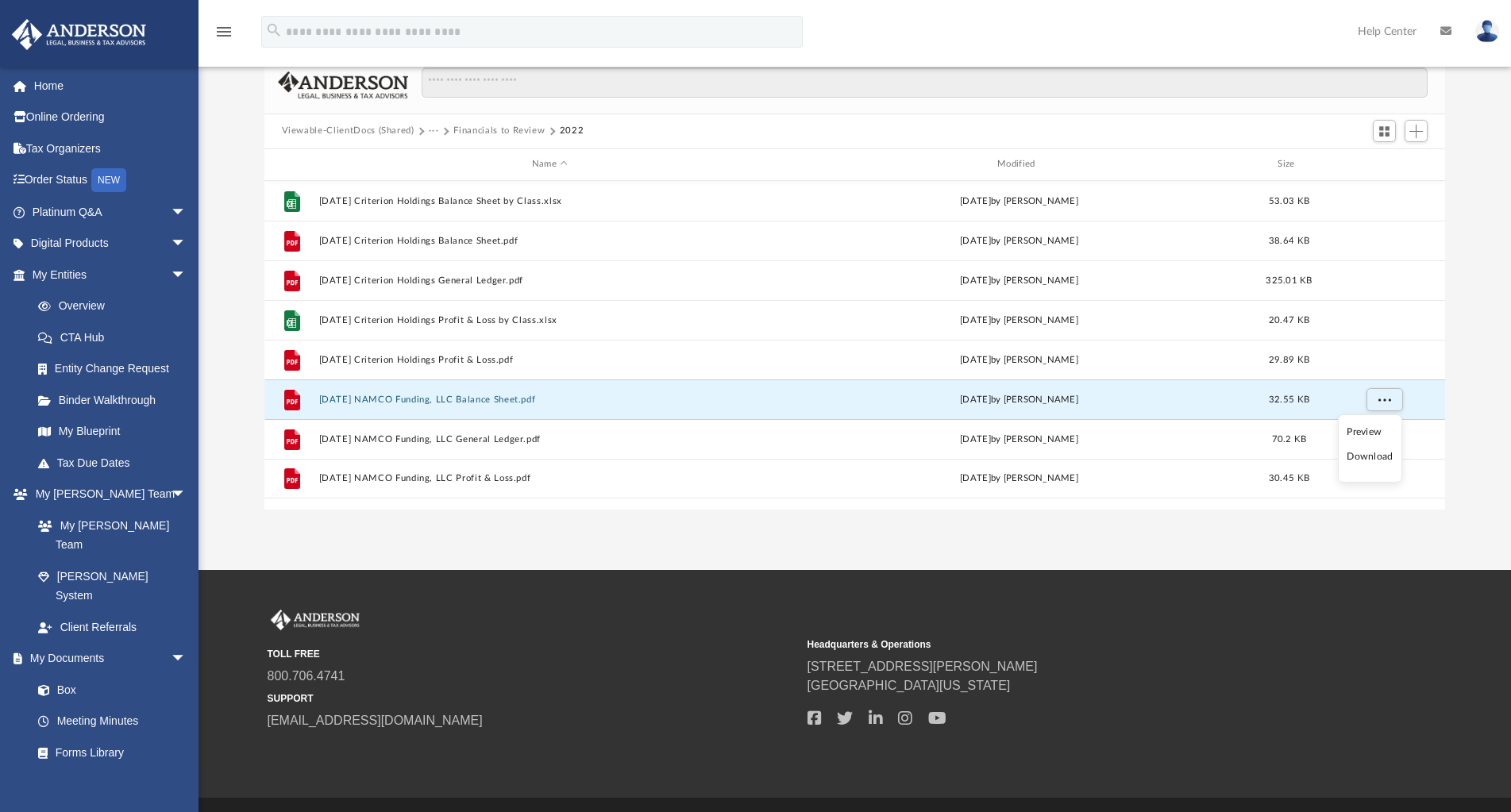
click at [1386, 456] on li "Download" at bounding box center [1370, 457] width 46 height 16
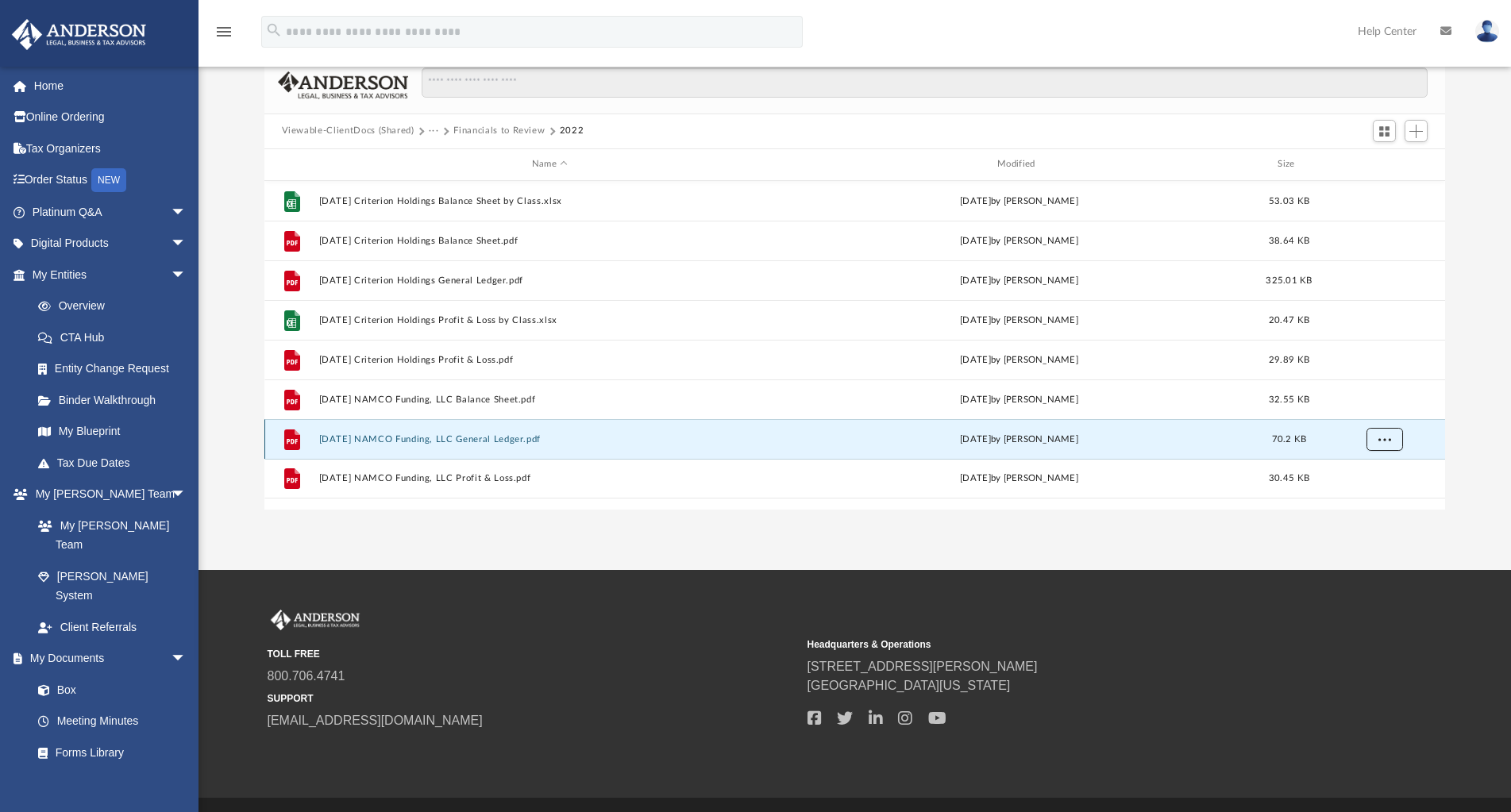
click at [1391, 441] on button "More options" at bounding box center [1384, 439] width 36 height 24
click at [1391, 494] on li "Download" at bounding box center [1370, 496] width 46 height 16
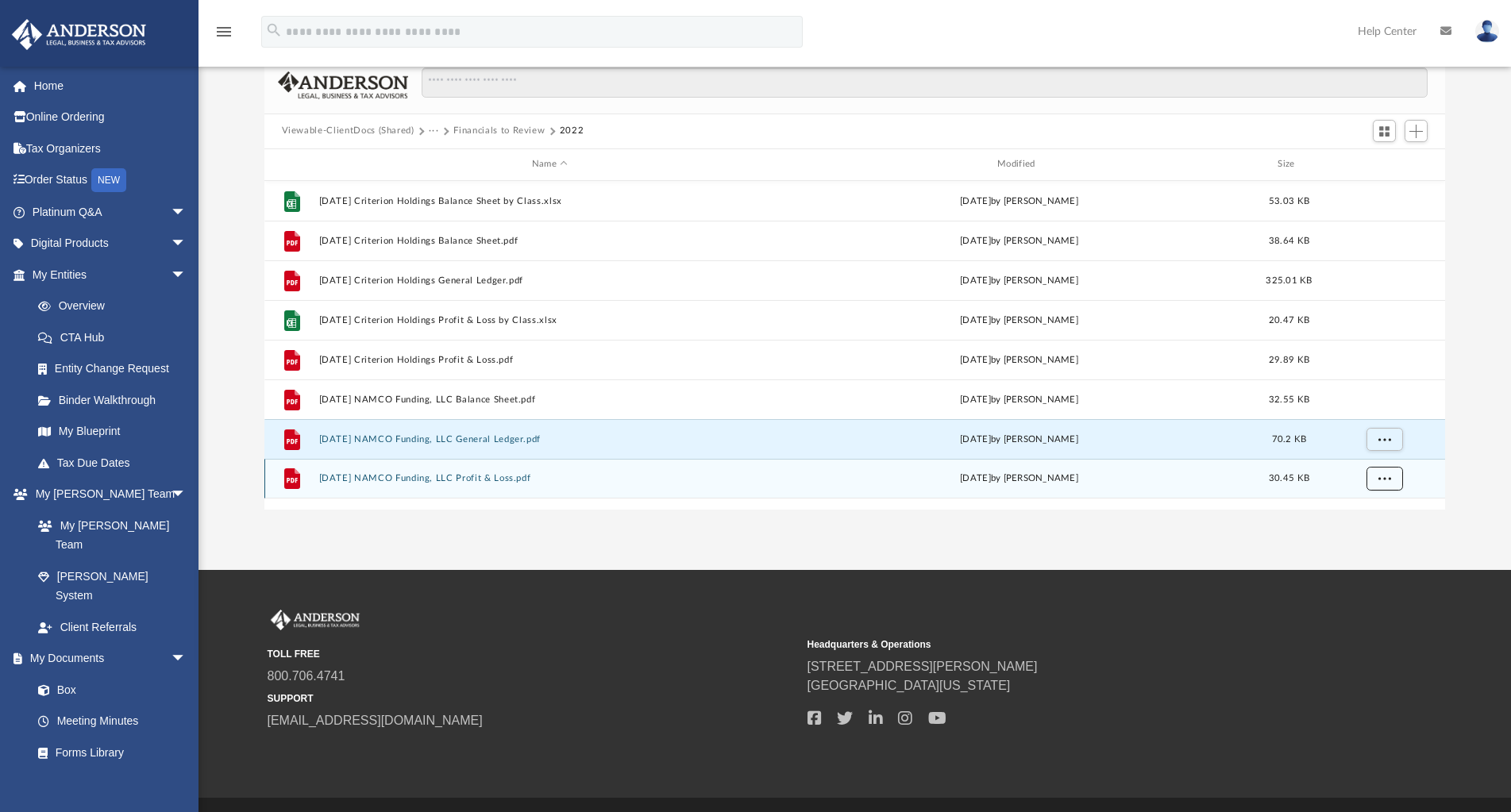
click at [1388, 480] on span "More options" at bounding box center [1383, 478] width 12 height 9
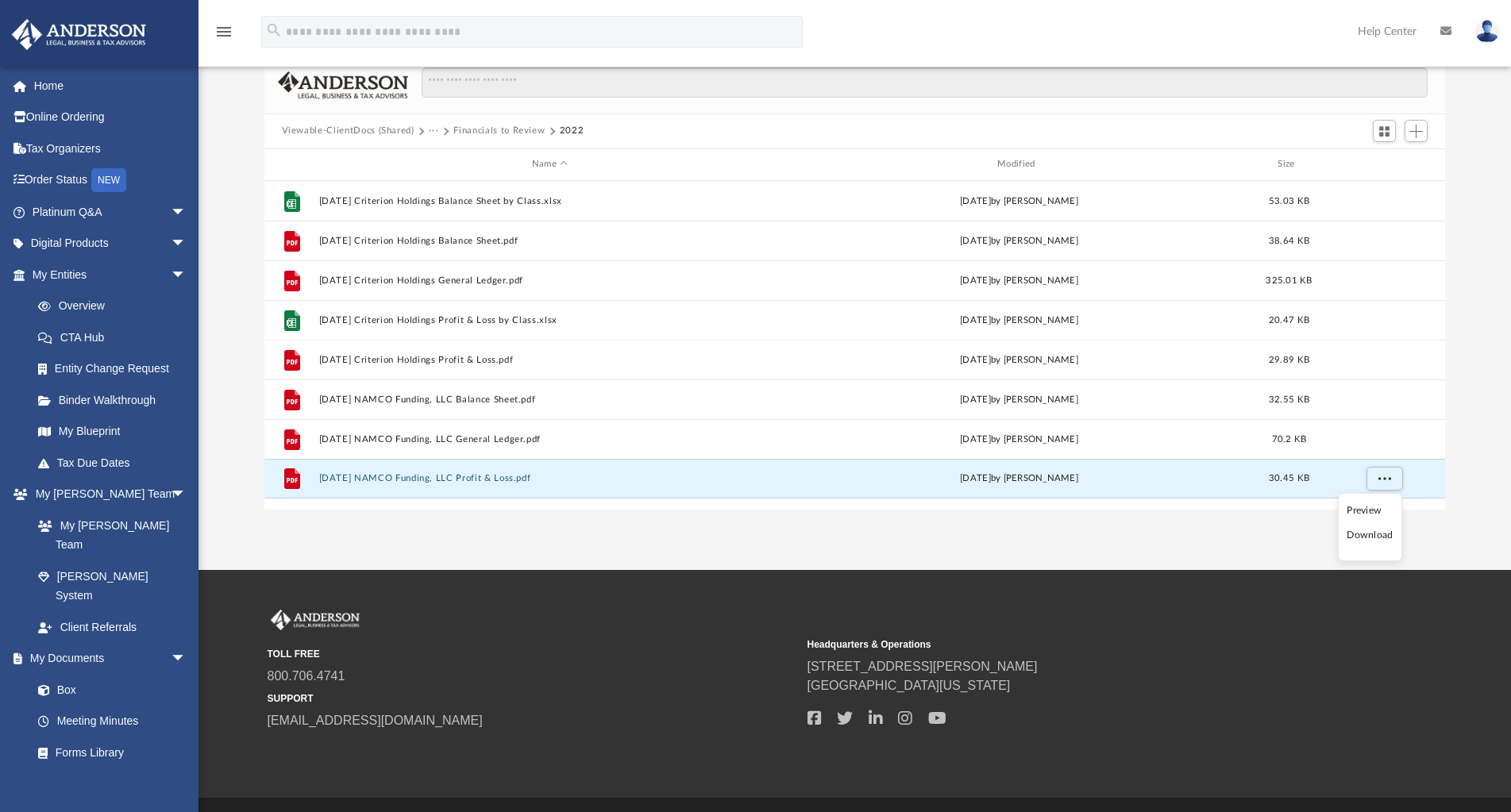
click at [1382, 533] on li "Download" at bounding box center [1370, 535] width 46 height 16
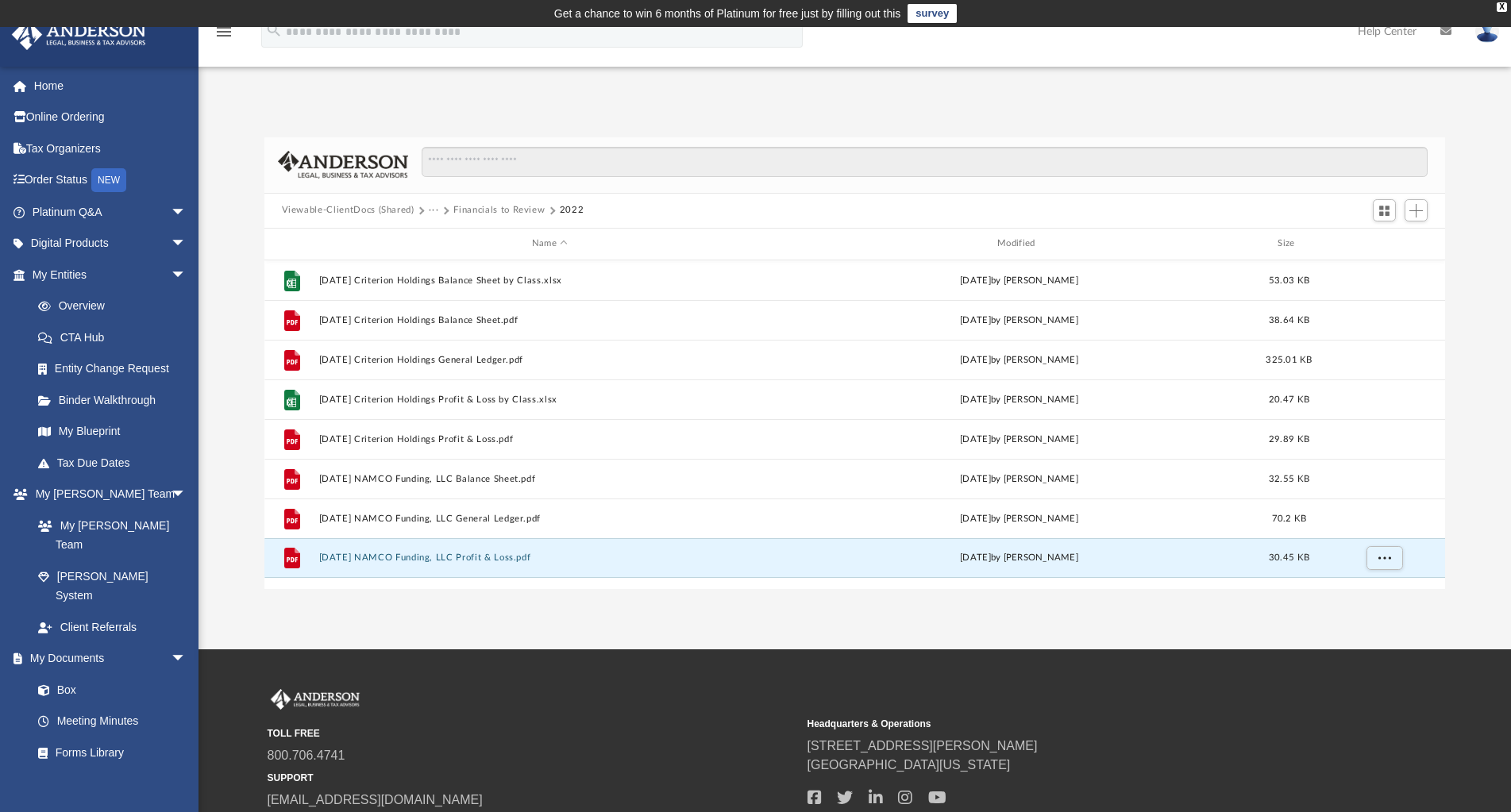
click at [487, 206] on button "Financials to Review" at bounding box center [499, 209] width 92 height 14
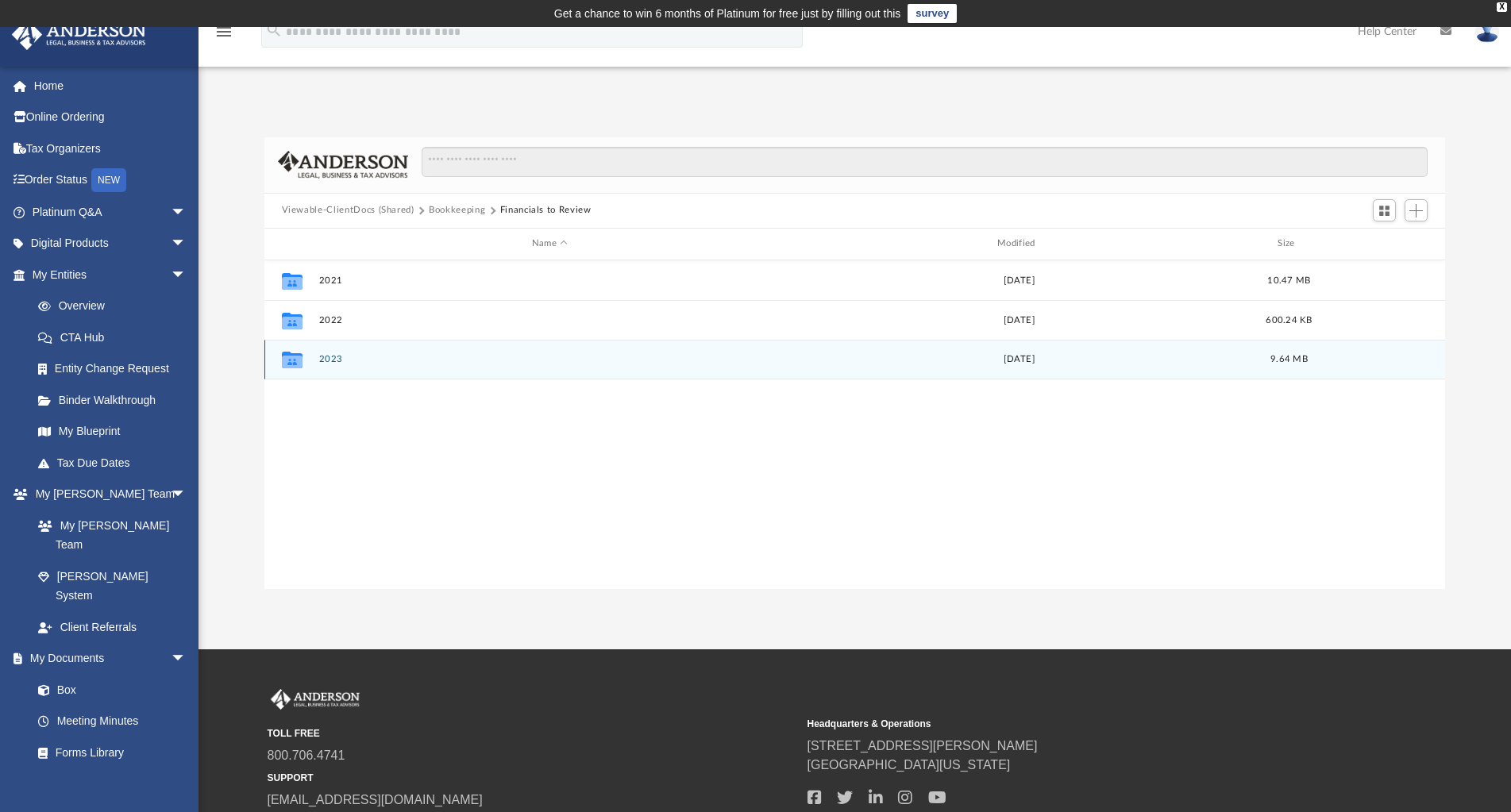
click at [335, 361] on button "2023" at bounding box center [549, 359] width 462 height 11
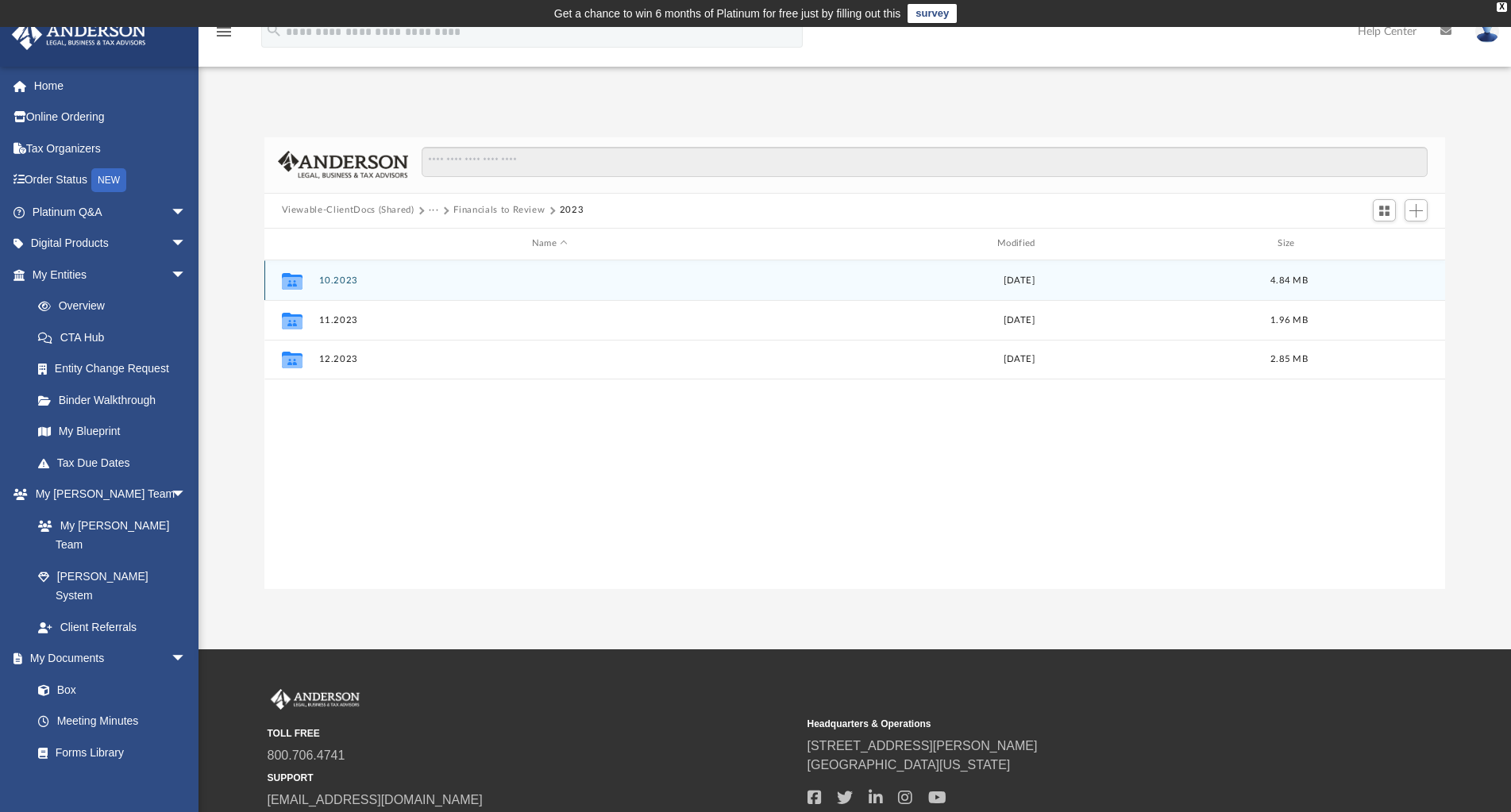
click at [341, 282] on button "10.2023" at bounding box center [549, 280] width 462 height 11
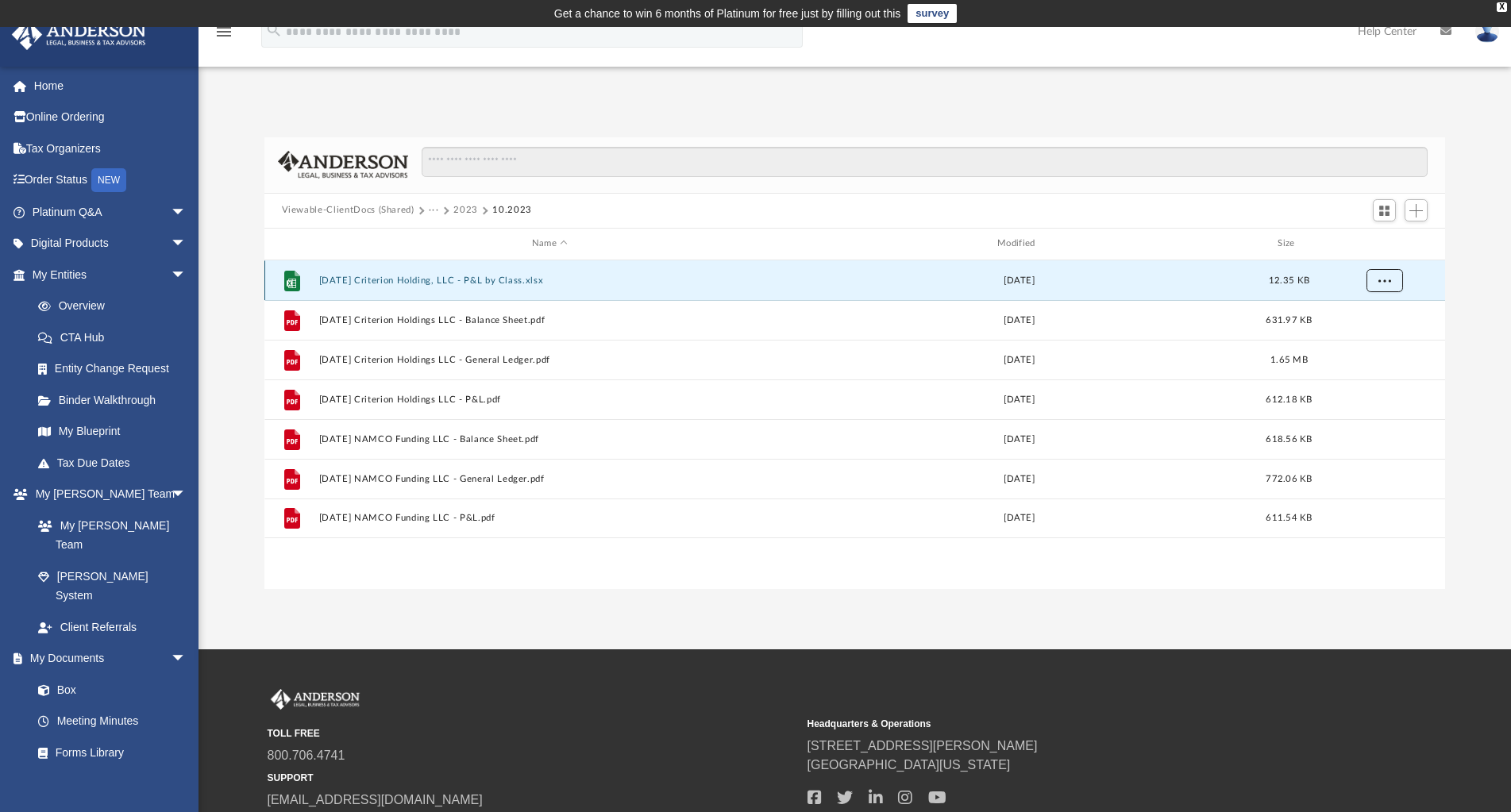
click at [1382, 279] on span "More options" at bounding box center [1383, 279] width 12 height 9
click at [1369, 340] on li "Download" at bounding box center [1370, 337] width 46 height 16
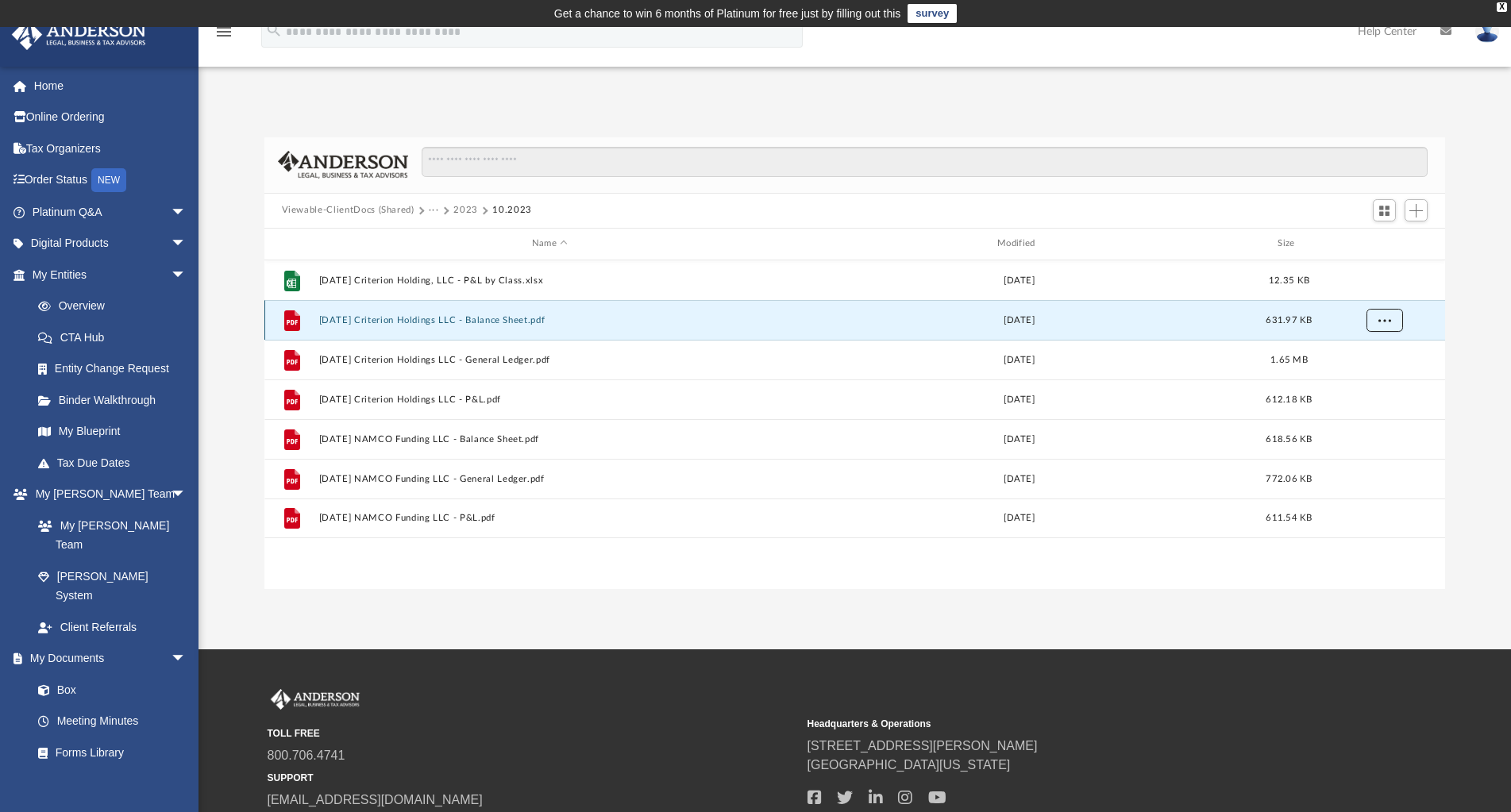
click at [1385, 320] on span "More options" at bounding box center [1383, 319] width 12 height 9
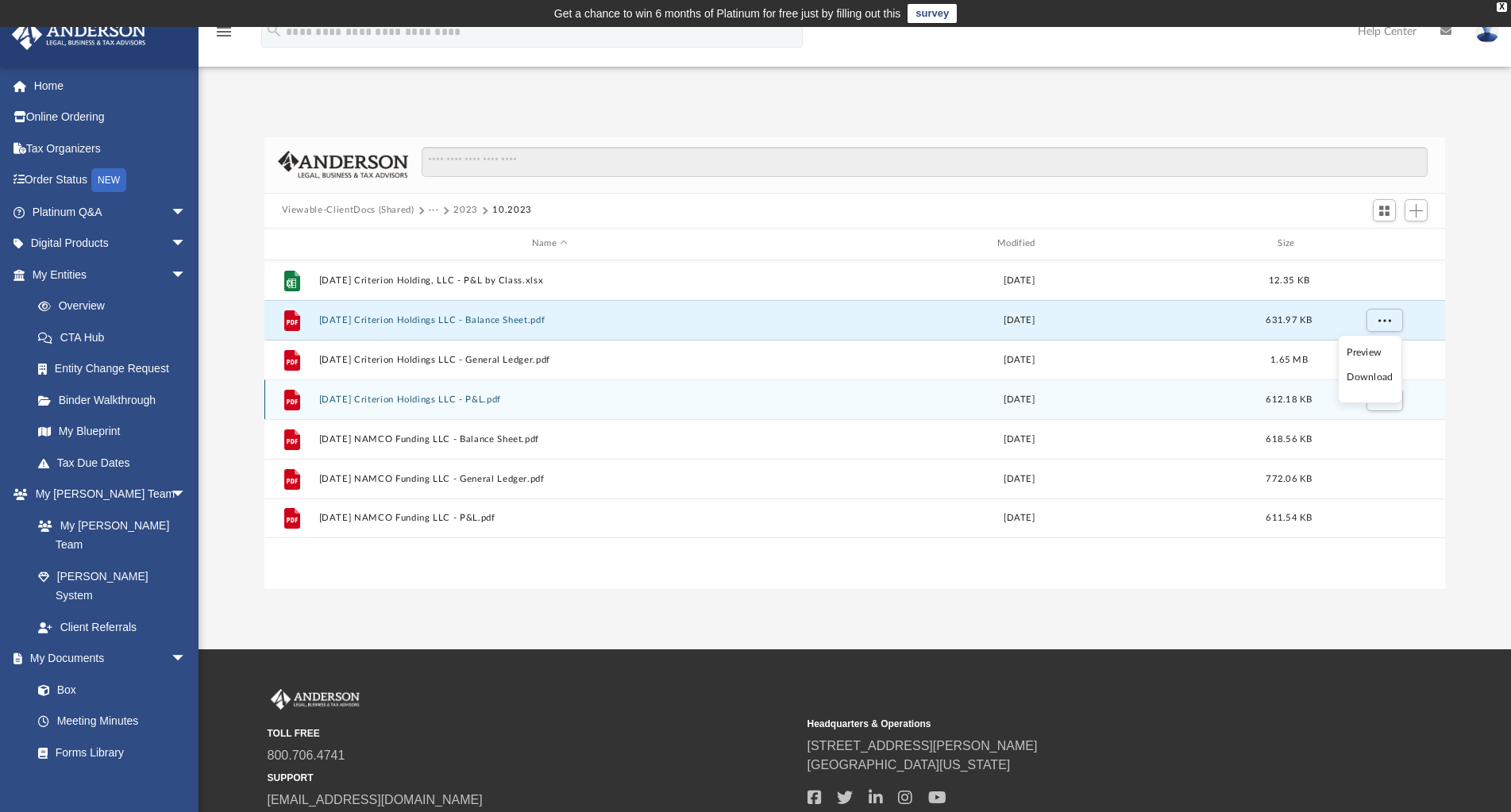
drag, startPoint x: 1377, startPoint y: 382, endPoint x: 1395, endPoint y: 385, distance: 18.2
click at [1377, 382] on li "Download" at bounding box center [1370, 378] width 46 height 16
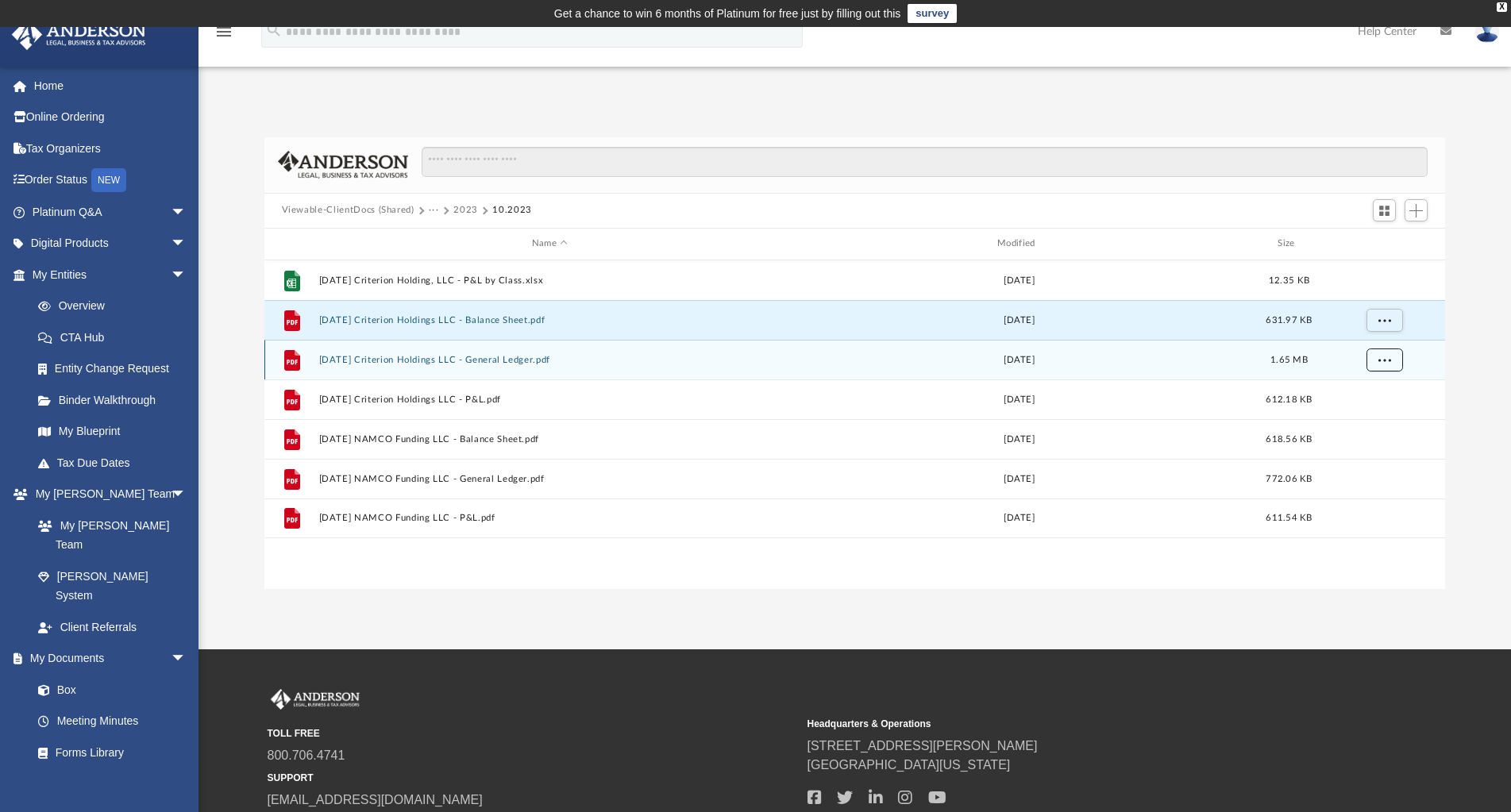
click at [1395, 364] on button "More options" at bounding box center [1384, 359] width 36 height 24
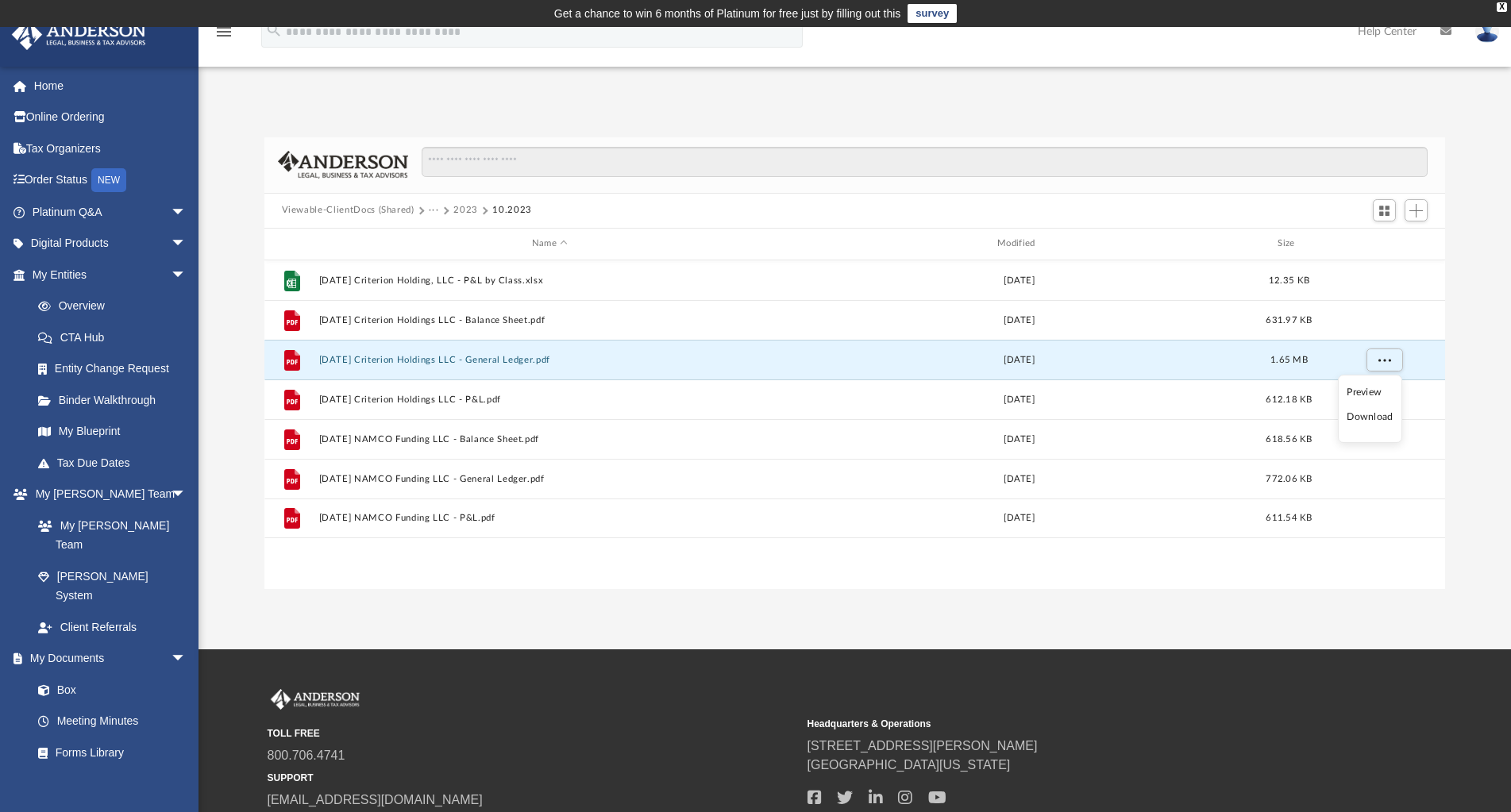
click at [1382, 414] on li "Download" at bounding box center [1370, 417] width 46 height 16
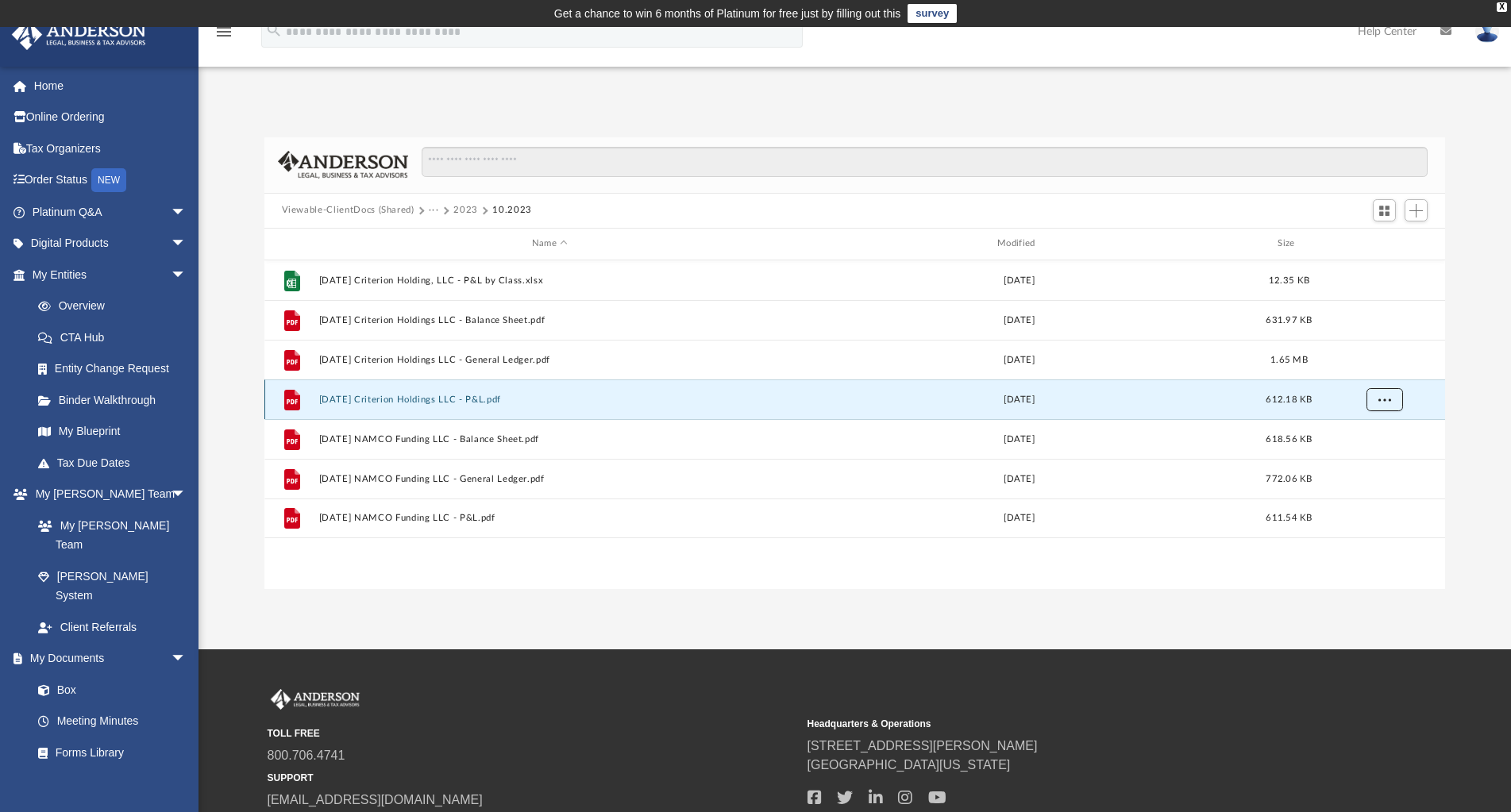
click at [1390, 400] on span "More options" at bounding box center [1383, 398] width 12 height 9
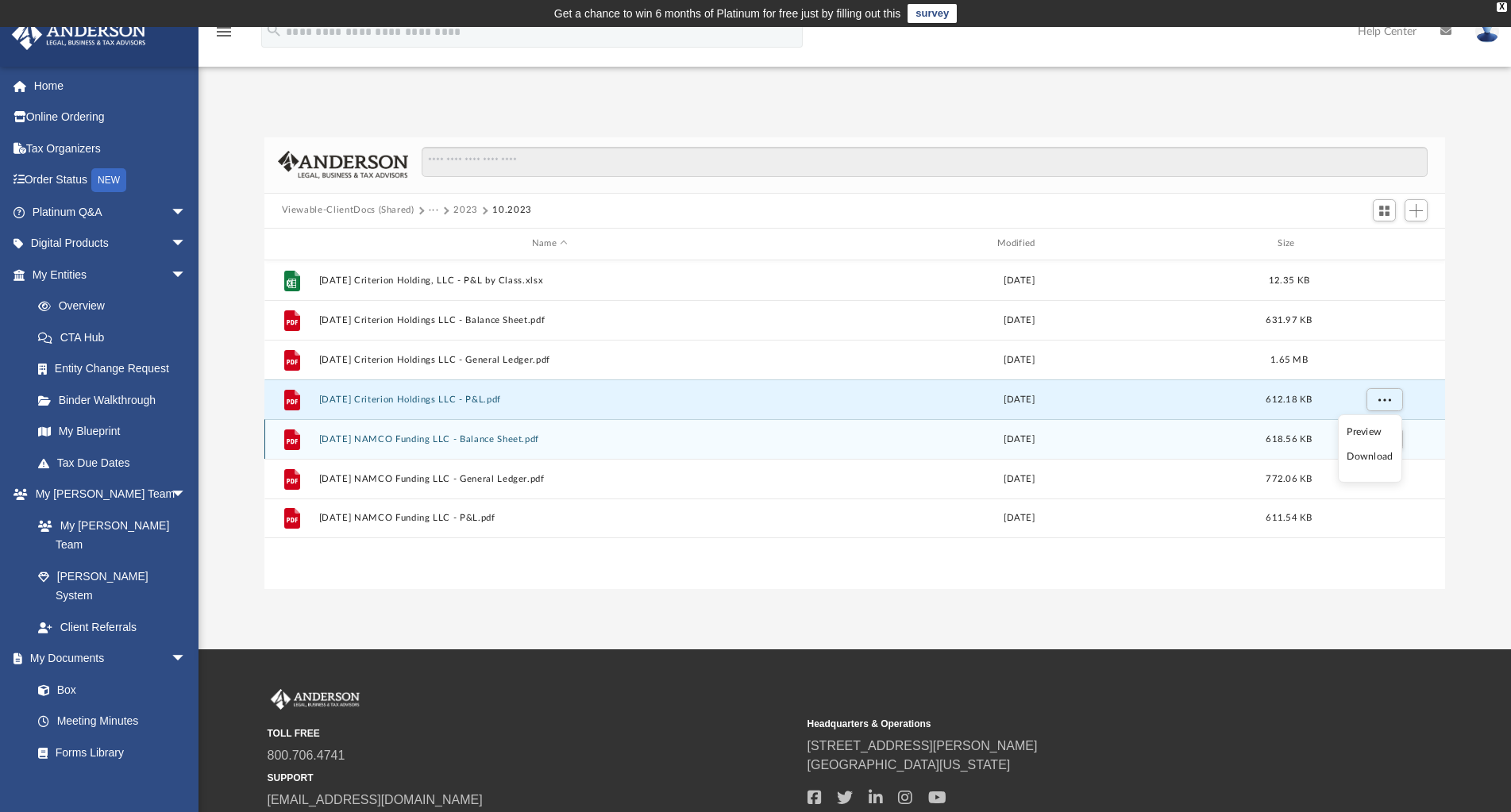
click at [1377, 456] on li "Download" at bounding box center [1370, 457] width 46 height 16
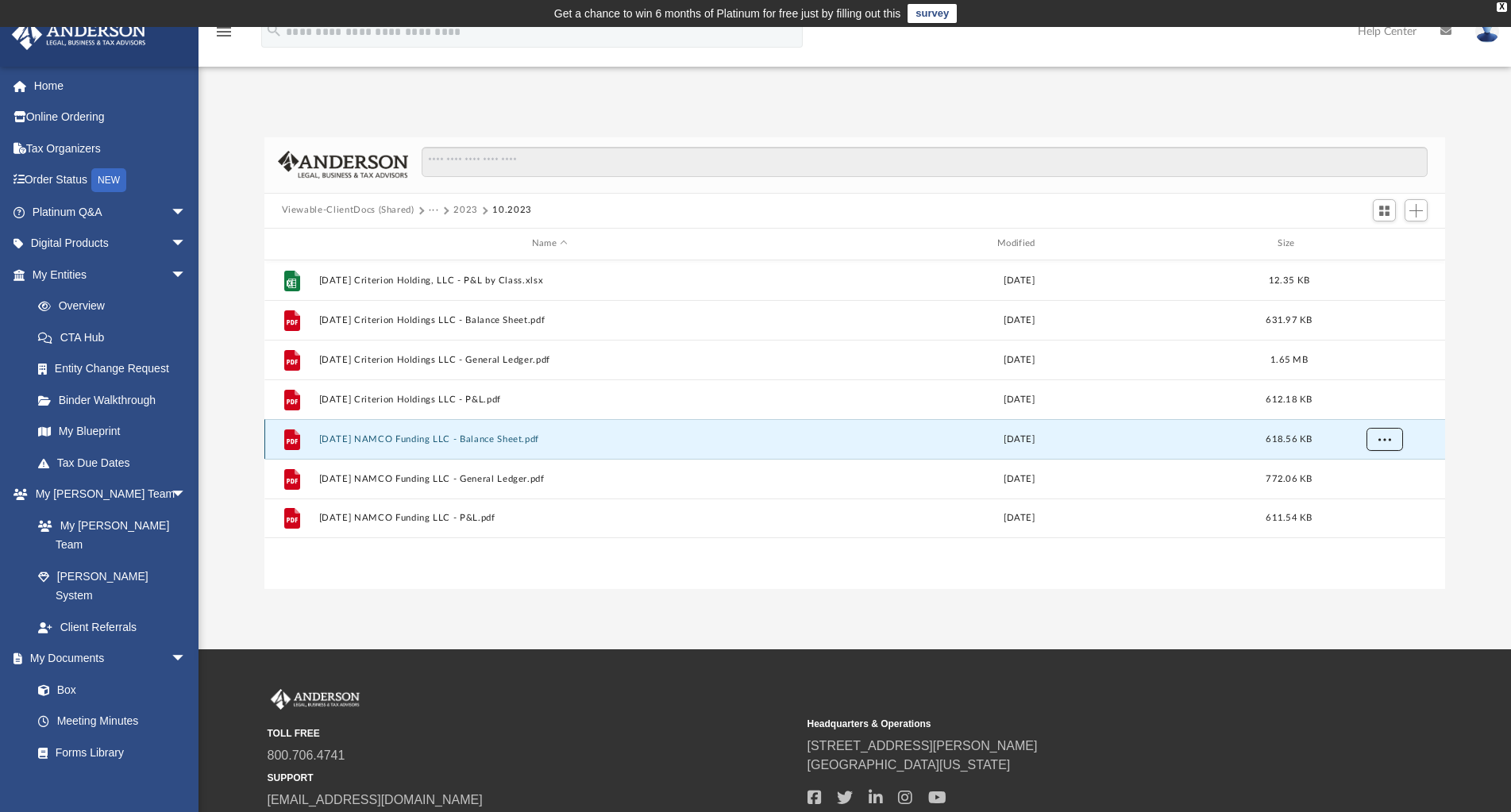
click at [1391, 441] on span "More options" at bounding box center [1383, 439] width 12 height 9
click at [1386, 498] on li "Download" at bounding box center [1370, 496] width 46 height 16
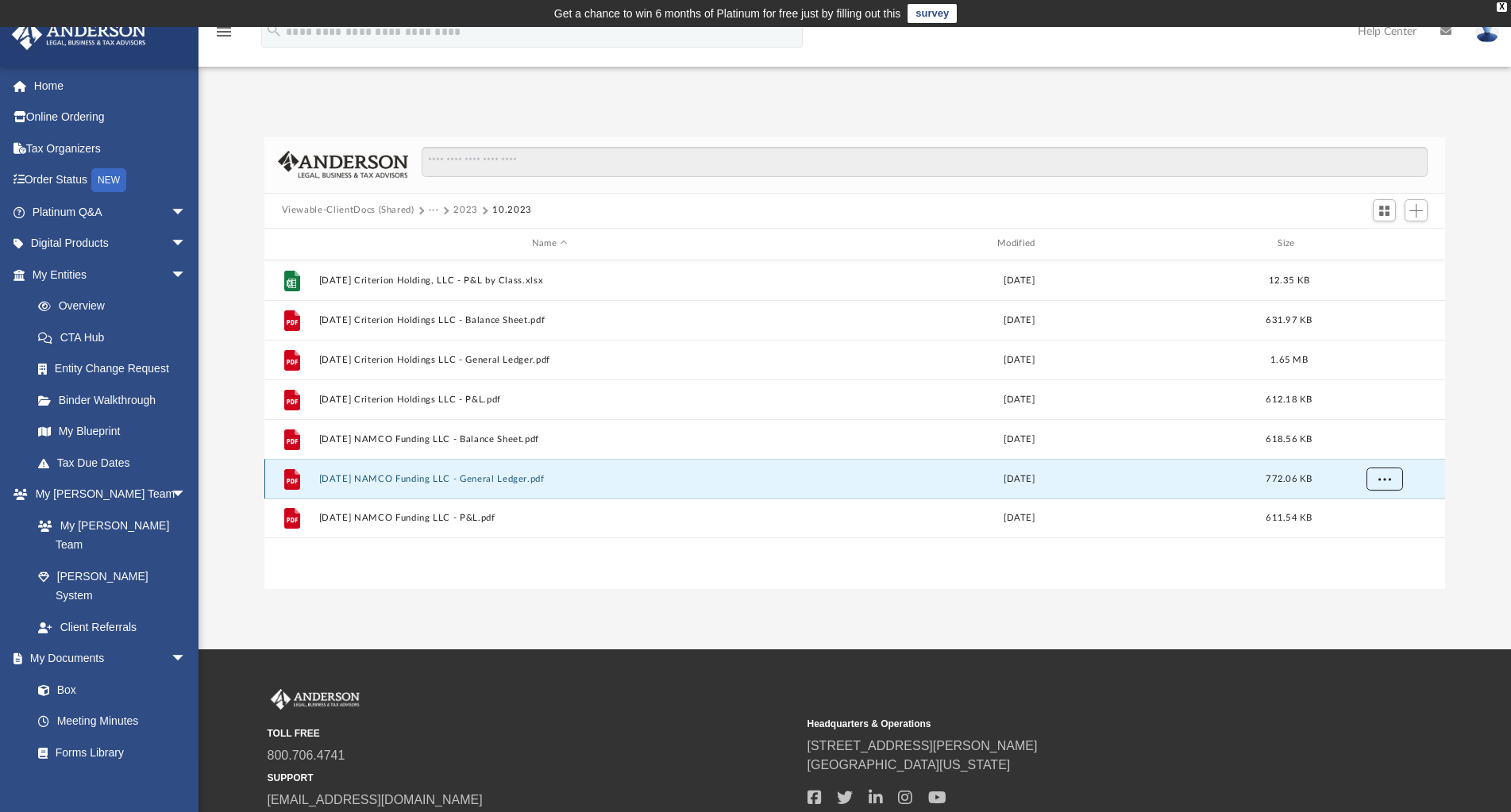
click at [1391, 480] on span "More options" at bounding box center [1383, 478] width 12 height 9
click at [1387, 536] on li "Download" at bounding box center [1370, 536] width 46 height 16
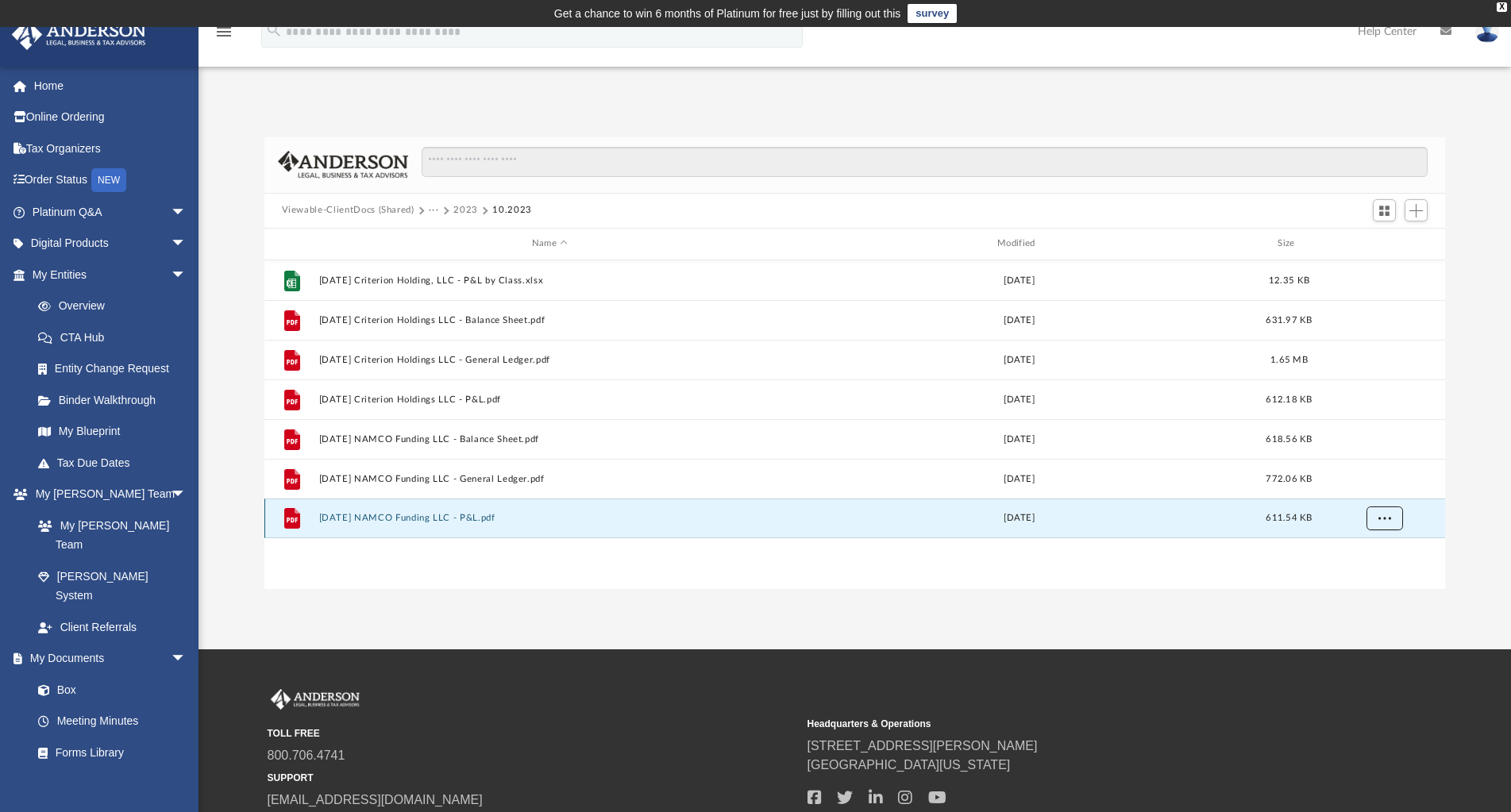
click at [1387, 520] on span "More options" at bounding box center [1383, 518] width 12 height 9
click at [1378, 572] on li "Download" at bounding box center [1370, 575] width 46 height 16
drag, startPoint x: 461, startPoint y: 213, endPoint x: 479, endPoint y: 296, distance: 84.9
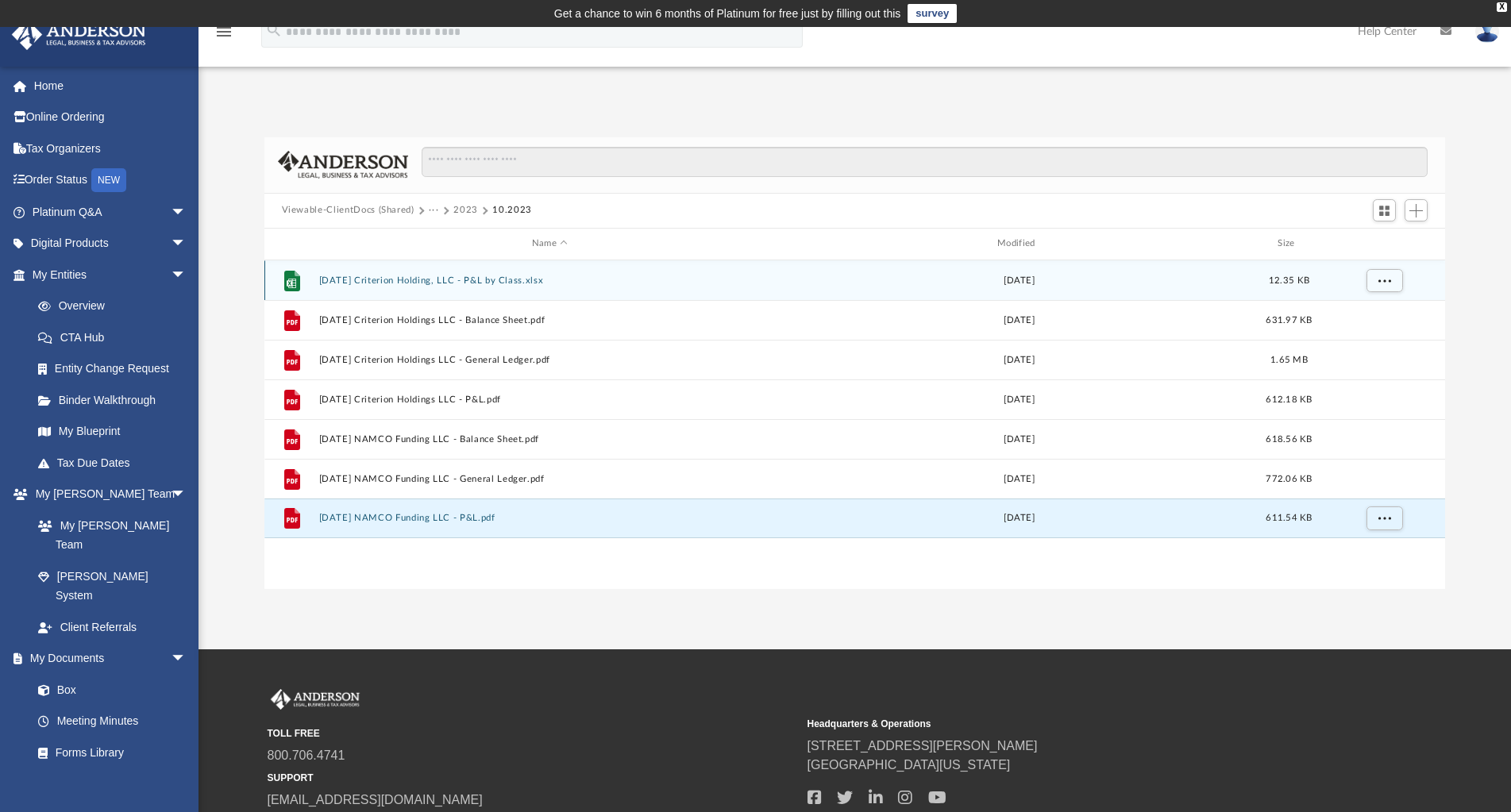
click at [461, 213] on button "2023" at bounding box center [466, 209] width 25 height 14
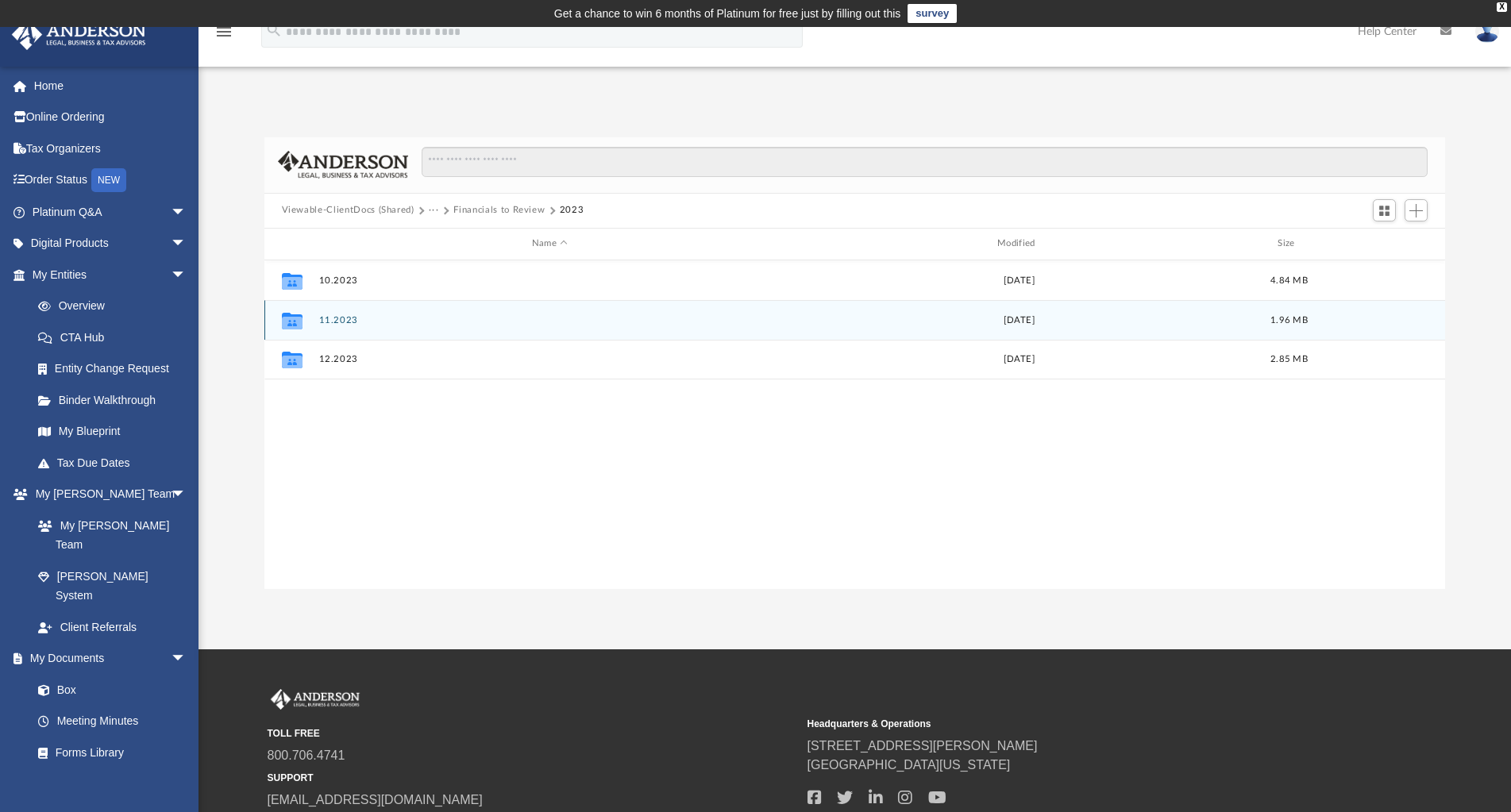
click at [338, 319] on button "11.2023" at bounding box center [549, 320] width 462 height 11
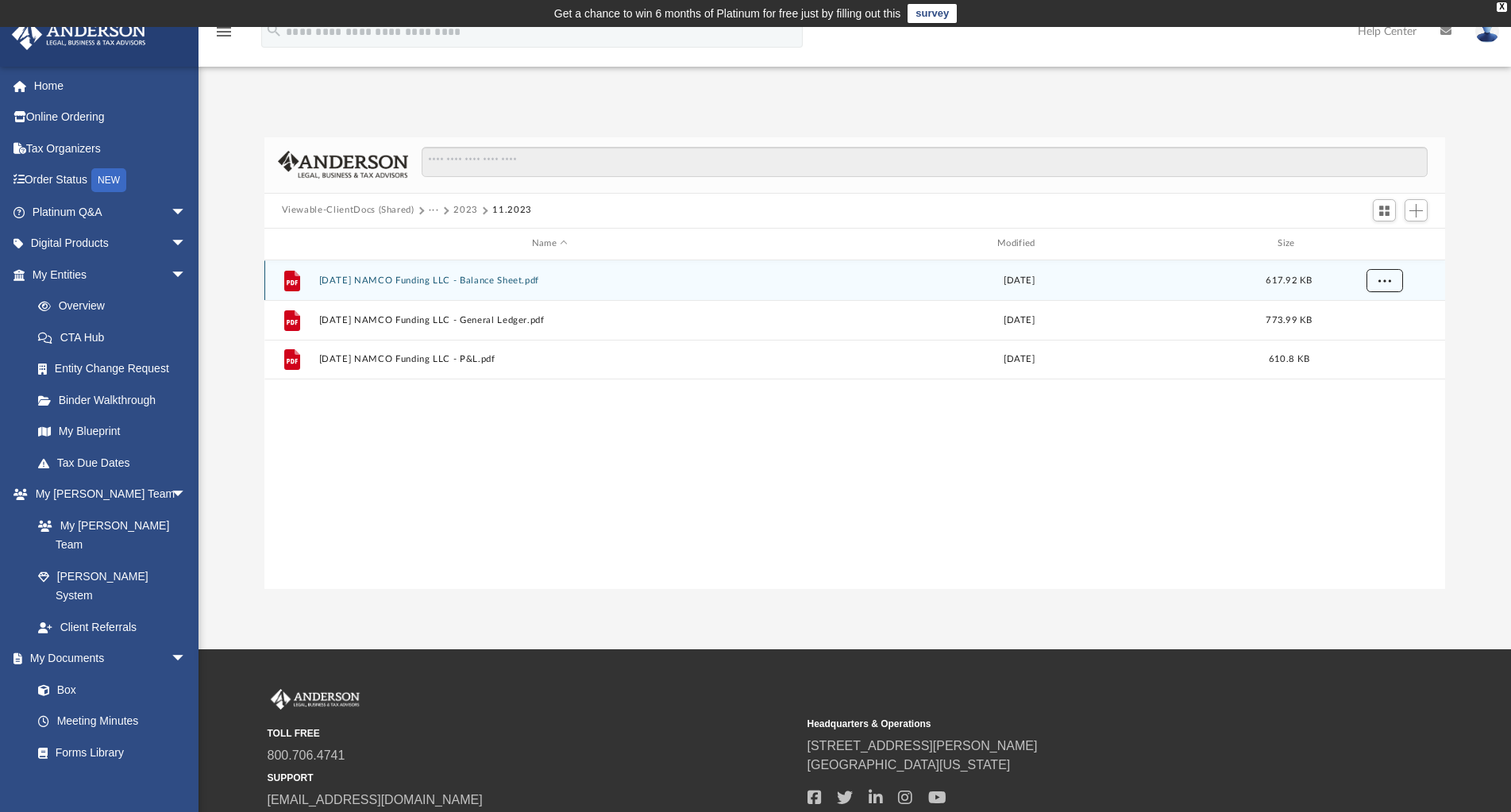
click at [1386, 275] on button "More options" at bounding box center [1384, 279] width 36 height 24
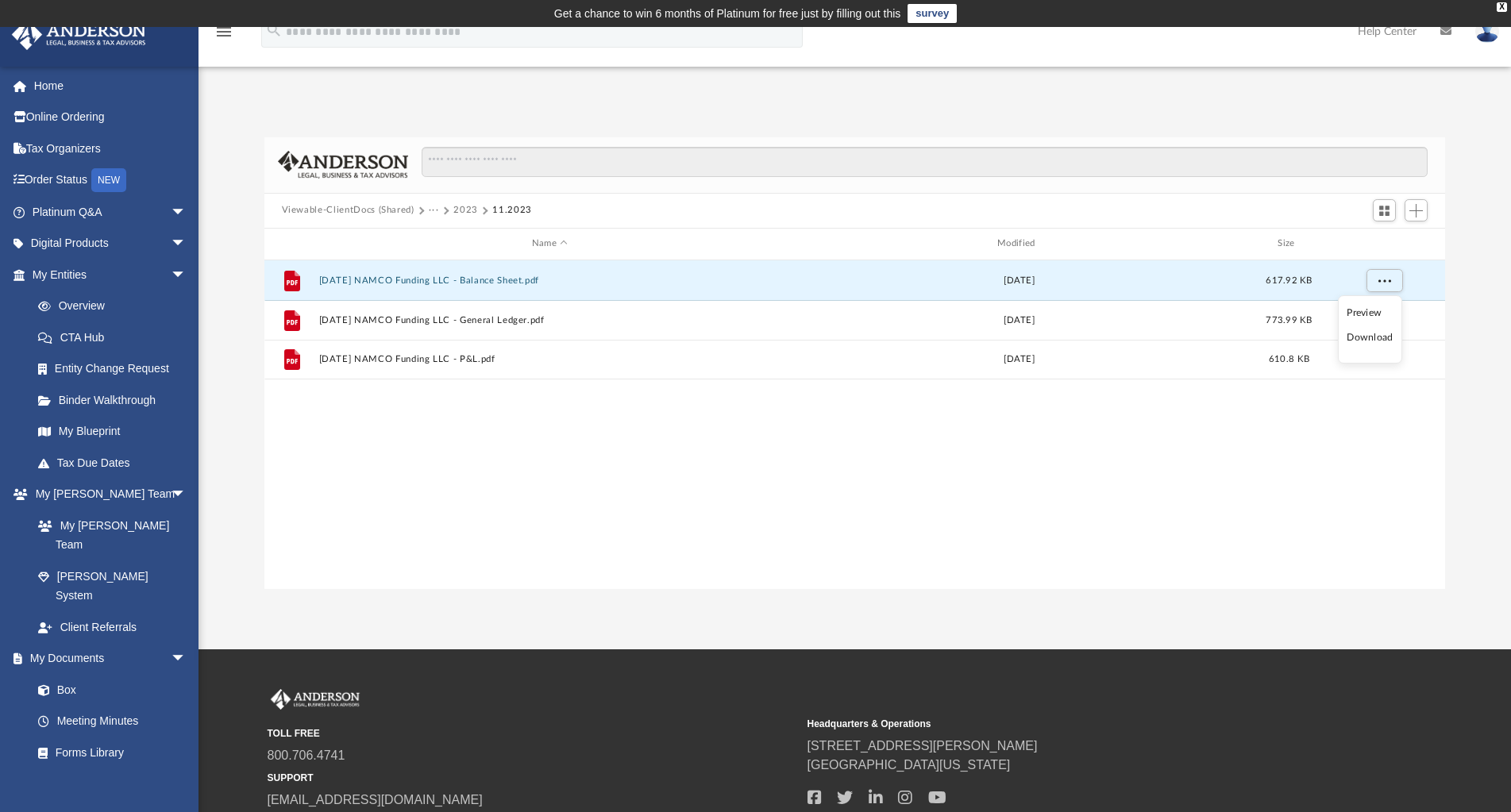
click at [1366, 340] on li "Download" at bounding box center [1370, 337] width 46 height 16
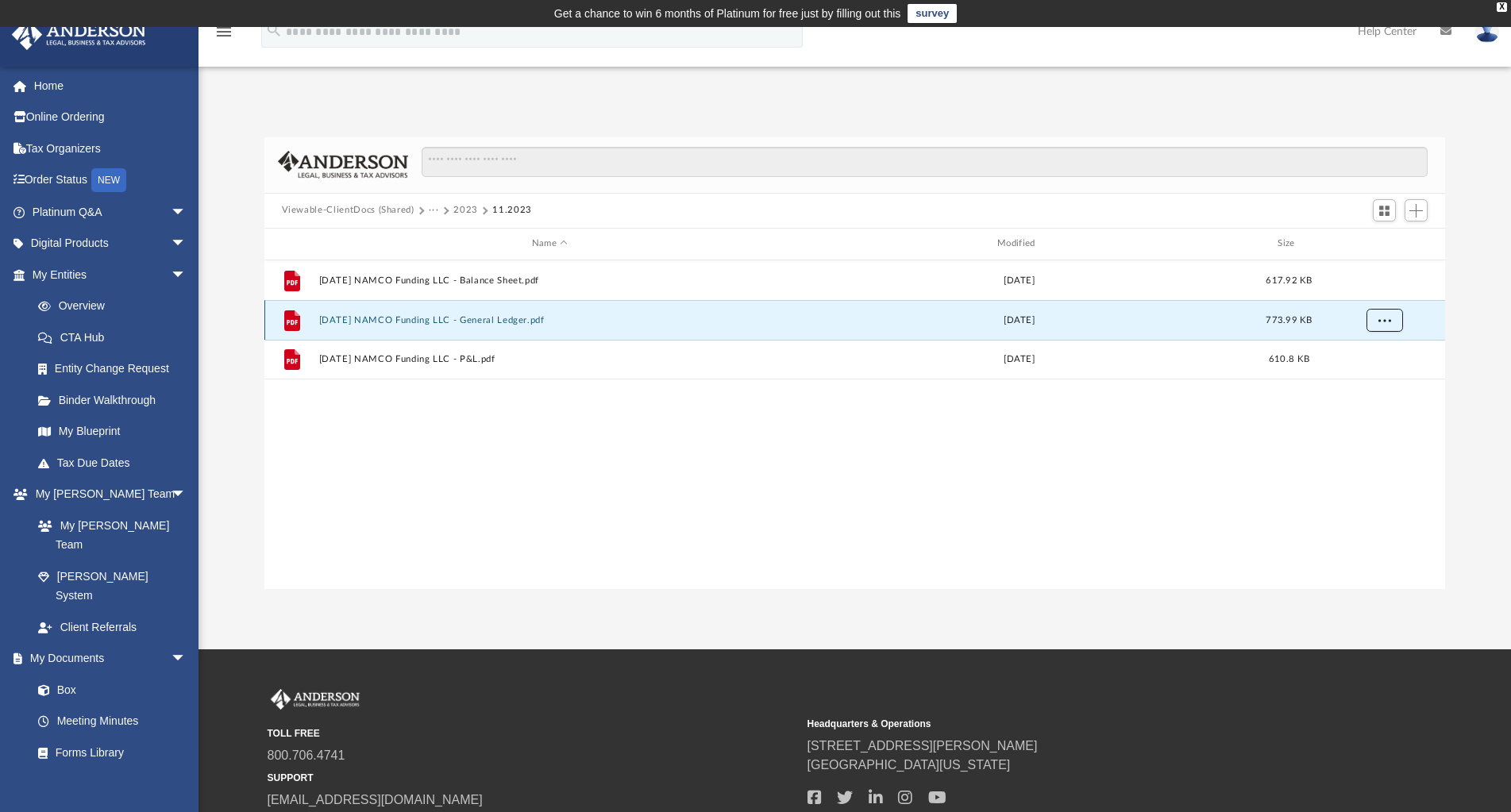
click at [1383, 320] on span "More options" at bounding box center [1383, 319] width 12 height 9
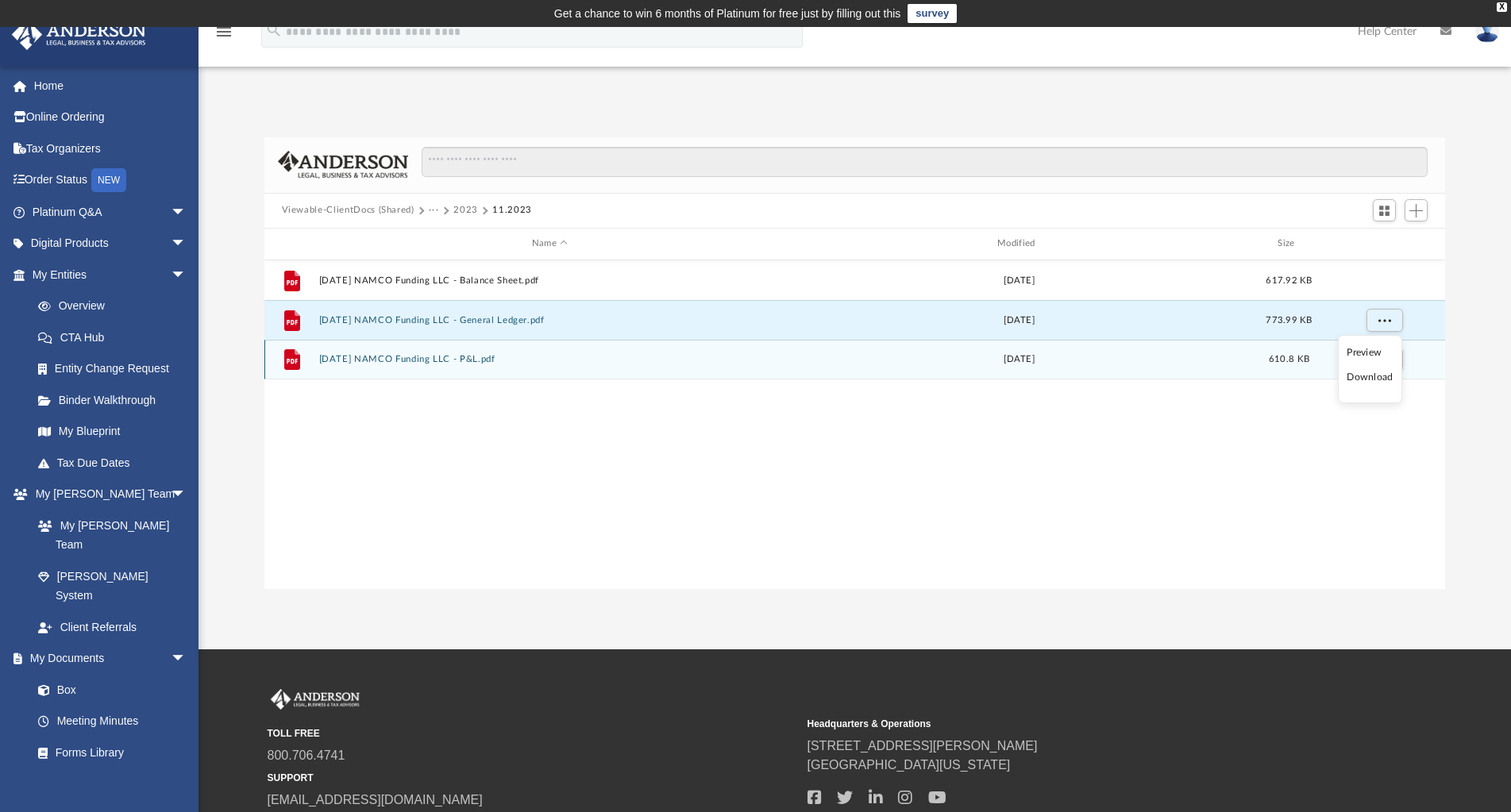
click at [1380, 374] on li "Download" at bounding box center [1370, 378] width 46 height 16
click at [1386, 362] on span "More options" at bounding box center [1383, 359] width 12 height 9
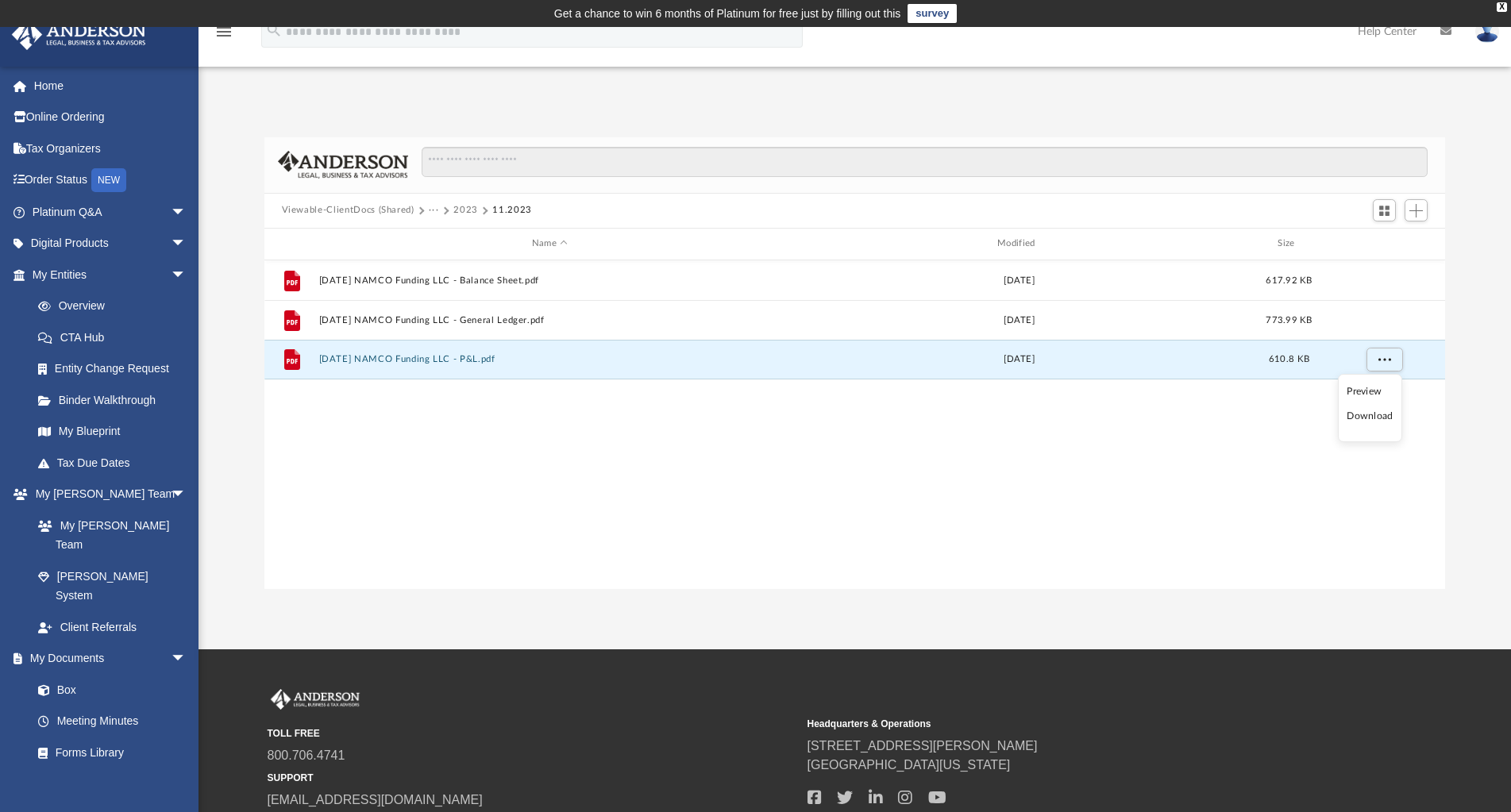
click at [1383, 420] on li "Download" at bounding box center [1370, 416] width 46 height 16
drag, startPoint x: 459, startPoint y: 209, endPoint x: 474, endPoint y: 227, distance: 23.4
click at [459, 209] on button "2023" at bounding box center [466, 209] width 25 height 14
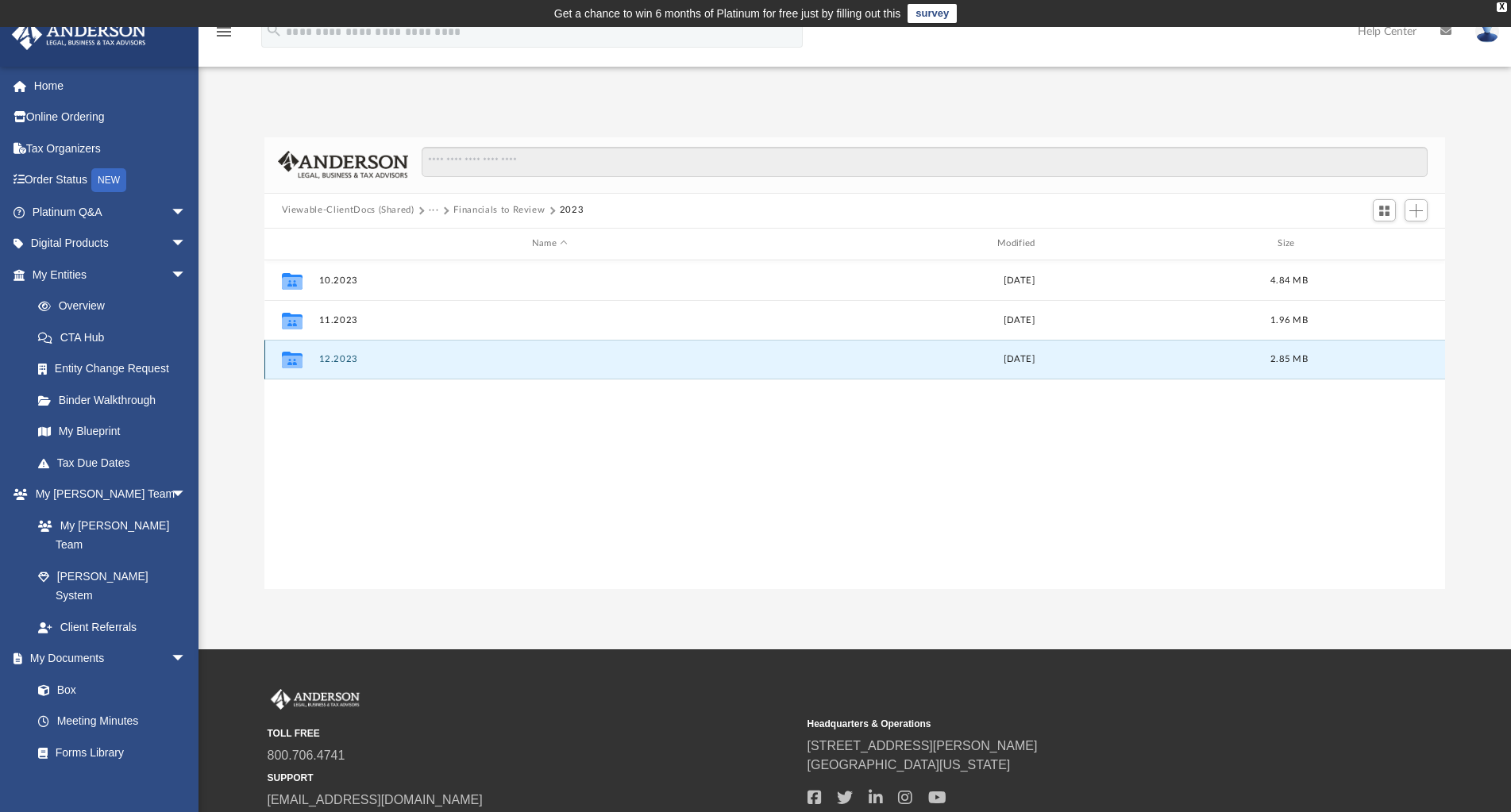
click at [341, 354] on button "12.2023" at bounding box center [549, 359] width 462 height 11
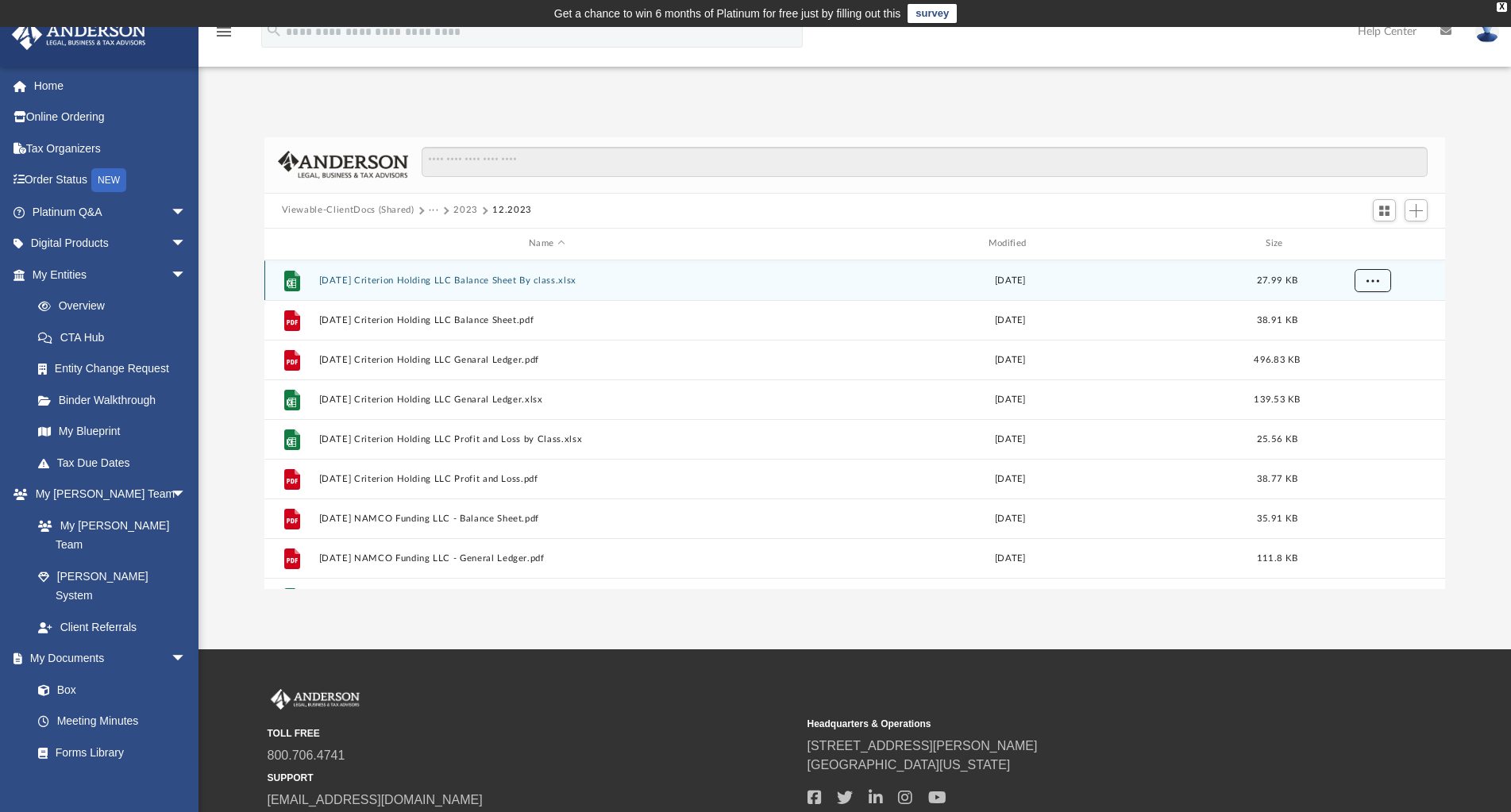
click at [1367, 287] on button "More options" at bounding box center [1372, 279] width 36 height 24
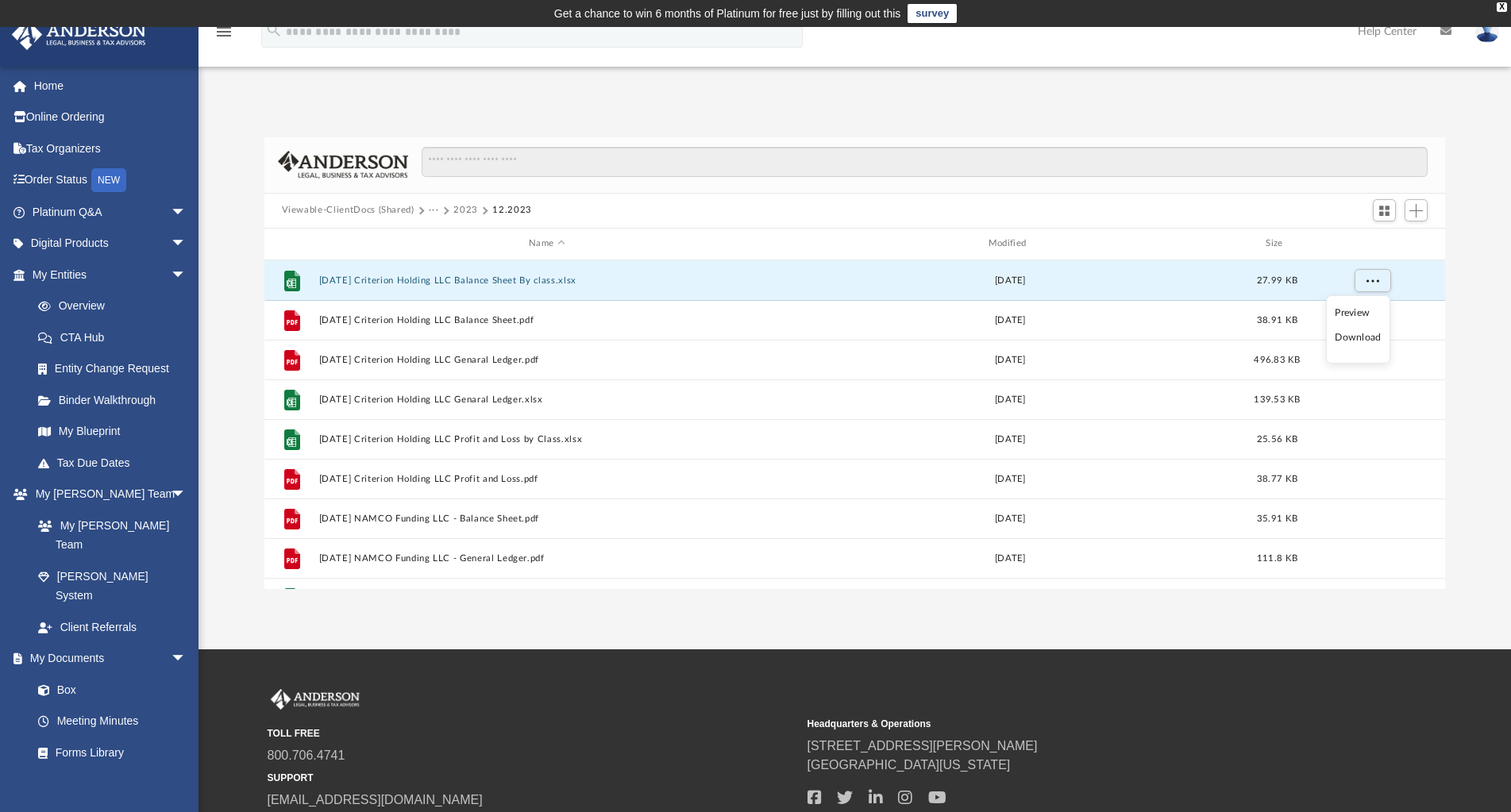
click at [1362, 338] on li "Download" at bounding box center [1358, 337] width 46 height 16
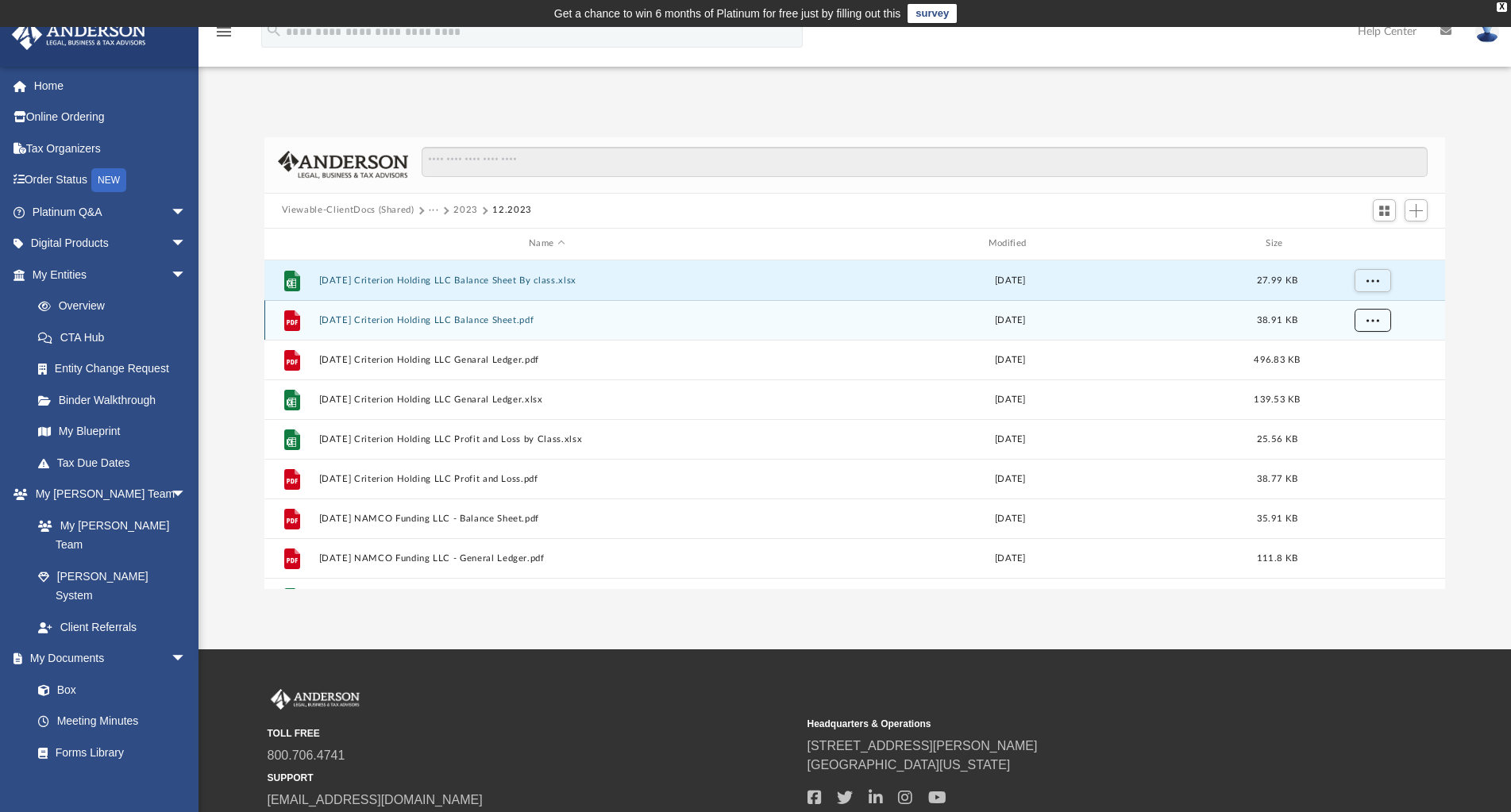
click at [1369, 323] on span "More options" at bounding box center [1372, 319] width 12 height 9
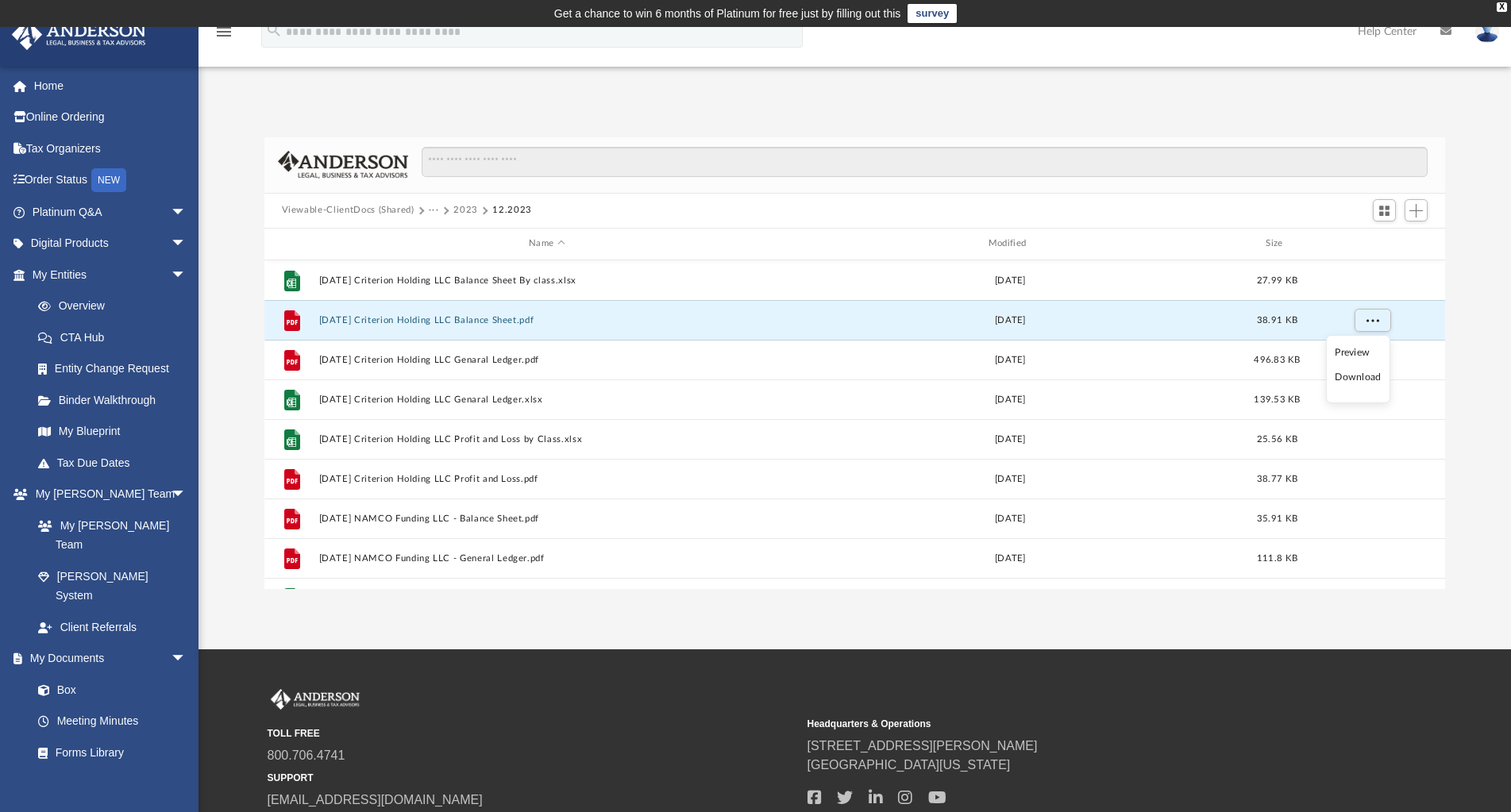
click at [1369, 378] on li "Download" at bounding box center [1358, 378] width 46 height 16
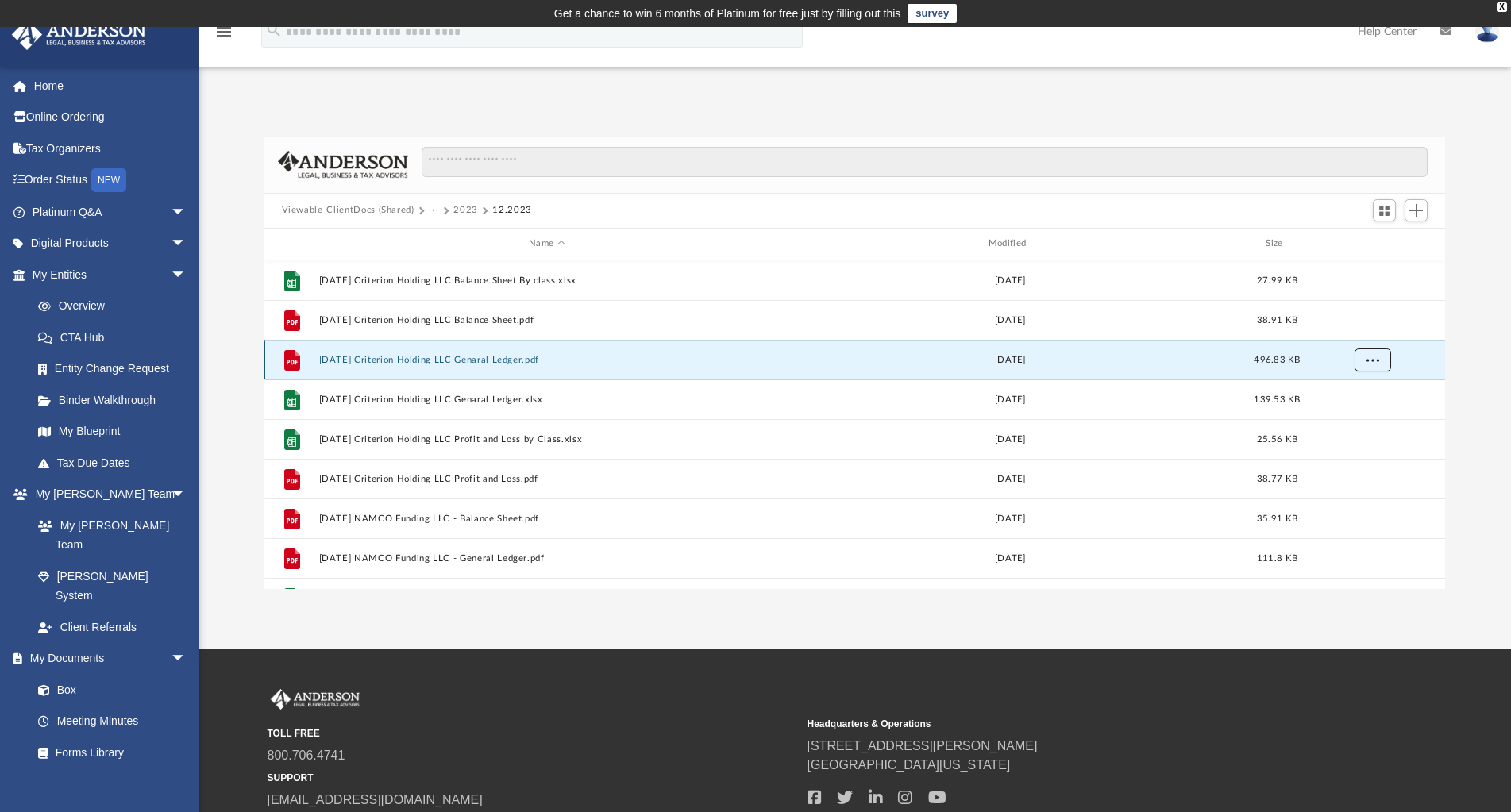
click at [1374, 362] on span "More options" at bounding box center [1372, 359] width 12 height 9
click at [1369, 415] on li "Download" at bounding box center [1358, 417] width 46 height 16
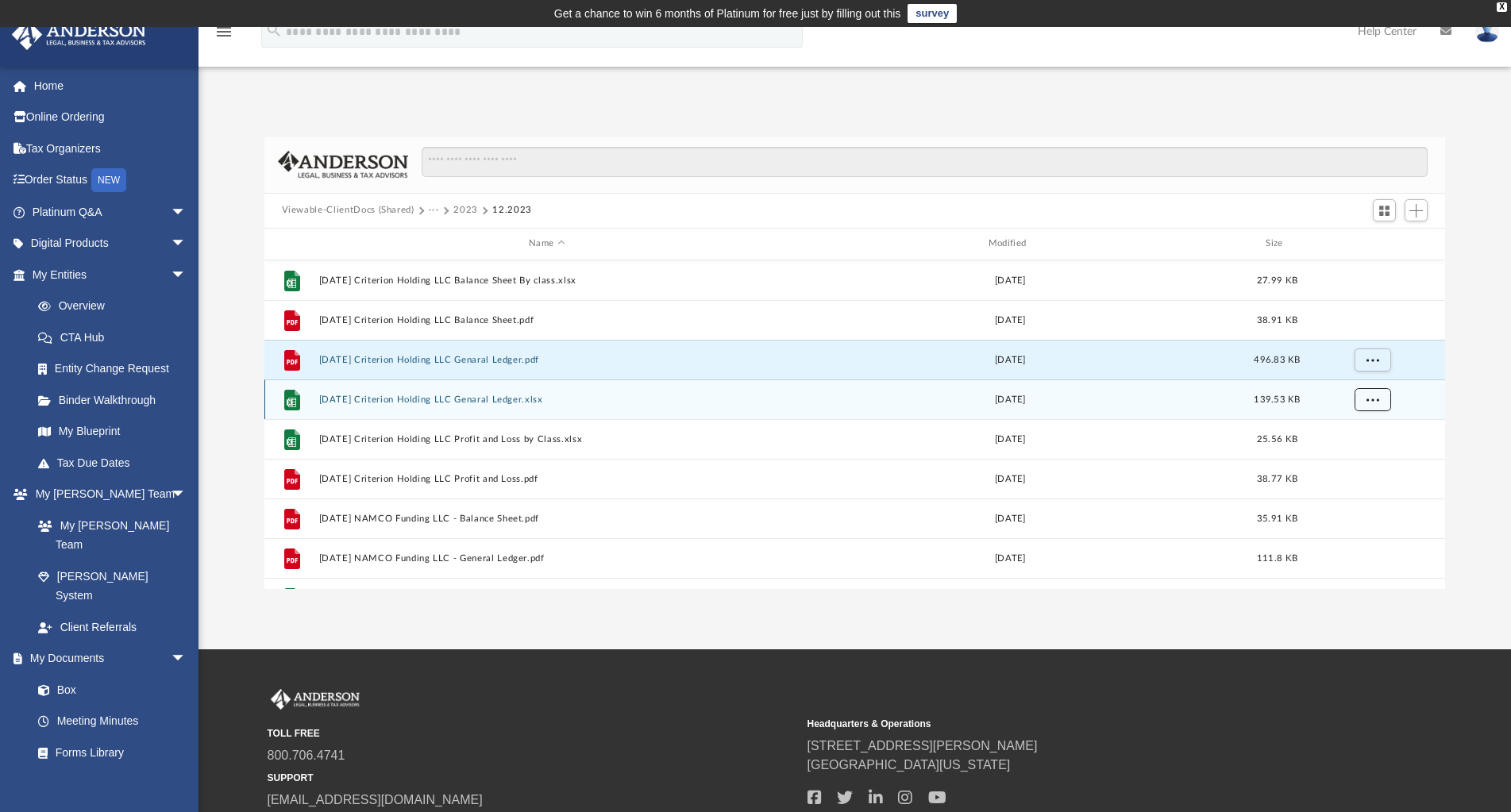
click at [1378, 399] on span "More options" at bounding box center [1372, 398] width 12 height 9
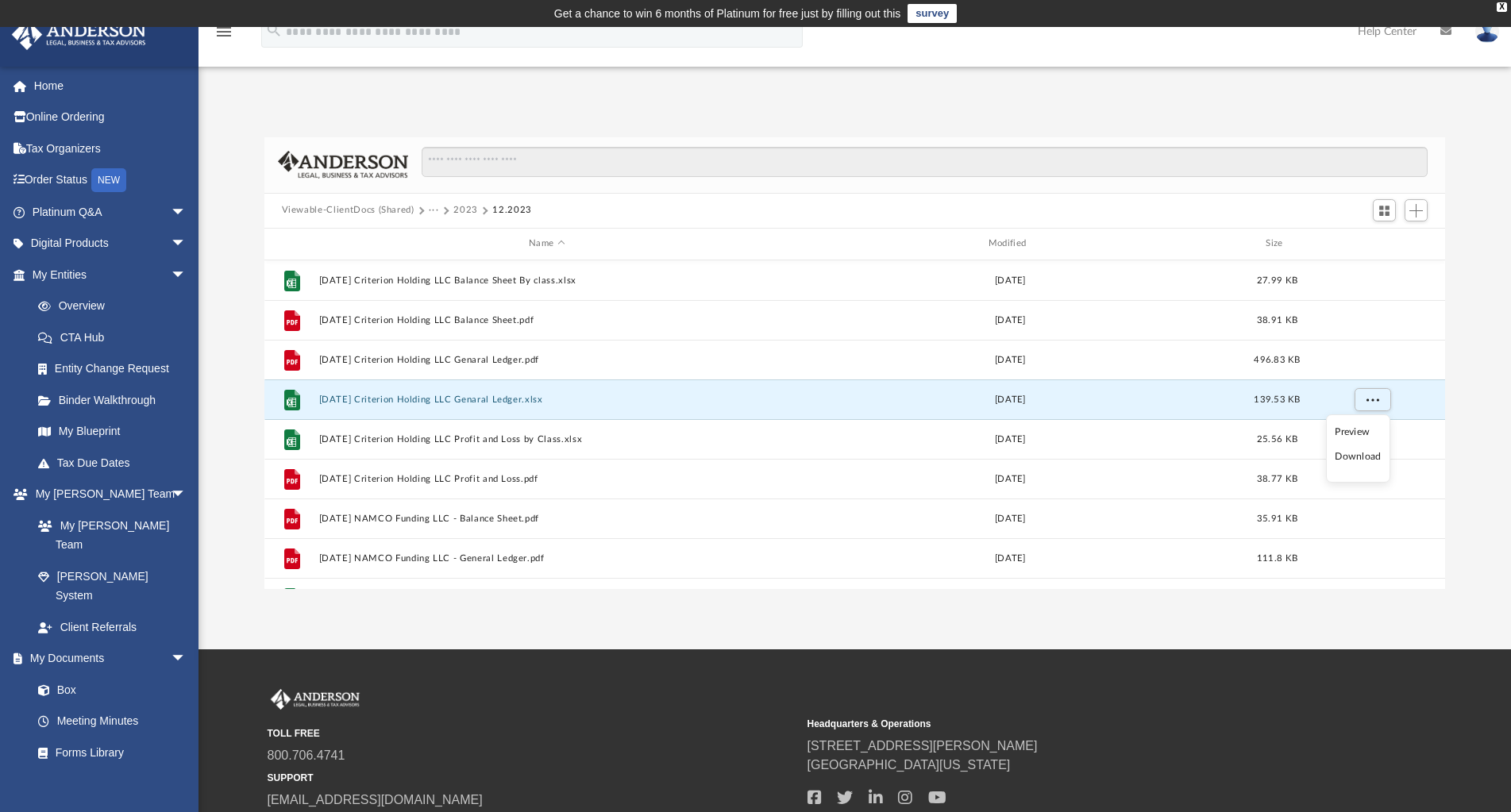
click at [1371, 458] on li "Download" at bounding box center [1358, 457] width 46 height 16
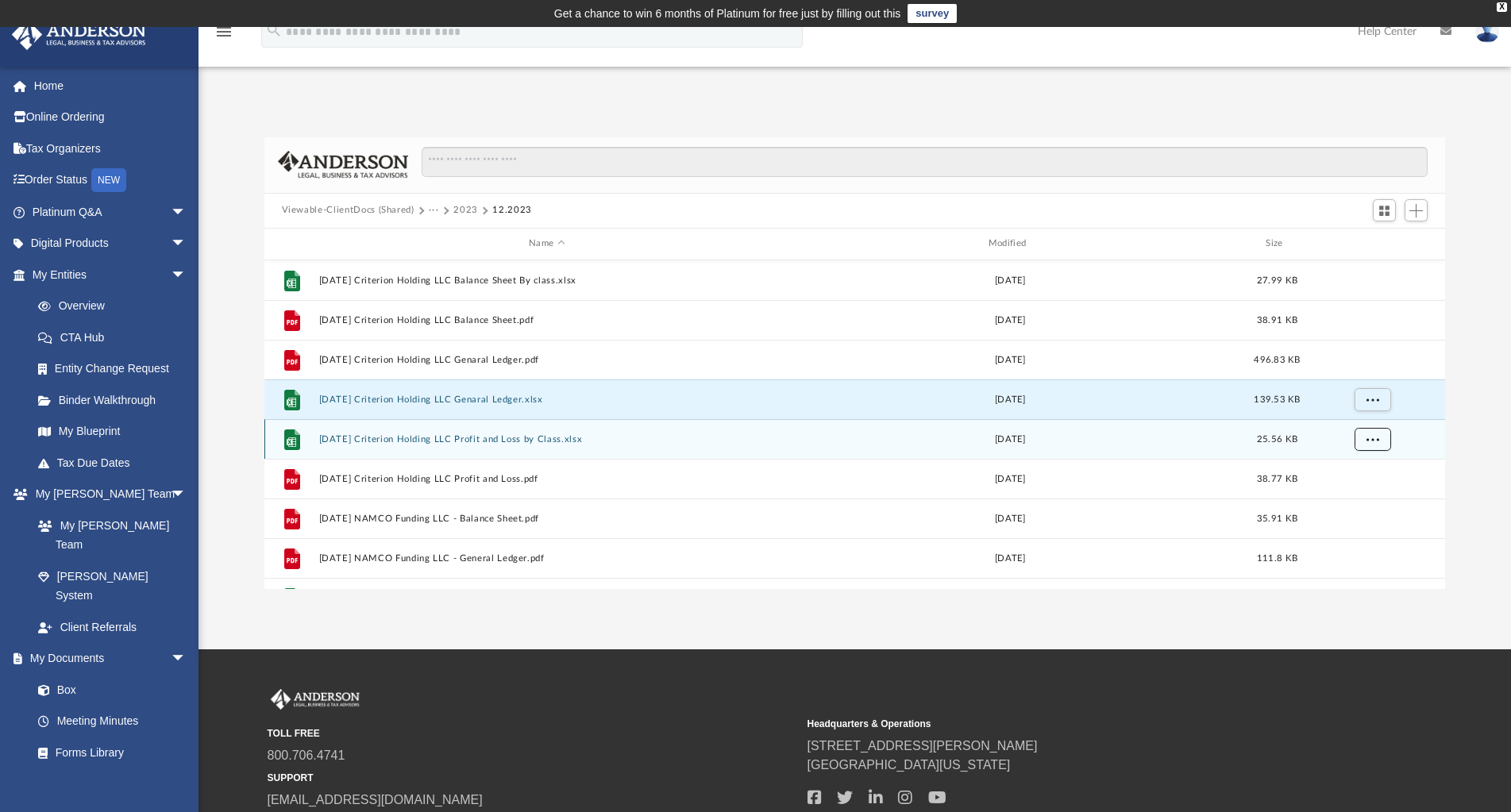
click at [1378, 443] on button "More options" at bounding box center [1372, 439] width 36 height 24
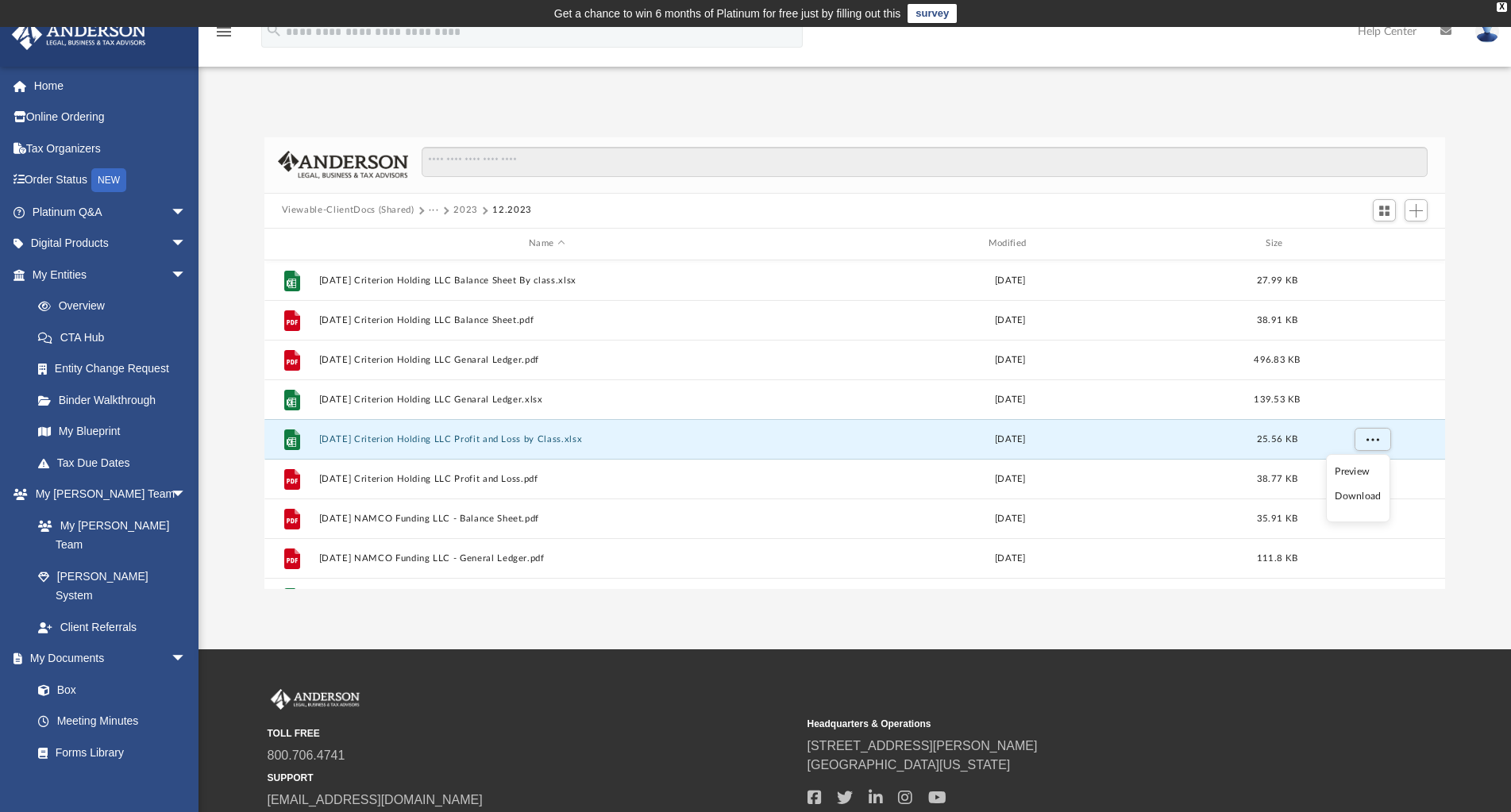
click at [1370, 495] on li "Download" at bounding box center [1358, 496] width 46 height 16
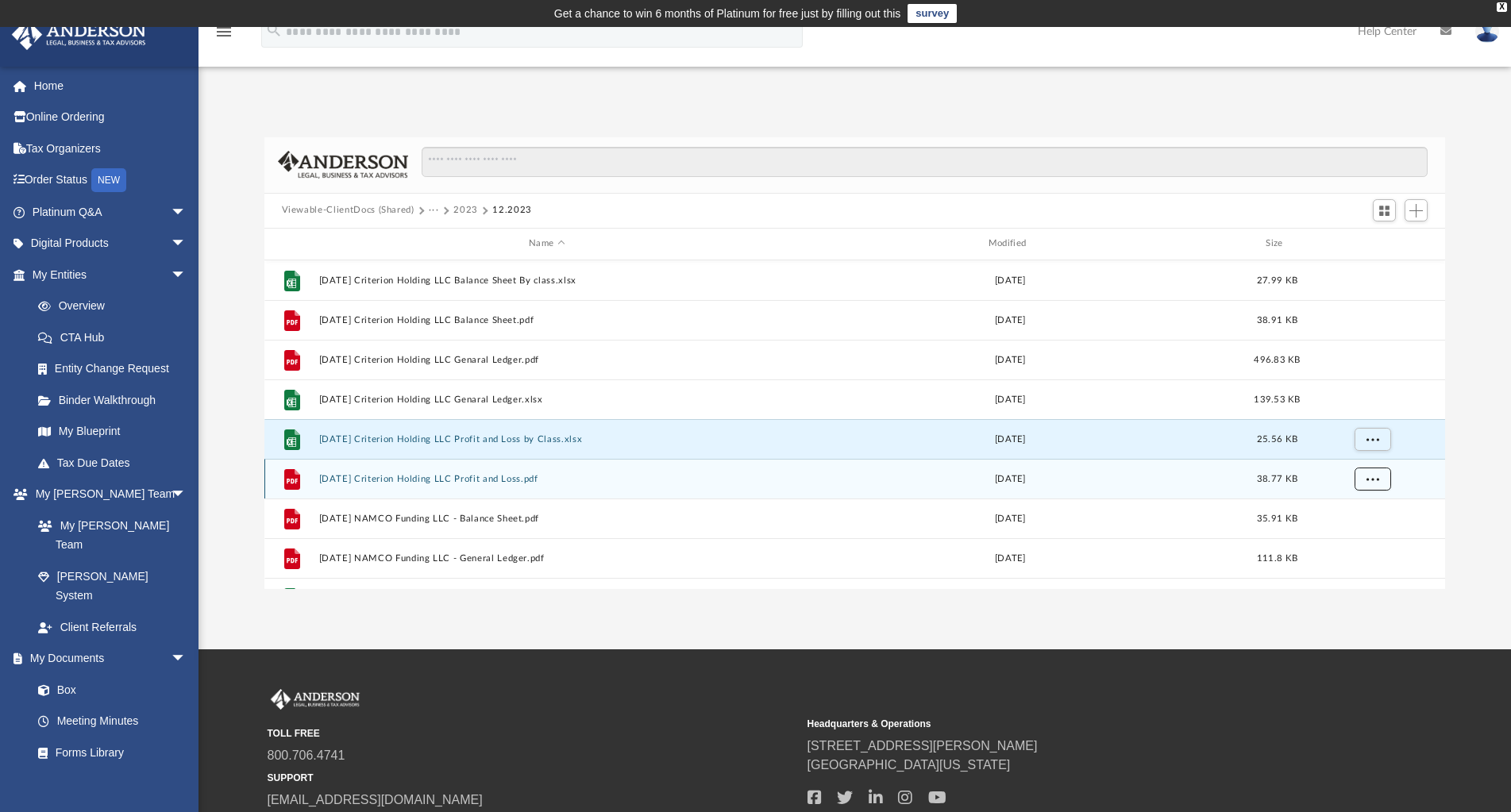
click at [1381, 480] on button "More options" at bounding box center [1372, 478] width 36 height 24
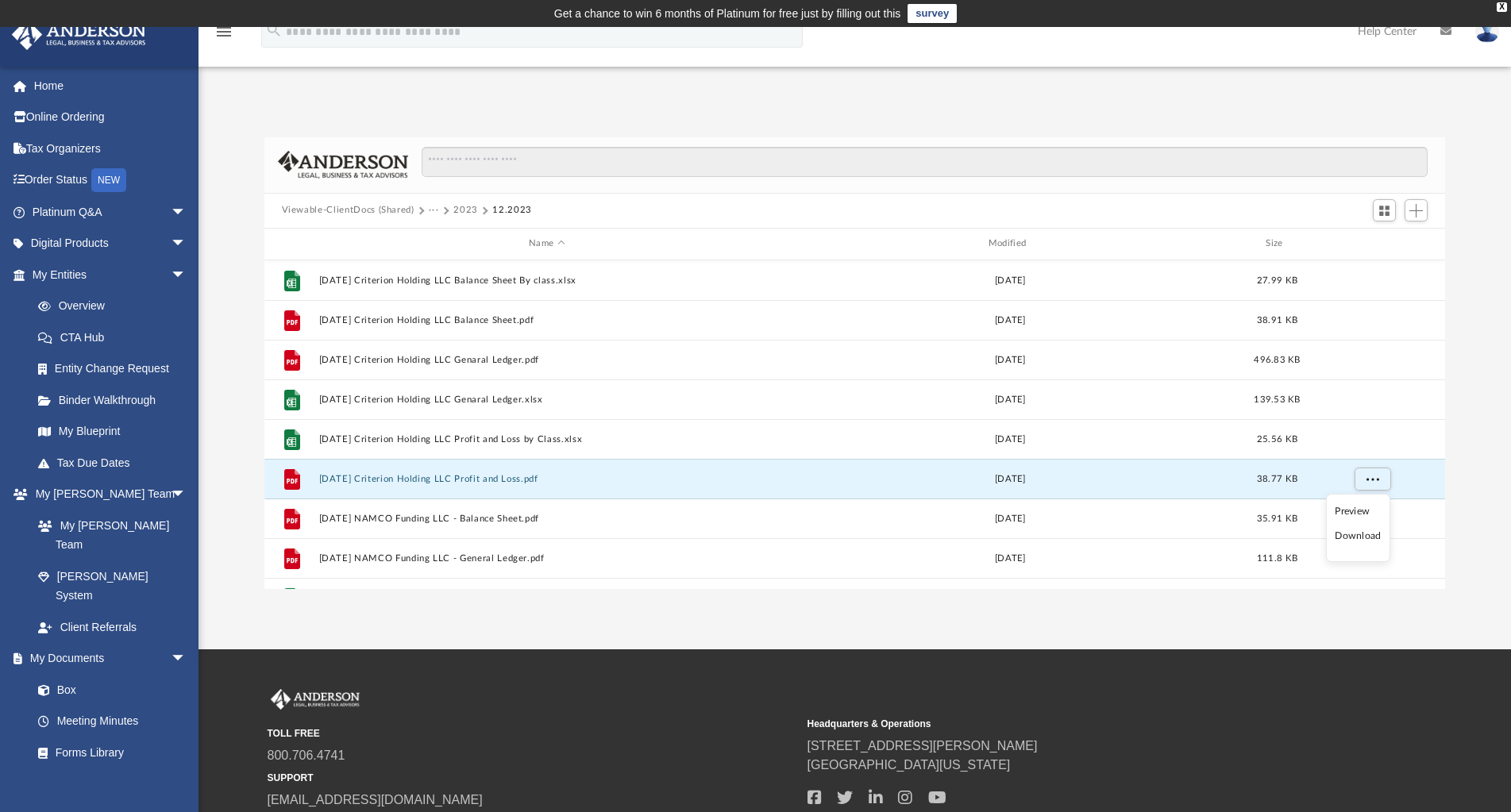
click at [1372, 538] on li "Download" at bounding box center [1358, 536] width 46 height 16
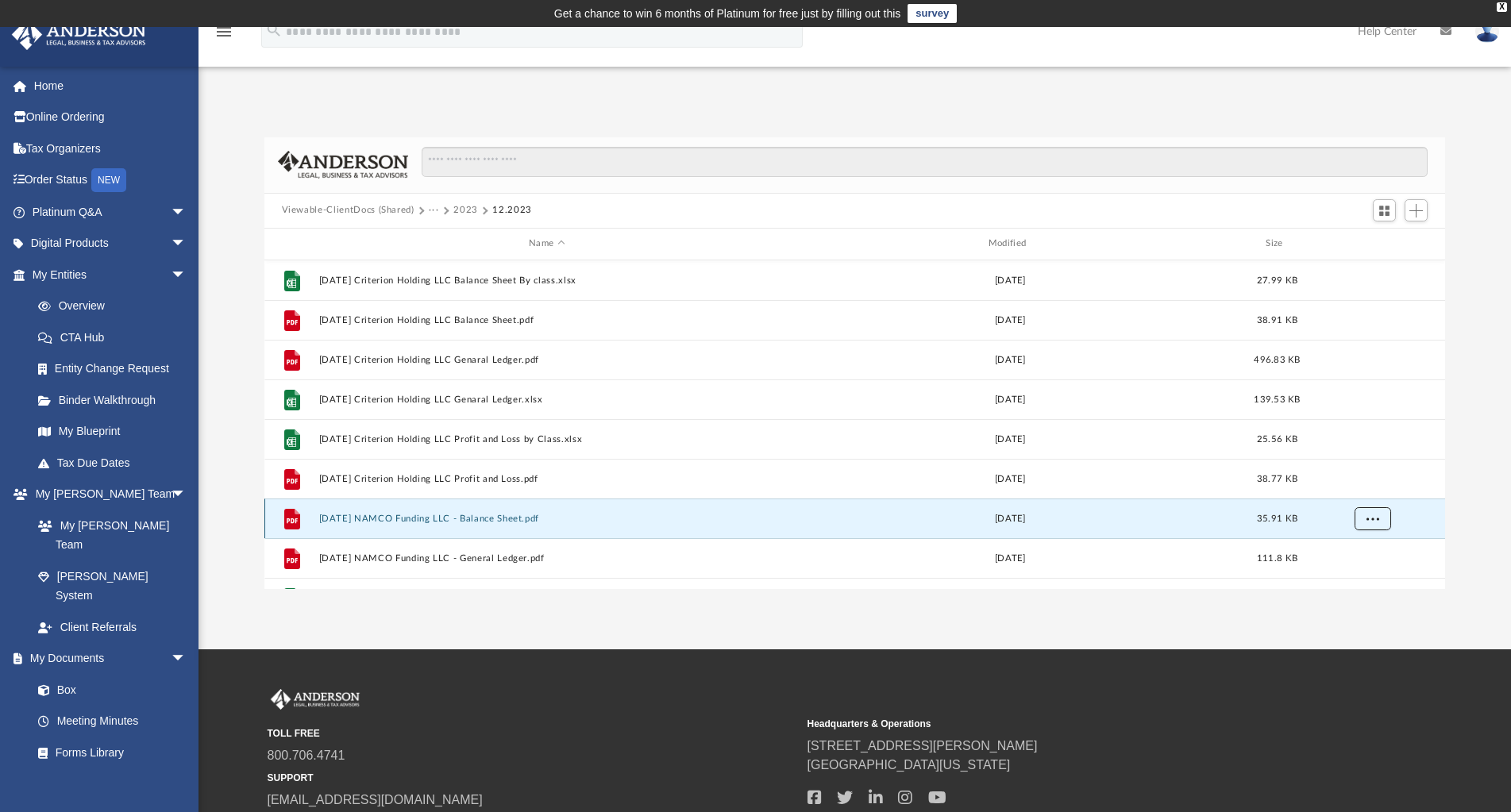
click at [1377, 520] on span "More options" at bounding box center [1372, 518] width 12 height 9
click at [1366, 481] on li "Download" at bounding box center [1358, 484] width 46 height 16
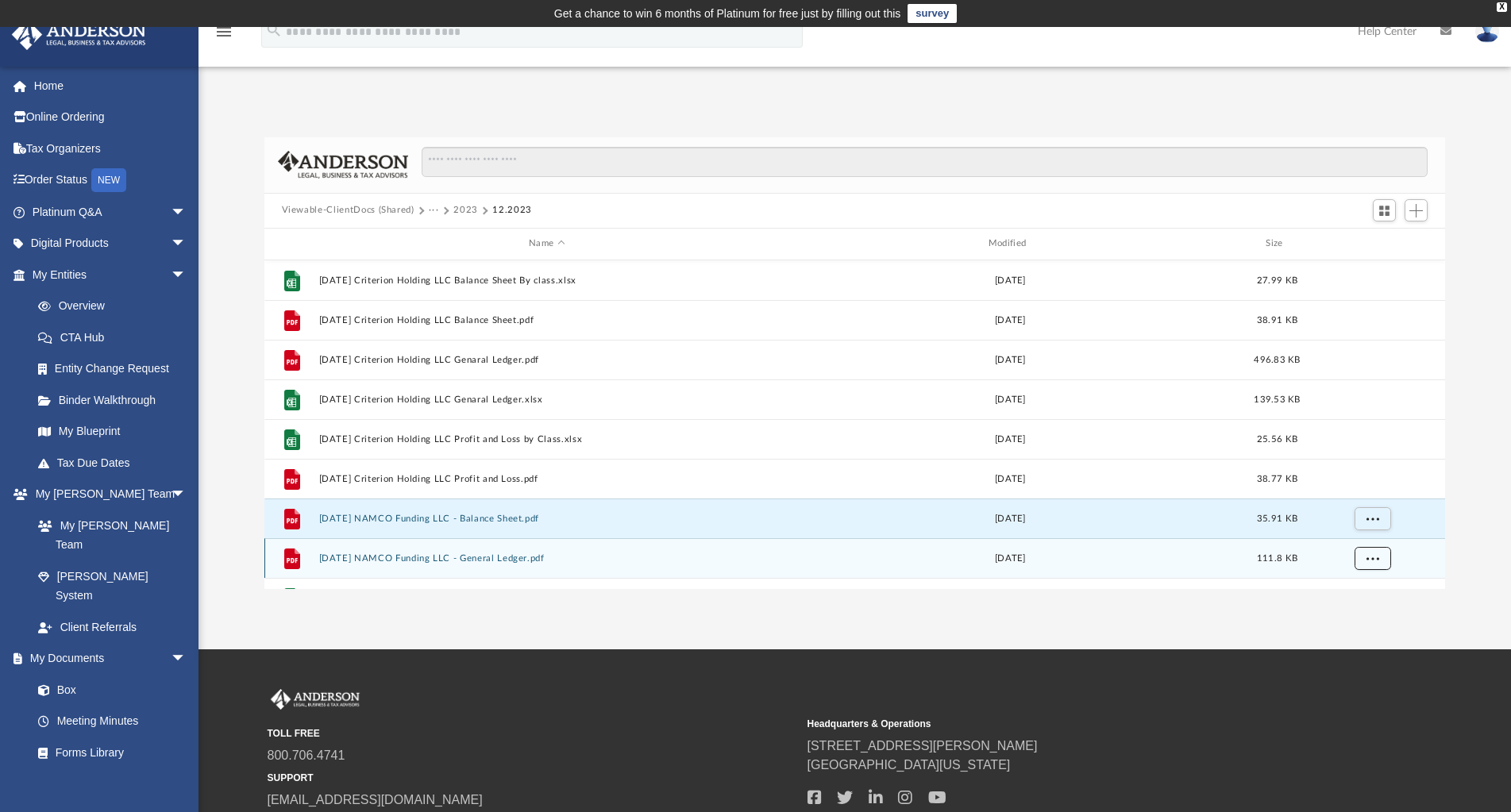
click at [1375, 554] on span "More options" at bounding box center [1372, 557] width 12 height 9
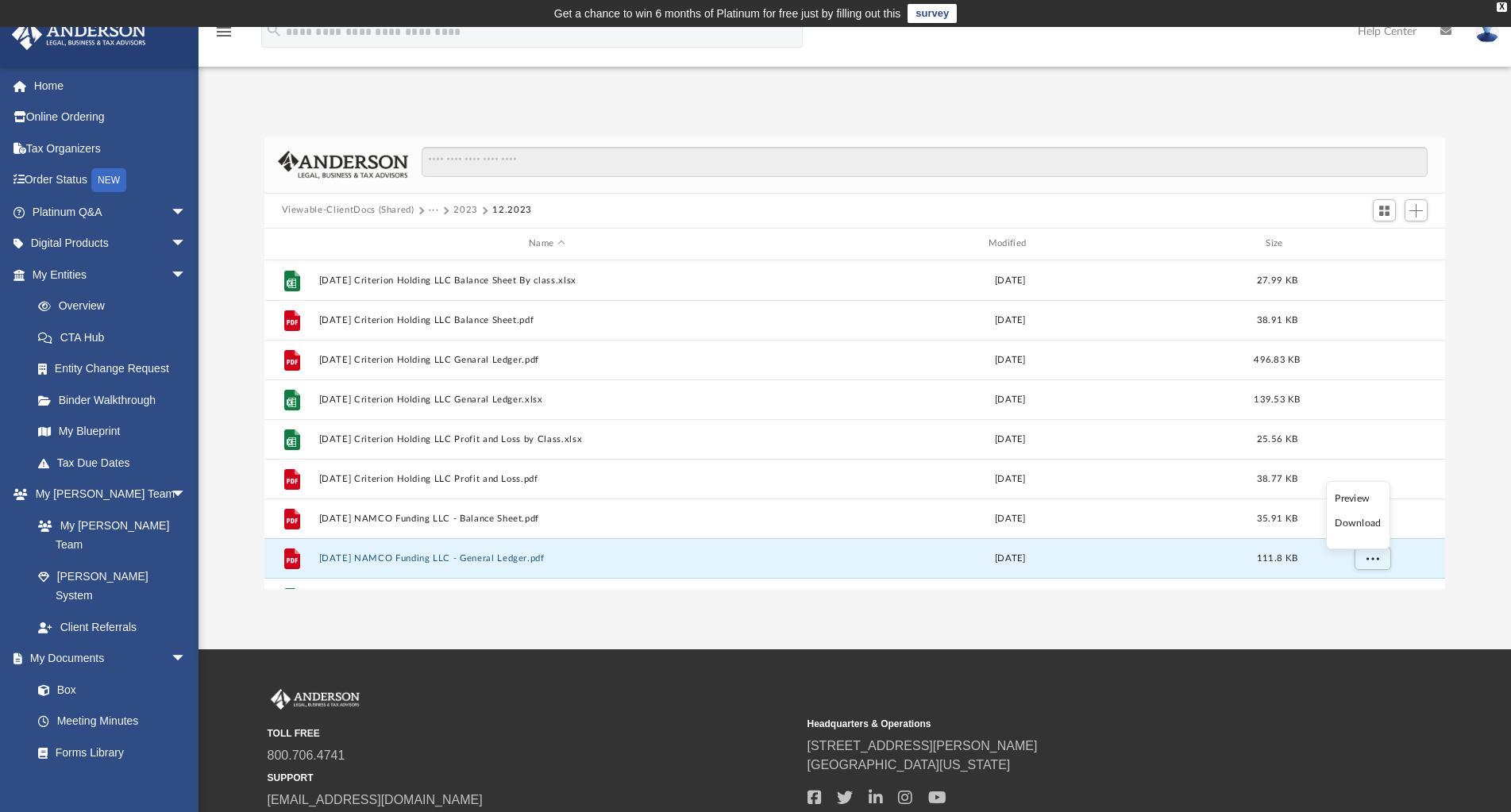
click at [1374, 523] on li "Download" at bounding box center [1358, 523] width 46 height 16
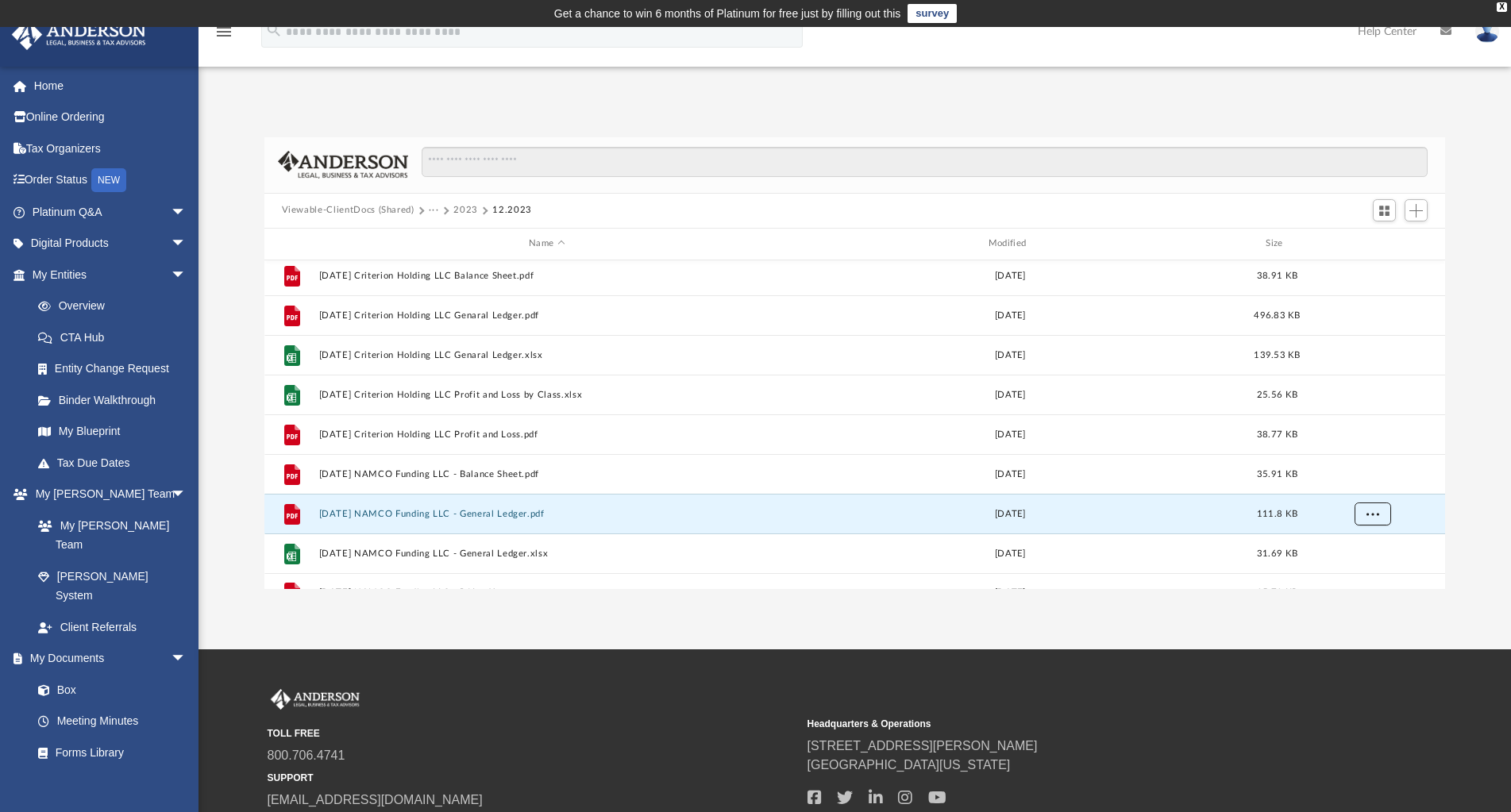
scroll to position [68, 0]
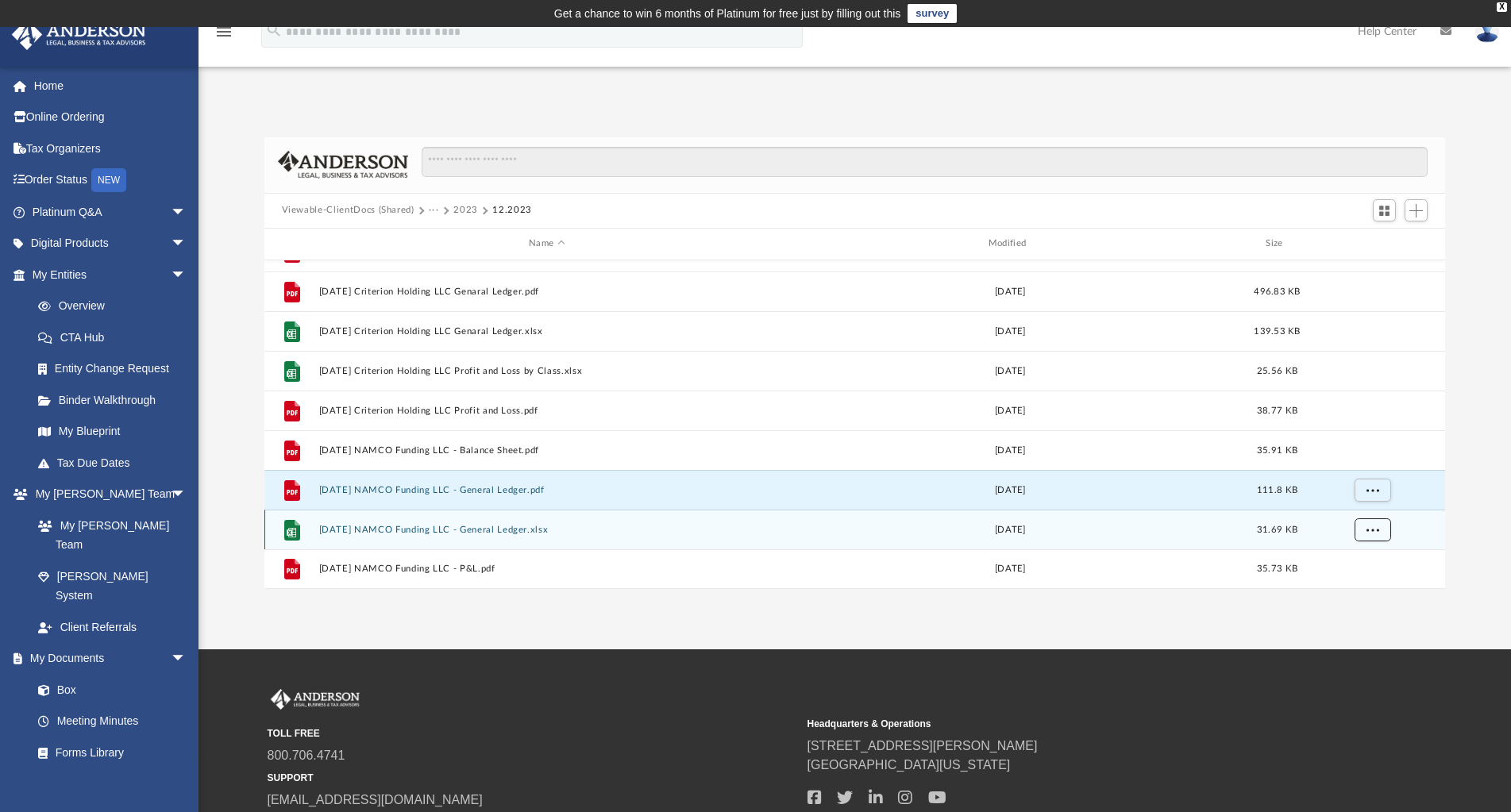
click at [1372, 534] on button "More options" at bounding box center [1372, 529] width 36 height 24
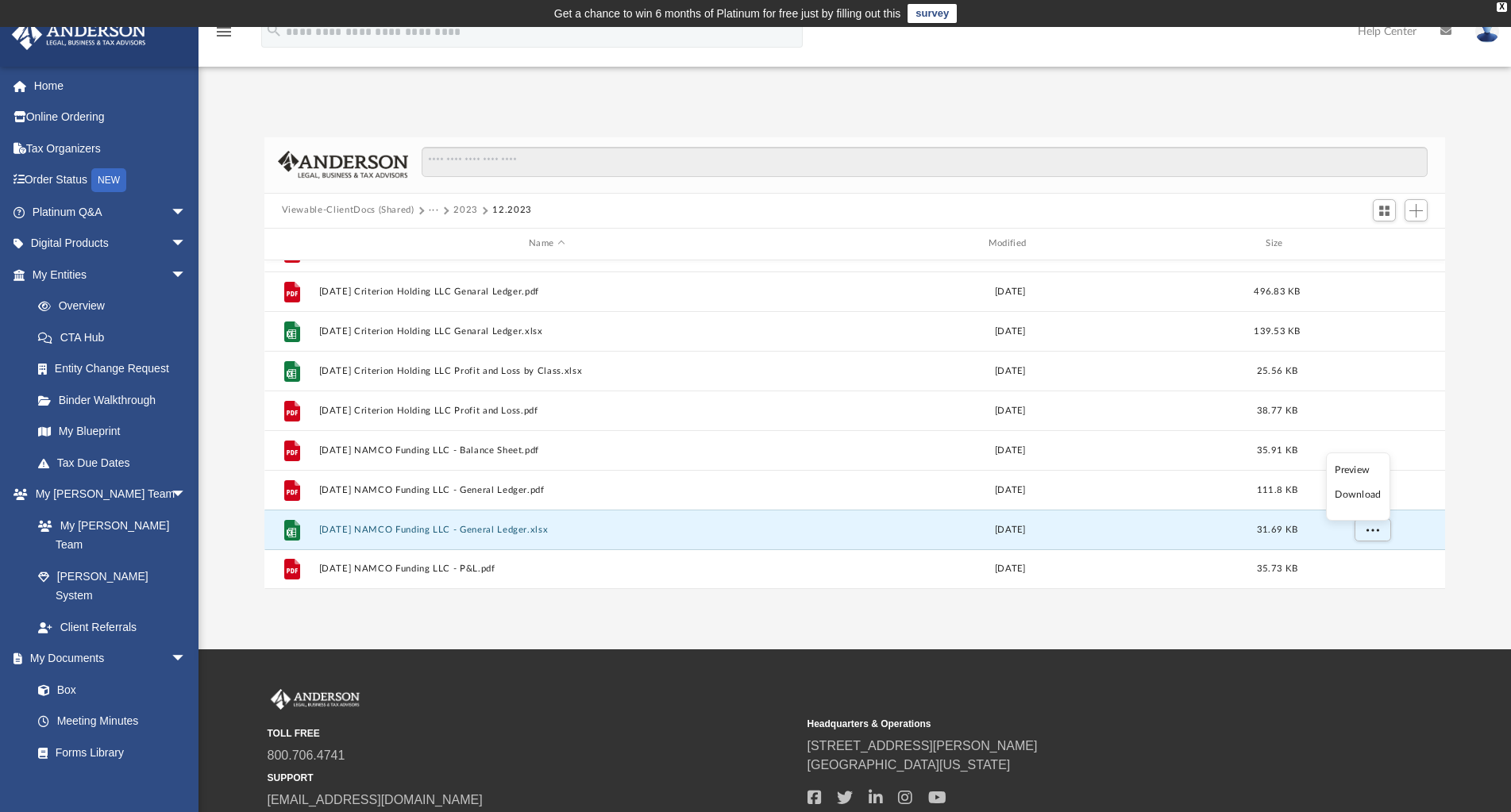
click at [1369, 497] on li "Download" at bounding box center [1358, 495] width 46 height 16
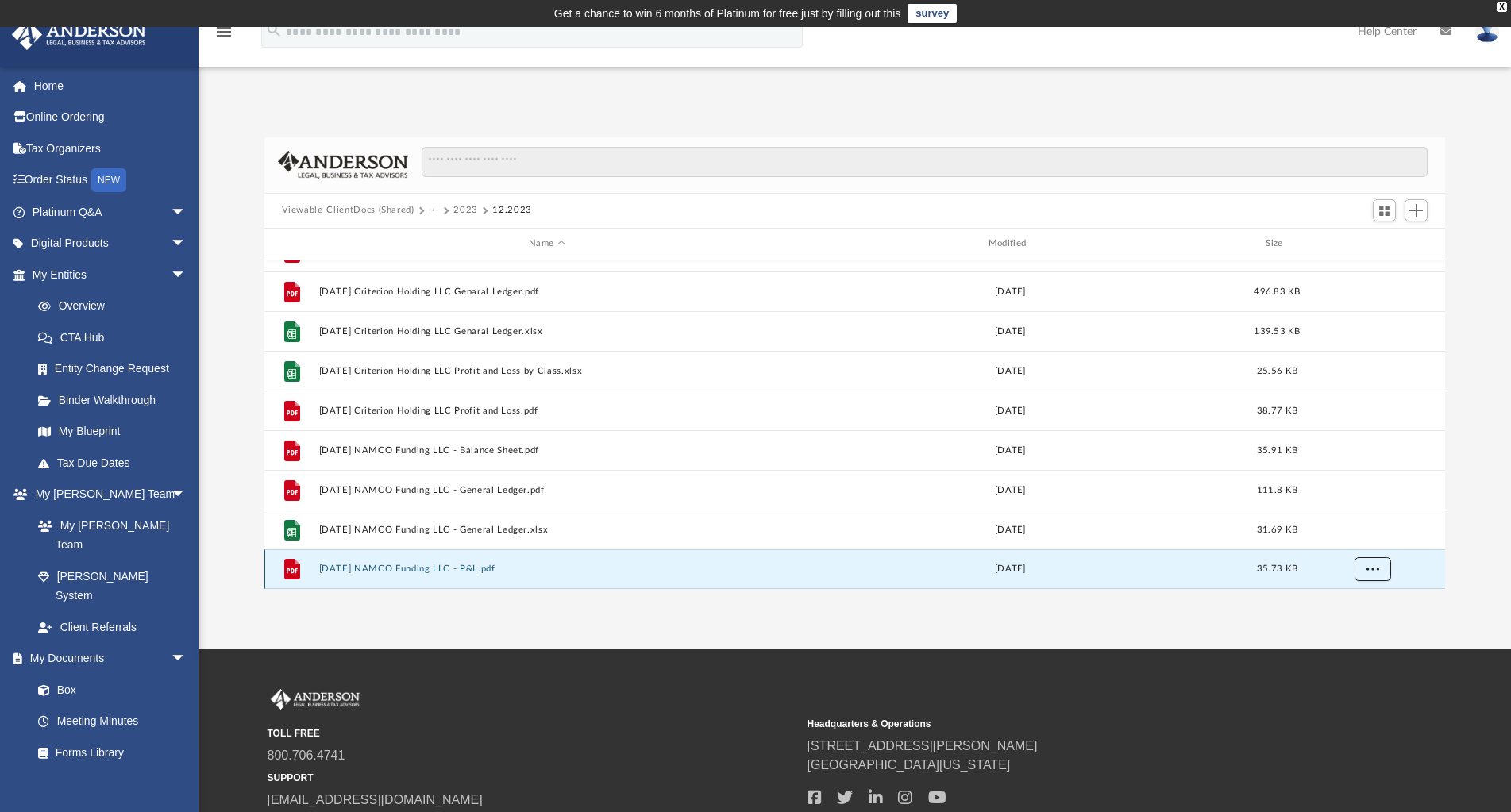
click at [1380, 574] on button "More options" at bounding box center [1372, 569] width 36 height 24
click at [1372, 537] on li "Download" at bounding box center [1358, 534] width 46 height 16
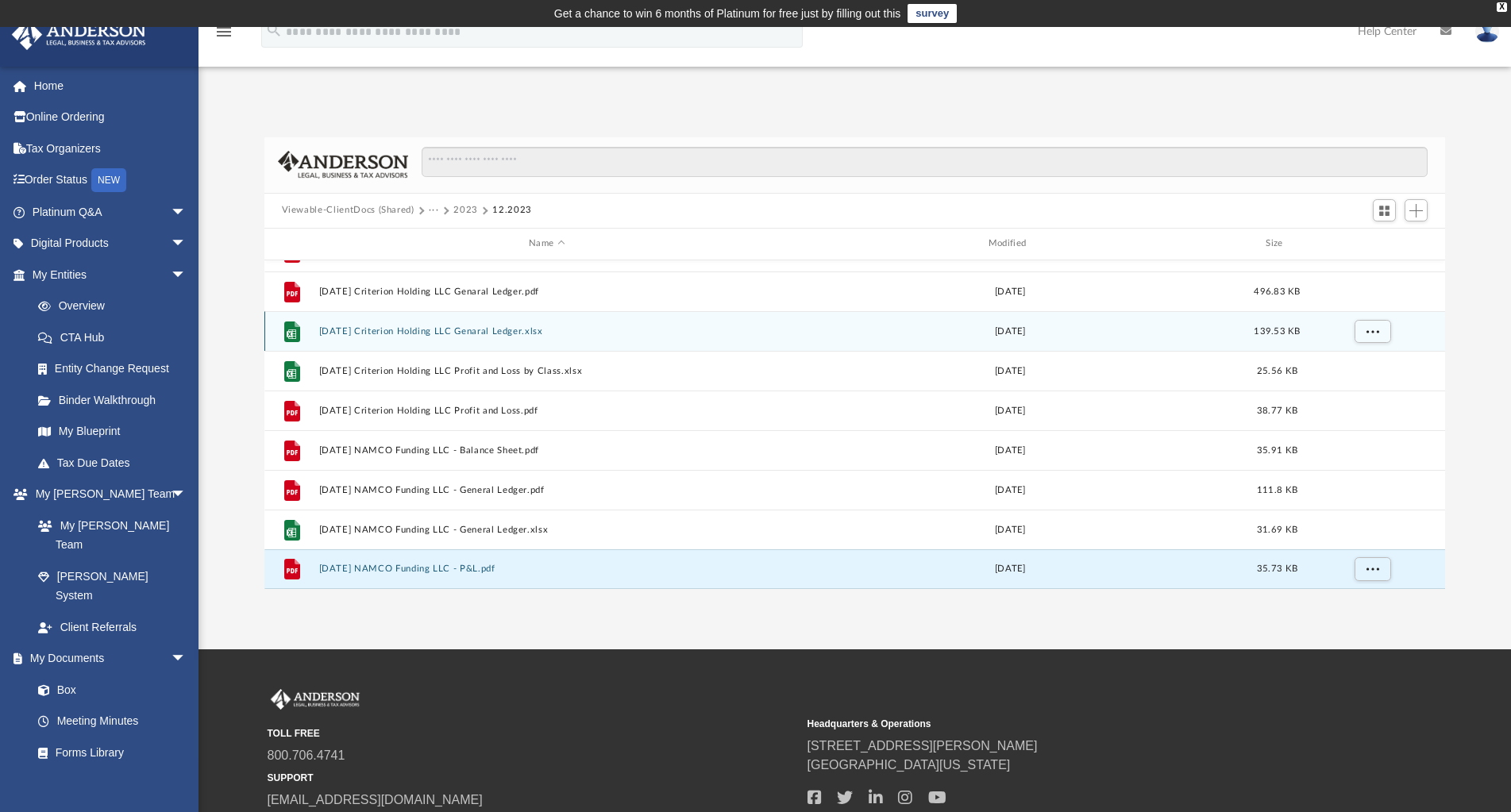
drag, startPoint x: 461, startPoint y: 206, endPoint x: 503, endPoint y: 327, distance: 128.1
click at [461, 206] on button "2023" at bounding box center [466, 209] width 25 height 14
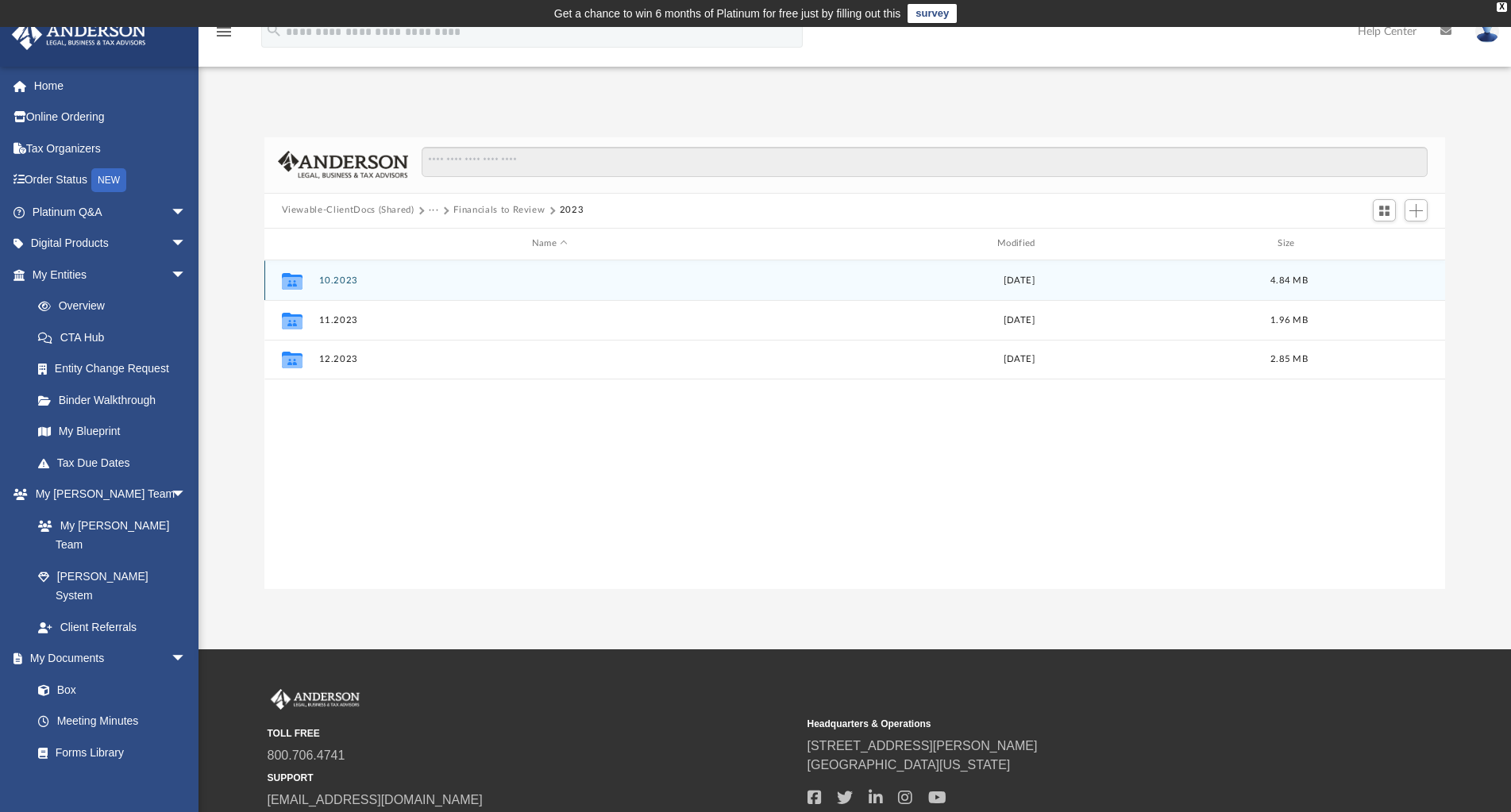
scroll to position [0, 0]
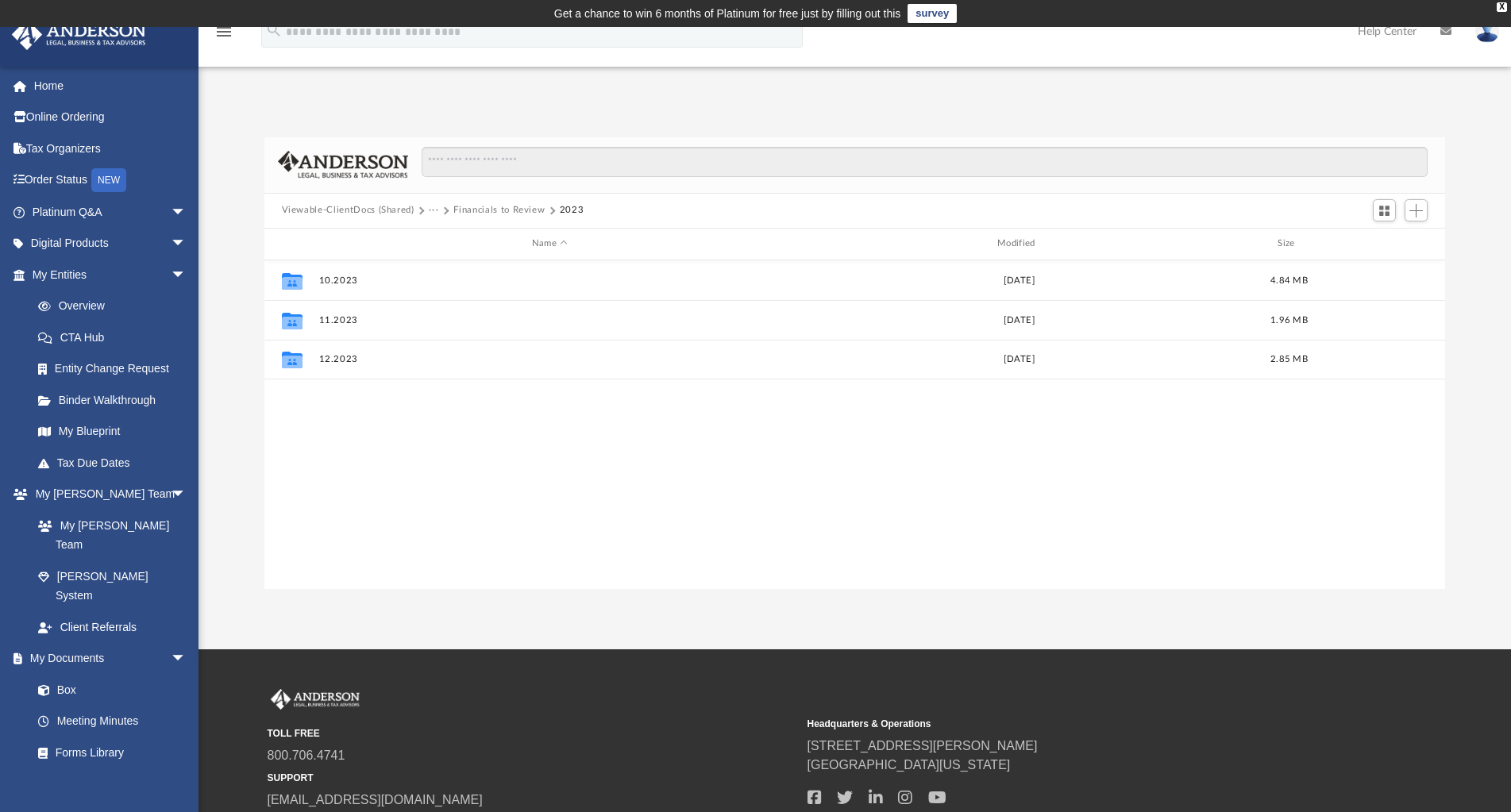
click at [506, 203] on button "Financials to Review" at bounding box center [499, 209] width 92 height 14
click at [459, 207] on button "Bookkeeping" at bounding box center [457, 209] width 56 height 14
click at [382, 207] on button "Viewable-ClientDocs (Shared)" at bounding box center [348, 209] width 133 height 14
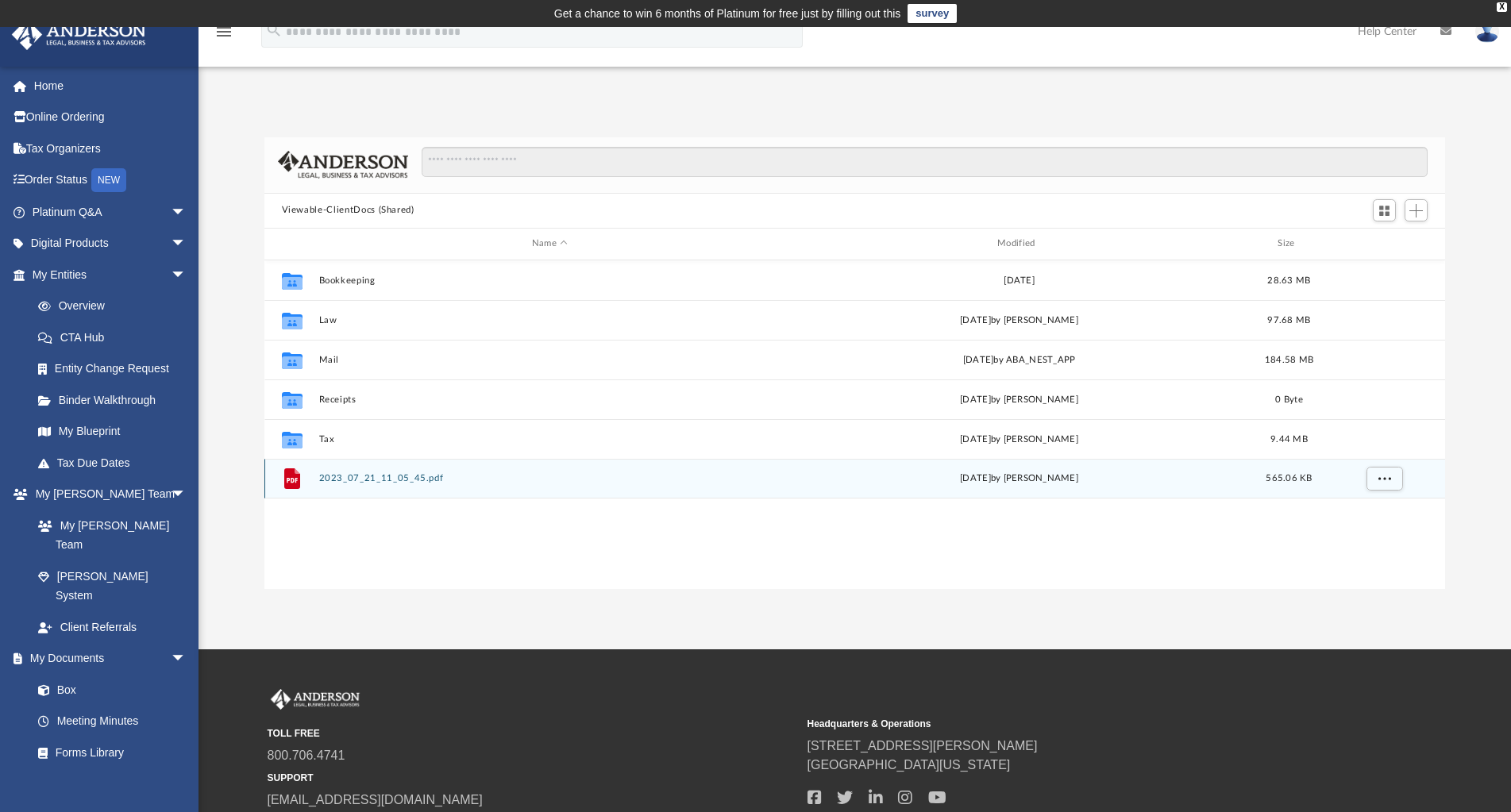
click at [403, 479] on button "2023_07_21_11_05_45.pdf" at bounding box center [549, 478] width 462 height 11
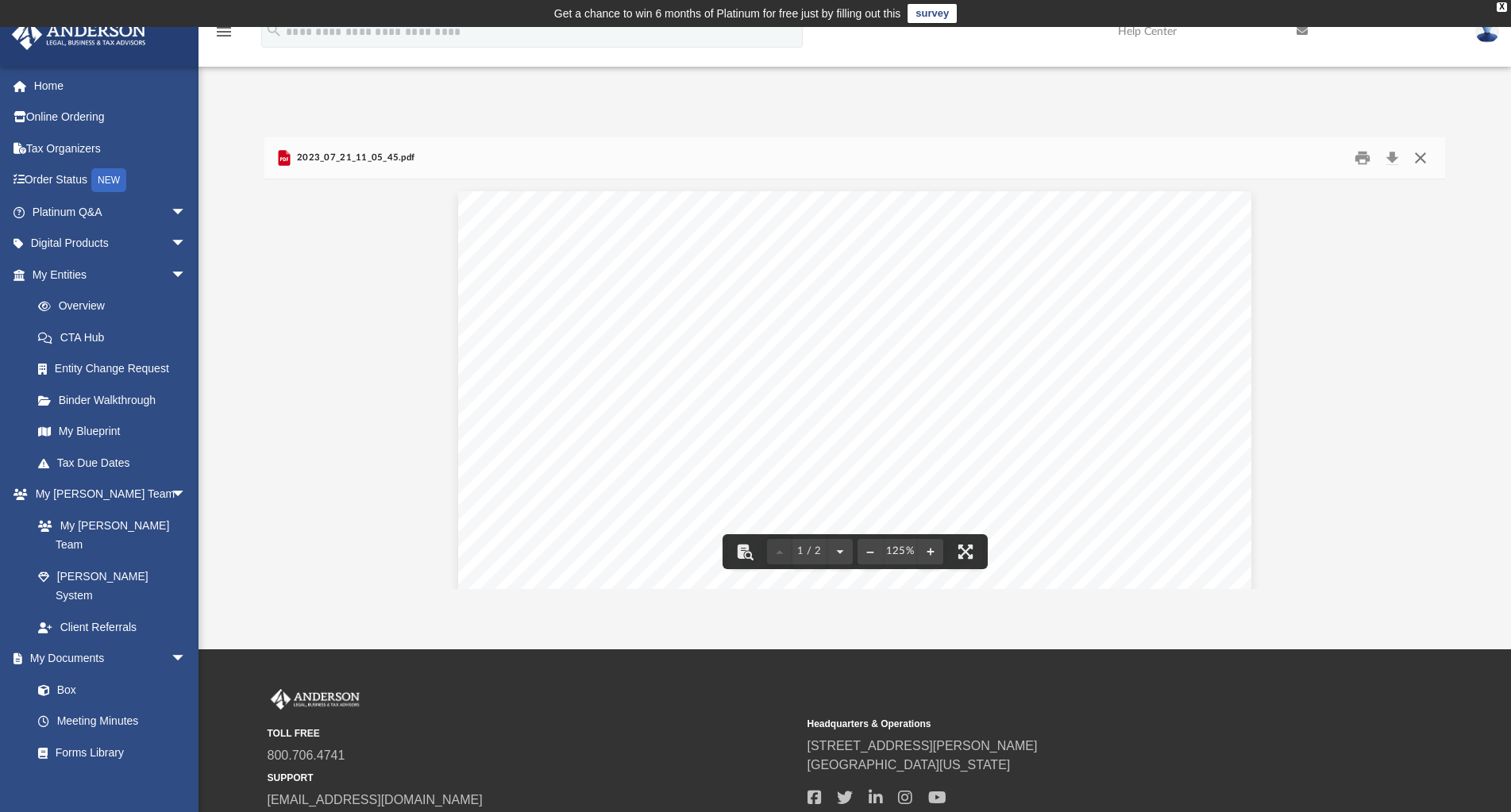
click at [1416, 159] on button "Close" at bounding box center [1420, 157] width 29 height 25
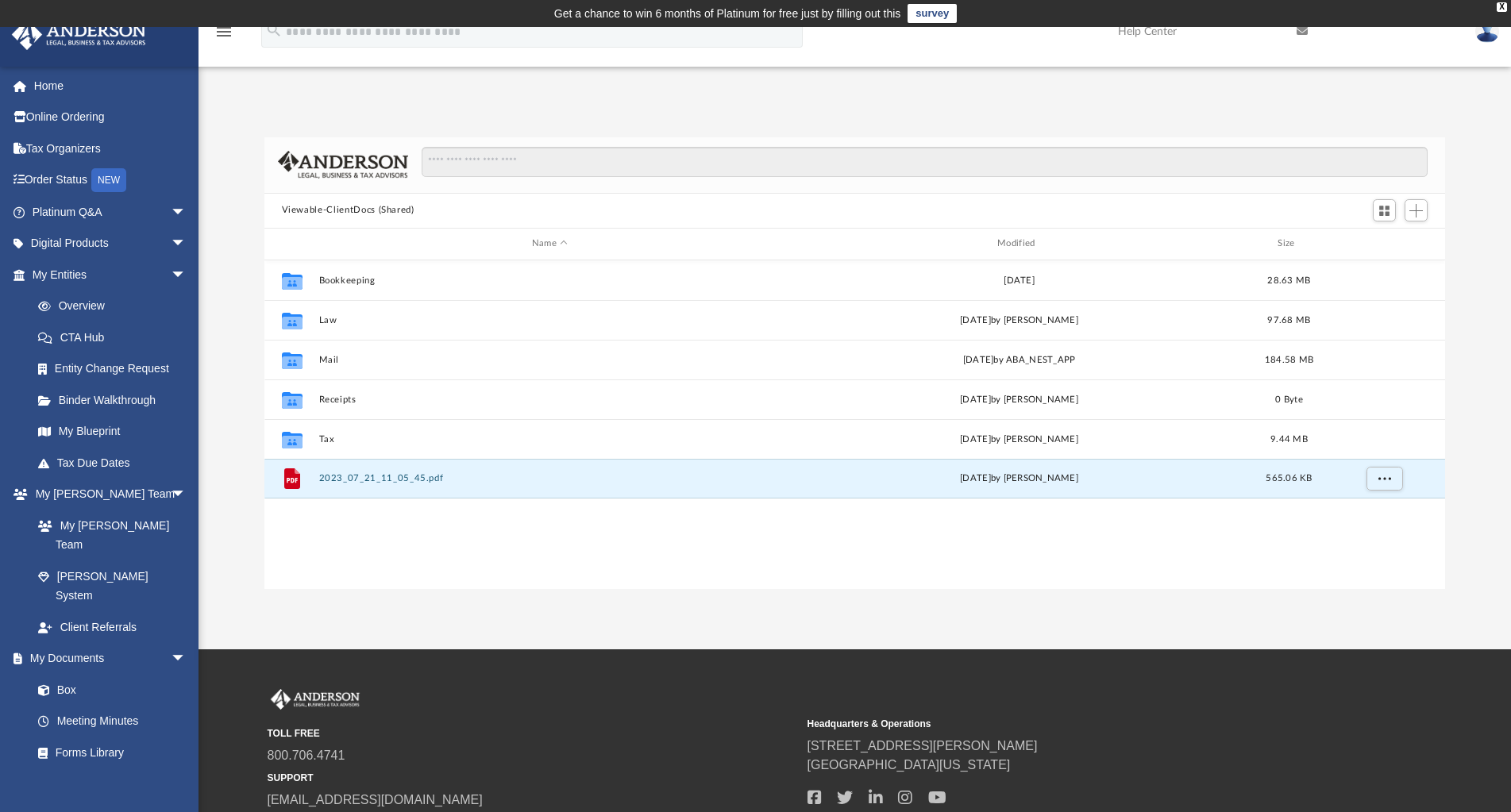
click at [388, 589] on div "App rakeshgpatel@gmail.com Sign Out rakeshgpatel@gmail.com Home Online Ordering…" at bounding box center [756, 338] width 1511 height 622
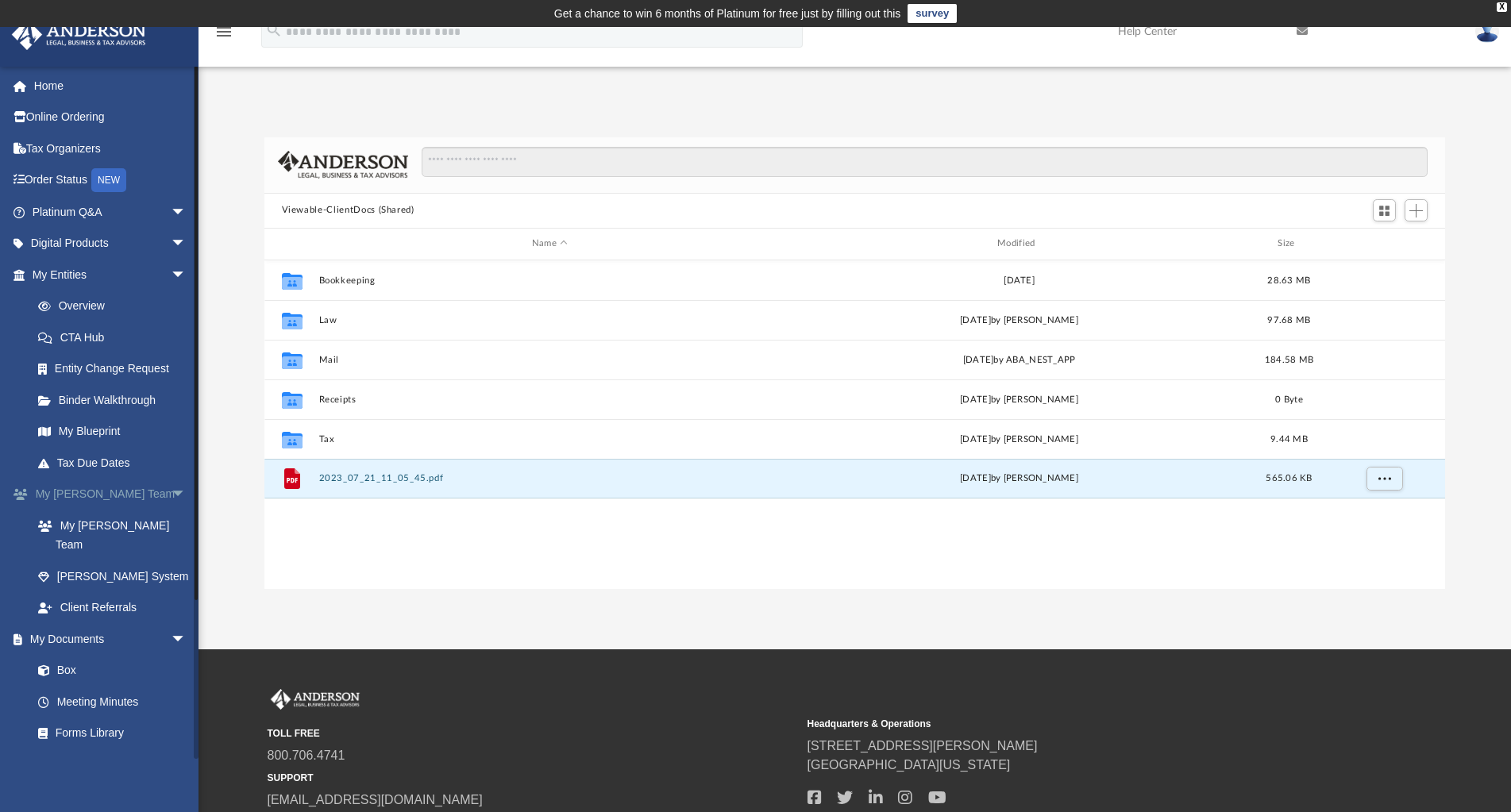
click at [174, 493] on span "arrow_drop_down" at bounding box center [186, 494] width 32 height 32
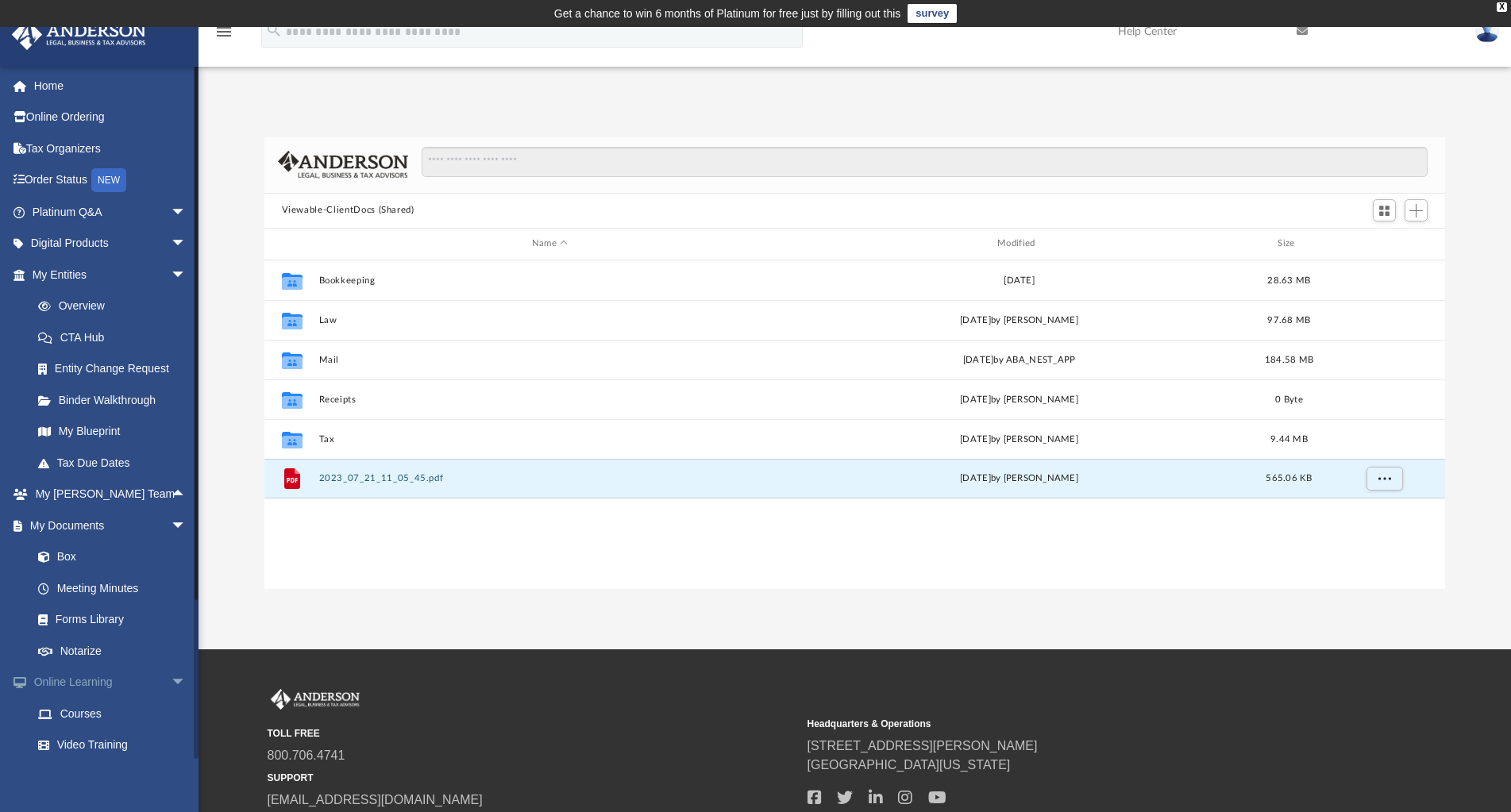
click at [171, 682] on span "arrow_drop_down" at bounding box center [186, 683] width 32 height 32
click at [171, 275] on span "arrow_drop_down" at bounding box center [186, 275] width 32 height 32
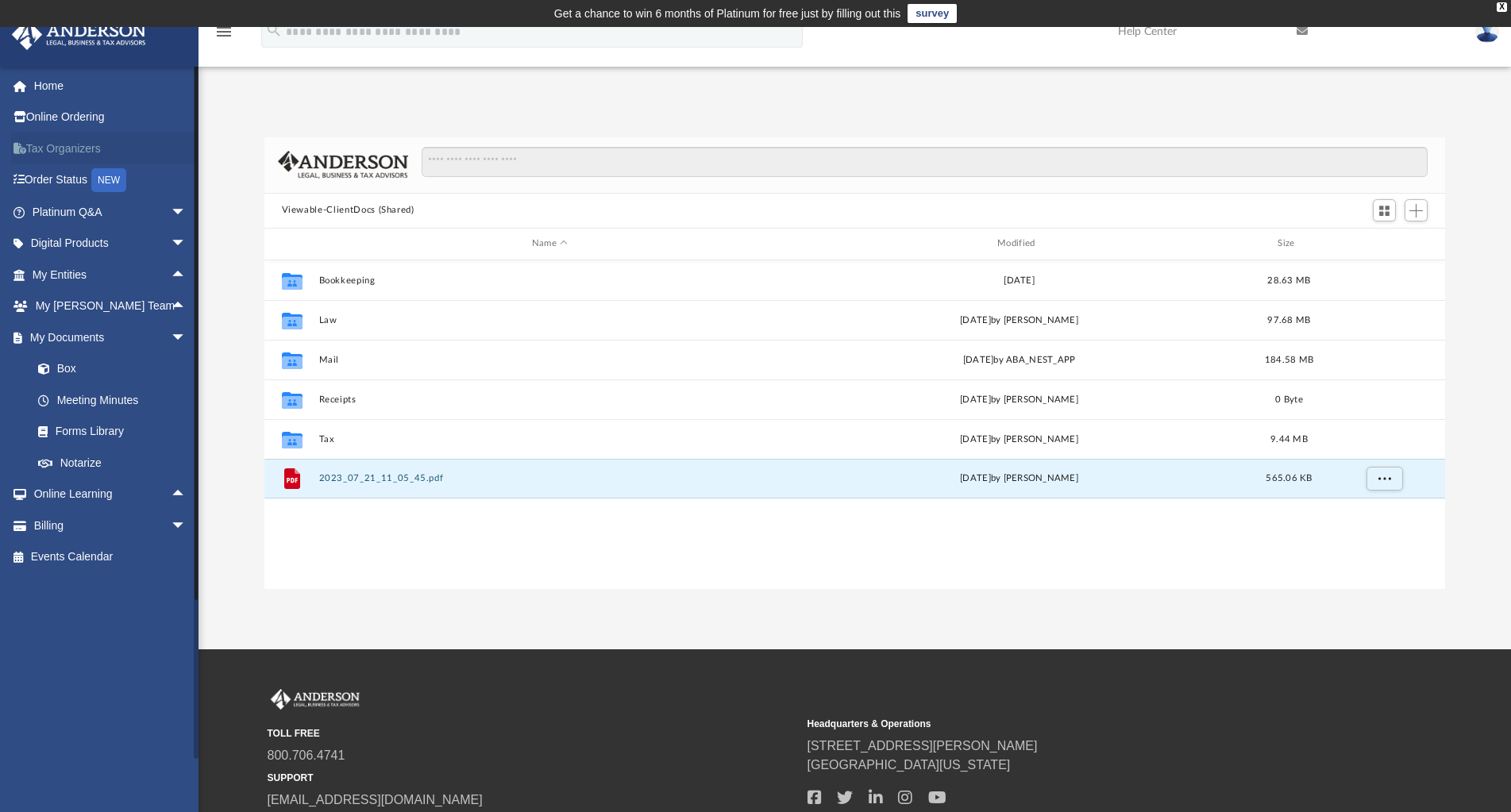
click at [64, 146] on link "Tax Organizers" at bounding box center [111, 148] width 200 height 32
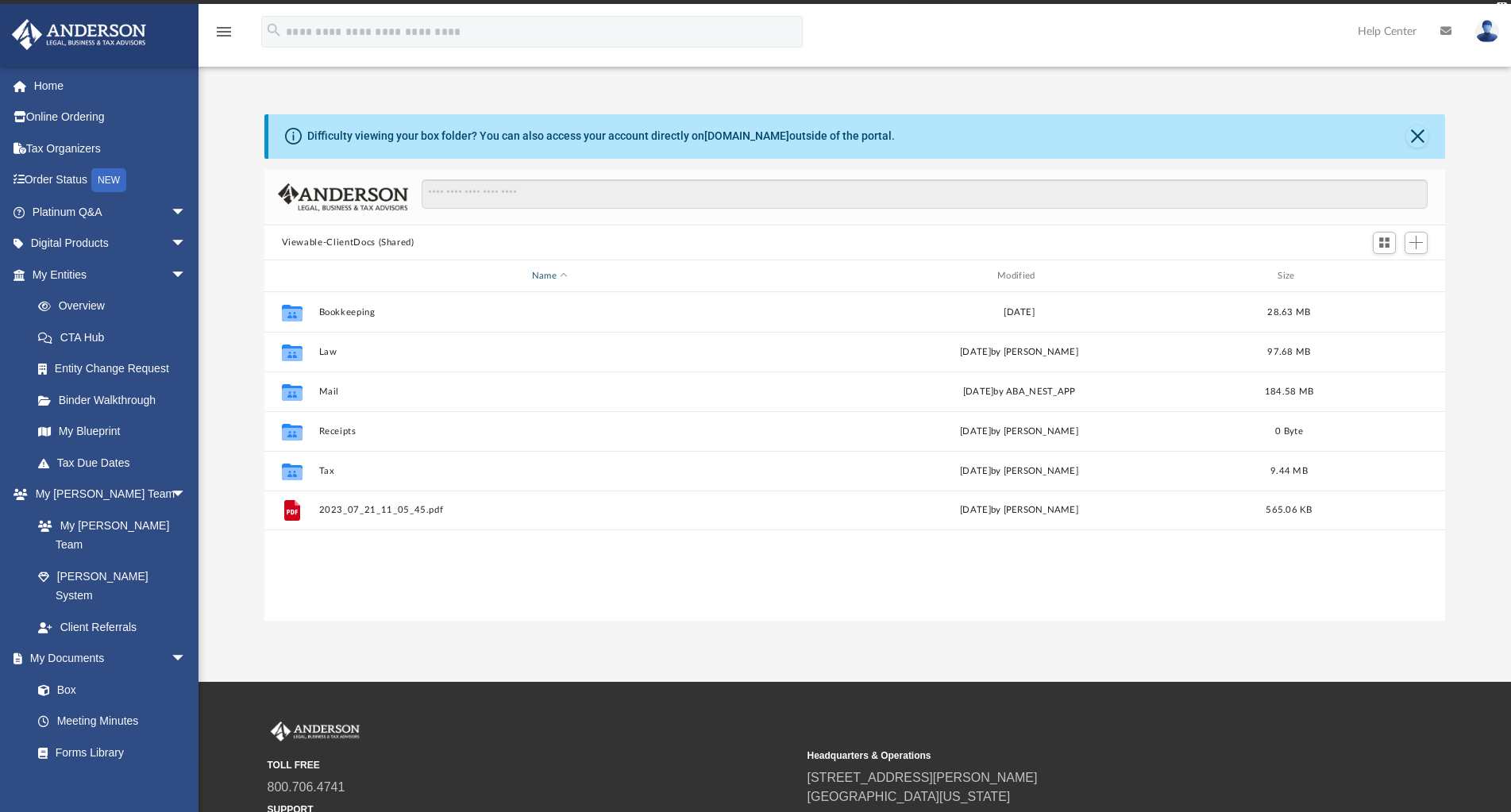
scroll to position [350, 1169]
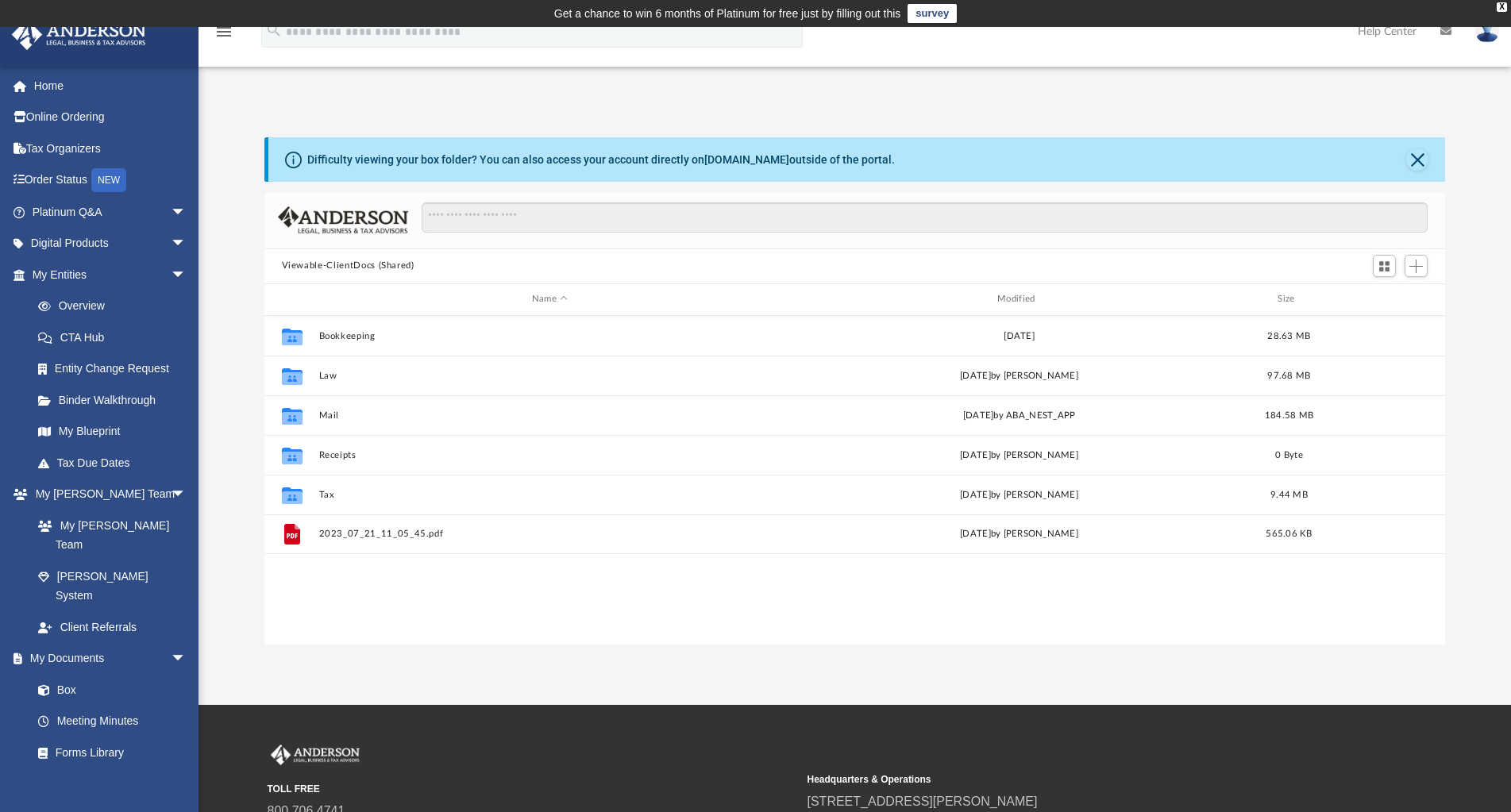
click at [1156, 96] on div "App [EMAIL_ADDRESS][DOMAIN_NAME] Sign Out [EMAIL_ADDRESS][DOMAIN_NAME] Home Onl…" at bounding box center [756, 366] width 1511 height 557
